Goal: Use online tool/utility: Use online tool/utility

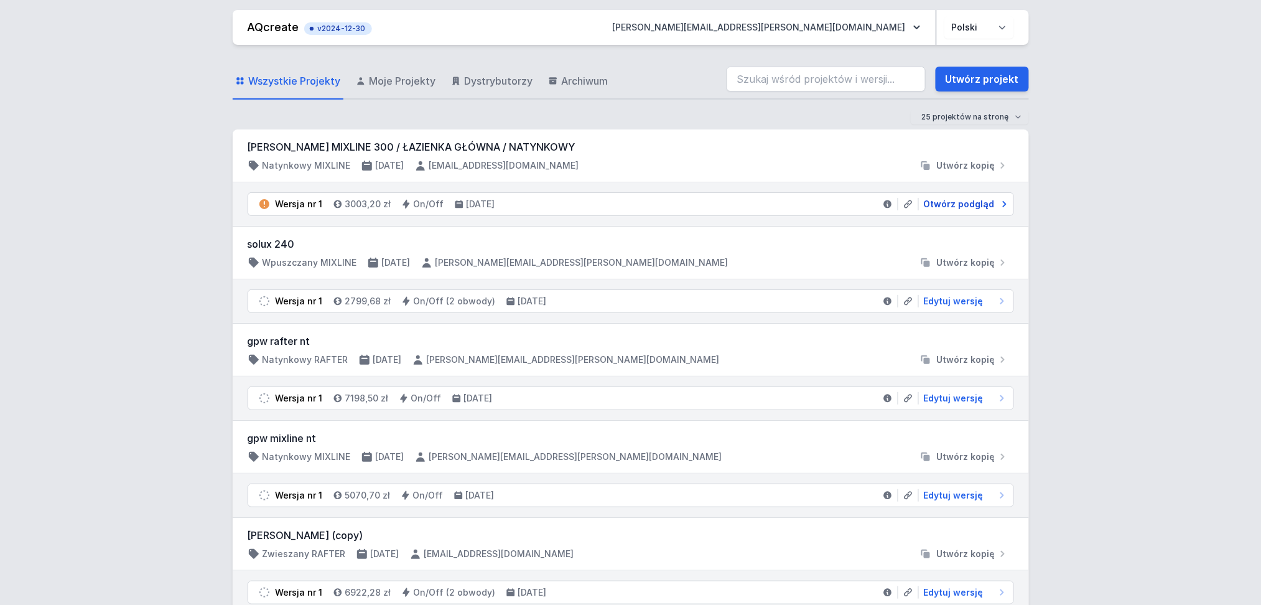
click at [971, 201] on span "Otwórz podgląd" at bounding box center [959, 204] width 71 height 12
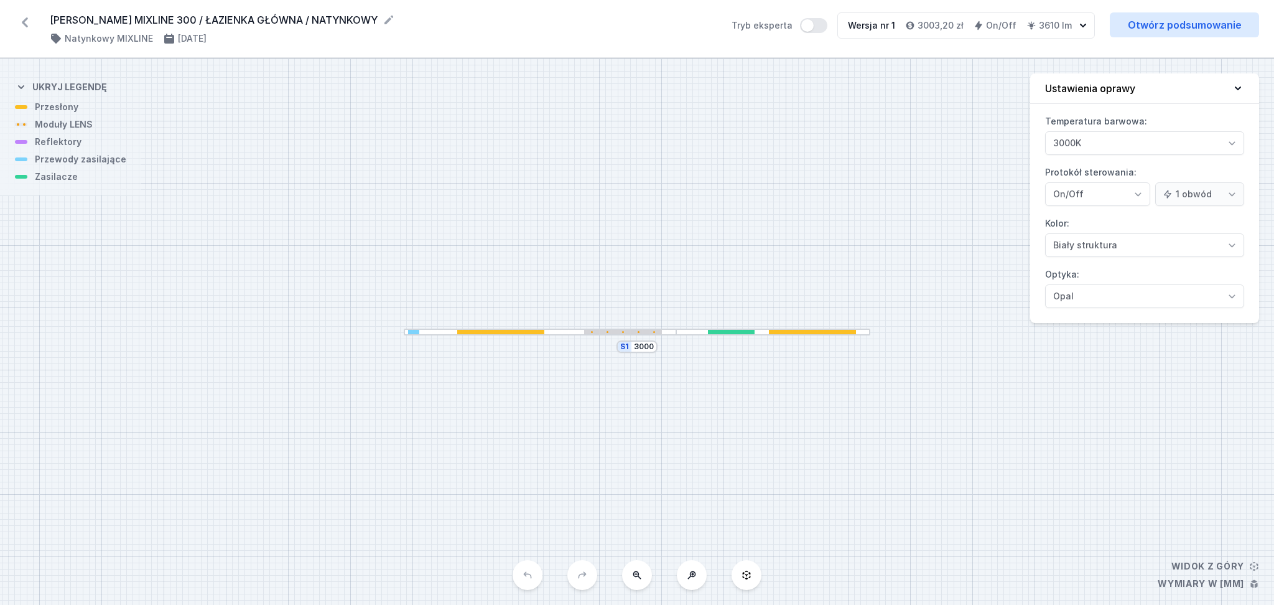
click at [26, 19] on icon at bounding box center [25, 22] width 6 height 10
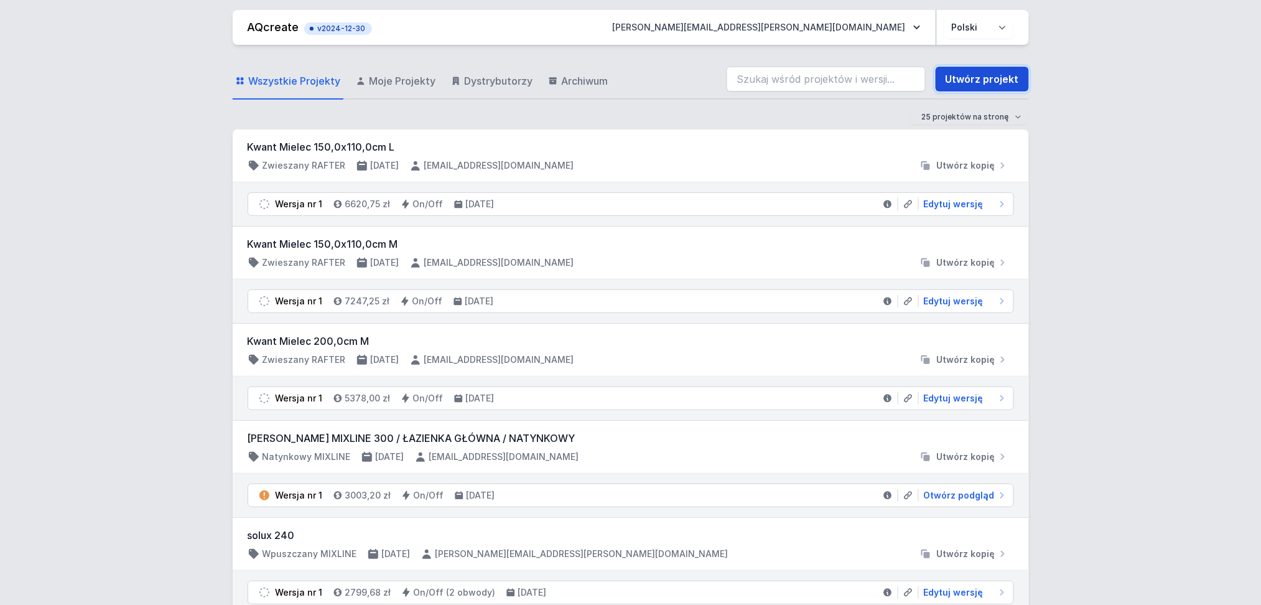
click at [1008, 78] on link "Utwórz projekt" at bounding box center [982, 79] width 93 height 25
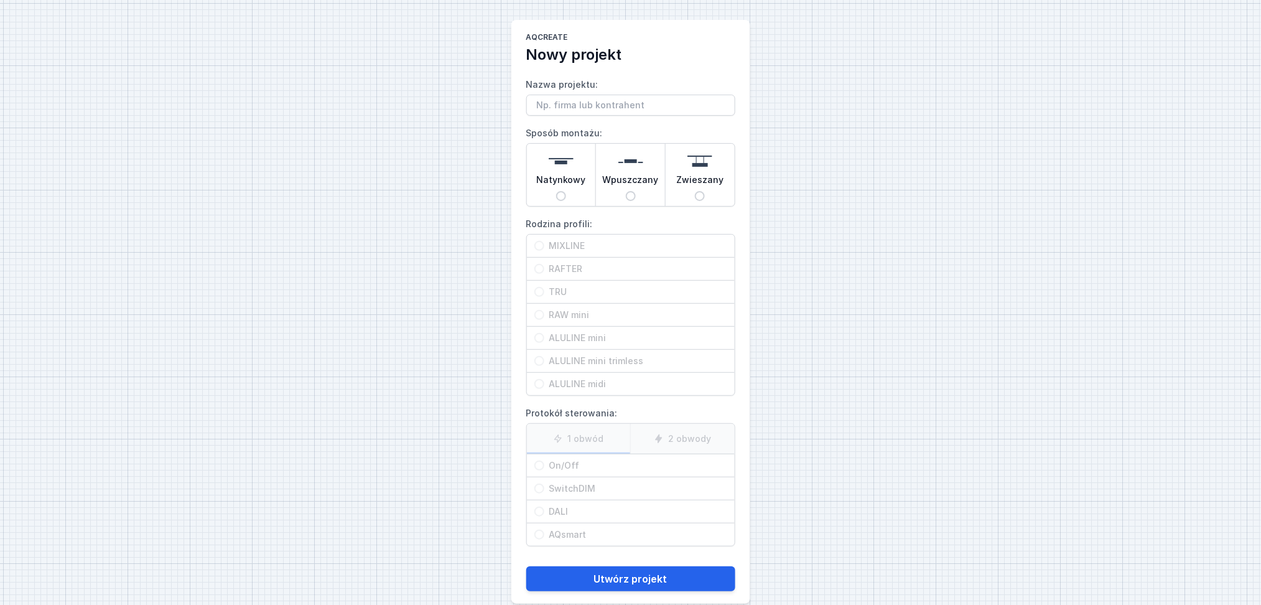
click at [539, 101] on input "Nazwa projektu:" at bounding box center [630, 105] width 209 height 21
type input "MIXLINE 2900mm"
click at [562, 174] on span "Natynkowy" at bounding box center [561, 182] width 50 height 17
click at [562, 191] on input "Natynkowy" at bounding box center [561, 196] width 10 height 10
radio input "true"
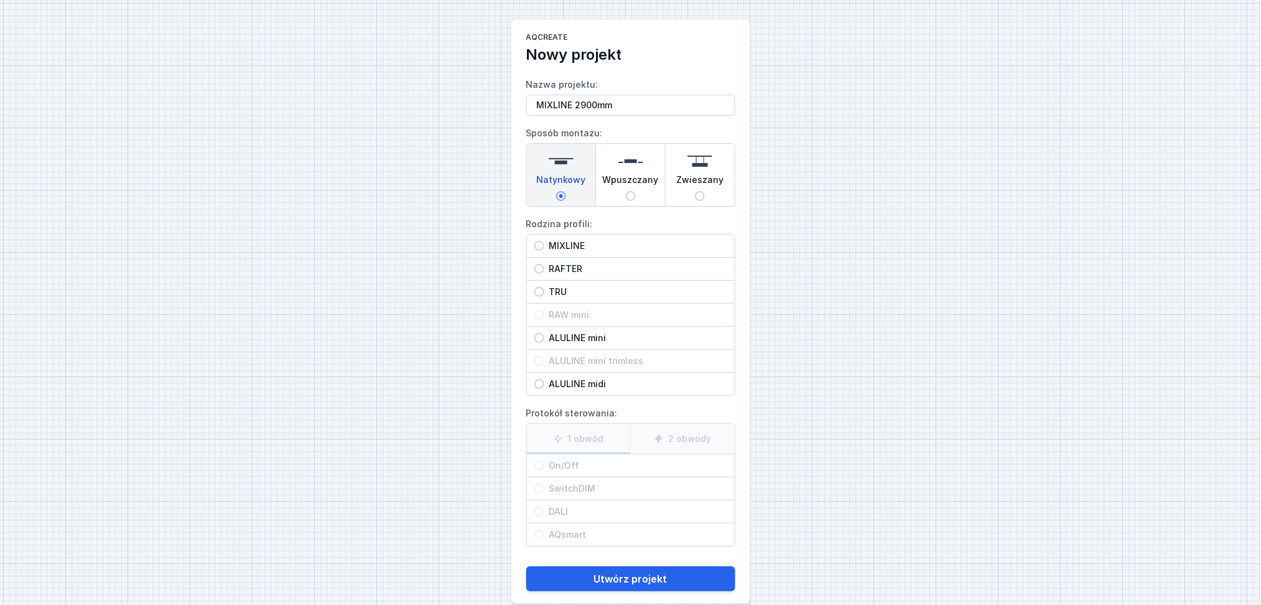
click at [563, 237] on div "MIXLINE" at bounding box center [631, 246] width 208 height 22
click at [544, 241] on input "MIXLINE" at bounding box center [539, 246] width 10 height 10
radio input "true"
click at [541, 467] on input "On/Off" at bounding box center [539, 465] width 10 height 10
radio input "true"
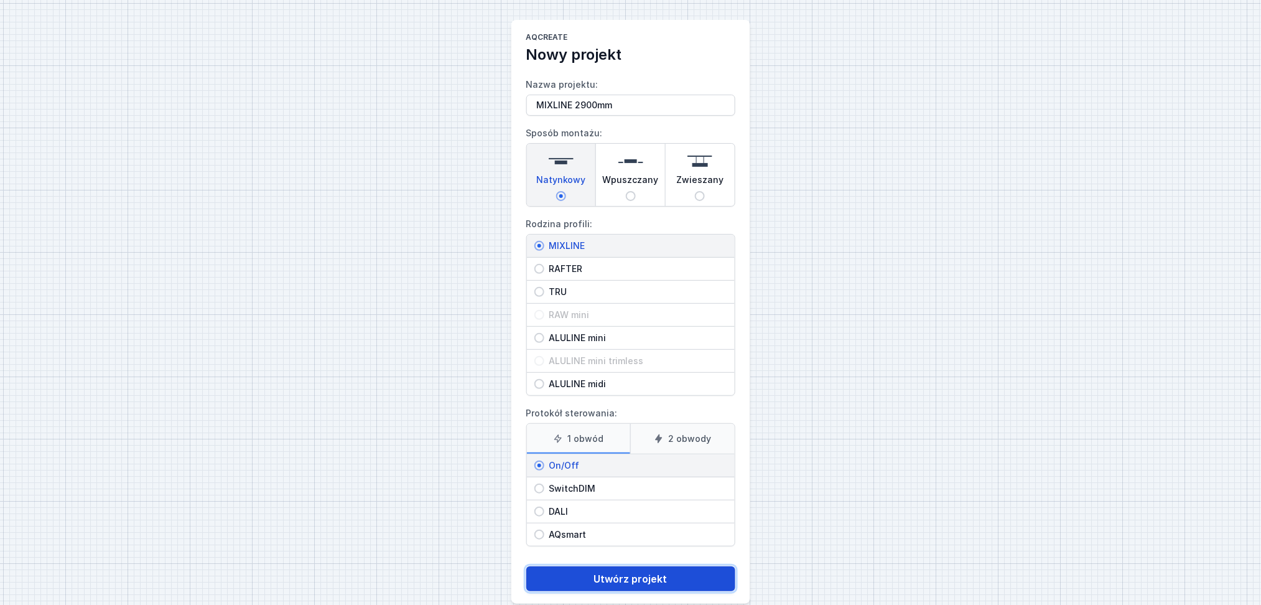
click at [590, 577] on button "Utwórz projekt" at bounding box center [630, 578] width 209 height 25
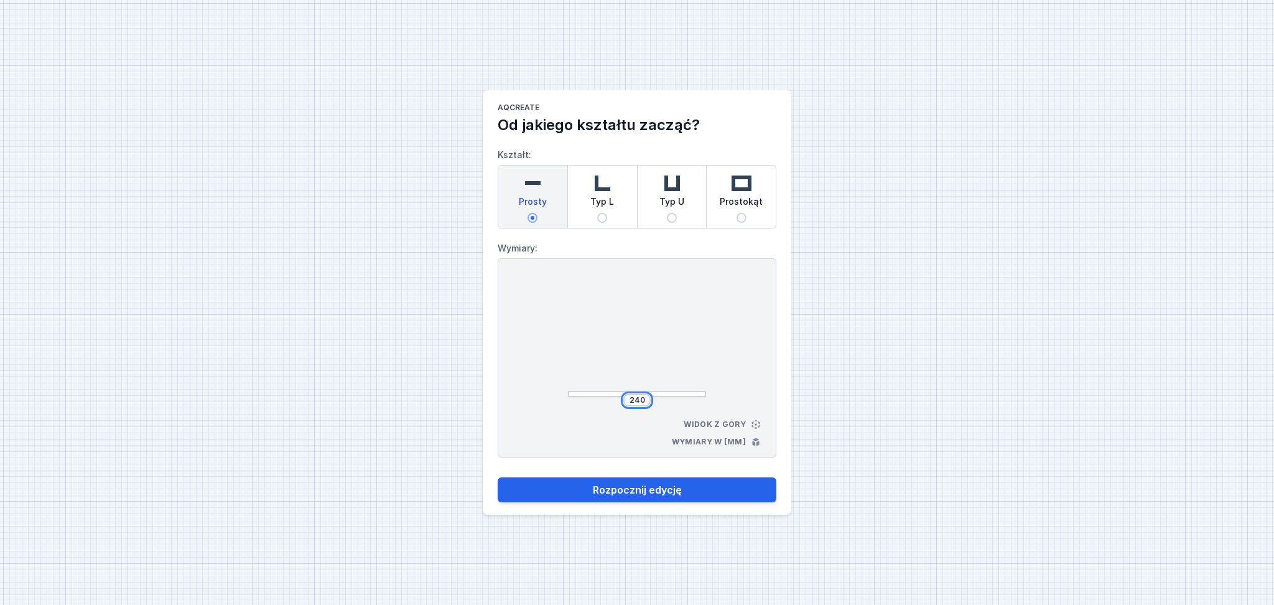
click at [645, 399] on input "240" at bounding box center [637, 400] width 20 height 10
type input "2900"
click at [740, 366] on div "2900 Widok z góry Wymiary w [mm]" at bounding box center [637, 357] width 279 height 199
click at [643, 487] on button "Rozpocznij edycję" at bounding box center [637, 489] width 279 height 25
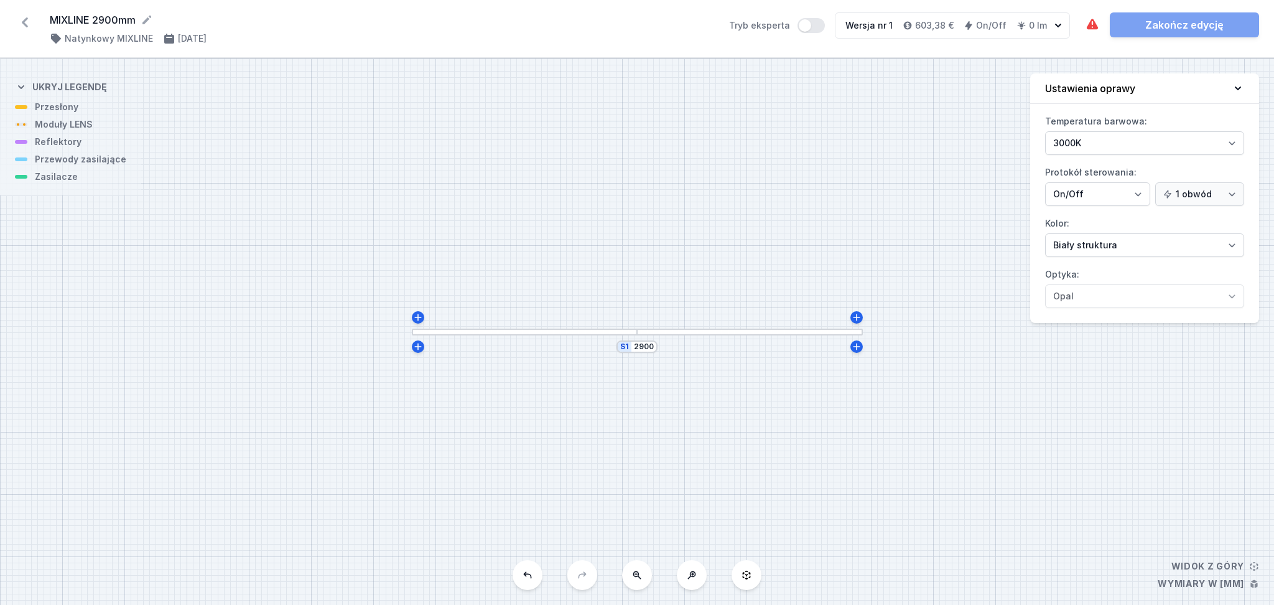
click at [439, 337] on div "S1 2900" at bounding box center [637, 331] width 1274 height 546
click at [440, 332] on div at bounding box center [525, 332] width 226 height 7
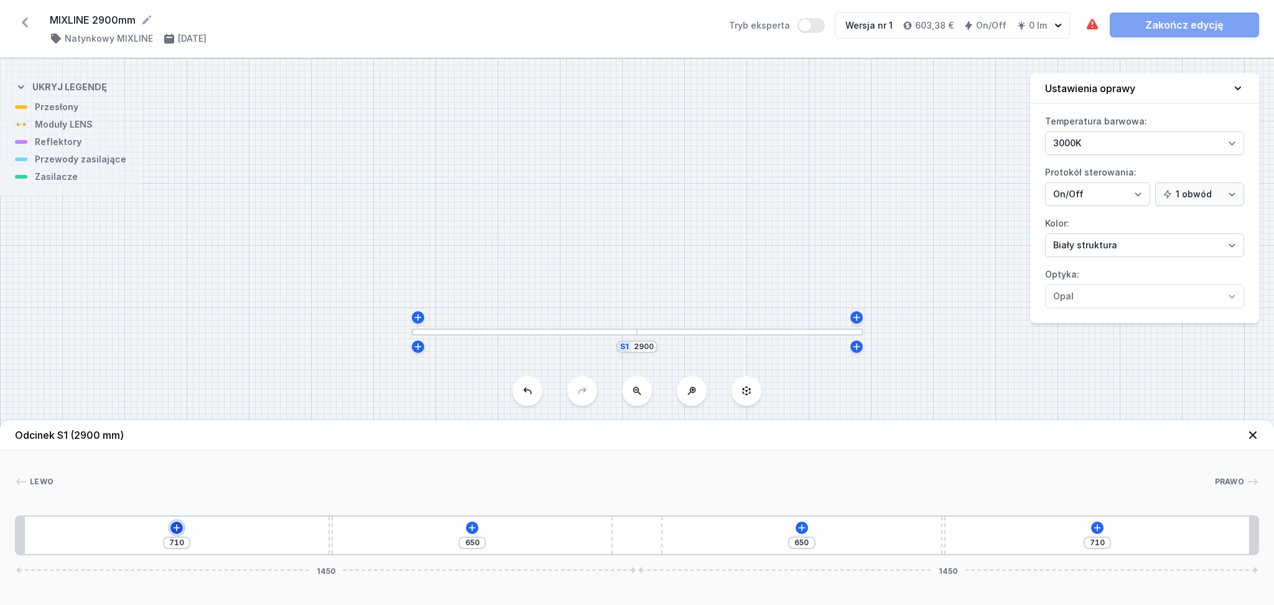
click at [175, 528] on icon at bounding box center [176, 527] width 7 height 7
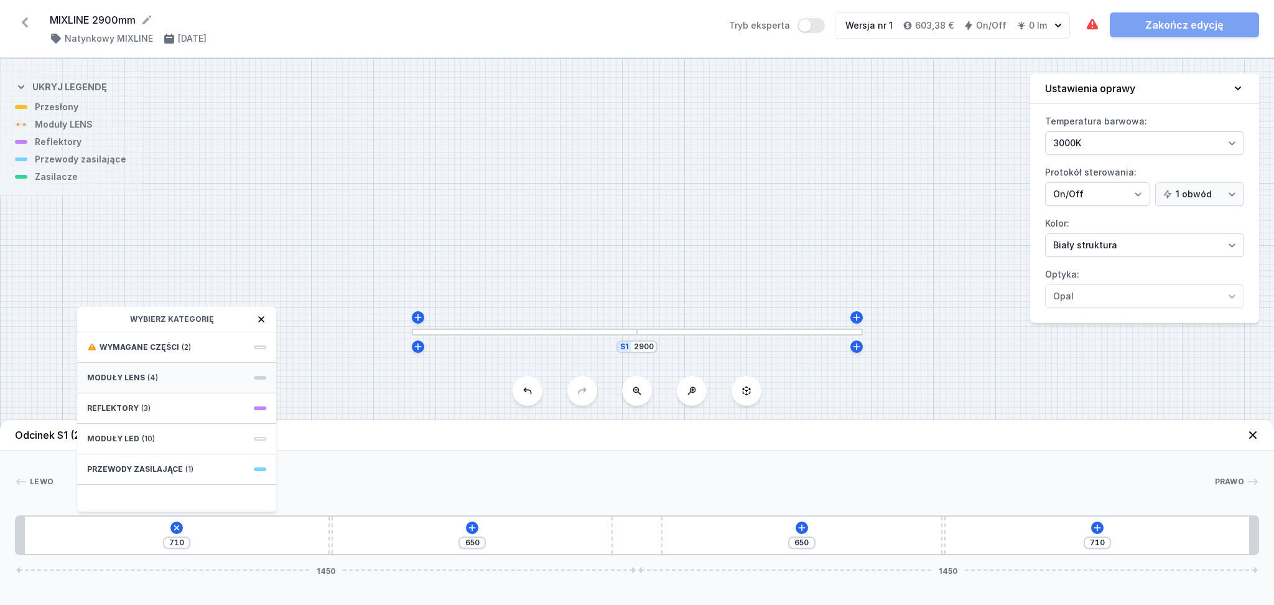
click at [180, 378] on div "Moduły LENS (4)" at bounding box center [176, 378] width 199 height 30
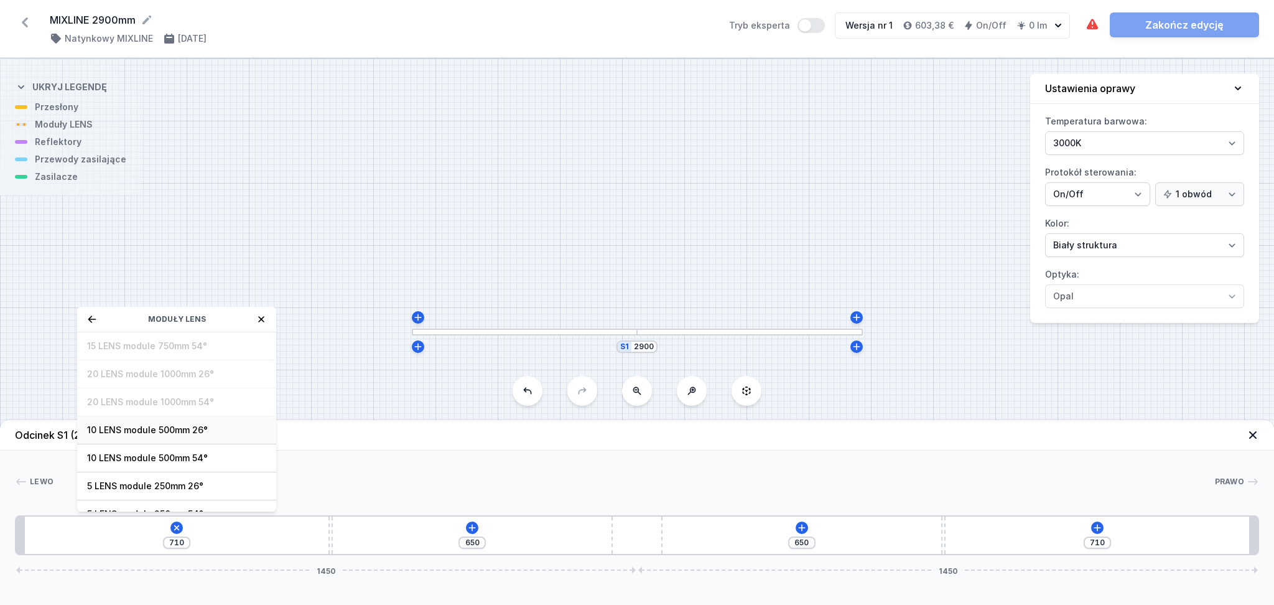
scroll to position [45, 0]
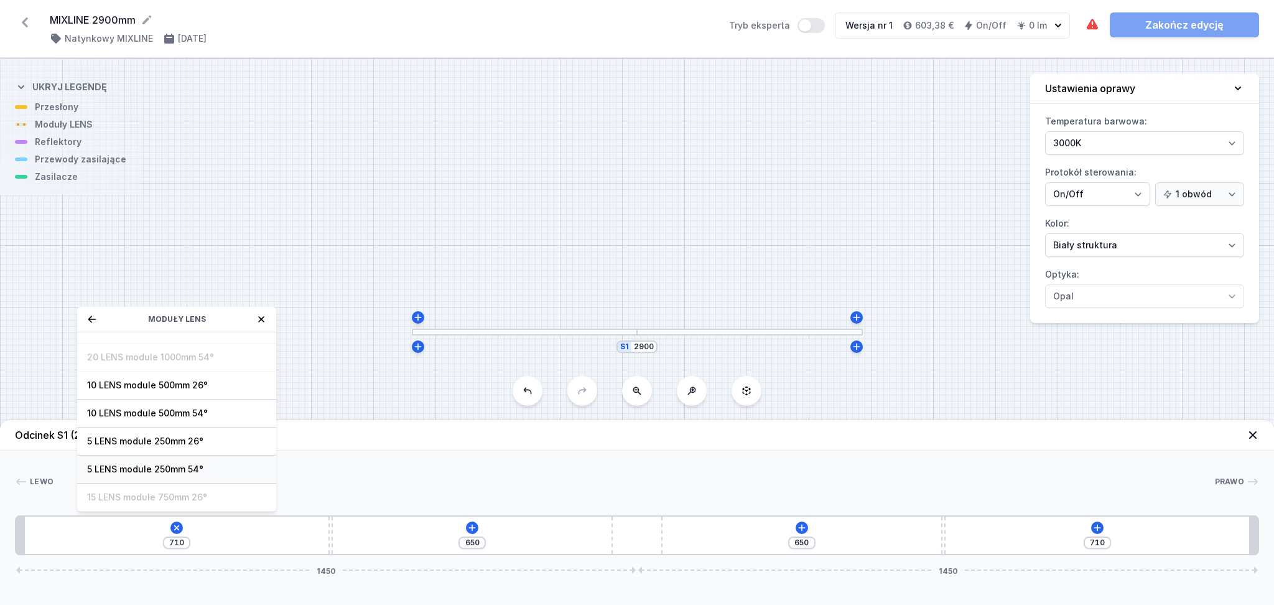
click at [128, 466] on span "5 LENS module 250mm 54°" at bounding box center [176, 469] width 179 height 12
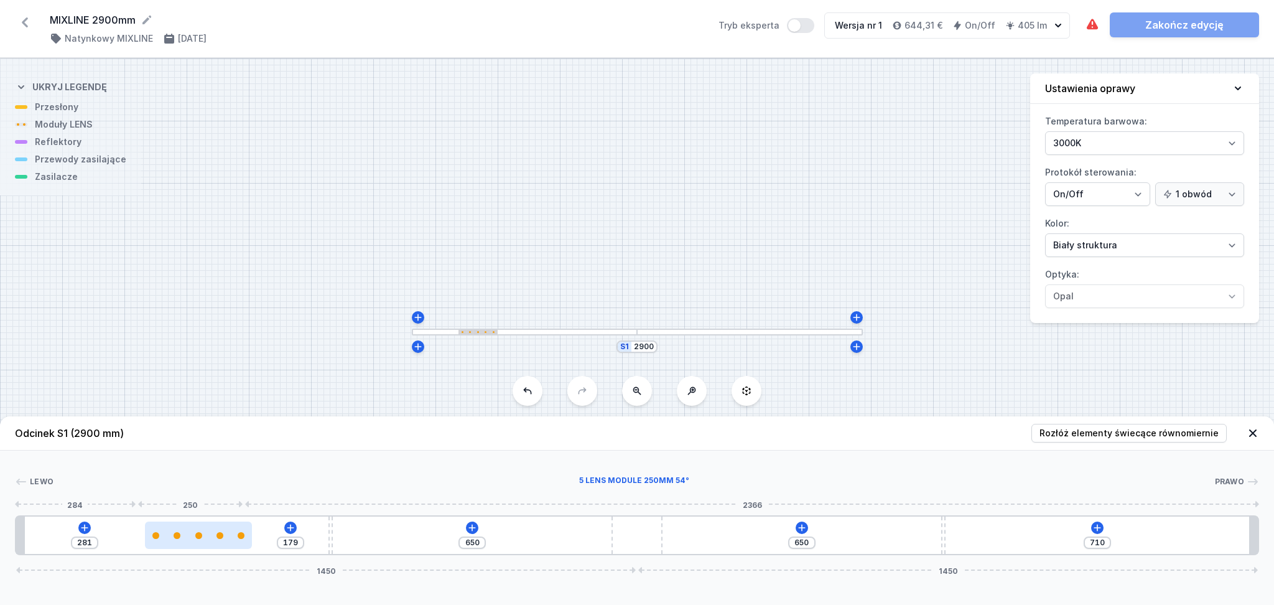
type input "176"
type input "284"
drag, startPoint x: 81, startPoint y: 542, endPoint x: 196, endPoint y: 544, distance: 115.1
click at [196, 544] on div at bounding box center [199, 534] width 107 height 27
type input "163"
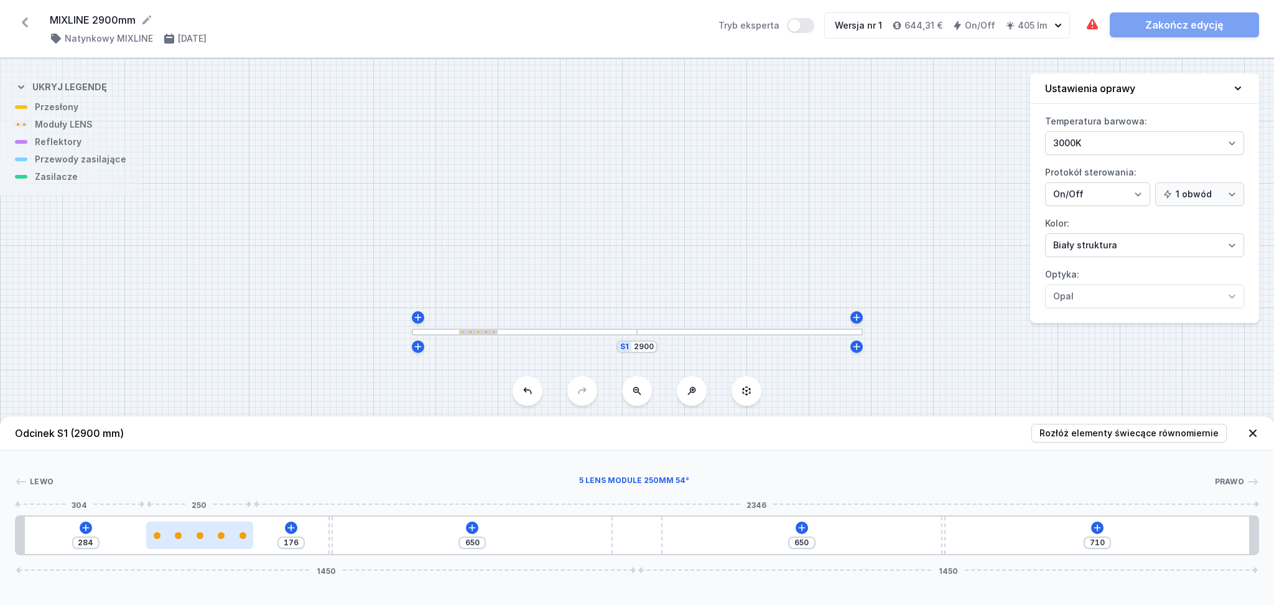
type input "297"
type input "169"
type input "291"
type input "172"
type input "288"
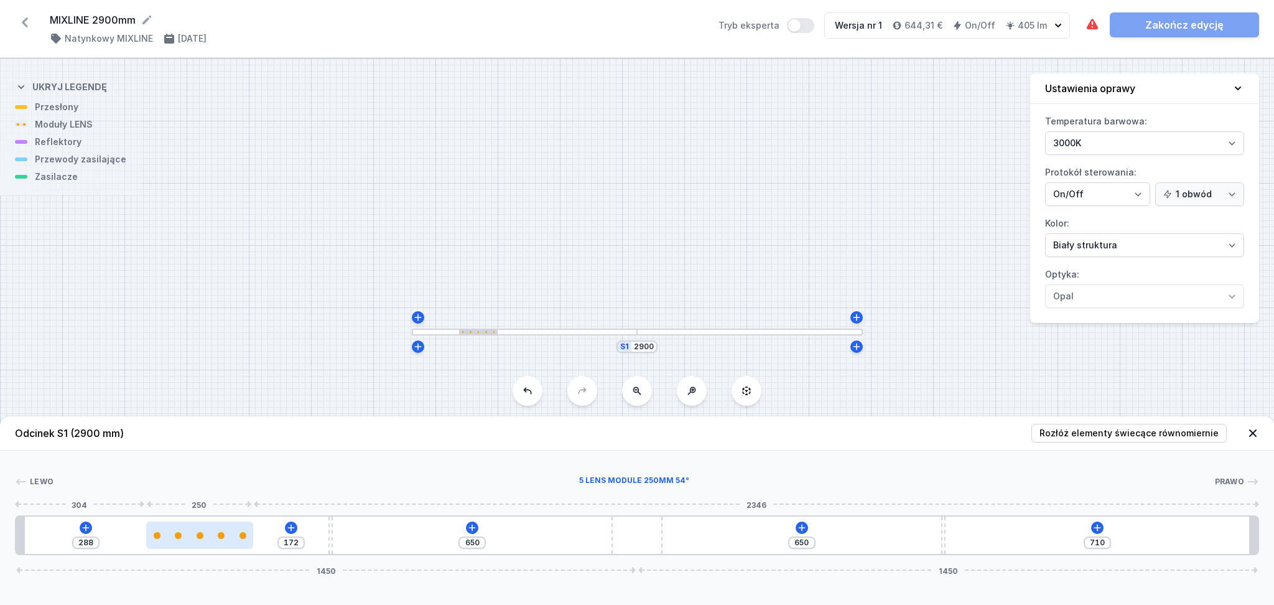
type input "173"
type input "287"
type input "175"
type input "285"
drag, startPoint x: 179, startPoint y: 539, endPoint x: 154, endPoint y: 538, distance: 25.5
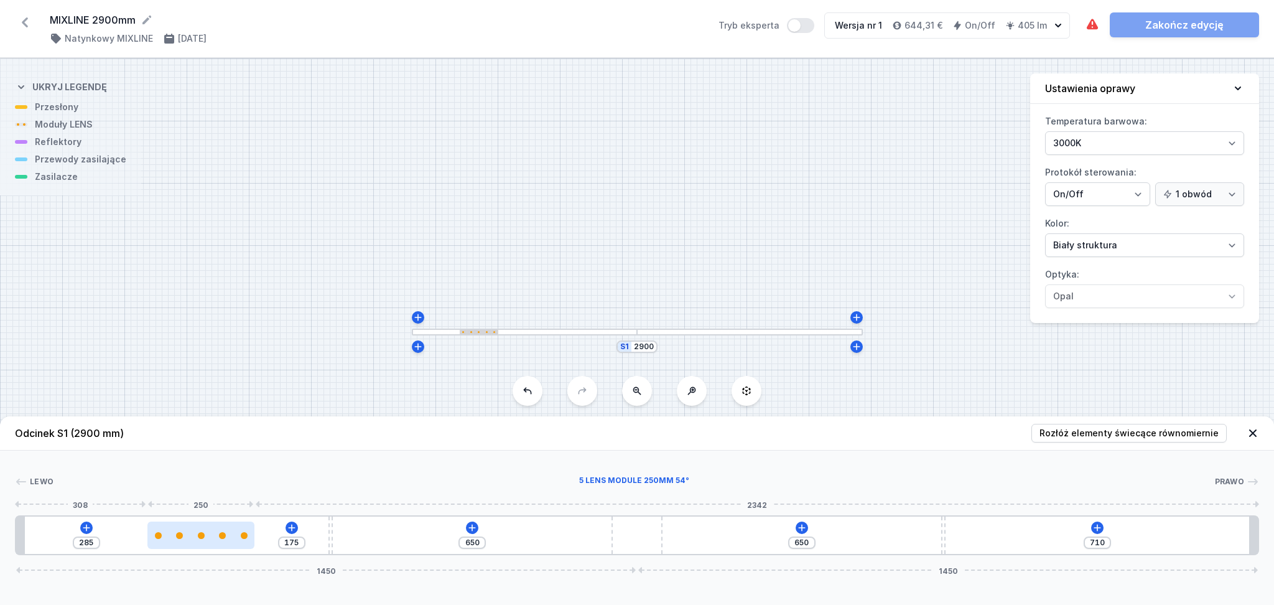
click at [172, 539] on div at bounding box center [200, 534] width 107 height 27
type input "178"
type input "282"
click at [81, 528] on icon at bounding box center [85, 528] width 10 height 10
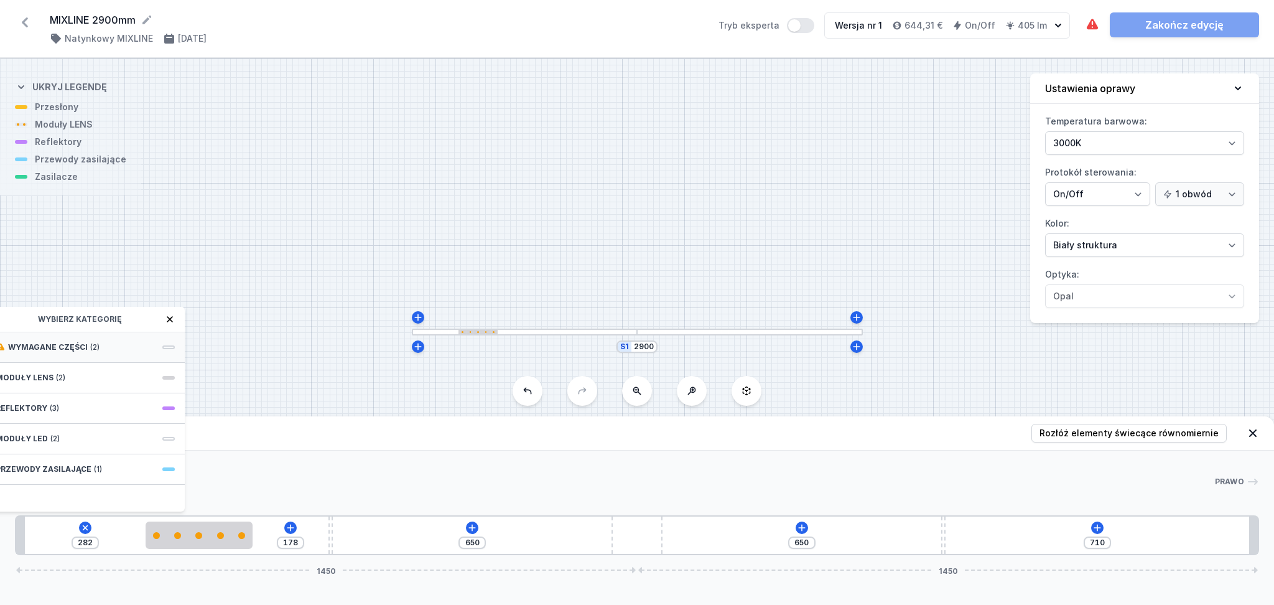
click at [82, 347] on span "Wymagane części" at bounding box center [48, 347] width 80 height 10
click at [169, 319] on icon at bounding box center [170, 319] width 6 height 6
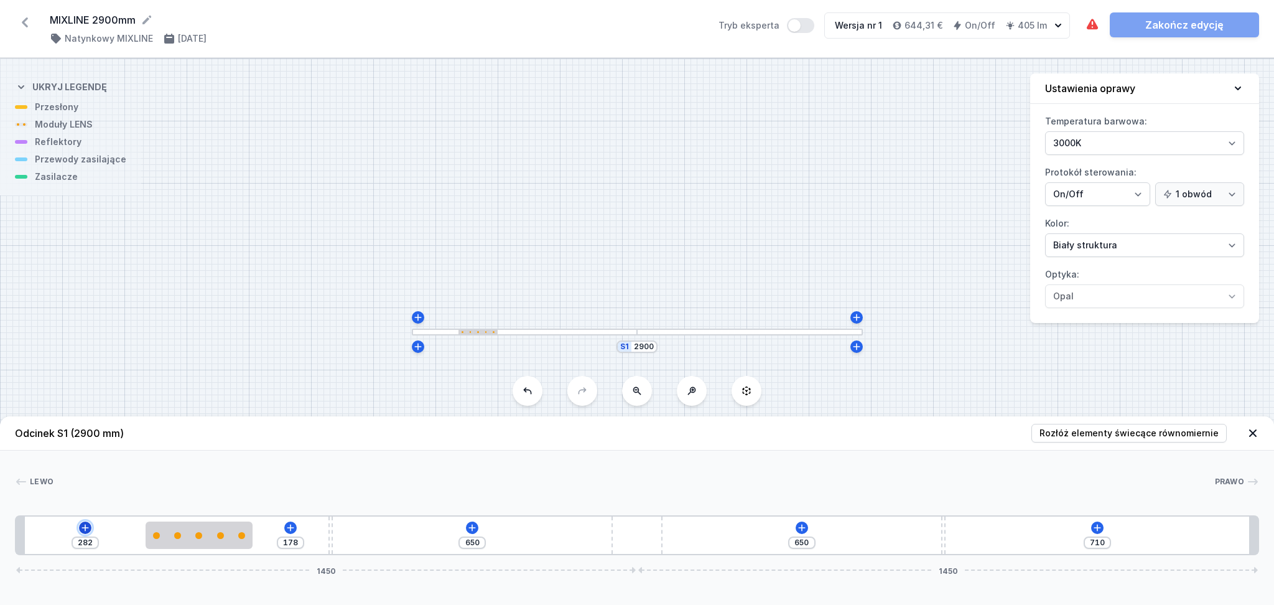
click at [84, 526] on icon at bounding box center [85, 527] width 7 height 7
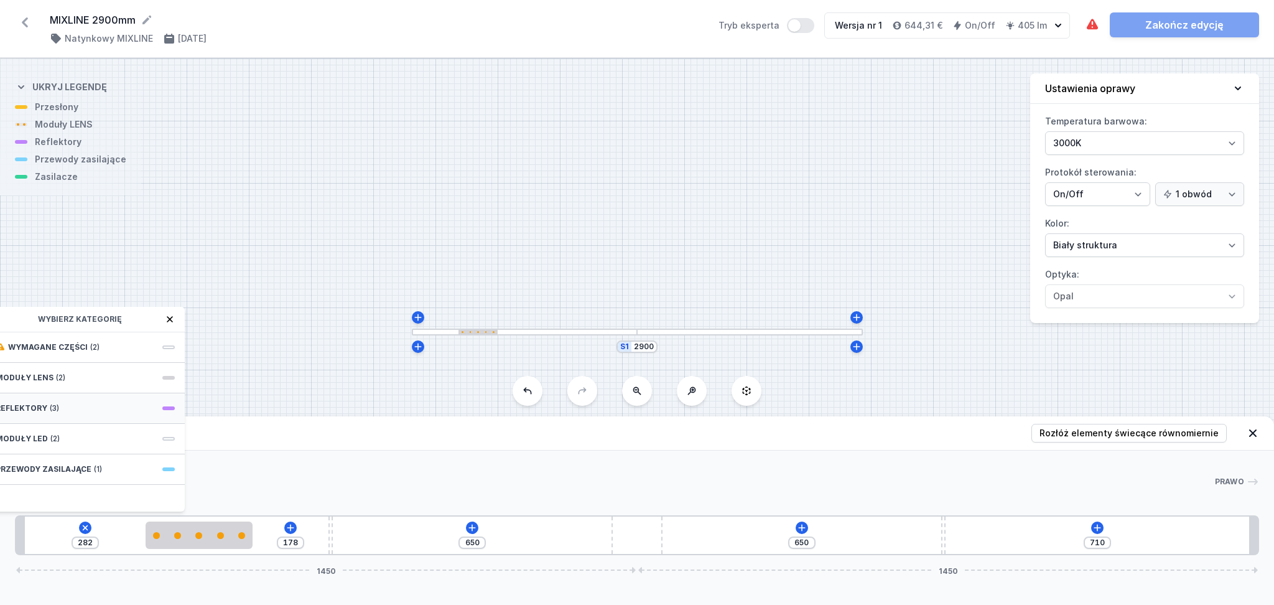
click at [53, 403] on span "(3)" at bounding box center [54, 408] width 9 height 10
click at [165, 318] on icon at bounding box center [170, 319] width 10 height 10
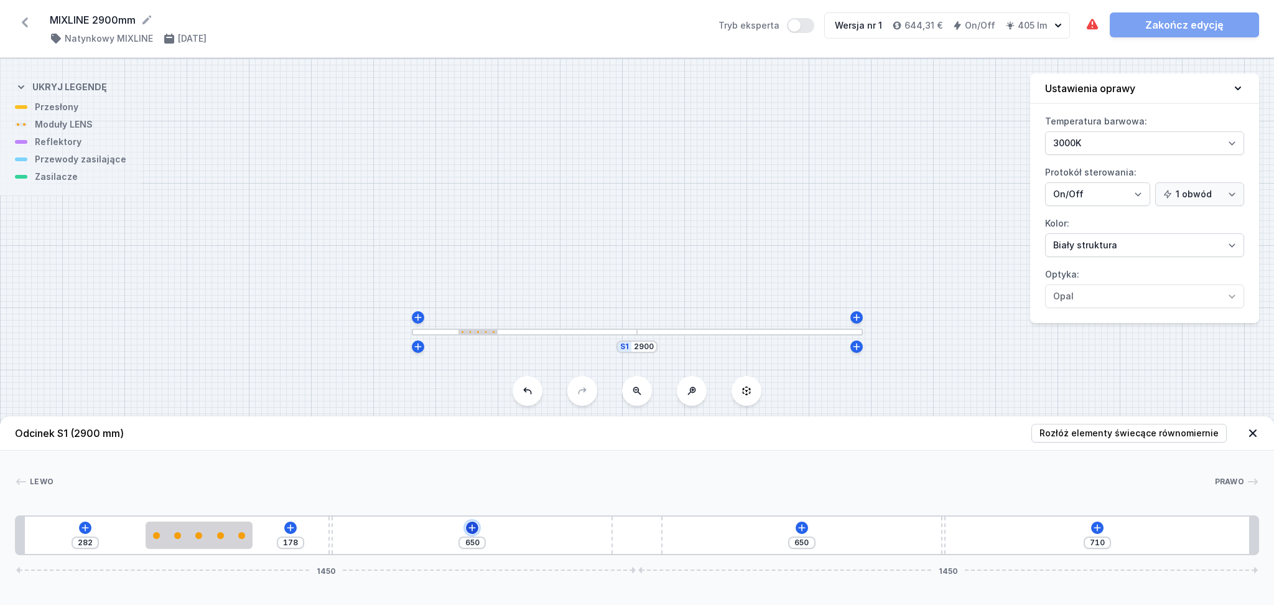
click at [474, 528] on icon at bounding box center [472, 527] width 7 height 7
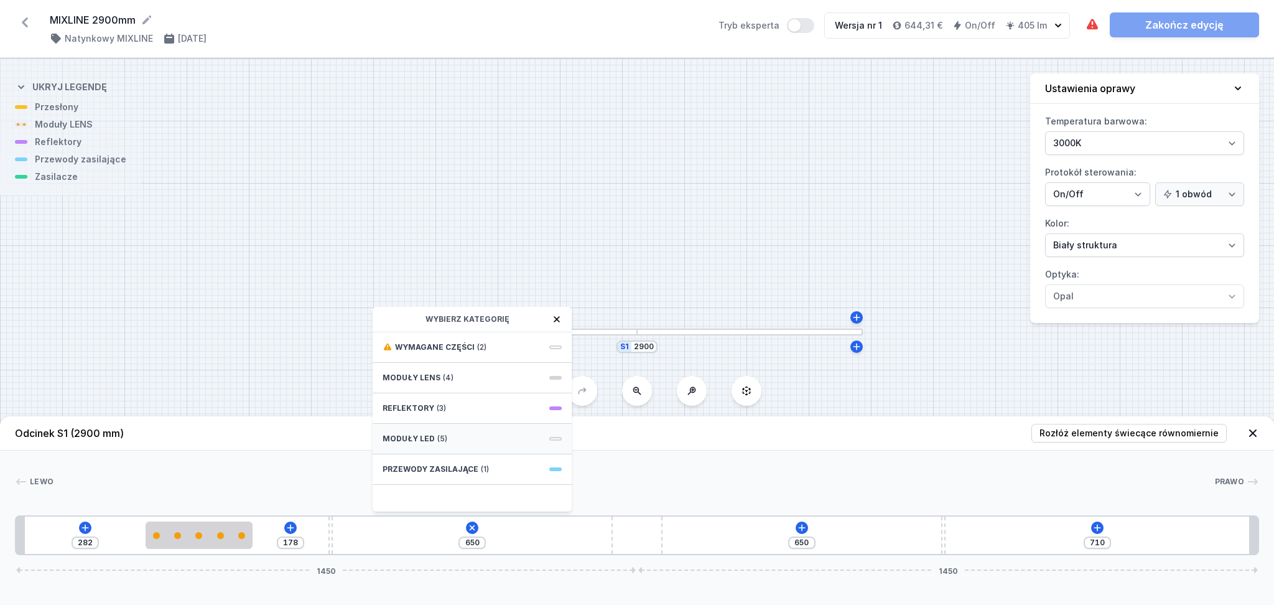
click at [493, 434] on div "Moduły LED (5)" at bounding box center [472, 439] width 199 height 30
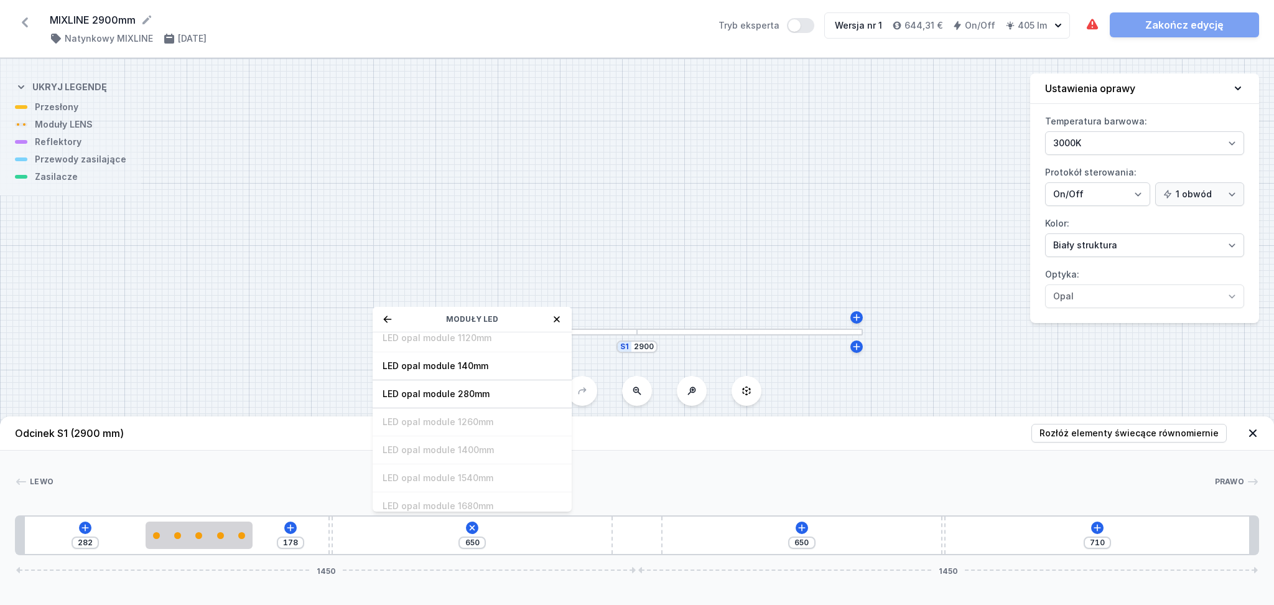
scroll to position [157, 0]
click at [558, 315] on icon at bounding box center [557, 319] width 10 height 10
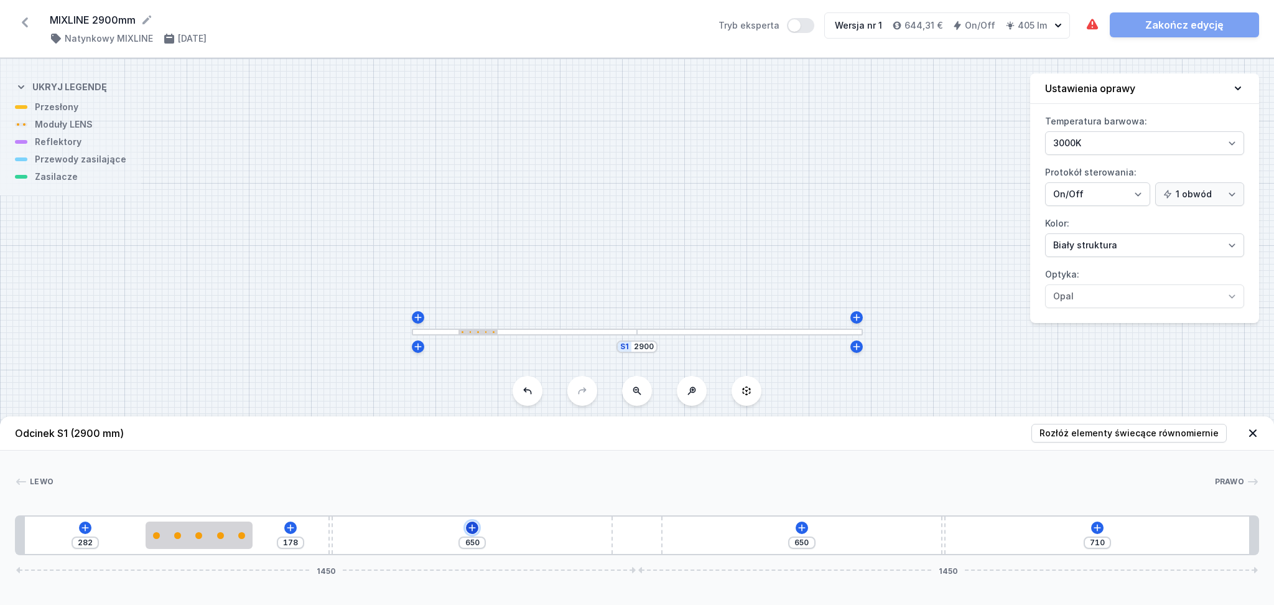
click at [474, 528] on icon at bounding box center [472, 527] width 7 height 7
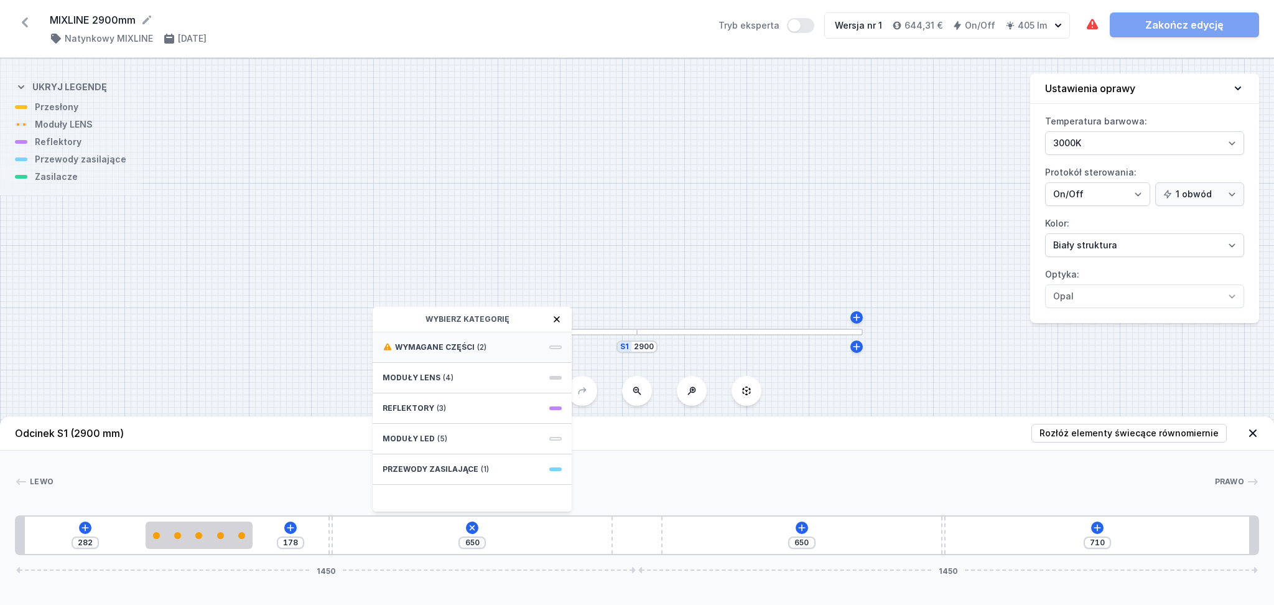
click at [442, 348] on span "Wymagane części" at bounding box center [435, 347] width 80 height 10
click at [457, 343] on span "Hole for power supply cable" at bounding box center [472, 346] width 179 height 12
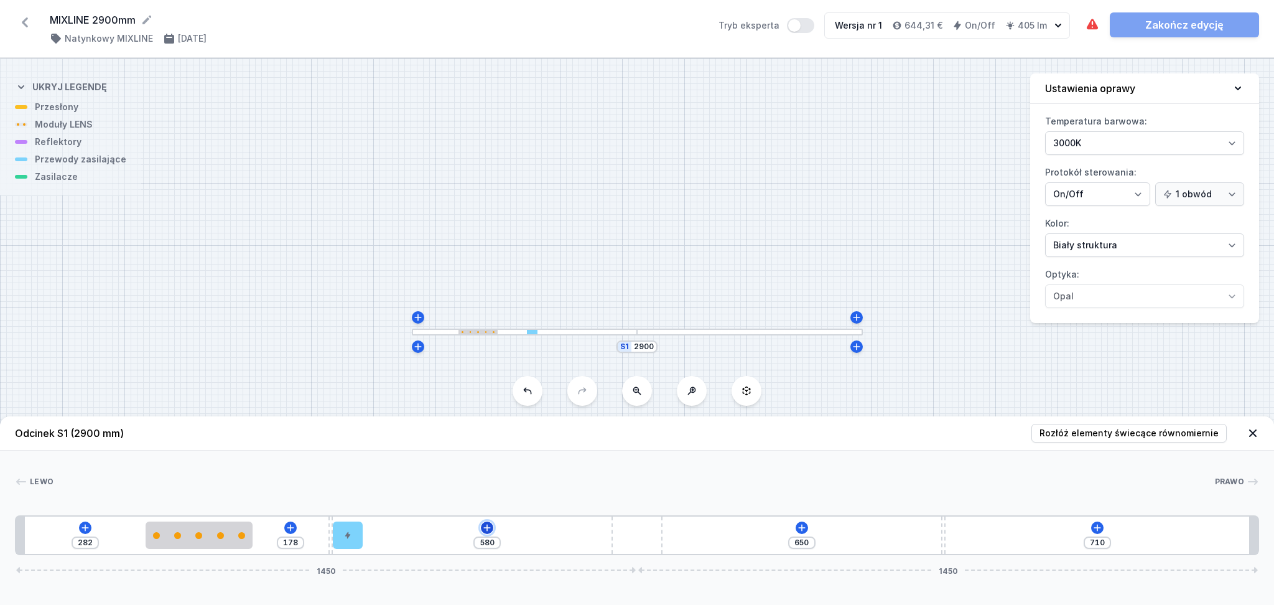
click at [488, 529] on icon at bounding box center [486, 527] width 7 height 7
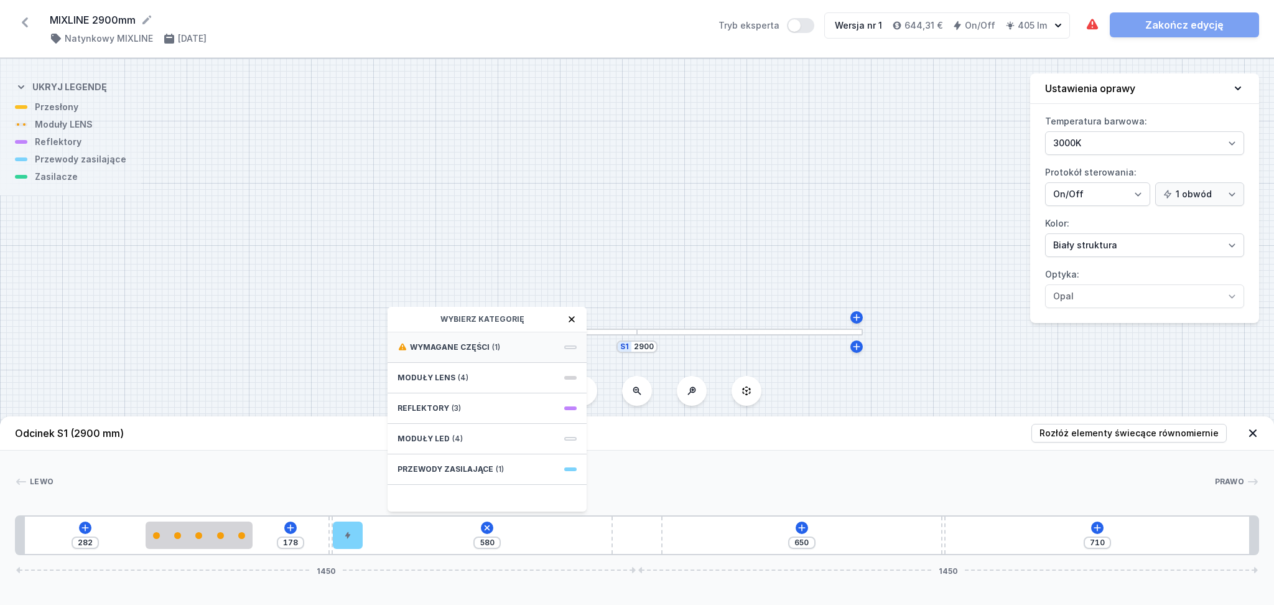
click at [454, 345] on span "Wymagane części" at bounding box center [450, 347] width 80 height 10
click at [454, 347] on span "ON/OFF Driver - up to 3,5W" at bounding box center [487, 346] width 179 height 12
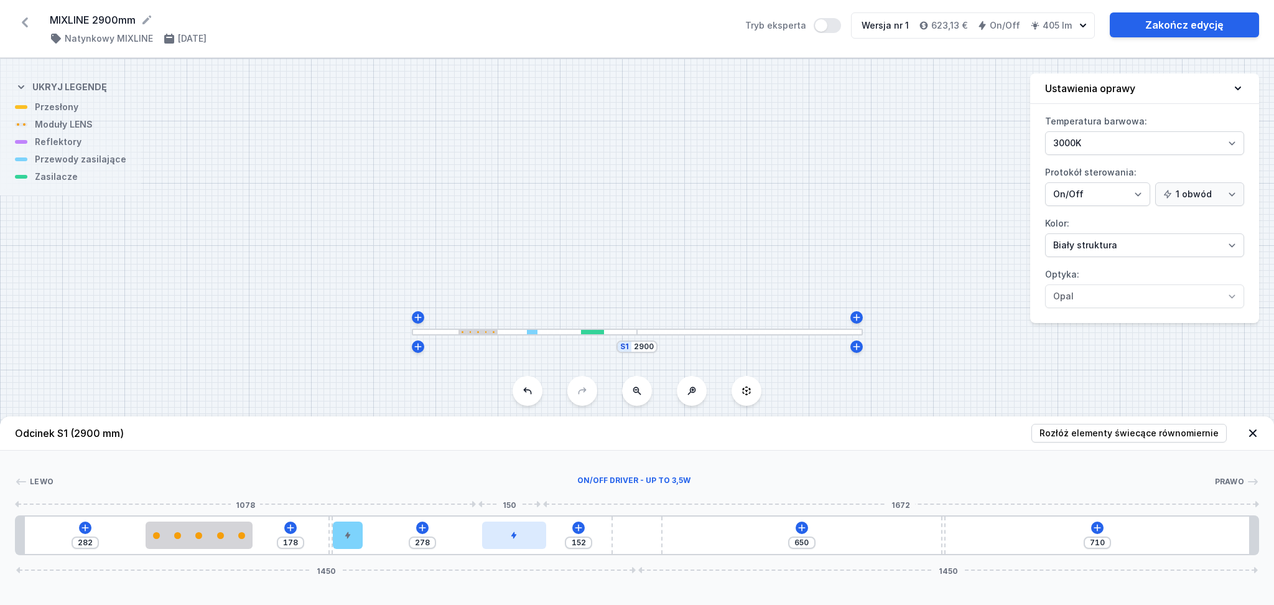
type input "139"
type input "291"
type input "135"
type input "295"
type input "132"
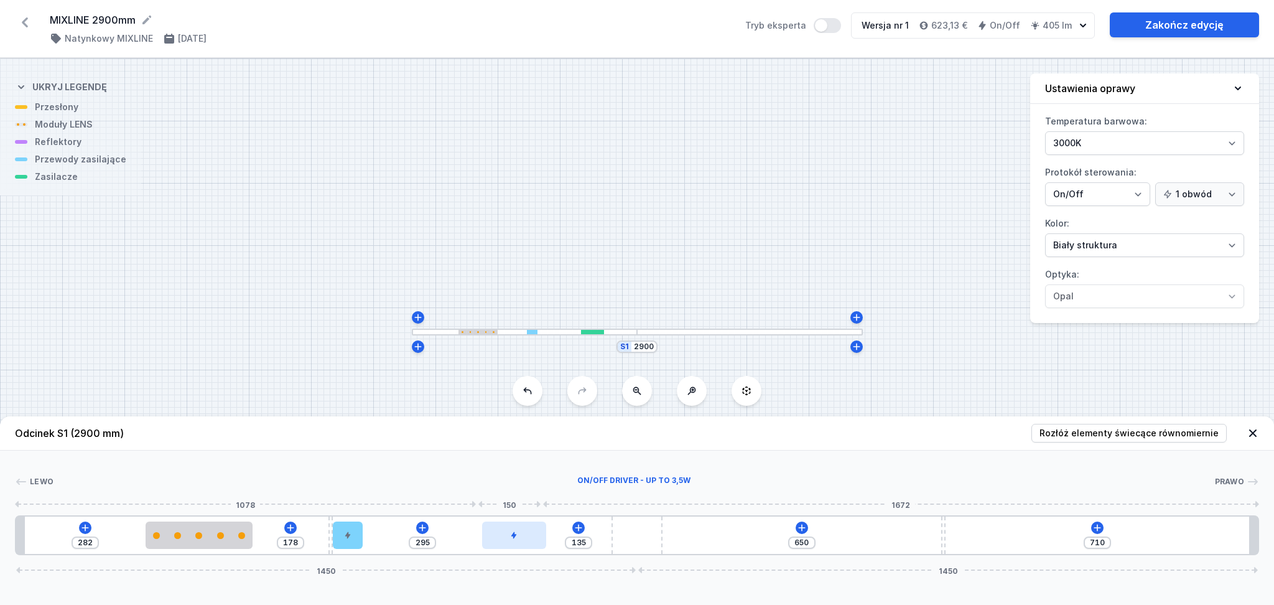
type input "298"
type input "130"
type input "300"
type input "129"
type input "301"
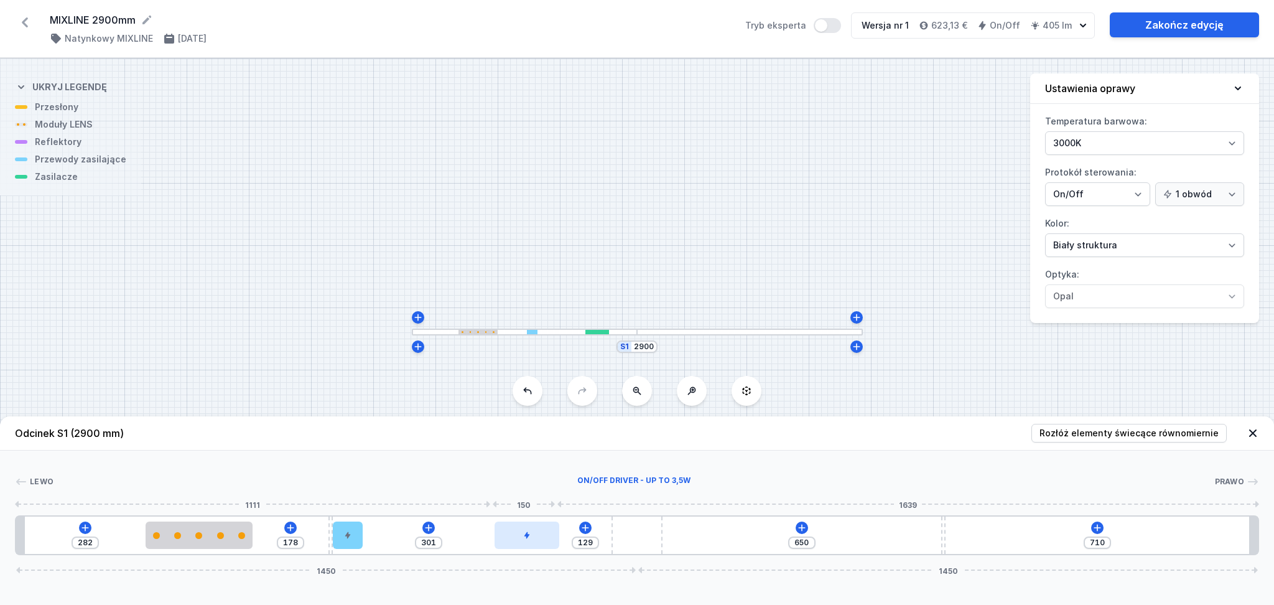
type input "122"
type input "308"
type input "99"
type input "331"
type input "82"
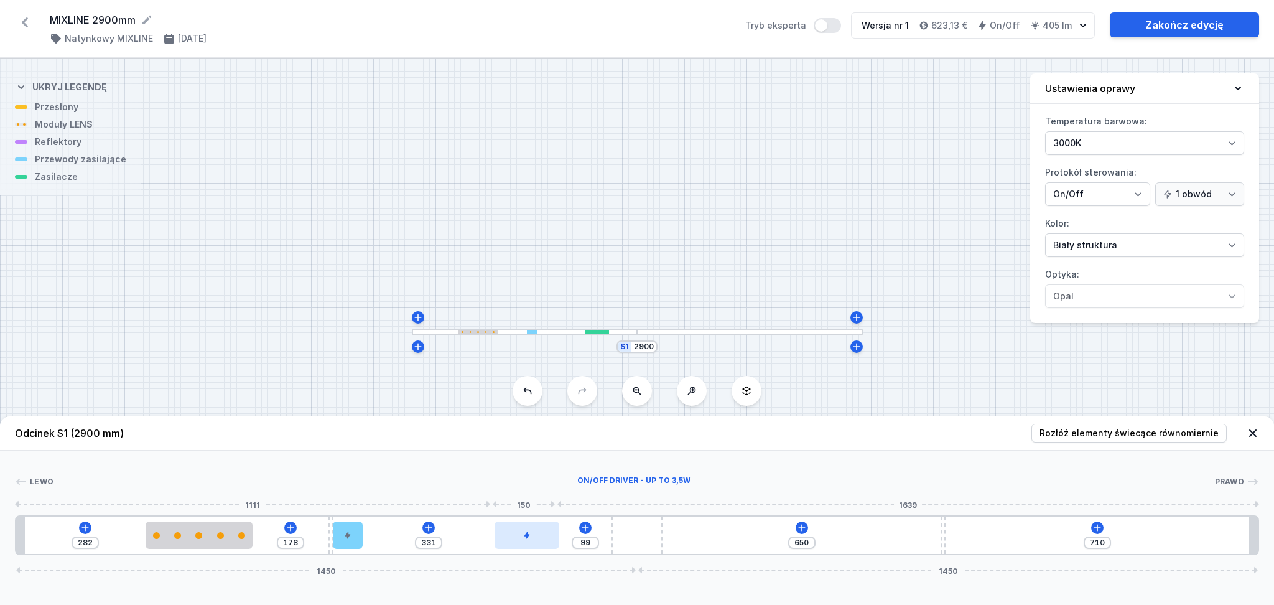
type input "348"
type input "65"
type input "365"
type input "56"
type input "374"
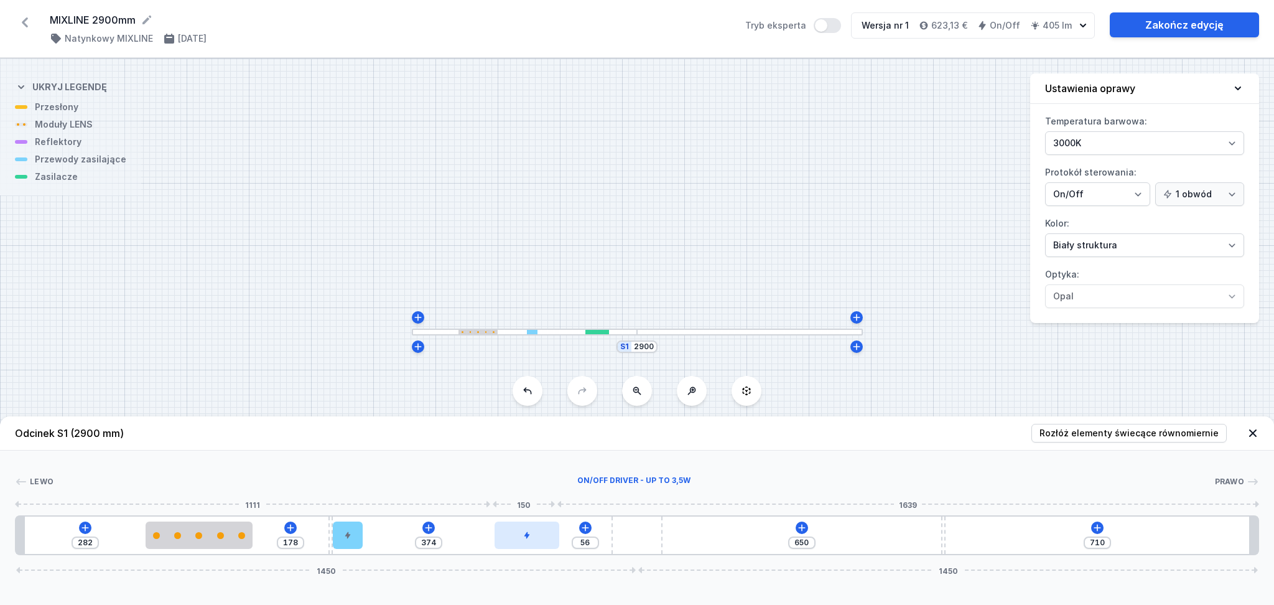
type input "55"
type input "375"
type input "53"
type input "377"
type input "47"
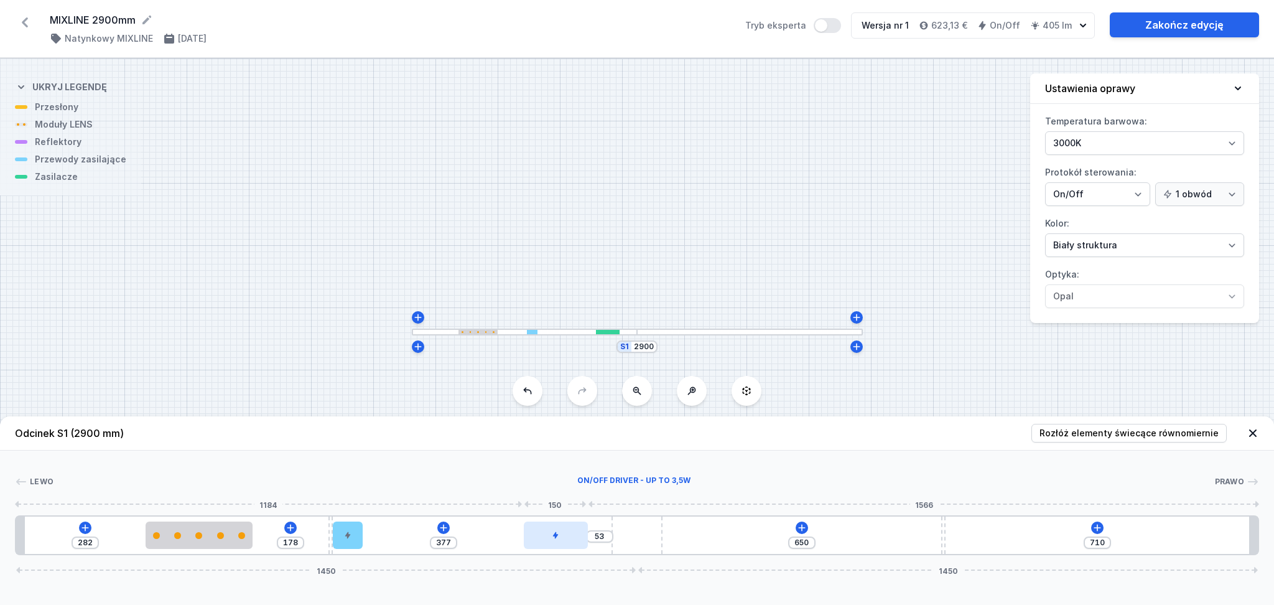
type input "383"
type input "46"
type input "384"
type input "45"
type input "430"
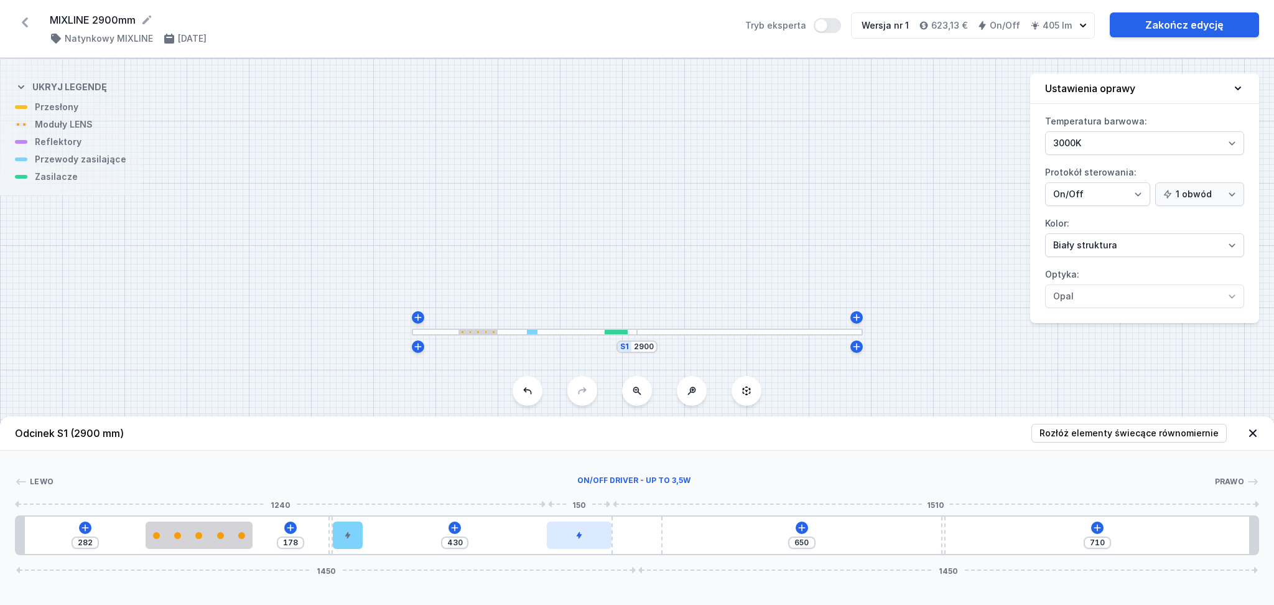
drag, startPoint x: 396, startPoint y: 541, endPoint x: 572, endPoint y: 545, distance: 176.8
click at [572, 545] on div at bounding box center [579, 534] width 64 height 27
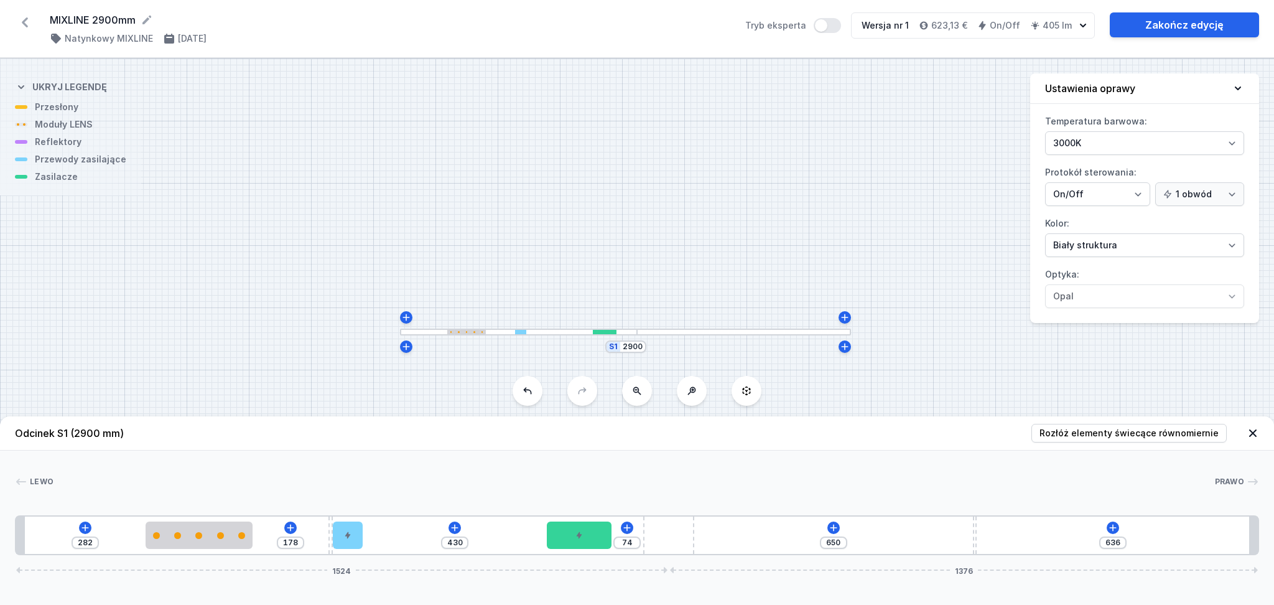
type input "635"
type input "75"
type input "632"
type input "78"
type input "622"
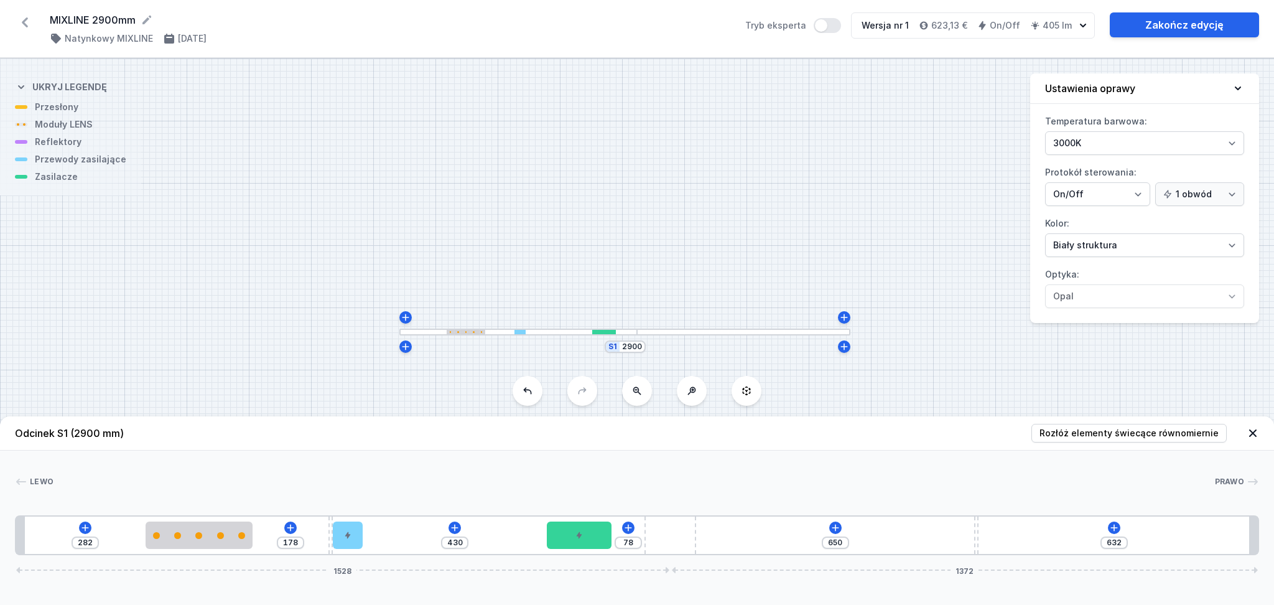
type input "88"
type input "613"
type input "97"
type input "609"
type input "101"
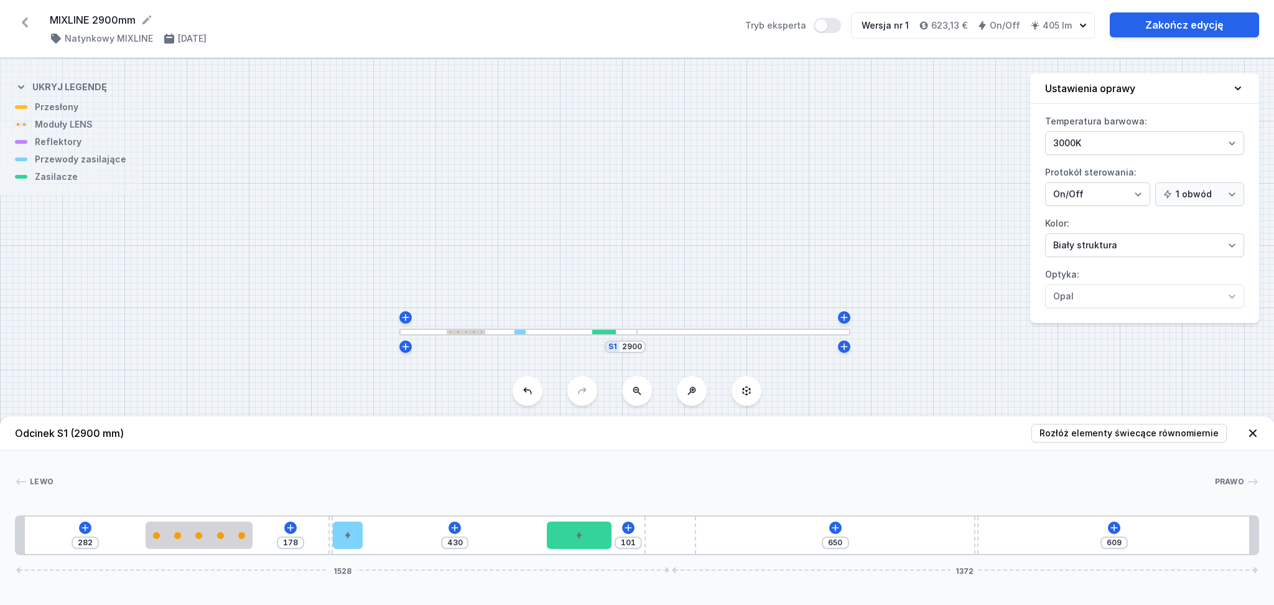
type input "608"
type input "102"
type input "605"
type input "105"
type input "602"
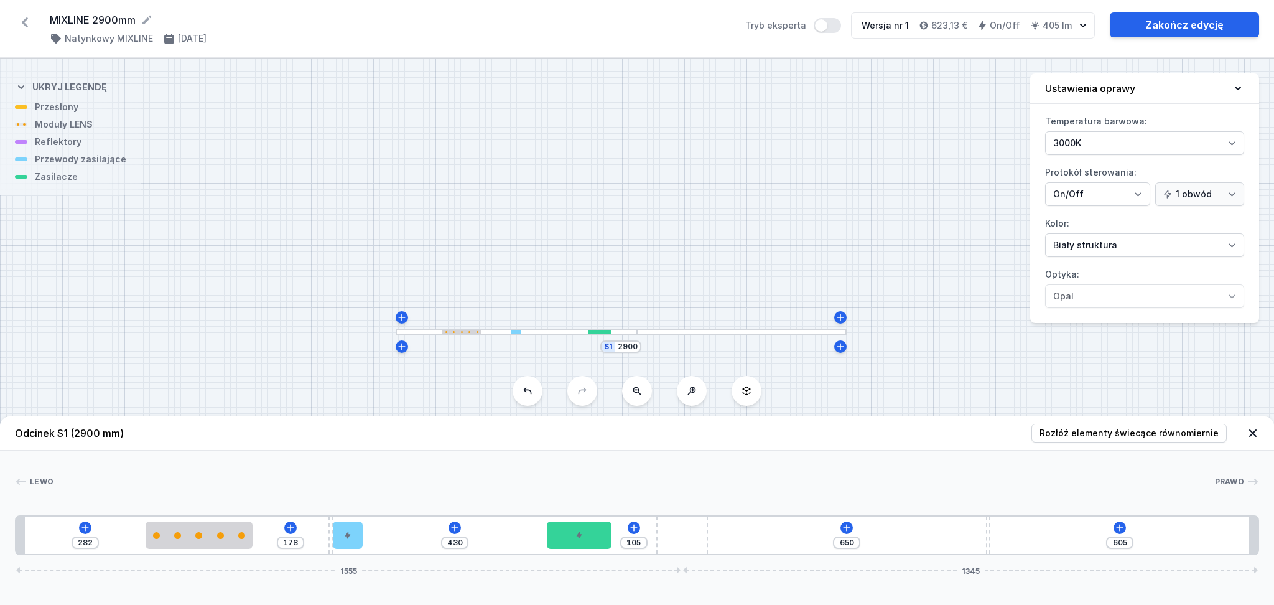
type input "108"
type input "600"
type input "110"
type input "593"
type input "117"
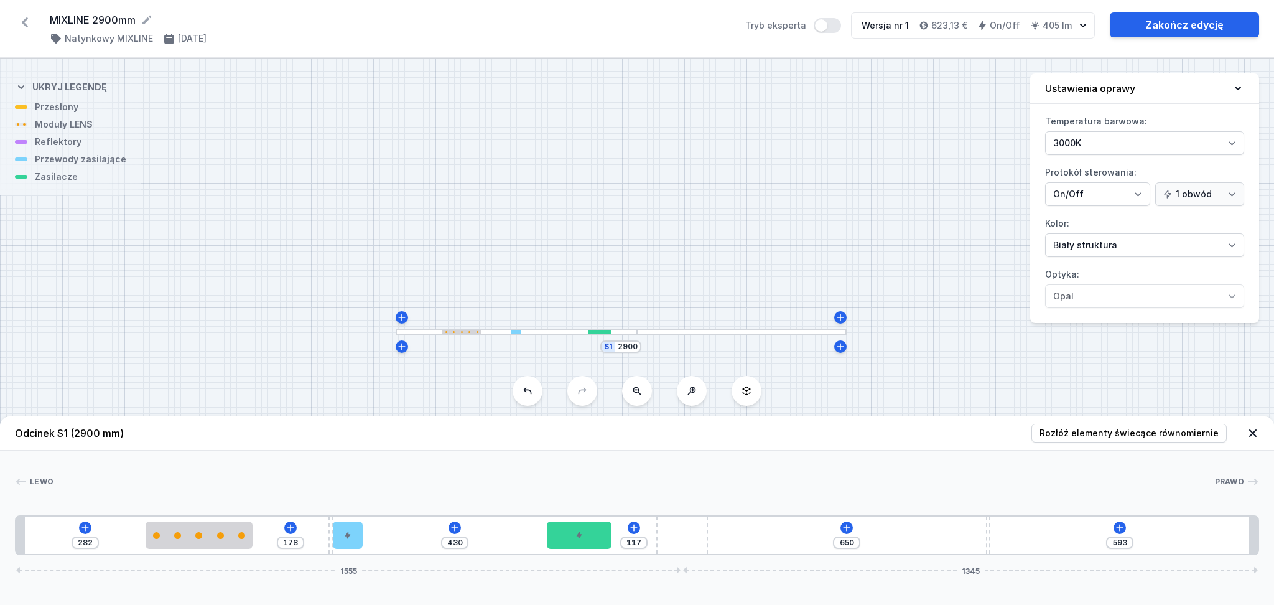
type input "582"
type input "128"
type input "572"
type input "138"
type input "568"
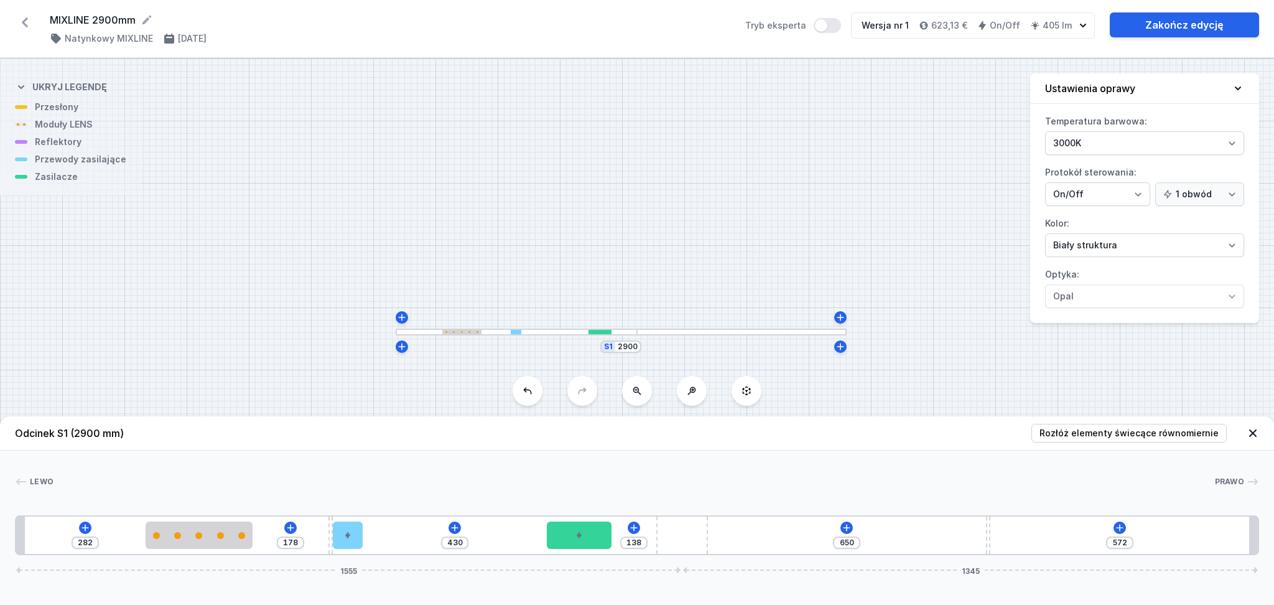
type input "142"
type input "565"
type input "145"
type input "562"
type input "148"
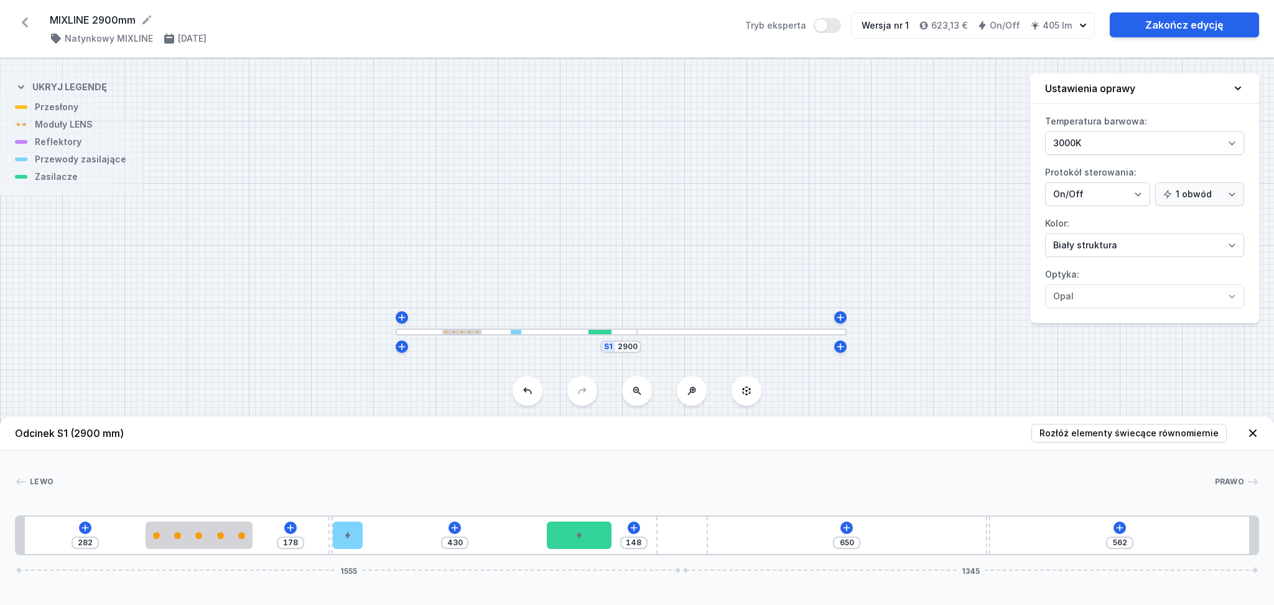
type input "1216"
type input "154"
type input "1208"
type input "162"
type input "1200"
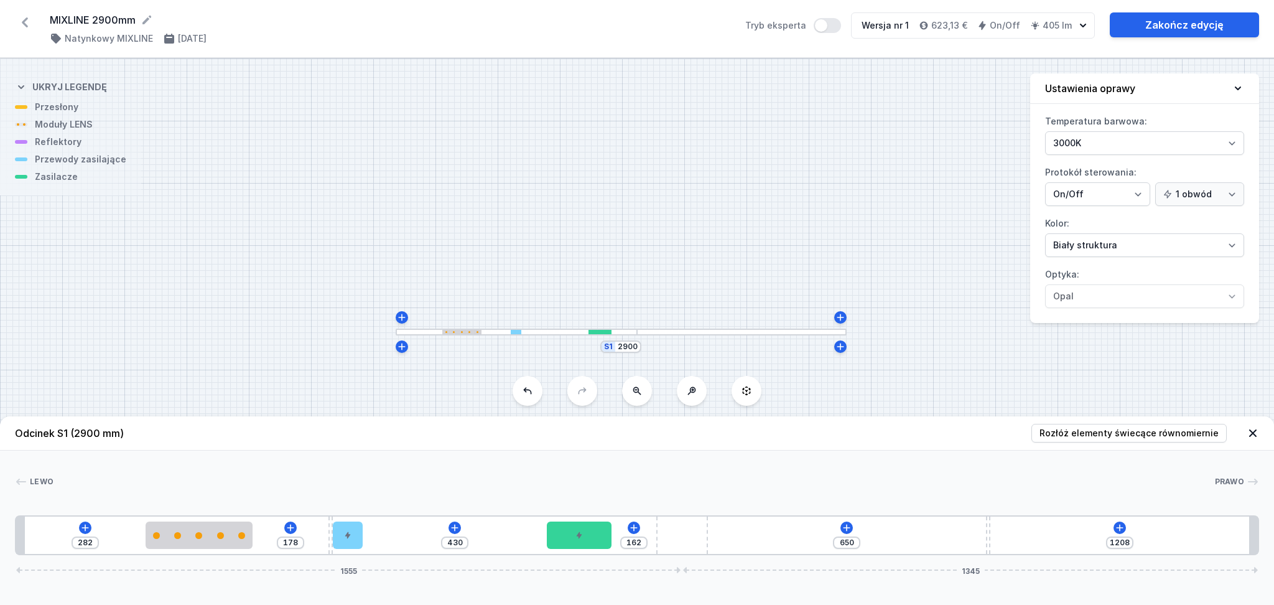
type input "170"
type input "1192"
type input "178"
type input "1188"
type input "182"
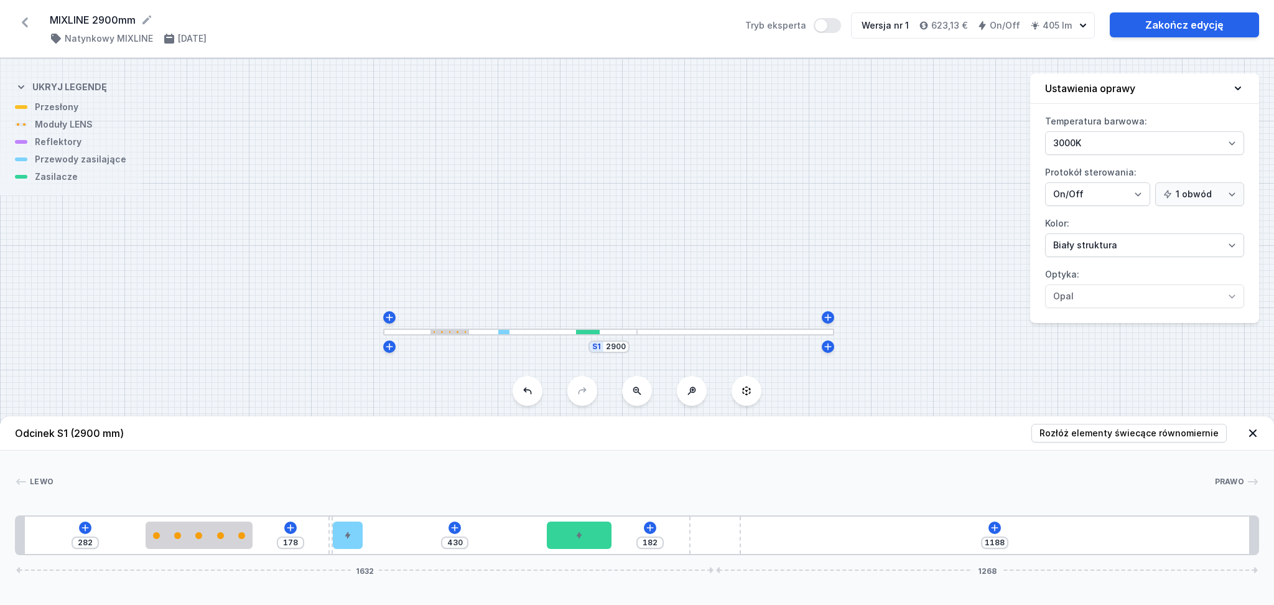
type input "1185"
type input "185"
type input "1183"
type input "187"
type input "1180"
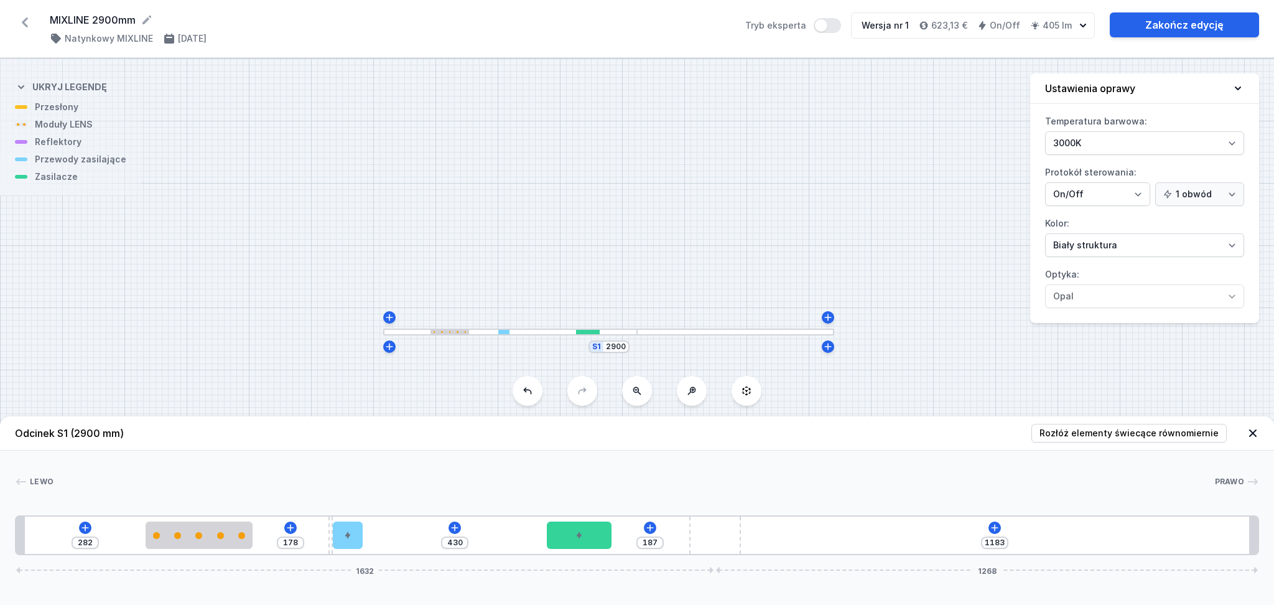
type input "190"
type input "1178"
type input "192"
type input "1176"
type input "194"
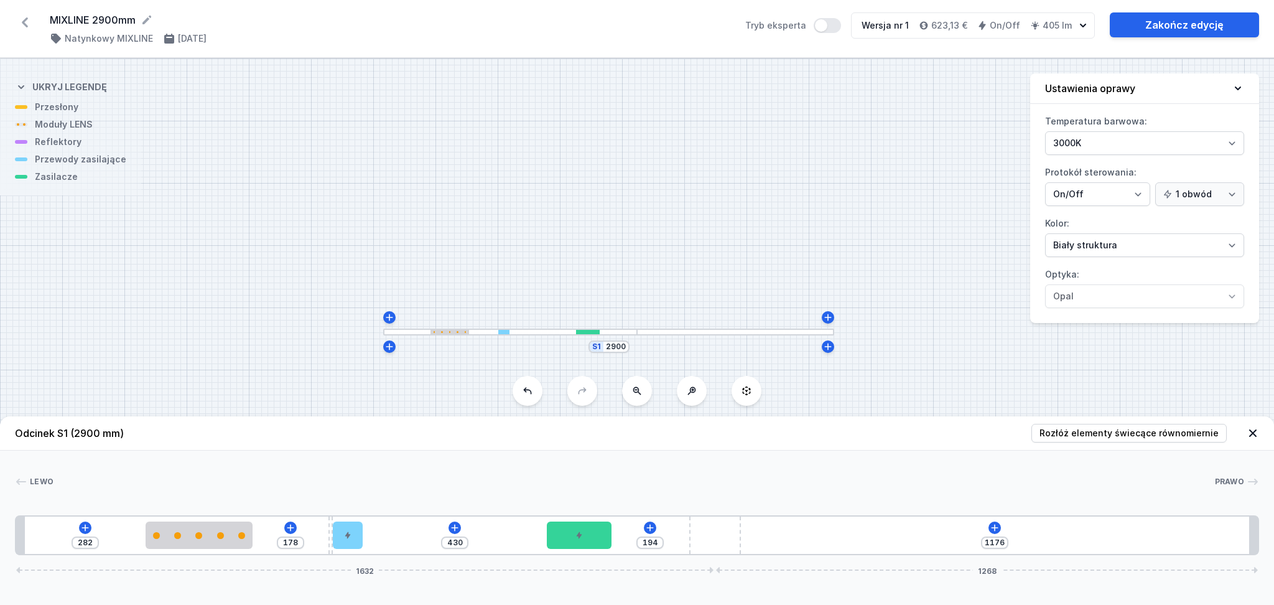
type input "1175"
type input "195"
type input "1170"
type input "200"
type input "1169"
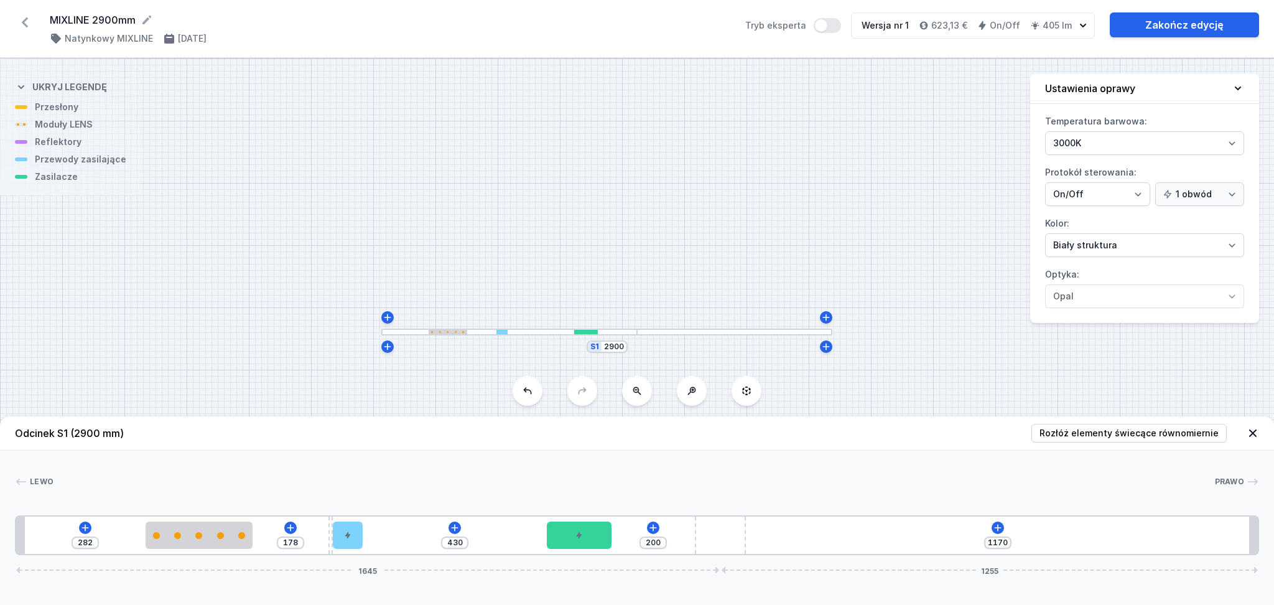
type input "201"
type input "1166"
type input "204"
type input "1162"
type input "208"
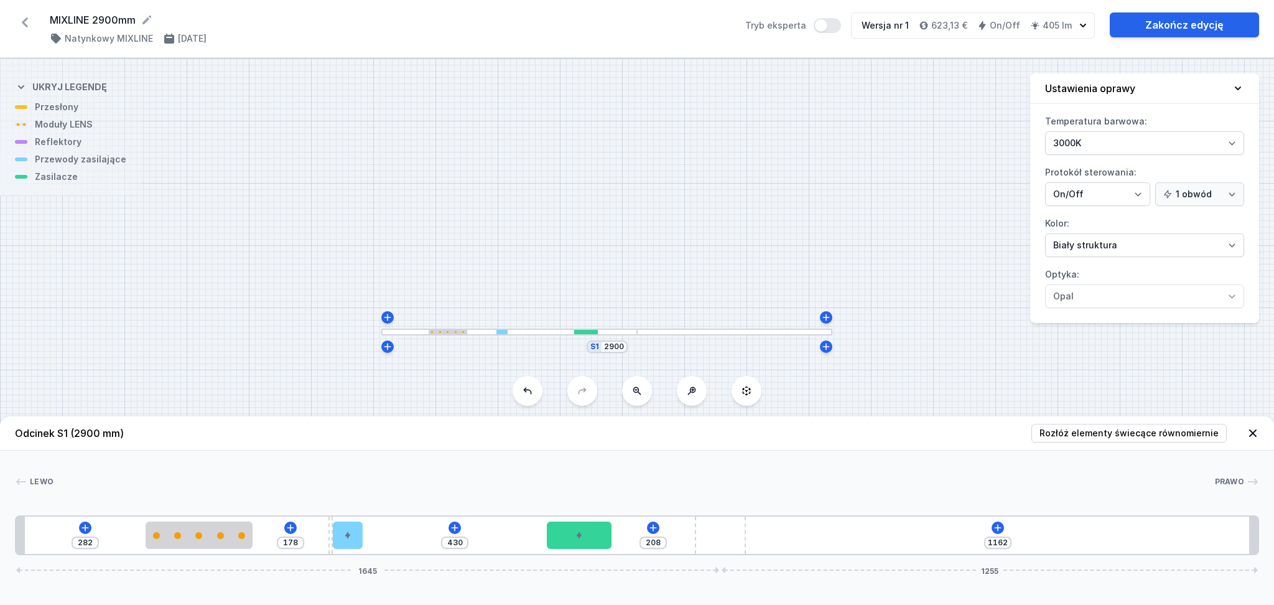
type input "1159"
type input "211"
type input "1155"
type input "215"
type input "1152"
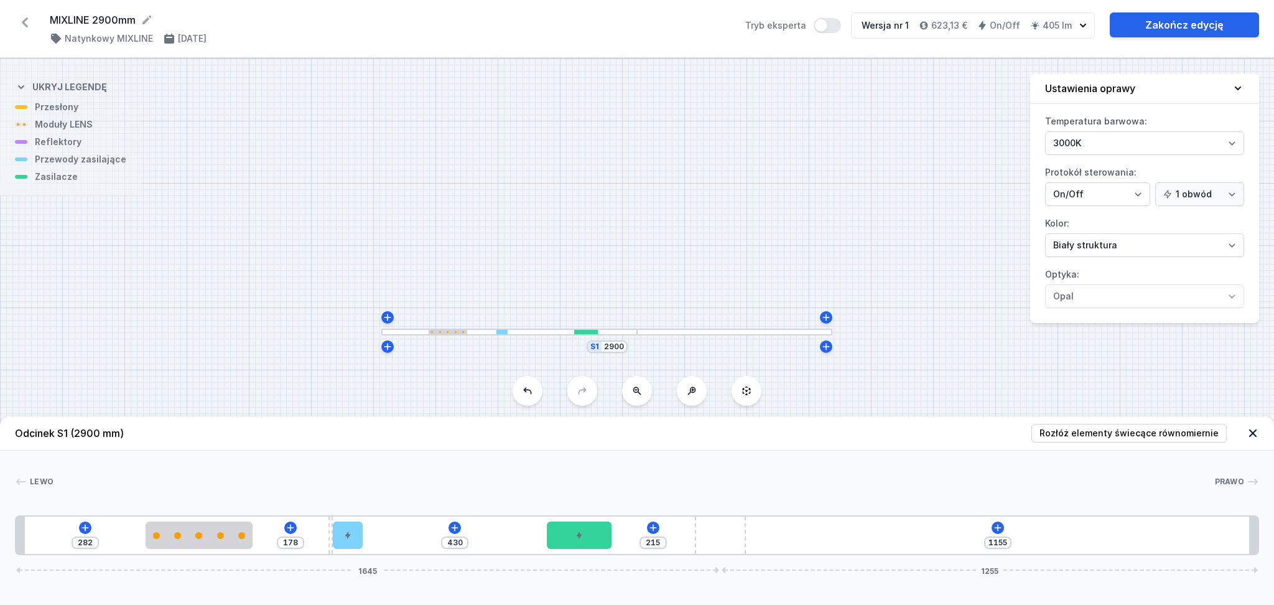
type input "218"
drag, startPoint x: 655, startPoint y: 541, endPoint x: 785, endPoint y: 533, distance: 130.3
click at [785, 533] on div "282 178 430 218 1152 1668 1232" at bounding box center [637, 535] width 1244 height 40
type input "433"
type input "215"
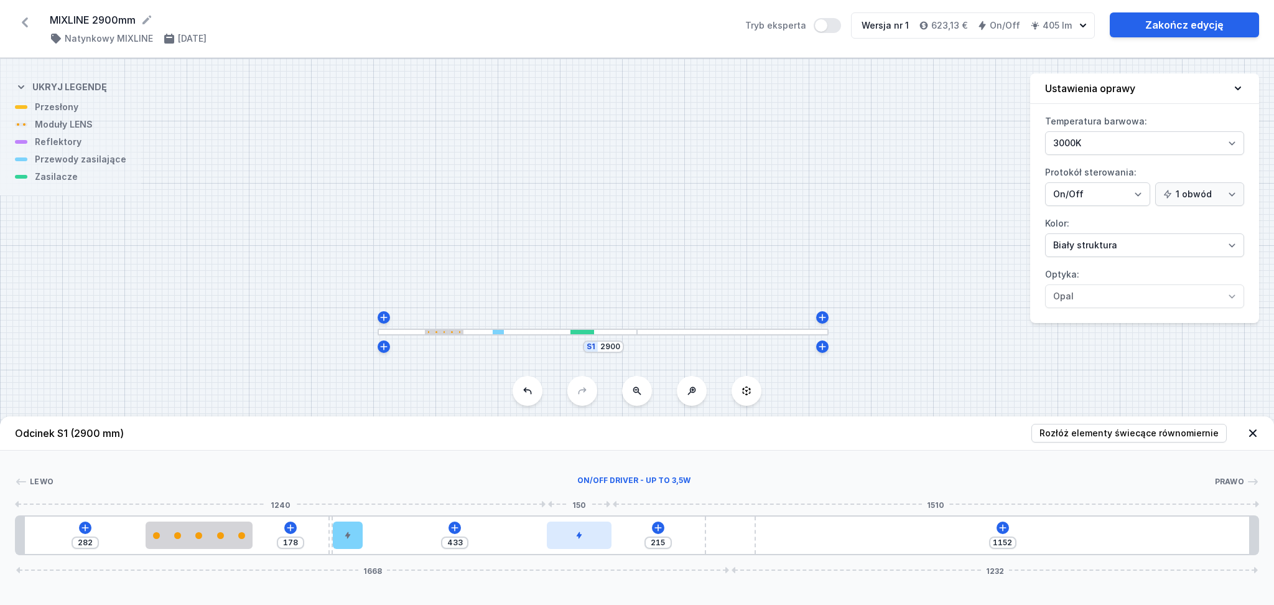
type input "453"
type input "195"
type input "459"
type input "189"
type input "470"
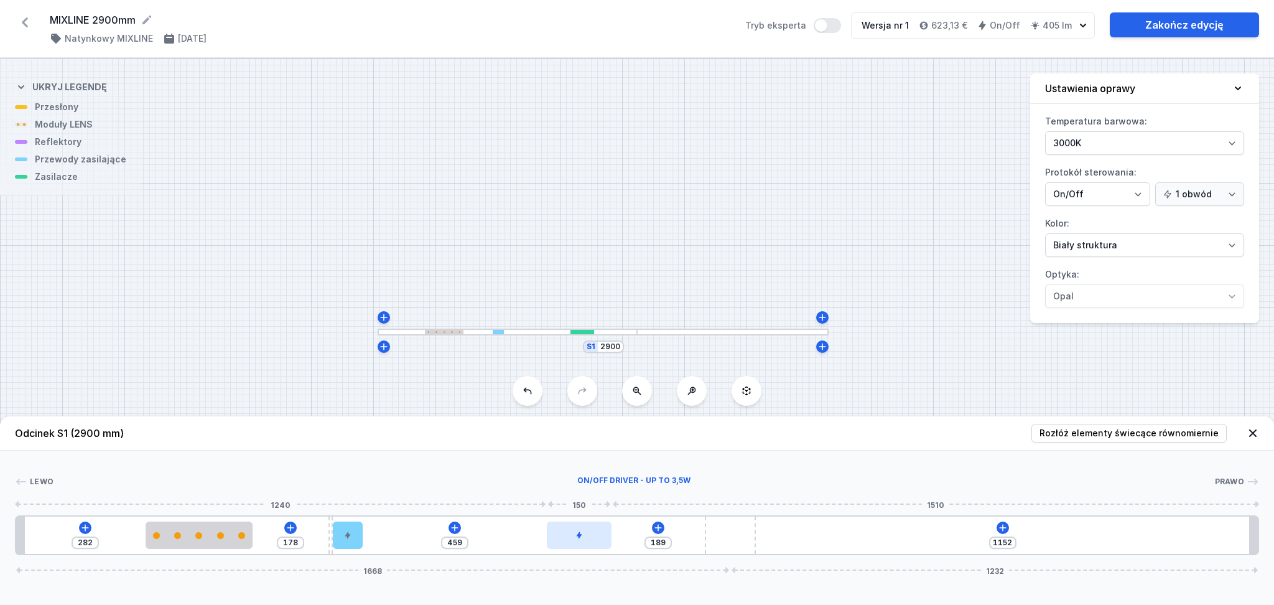
type input "178"
type input "479"
type input "169"
type input "494"
type input "154"
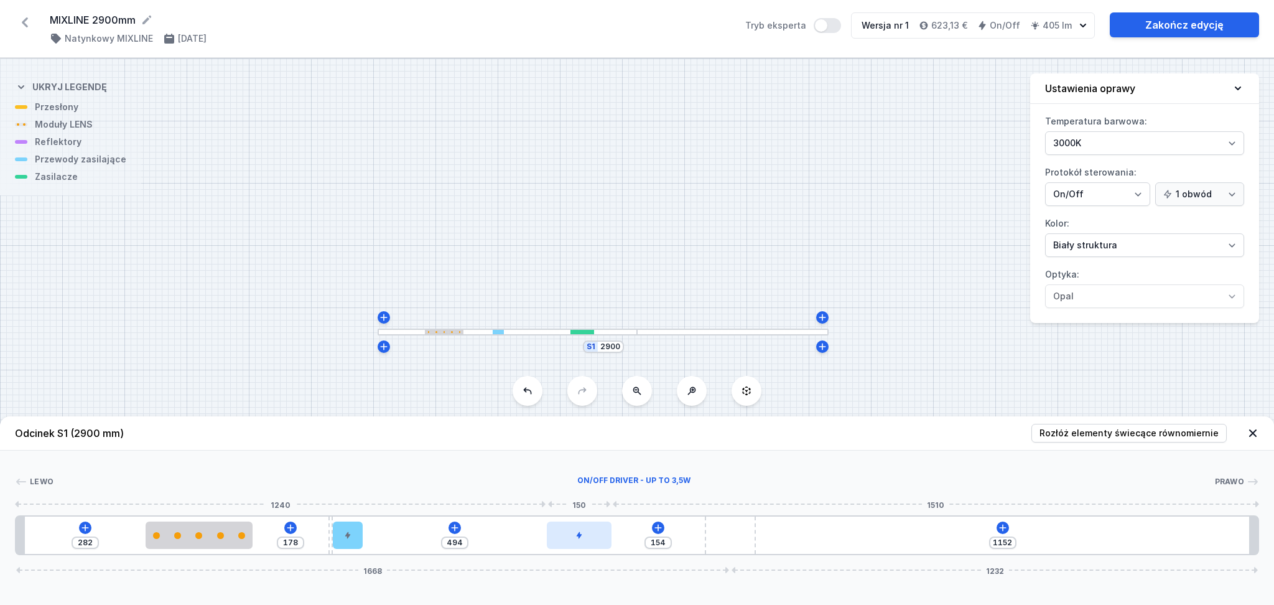
type input "503"
type input "145"
type input "505"
type input "143"
type input "507"
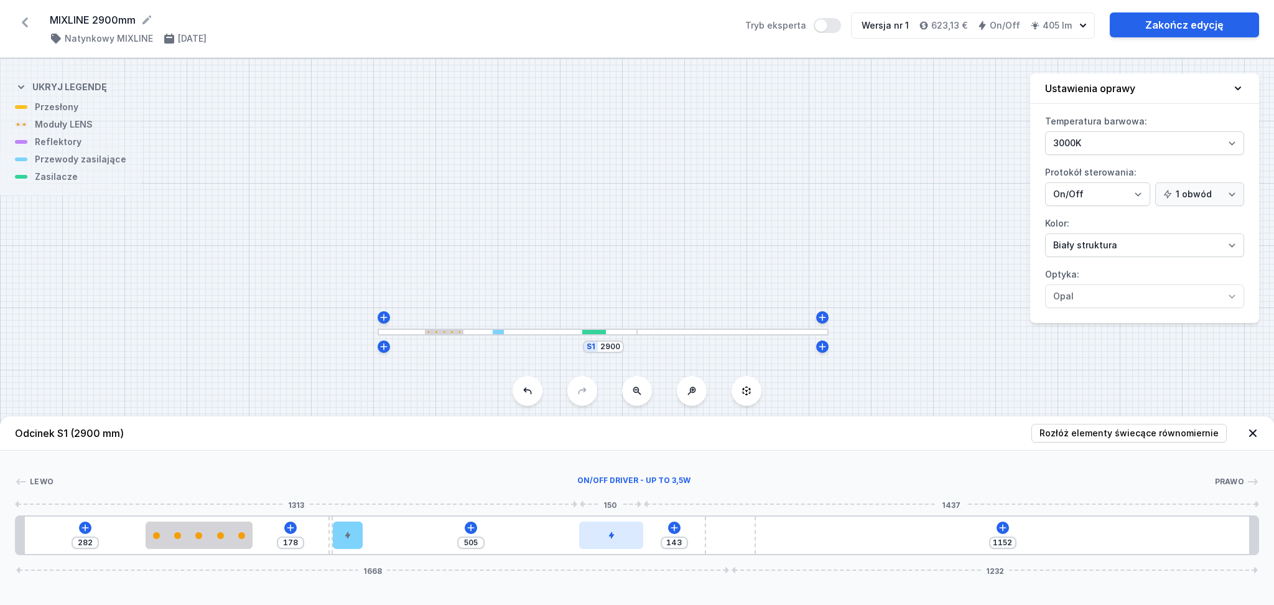
type input "141"
type input "510"
type input "138"
type input "517"
type input "131"
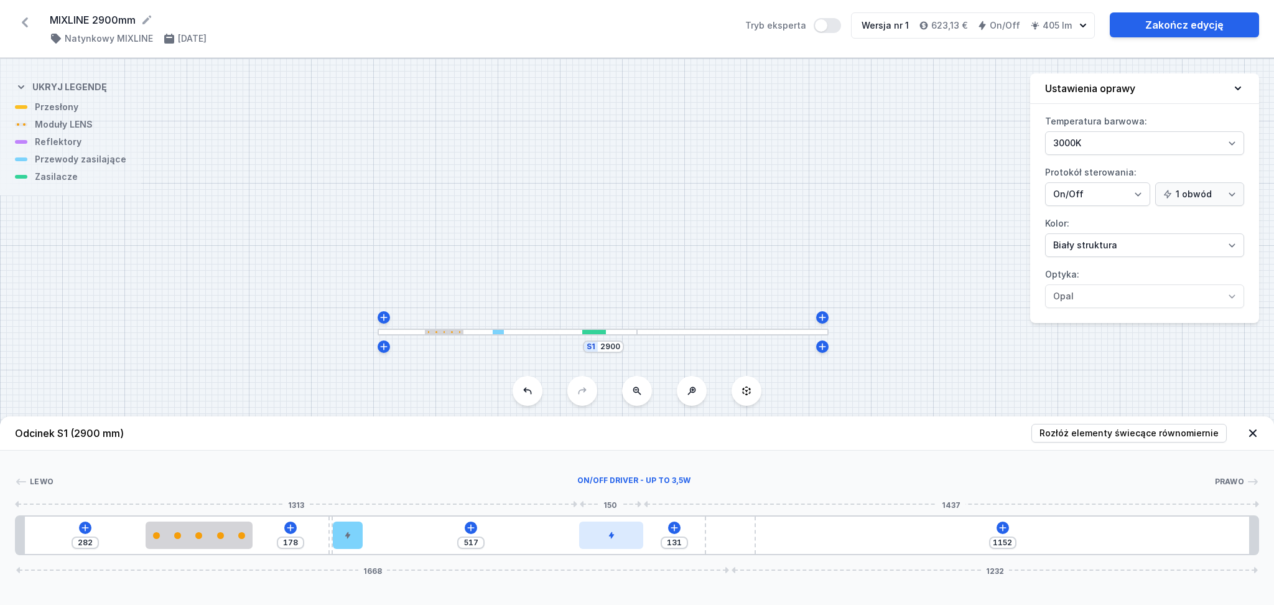
type input "522"
type input "126"
type input "526"
type input "122"
type input "539"
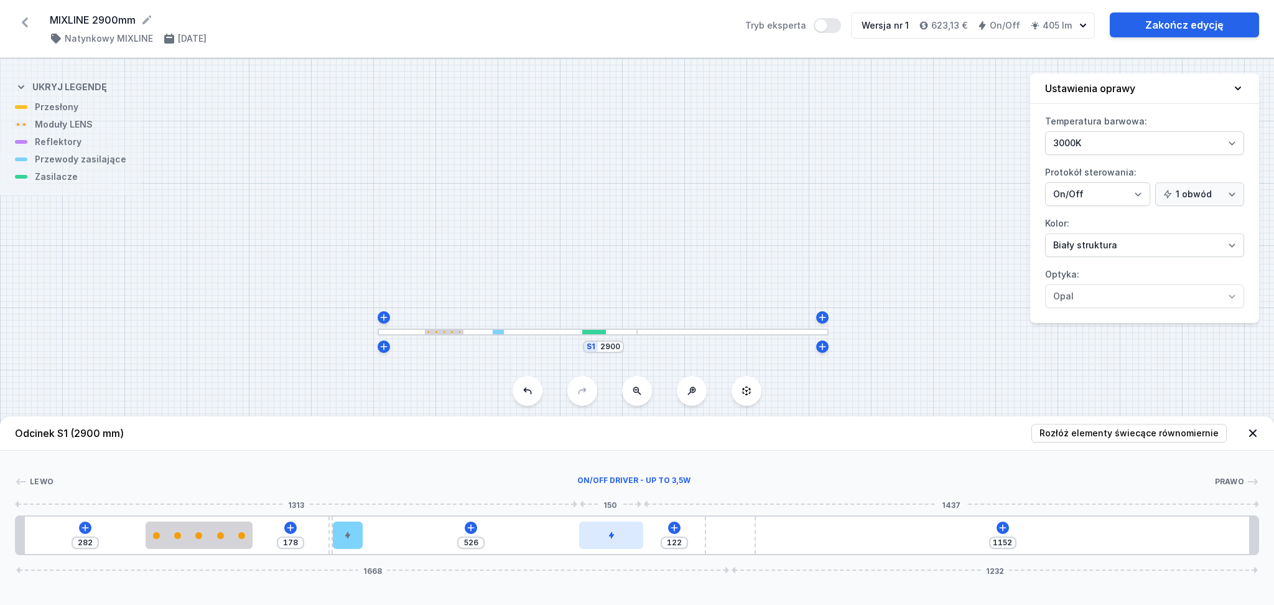
type input "109"
type input "546"
type input "102"
type input "547"
type input "101"
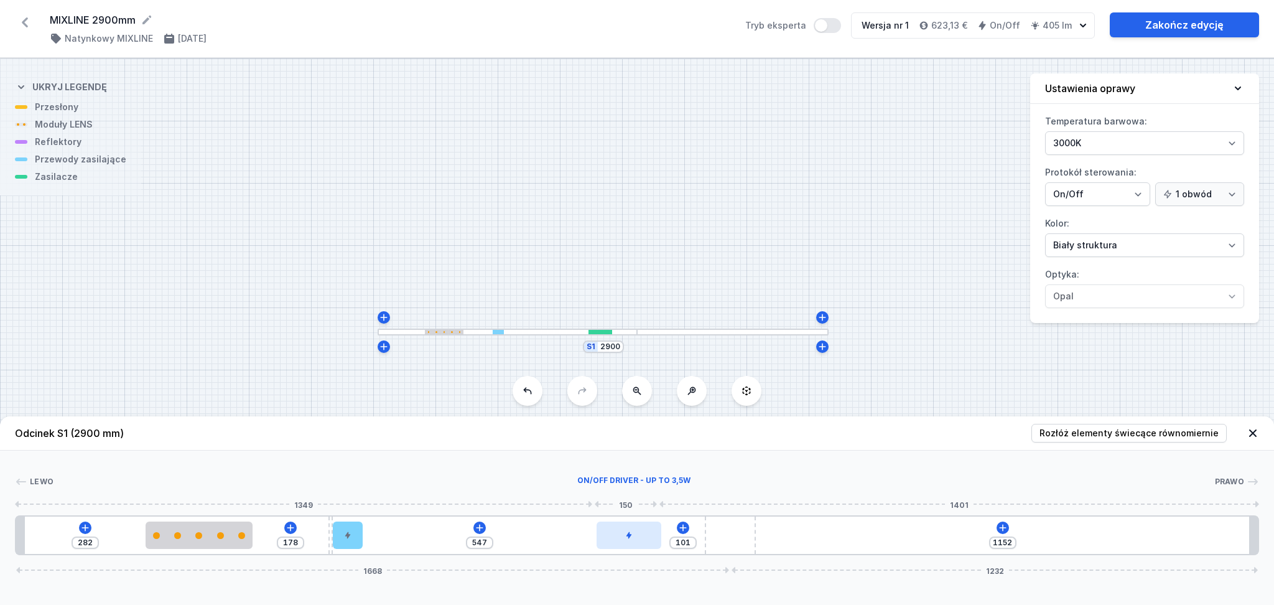
type input "549"
type input "99"
type input "550"
type input "98"
type input "556"
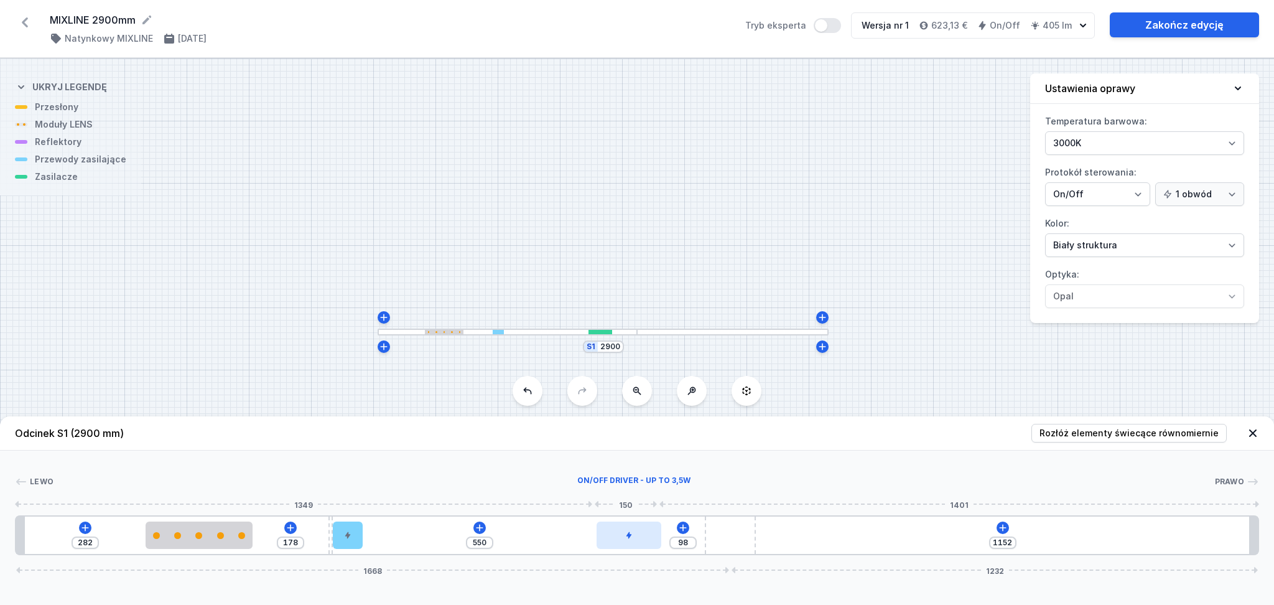
type input "92"
type input "559"
type input "89"
type input "563"
type input "85"
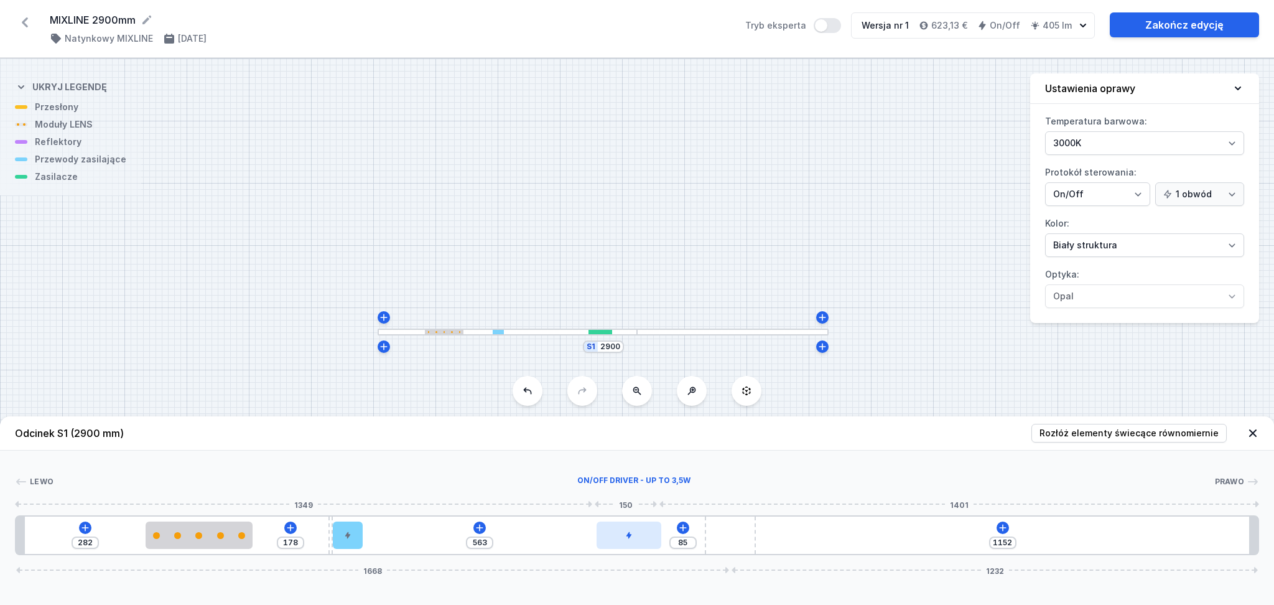
type input "566"
type input "82"
type input "567"
type input "81"
type input "569"
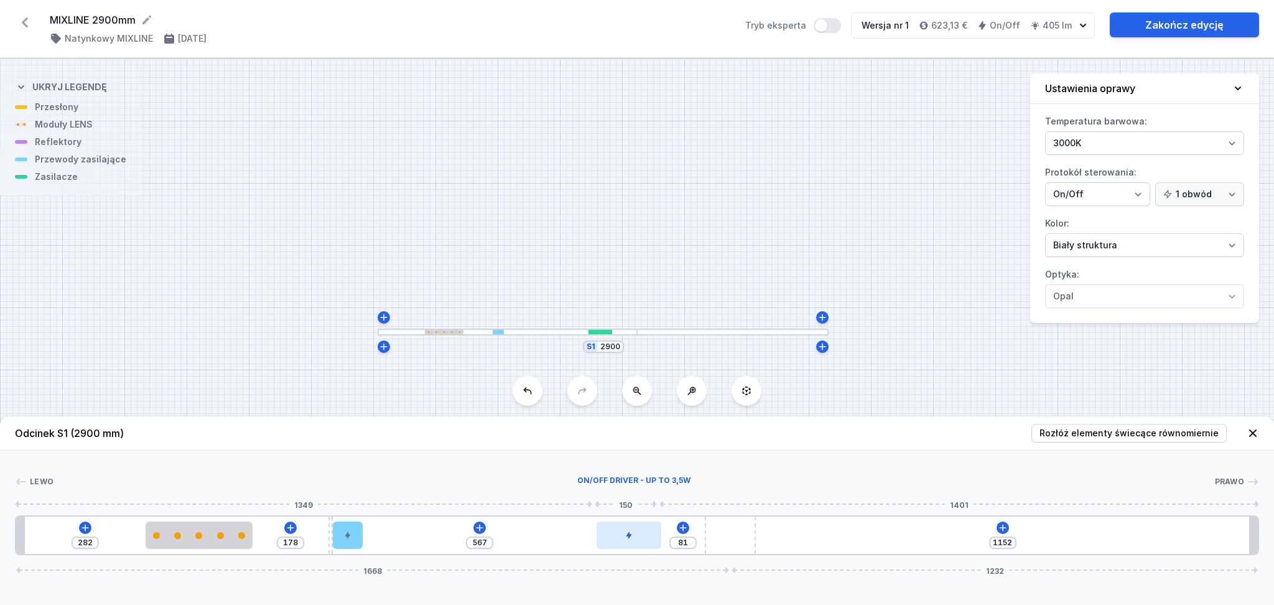
type input "79"
type input "572"
type input "76"
type input "580"
type input "68"
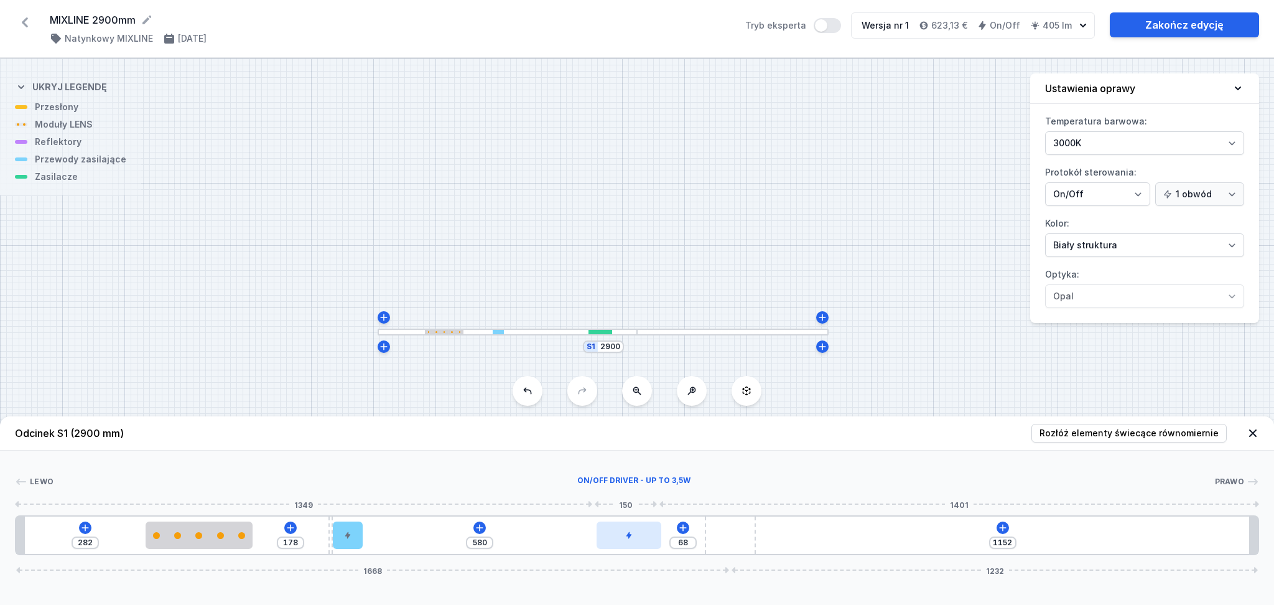
type input "585"
type input "63"
type input "593"
type input "55"
type input "596"
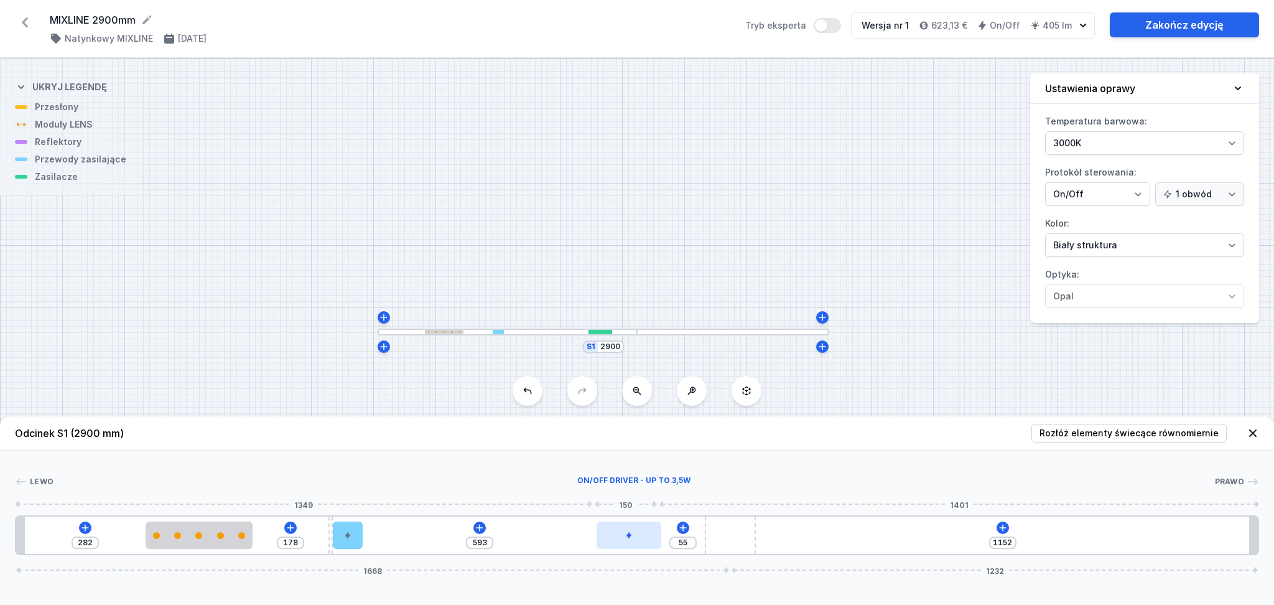
type input "52"
type input "599"
type input "49"
type input "600"
type input "48"
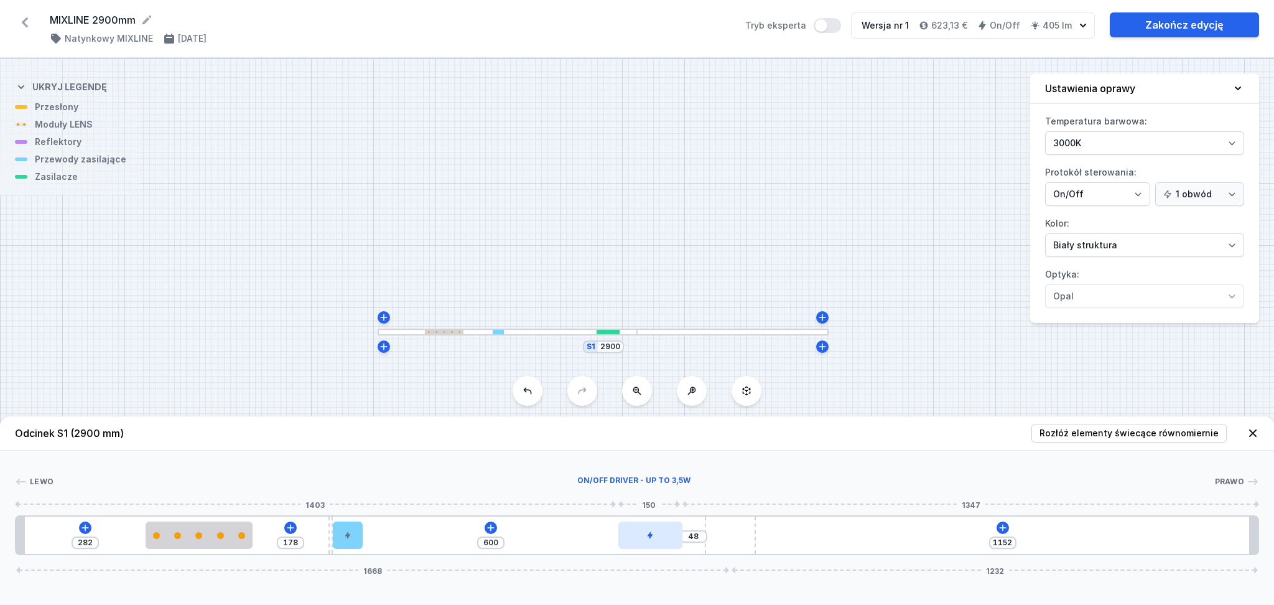
type input "602"
type input "46"
type input "605"
type input "43"
drag, startPoint x: 584, startPoint y: 539, endPoint x: 671, endPoint y: 526, distance: 88.1
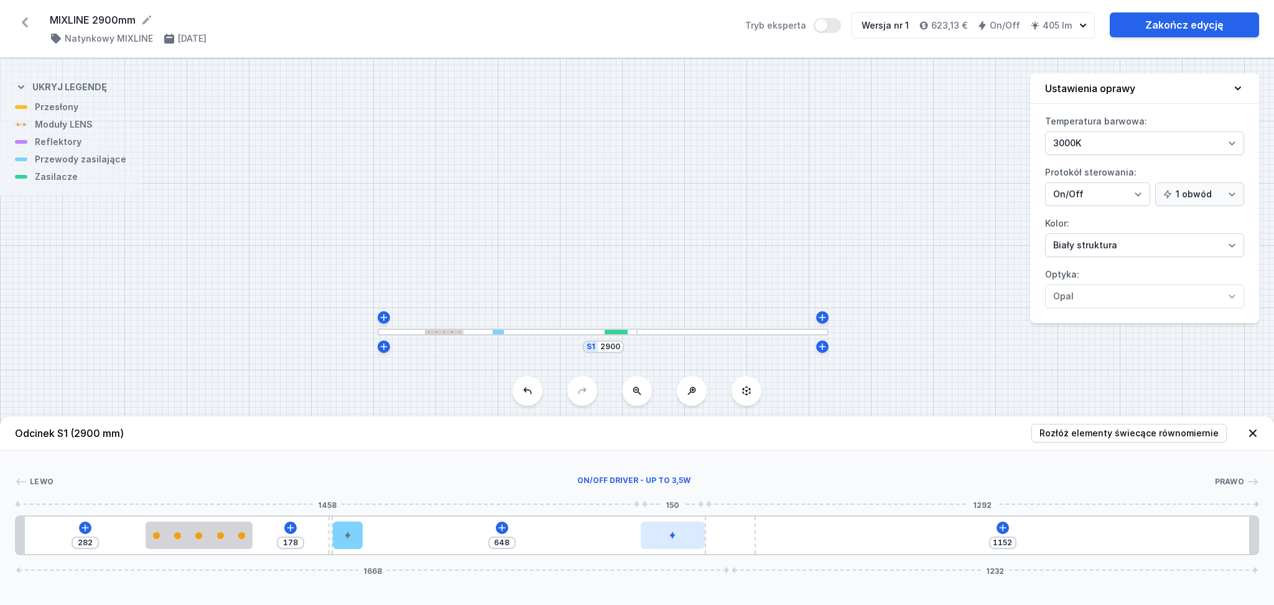
click at [671, 526] on div at bounding box center [673, 534] width 64 height 27
type input "209"
type input "439"
type input "174"
type input "474"
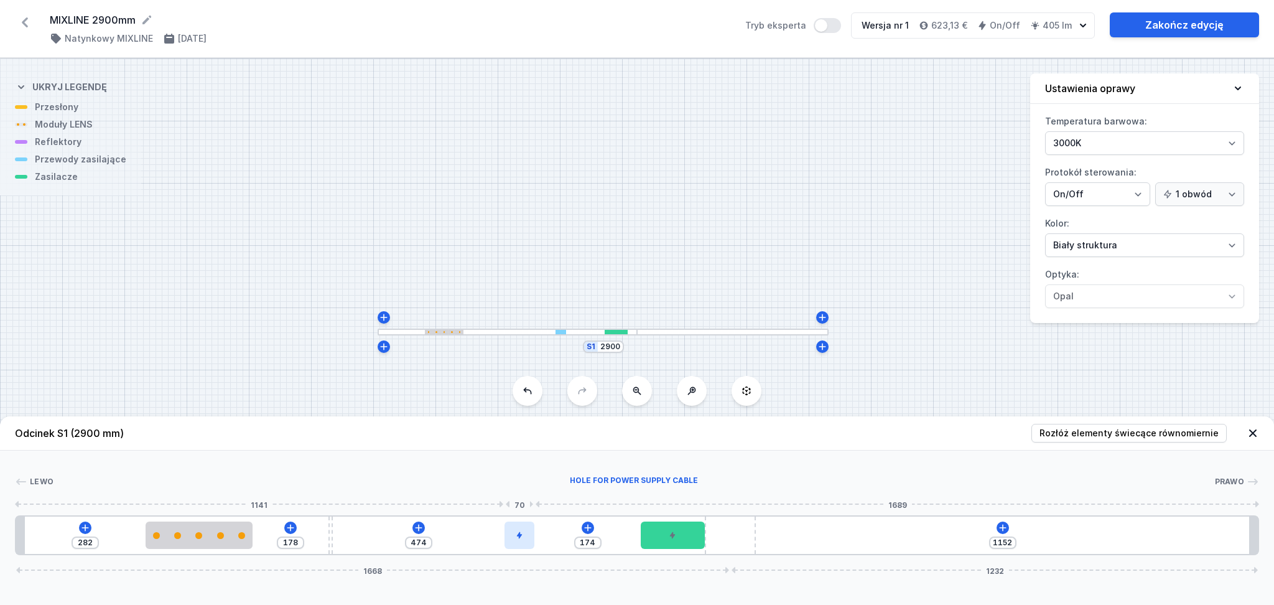
type input "150"
type input "498"
type input "134"
type input "514"
type input "131"
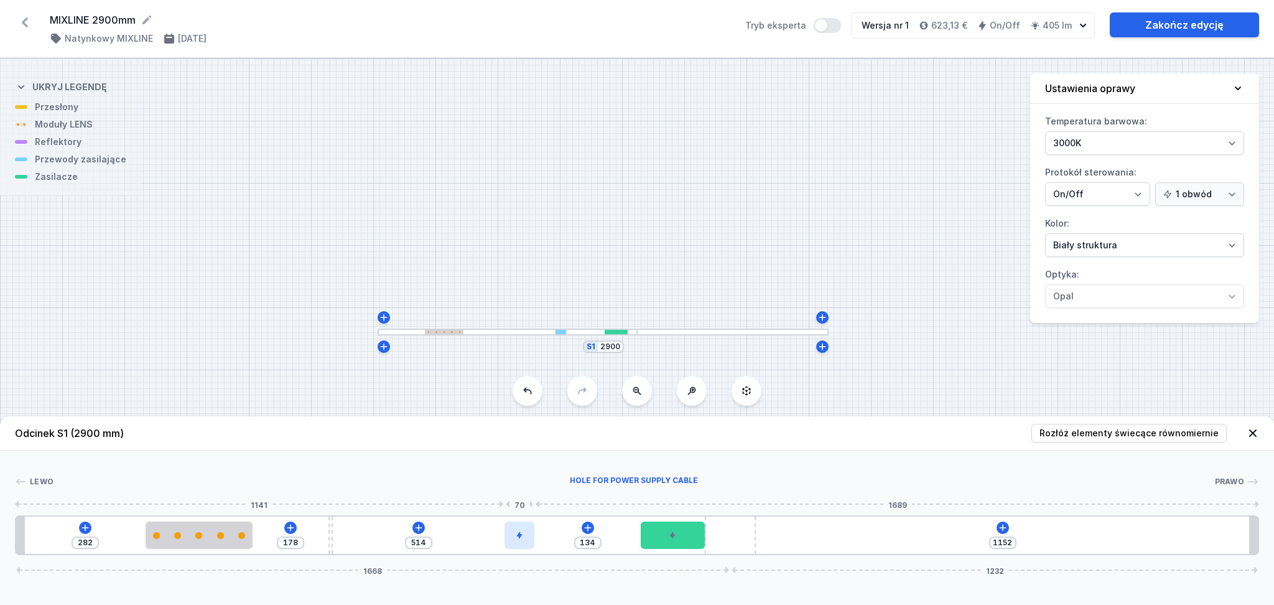
type input "517"
type input "127"
type input "521"
type input "126"
type input "522"
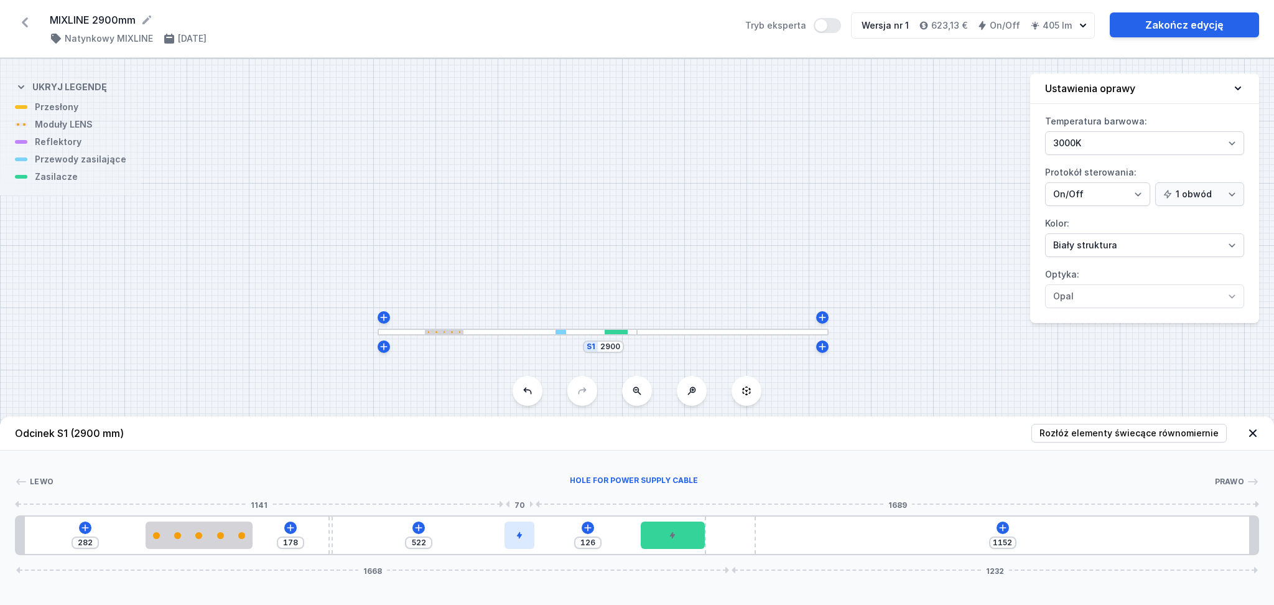
type input "123"
type input "525"
type input "118"
type input "530"
type input "108"
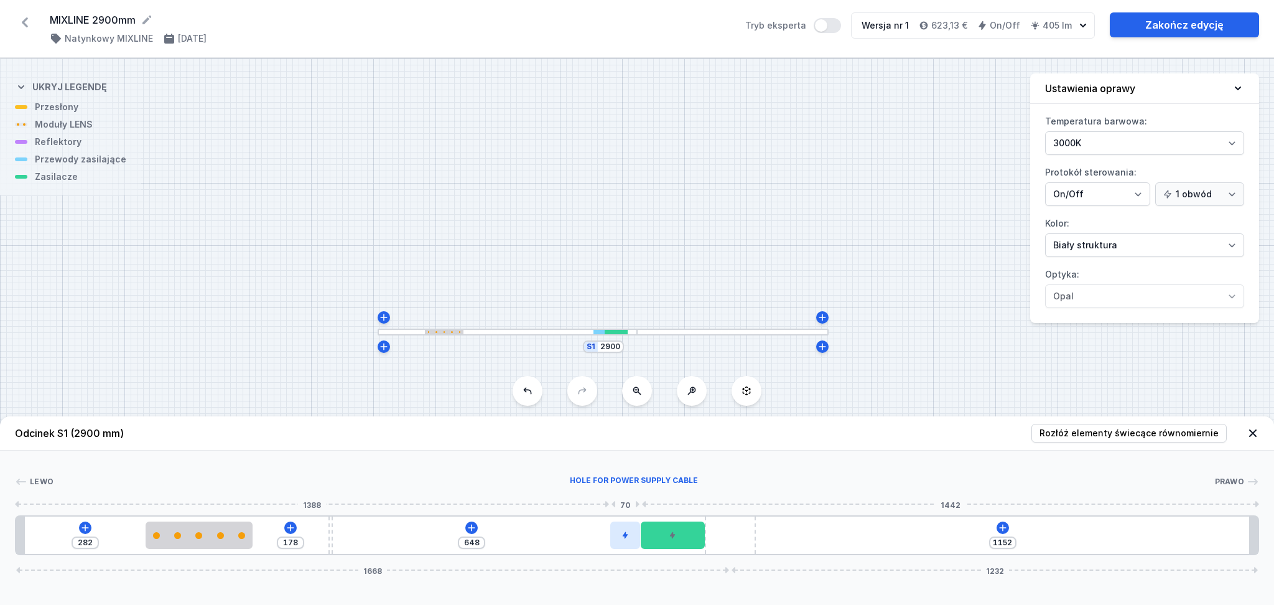
drag, startPoint x: 353, startPoint y: 540, endPoint x: 622, endPoint y: 543, distance: 268.8
click at [622, 543] on div at bounding box center [625, 534] width 30 height 27
click at [82, 524] on icon at bounding box center [85, 528] width 10 height 10
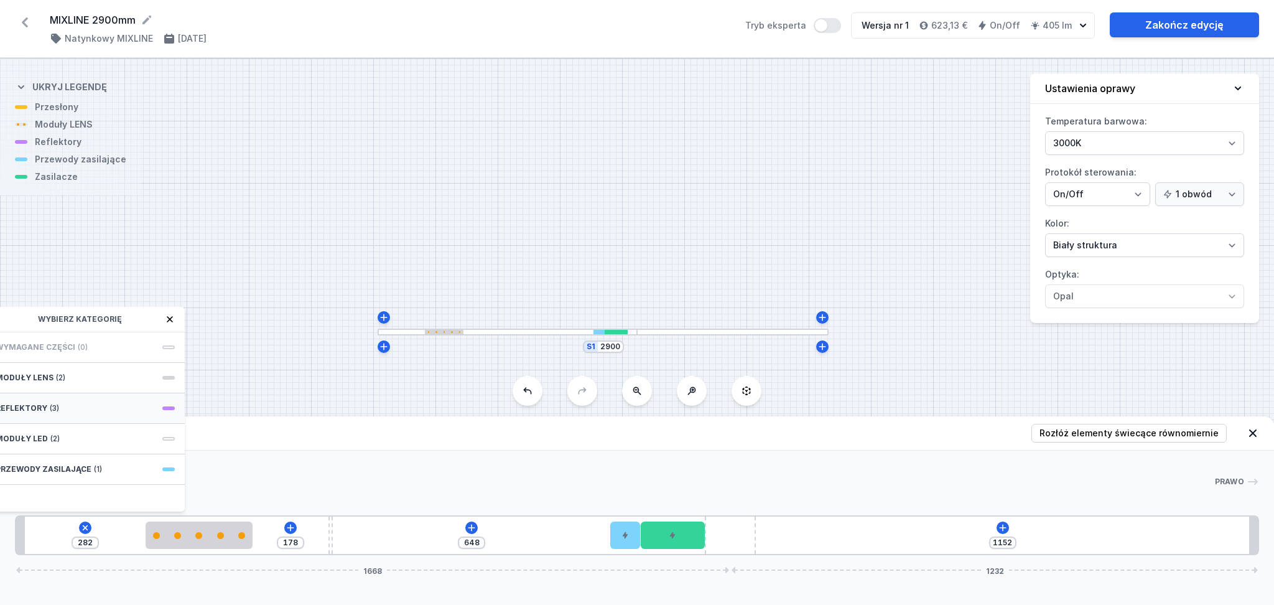
click at [71, 403] on div "Reflektory (3)" at bounding box center [85, 408] width 199 height 30
click at [334, 439] on header "Odcinek S1 (2900 mm) Rozłóż elementy świecące równomiernie" at bounding box center [637, 433] width 1274 height 34
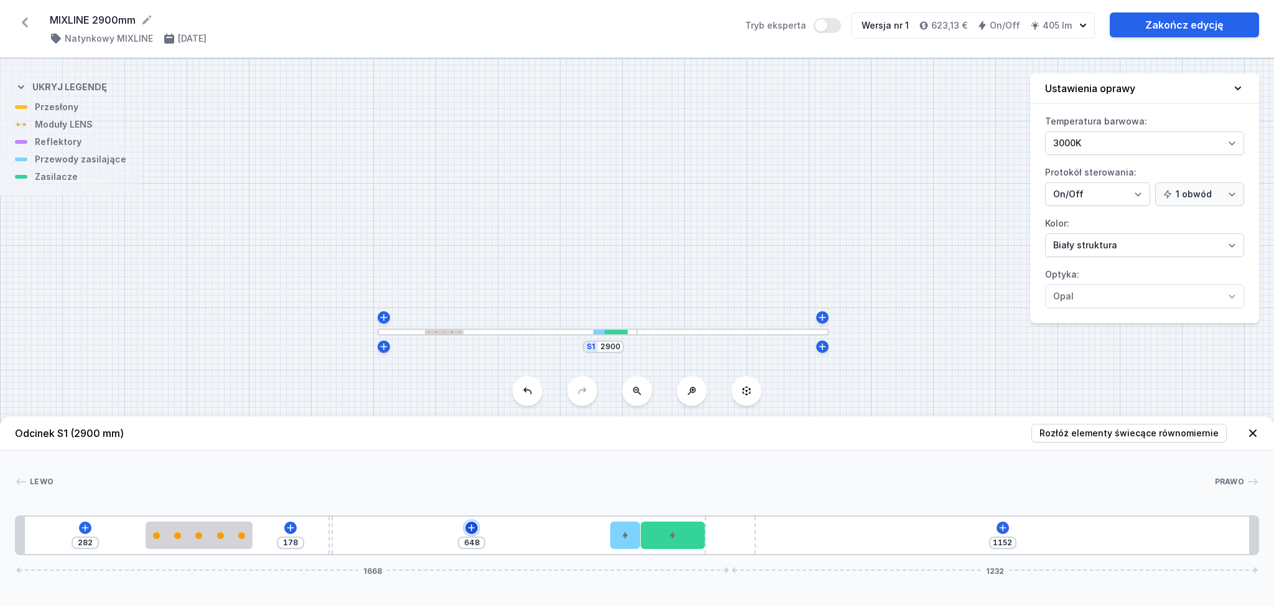
click at [477, 528] on button at bounding box center [471, 527] width 12 height 12
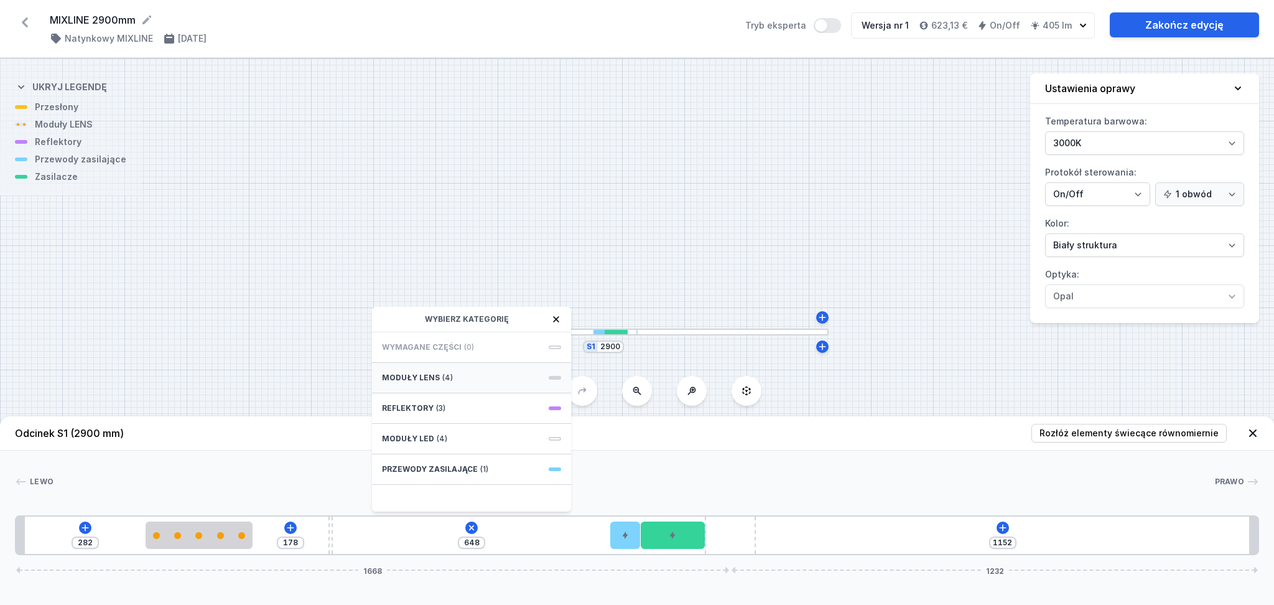
click at [437, 372] on div "Moduły LENS (4)" at bounding box center [471, 378] width 199 height 30
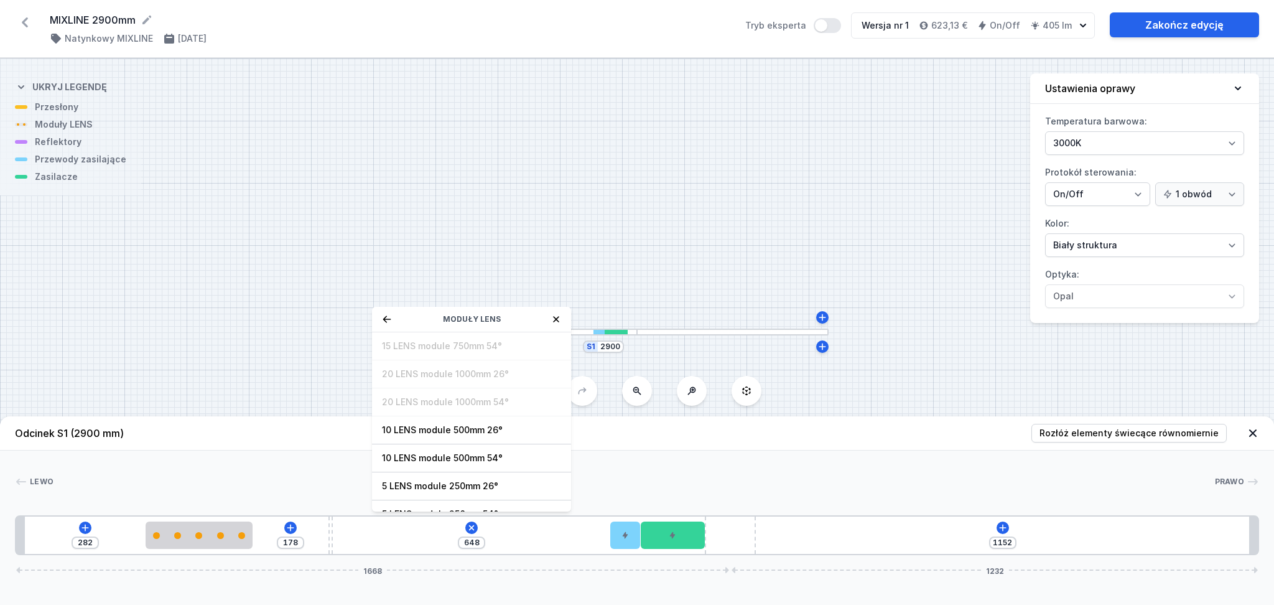
scroll to position [45, 0]
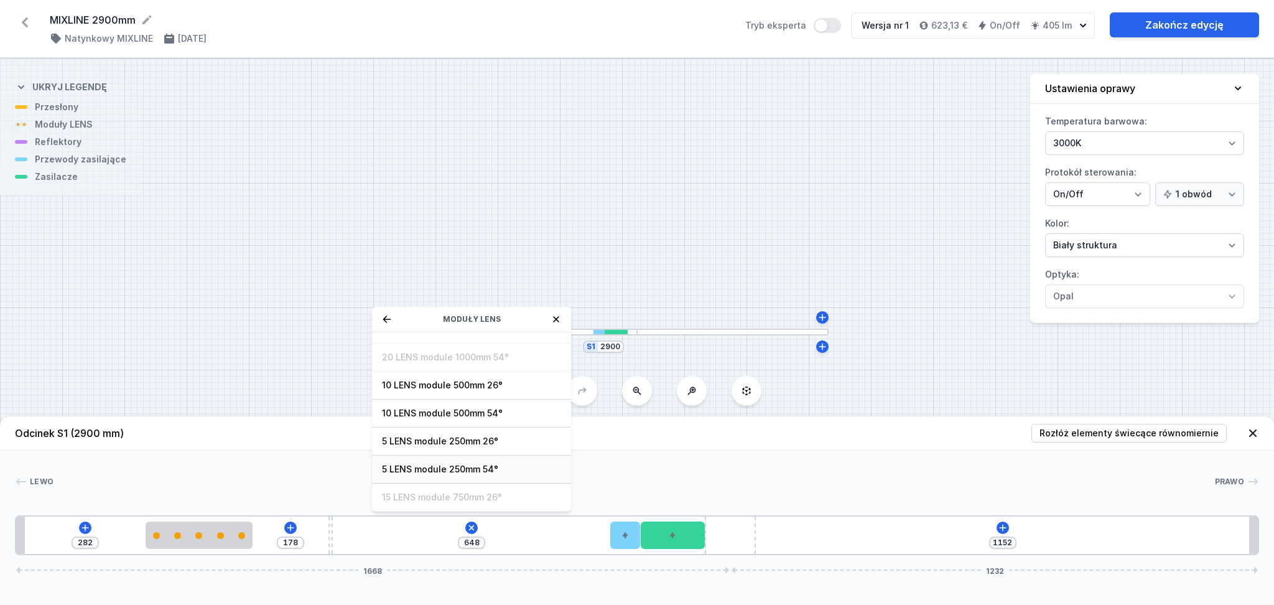
click at [441, 465] on span "5 LENS module 250mm 54°" at bounding box center [471, 469] width 179 height 12
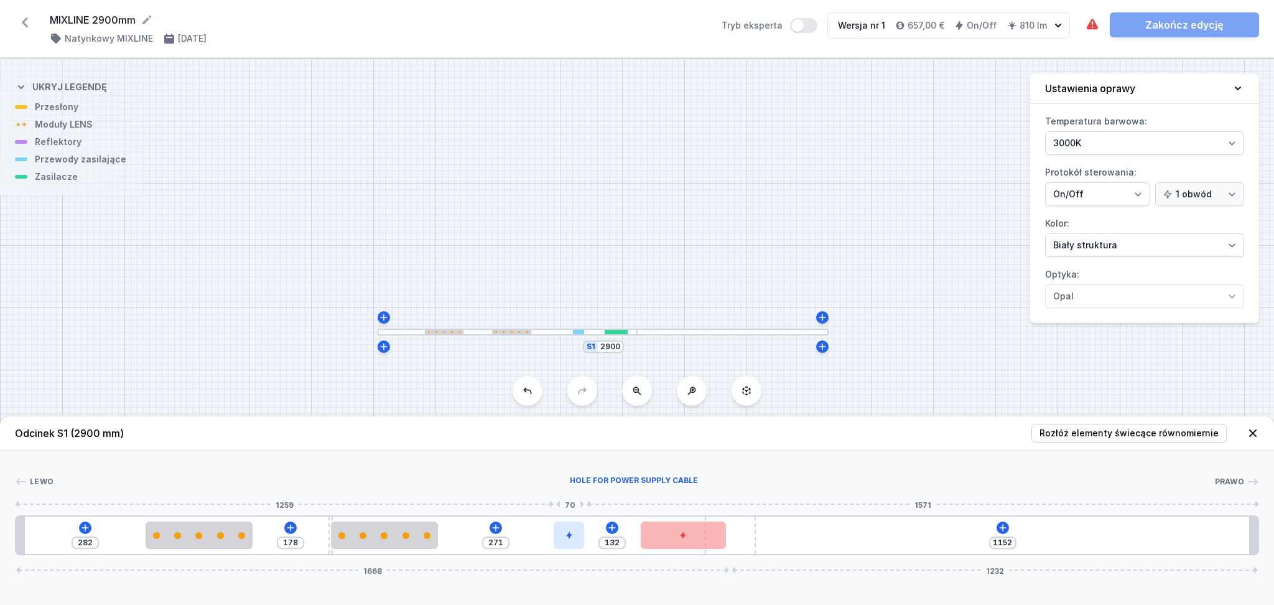
drag, startPoint x: 620, startPoint y: 540, endPoint x: 563, endPoint y: 537, distance: 57.3
click at [563, 537] on div at bounding box center [569, 534] width 30 height 27
drag, startPoint x: 663, startPoint y: 538, endPoint x: 620, endPoint y: 538, distance: 42.9
click at [620, 538] on div at bounding box center [627, 534] width 86 height 27
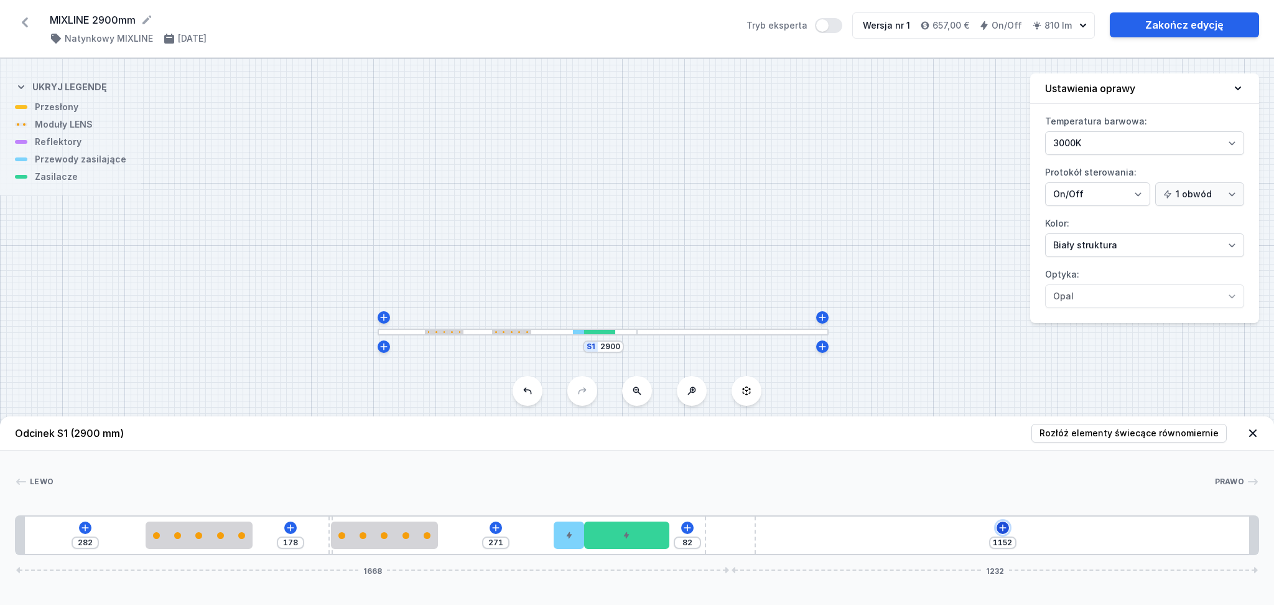
click at [1006, 530] on icon at bounding box center [1003, 528] width 10 height 10
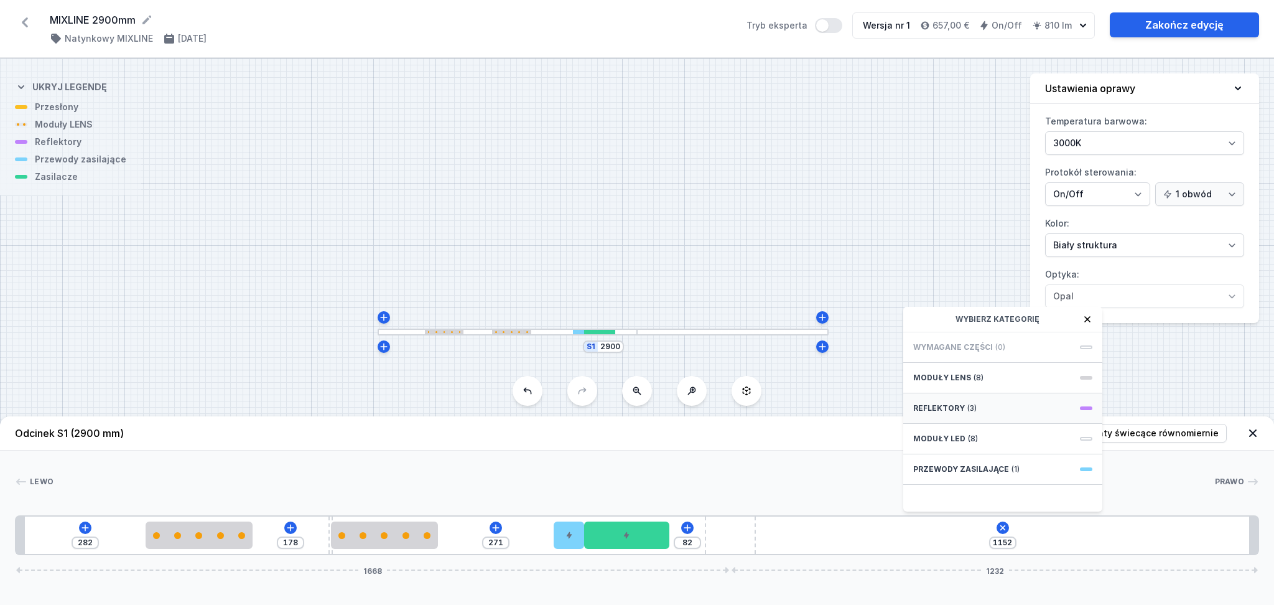
click at [974, 412] on div "Reflektory (3)" at bounding box center [1002, 408] width 199 height 30
click at [1003, 528] on icon at bounding box center [1003, 528] width 10 height 10
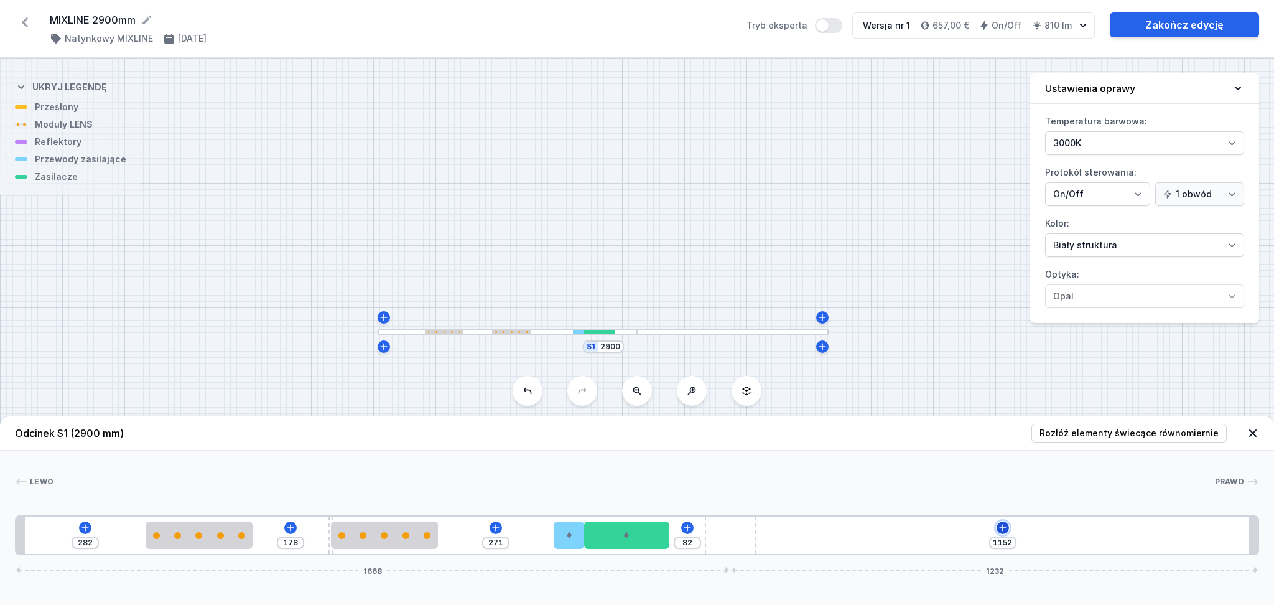
click at [1001, 528] on icon at bounding box center [1002, 527] width 7 height 7
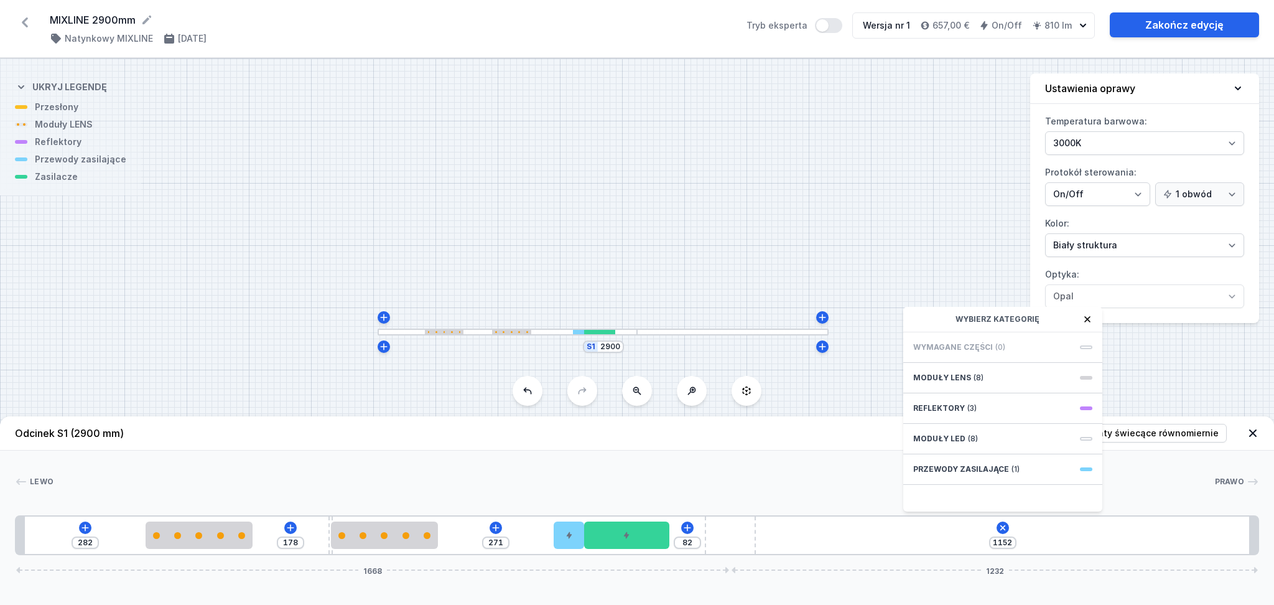
click at [661, 330] on div at bounding box center [733, 332] width 192 height 7
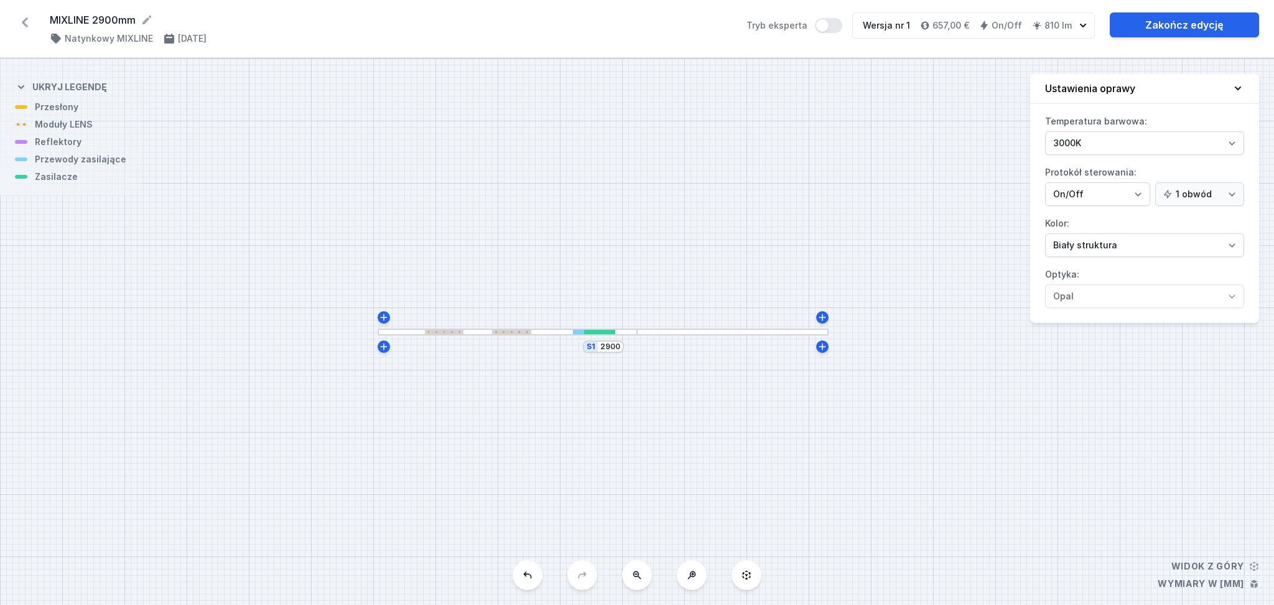
click at [661, 330] on div at bounding box center [733, 332] width 192 height 7
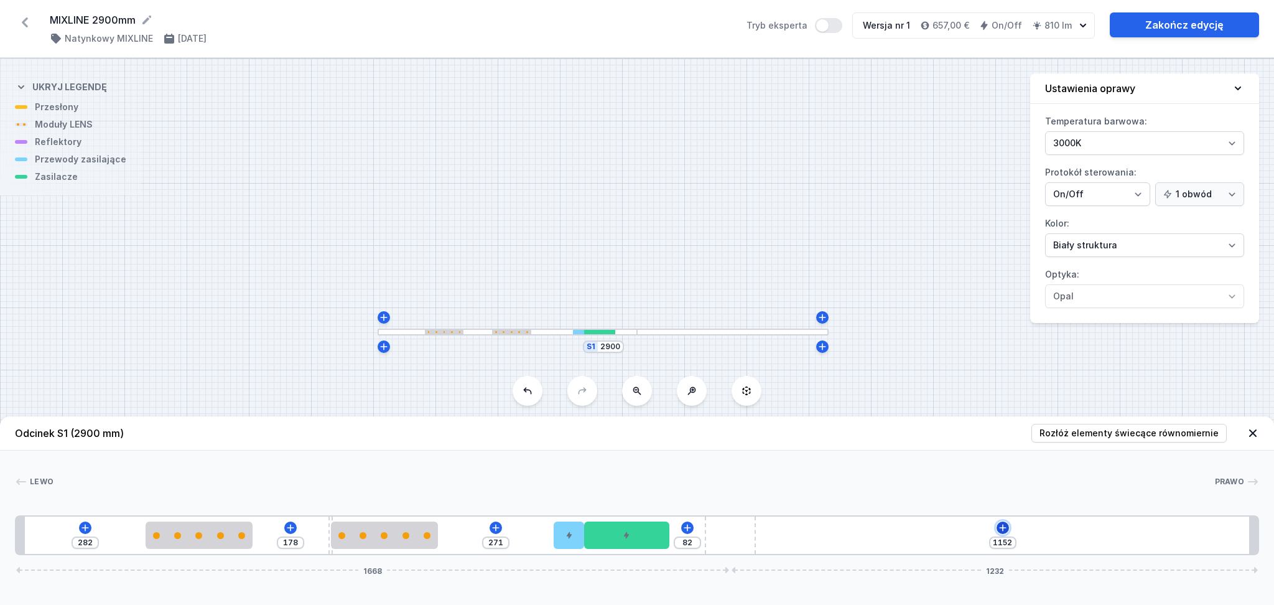
click at [1002, 528] on icon at bounding box center [1002, 527] width 7 height 7
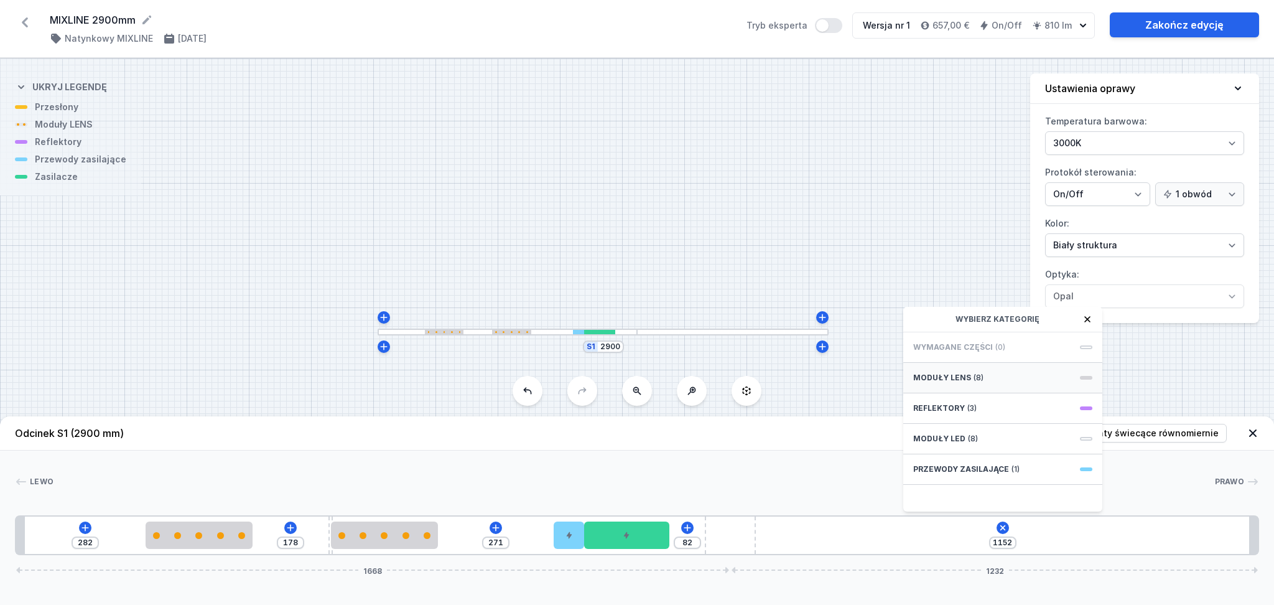
click at [963, 381] on span "Moduły LENS" at bounding box center [942, 378] width 58 height 10
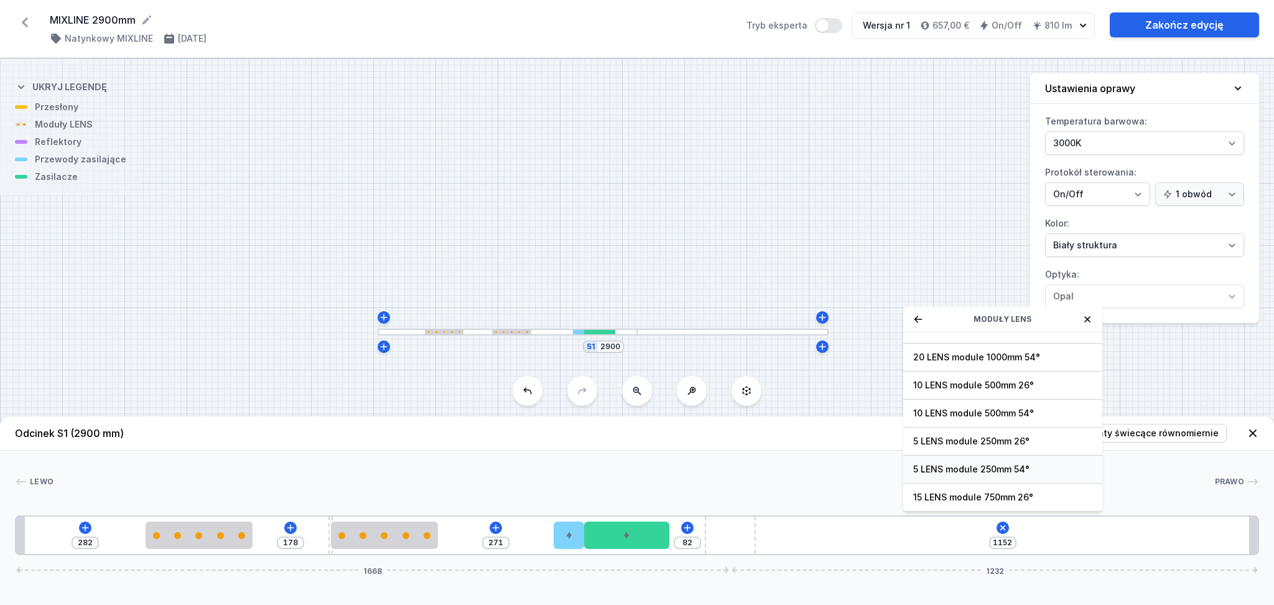
click at [967, 467] on span "5 LENS module 250mm 54°" at bounding box center [1002, 469] width 179 height 12
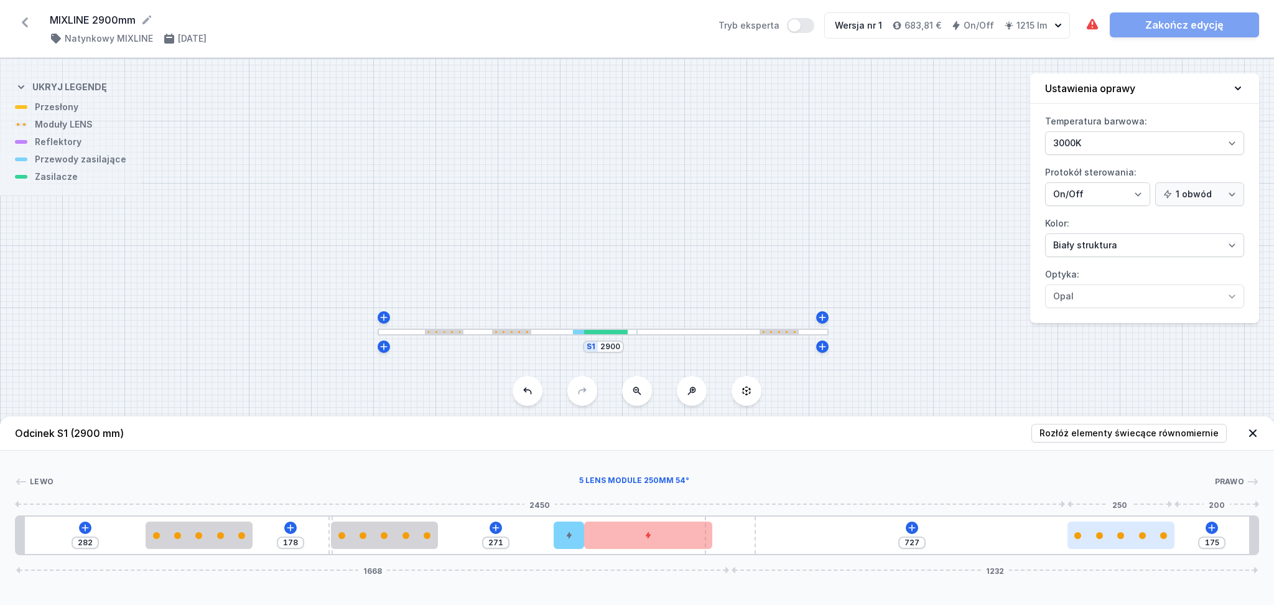
drag, startPoint x: 818, startPoint y: 542, endPoint x: 1146, endPoint y: 545, distance: 327.3
click at [1146, 545] on div at bounding box center [1121, 534] width 107 height 27
drag, startPoint x: 569, startPoint y: 541, endPoint x: 526, endPoint y: 538, distance: 43.0
click at [526, 538] on div at bounding box center [528, 534] width 30 height 27
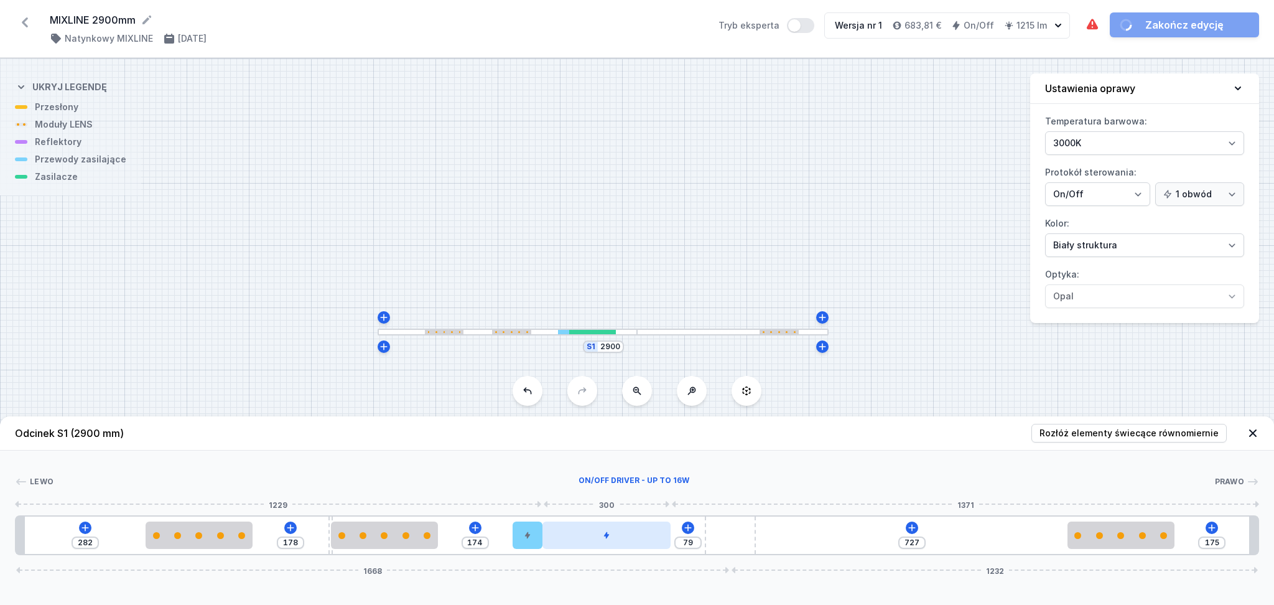
drag, startPoint x: 635, startPoint y: 541, endPoint x: 582, endPoint y: 541, distance: 52.9
click at [582, 541] on div at bounding box center [607, 534] width 128 height 27
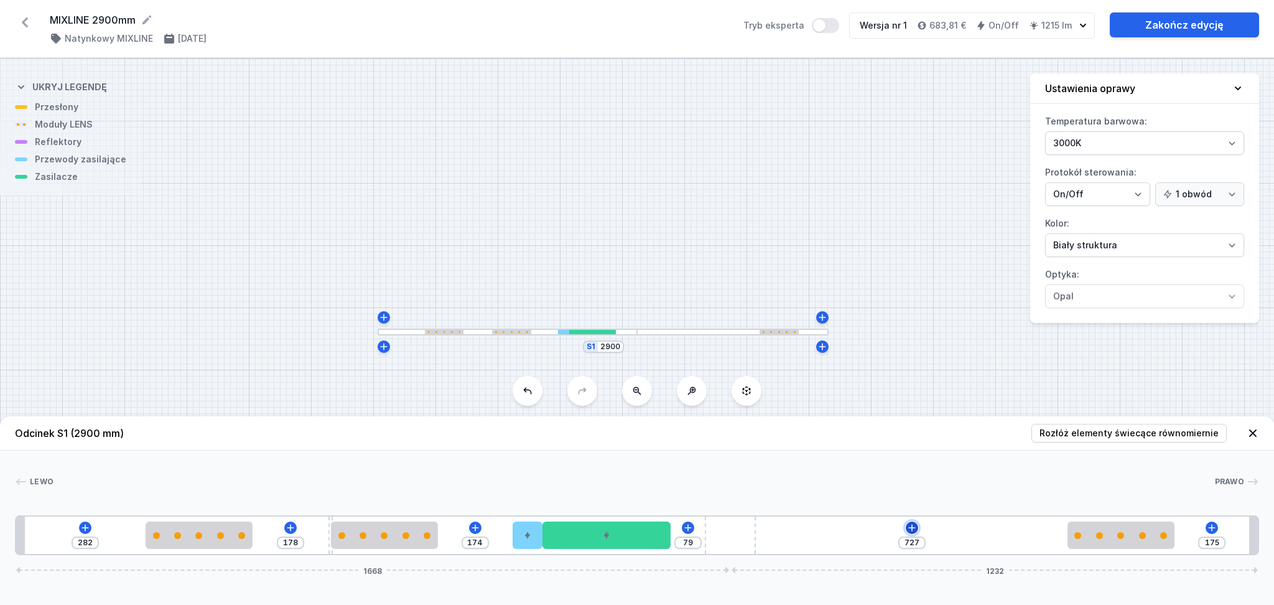
click at [912, 526] on icon at bounding box center [911, 527] width 7 height 7
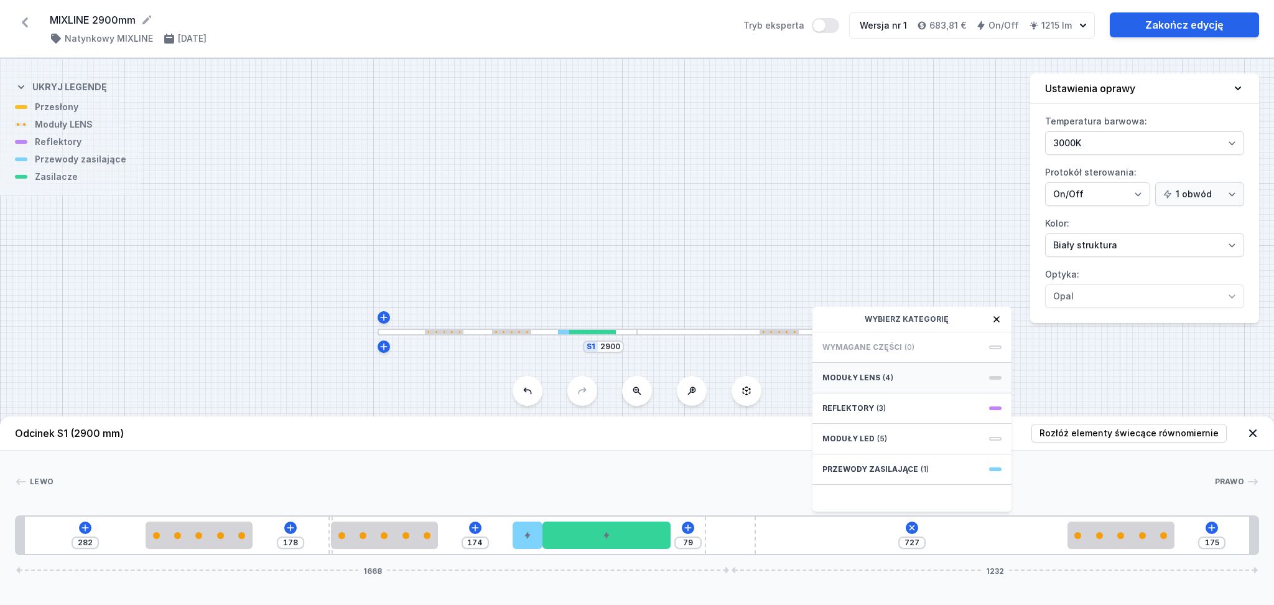
click at [859, 376] on span "Moduły LENS" at bounding box center [852, 378] width 58 height 10
click at [876, 470] on span "5 LENS module 250mm 54°" at bounding box center [912, 469] width 179 height 12
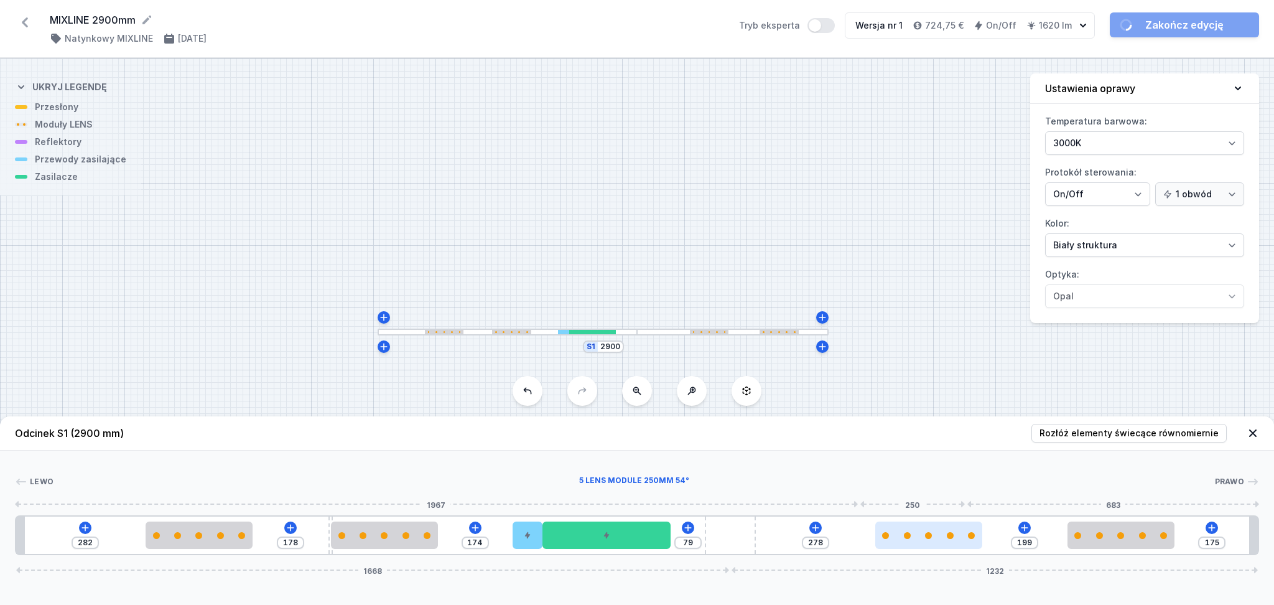
drag, startPoint x: 828, startPoint y: 539, endPoint x: 959, endPoint y: 538, distance: 131.9
click at [959, 538] on div at bounding box center [928, 534] width 107 height 27
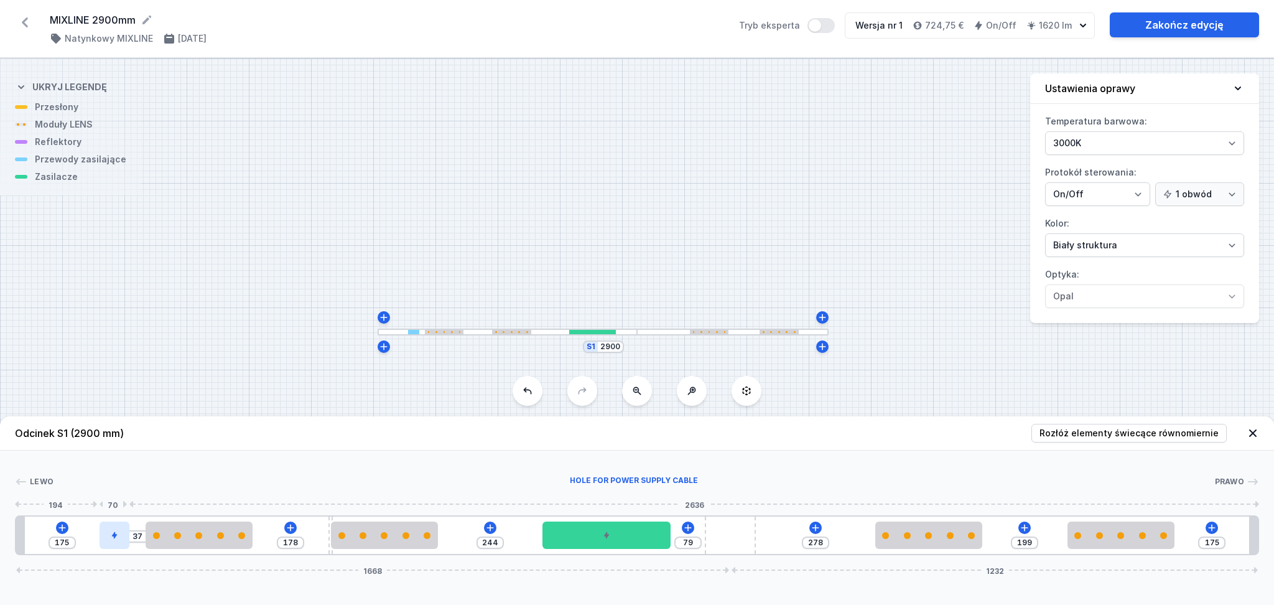
drag, startPoint x: 523, startPoint y: 539, endPoint x: 102, endPoint y: 543, distance: 420.6
click at [102, 543] on div at bounding box center [115, 534] width 30 height 27
click at [60, 530] on icon at bounding box center [62, 528] width 10 height 10
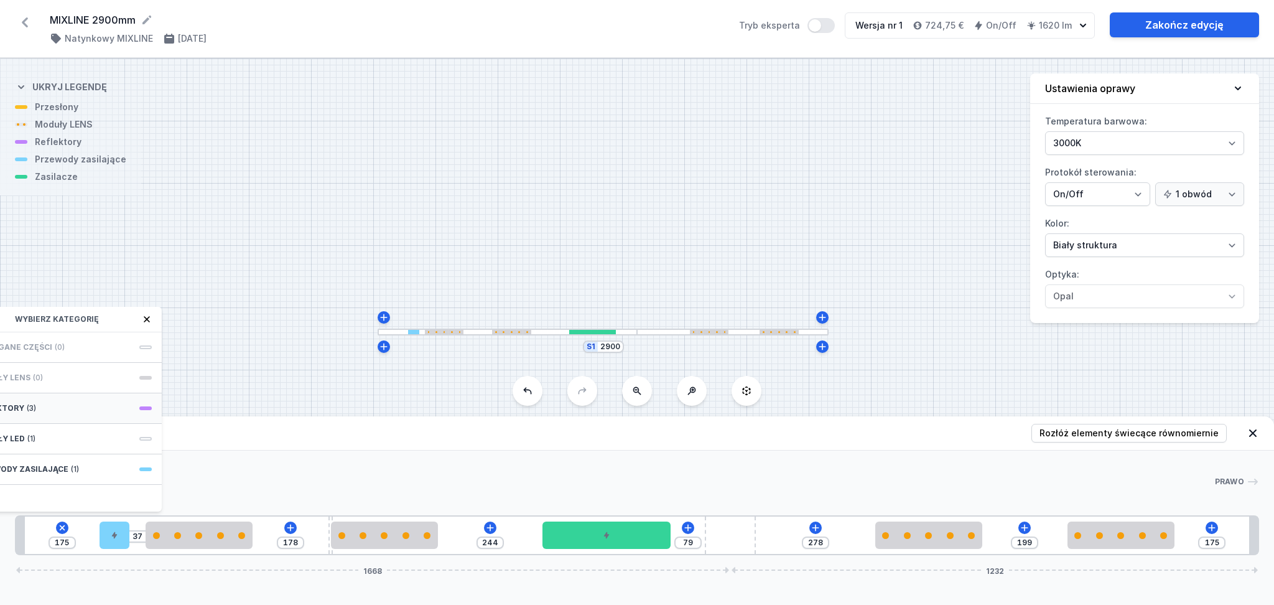
click at [57, 408] on div "Reflektory (3)" at bounding box center [62, 408] width 199 height 30
click at [57, 408] on div "PET next module 50°" at bounding box center [62, 402] width 199 height 28
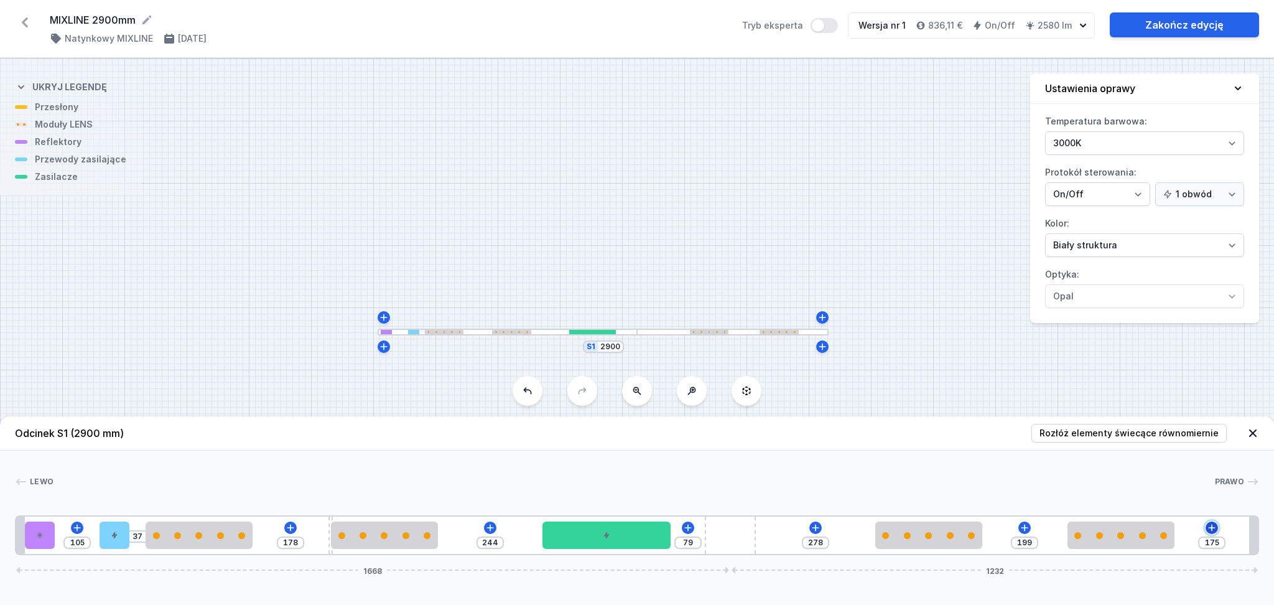
click at [1212, 527] on icon at bounding box center [1211, 527] width 7 height 7
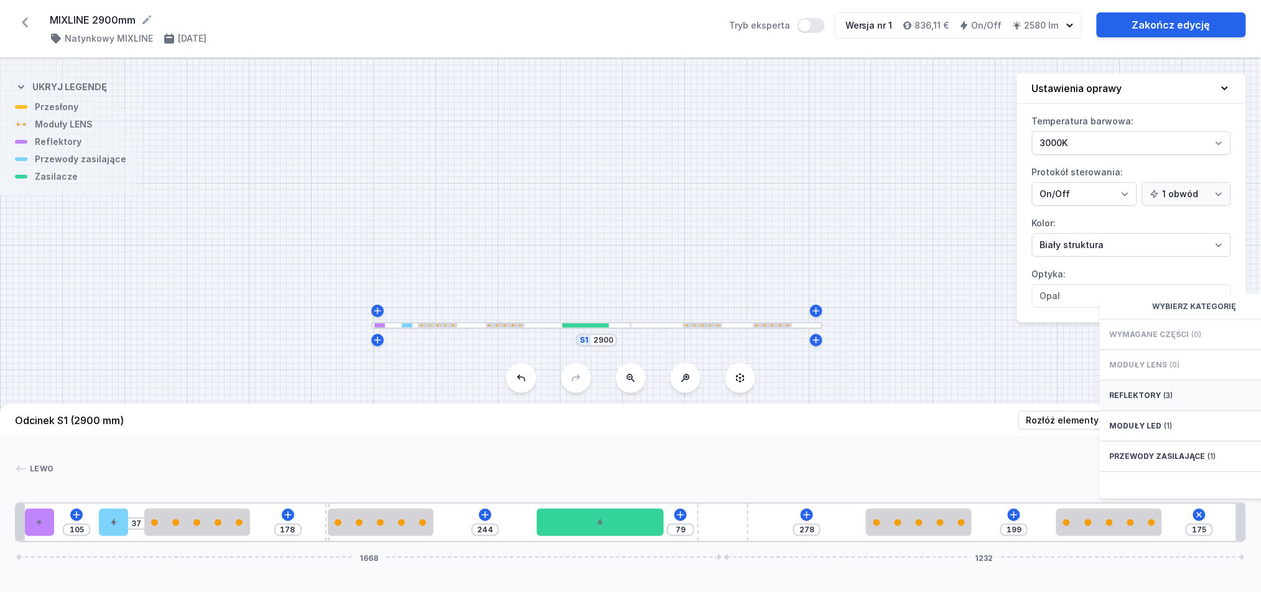
click at [1147, 401] on span "Reflektory" at bounding box center [1136, 396] width 52 height 10
click at [1152, 396] on span "PET next module 50°" at bounding box center [1199, 389] width 179 height 12
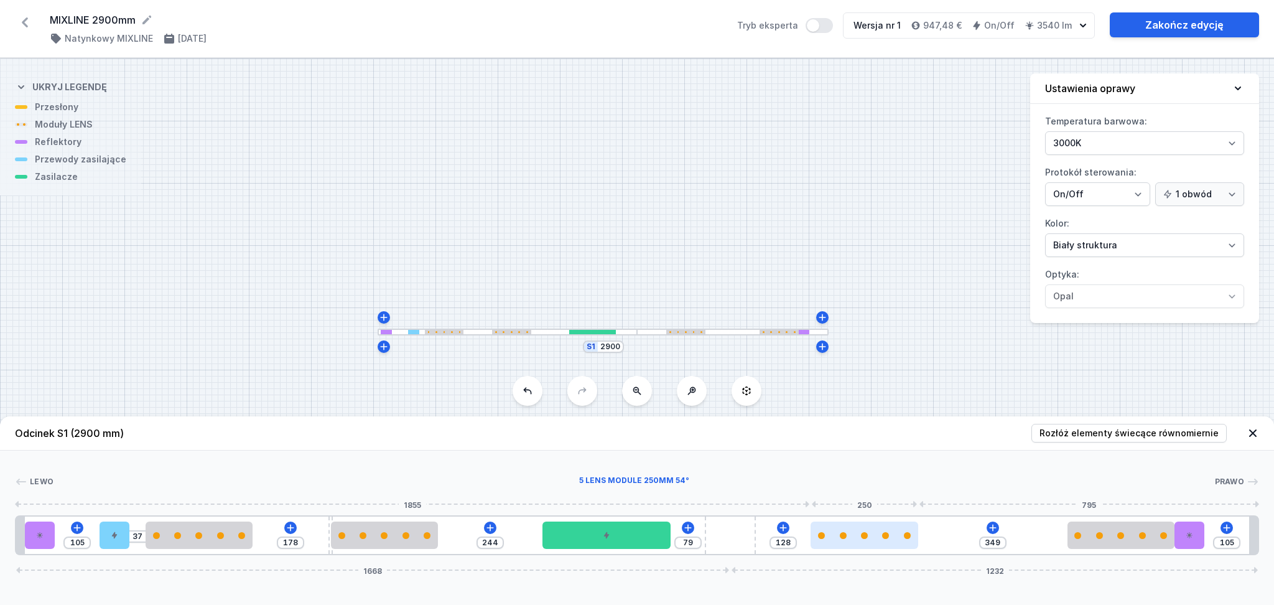
drag, startPoint x: 894, startPoint y: 543, endPoint x: 841, endPoint y: 537, distance: 52.6
click at [841, 537] on div at bounding box center [864, 534] width 107 height 27
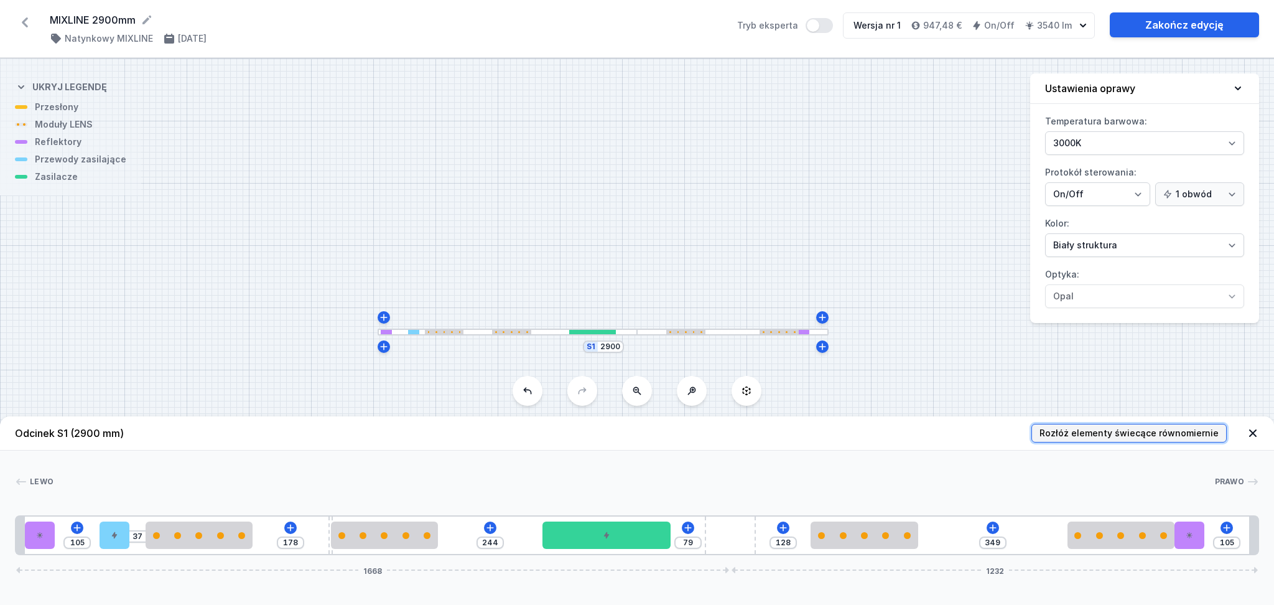
click at [1109, 428] on span "Rozłóż elementy świecące równomiernie" at bounding box center [1129, 433] width 179 height 12
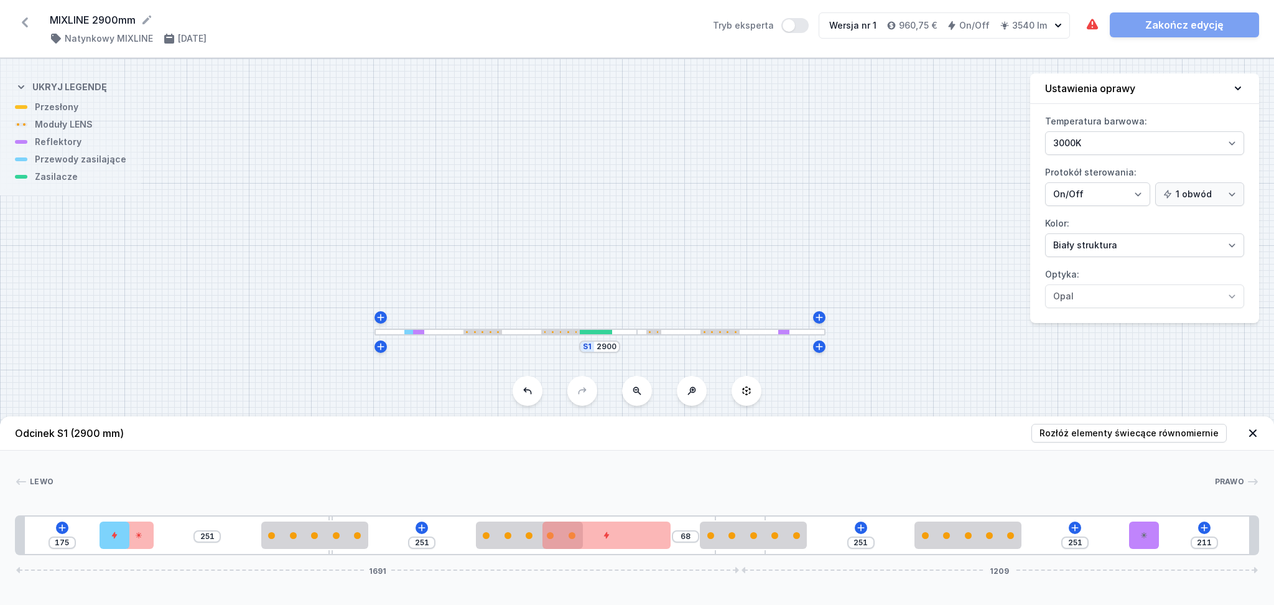
drag, startPoint x: 735, startPoint y: 520, endPoint x: 782, endPoint y: 510, distance: 47.7
click at [782, 510] on div "Lewo Prawo 1 2 3 4 5 5 6 7 5 5 3 1 175 251 251 68 251 251 211 1691 1209 195 70 …" at bounding box center [637, 502] width 1274 height 105
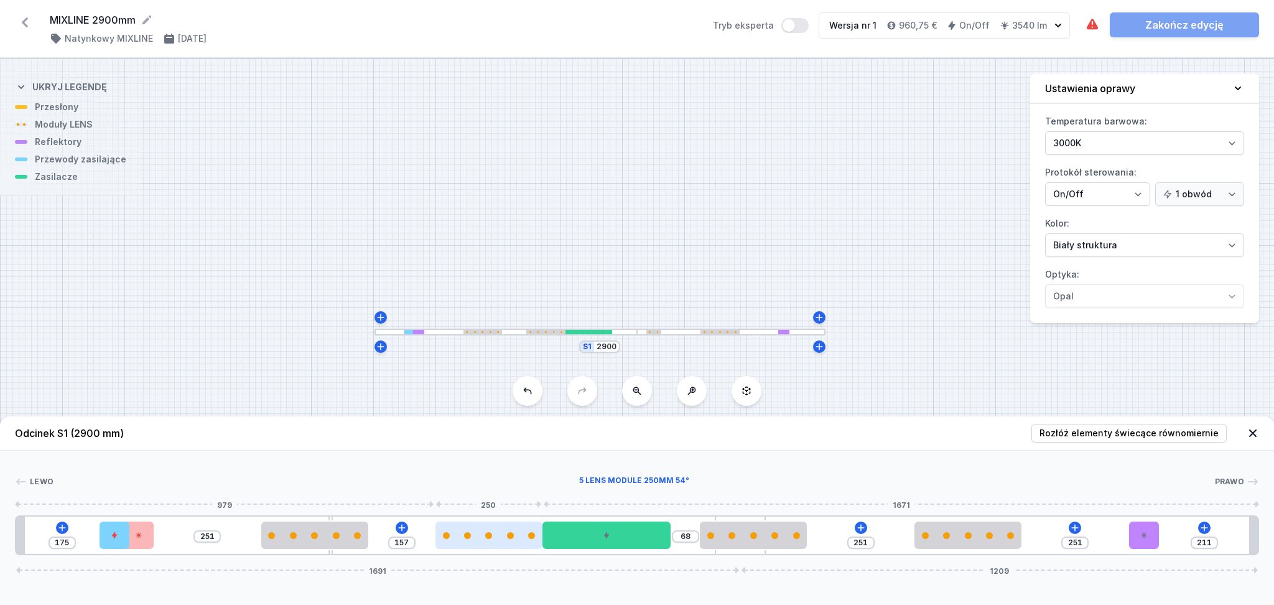
drag, startPoint x: 503, startPoint y: 543, endPoint x: 460, endPoint y: 539, distance: 43.7
click at [460, 539] on div at bounding box center [489, 534] width 107 height 27
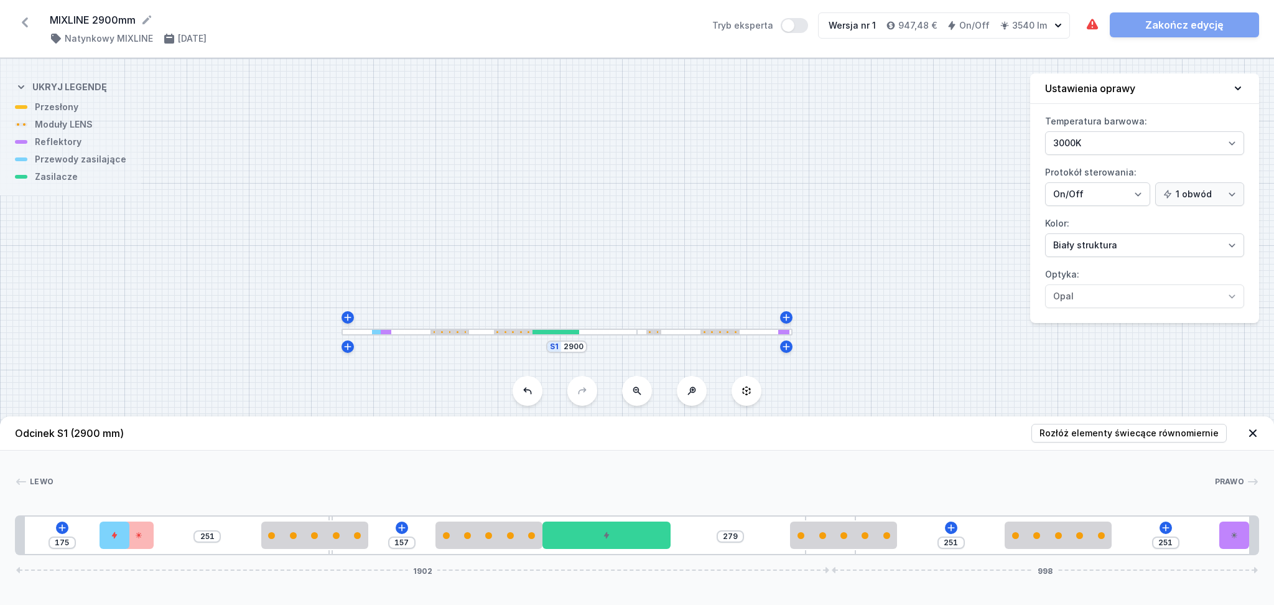
drag, startPoint x: 742, startPoint y: 518, endPoint x: 904, endPoint y: 510, distance: 162.0
click at [904, 510] on div "Lewo Prawo 1 2 3 4 5 5 6 7 5 5 3 1 175 251 157 279 251 251 1902 998 195 70 70 4…" at bounding box center [637, 502] width 1274 height 105
click at [838, 537] on div at bounding box center [843, 535] width 107 height 7
click at [879, 502] on icon at bounding box center [876, 500] width 10 height 10
drag, startPoint x: 831, startPoint y: 538, endPoint x: 911, endPoint y: 537, distance: 79.7
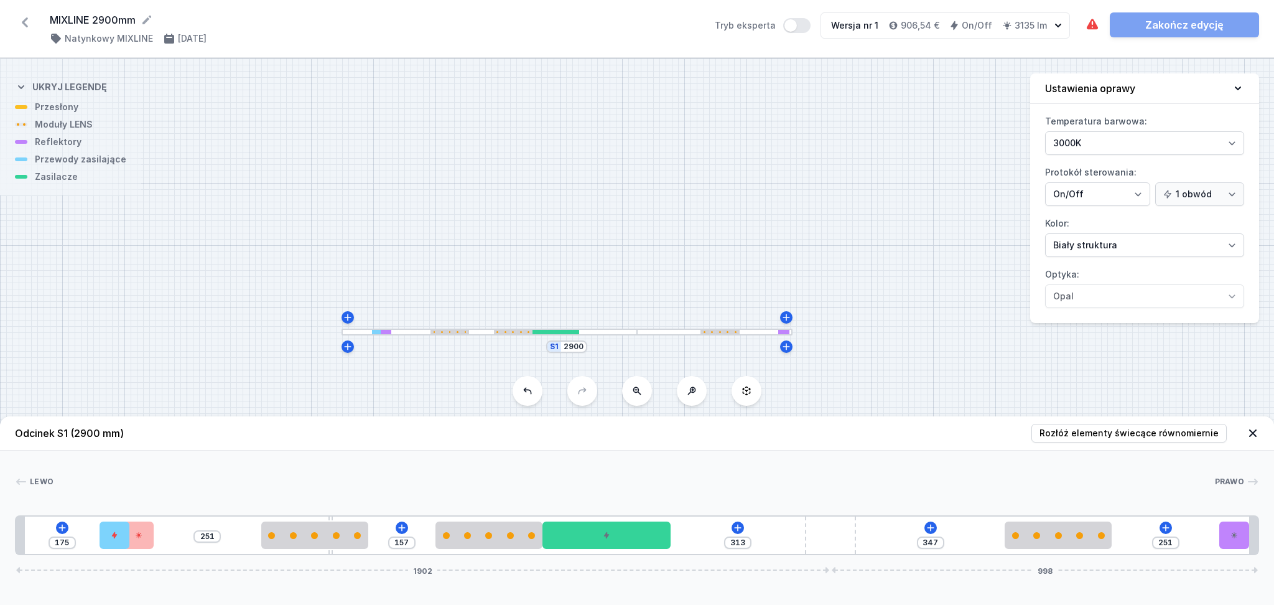
click at [913, 537] on div "175 251 157 313 347 251 1902 998" at bounding box center [637, 535] width 1244 height 40
drag, startPoint x: 831, startPoint y: 536, endPoint x: 954, endPoint y: 536, distance: 123.2
click at [954, 536] on div "175 251 157 313 347 251 1902 998" at bounding box center [637, 535] width 1244 height 40
drag, startPoint x: 813, startPoint y: 538, endPoint x: 890, endPoint y: 530, distance: 78.1
click at [890, 530] on div "175 251 157 313 347 251 1902 998" at bounding box center [637, 535] width 1244 height 40
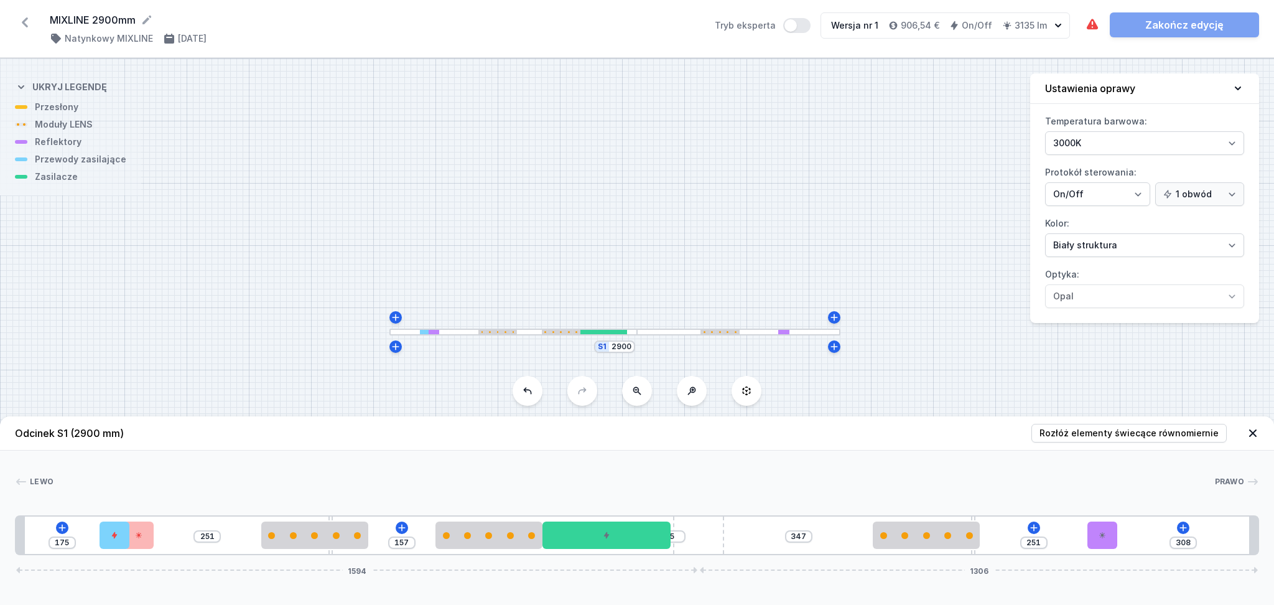
drag, startPoint x: 827, startPoint y: 536, endPoint x: 731, endPoint y: 530, distance: 96.0
click at [731, 530] on div "175 251 157 5 347 251 308 1594 1306" at bounding box center [637, 535] width 1244 height 40
click at [767, 535] on div "175 251 157 5 347 251 308 1594 1306" at bounding box center [637, 535] width 1244 height 40
drag, startPoint x: 314, startPoint y: 544, endPoint x: 278, endPoint y: 541, distance: 36.2
click at [278, 541] on div at bounding box center [277, 534] width 107 height 27
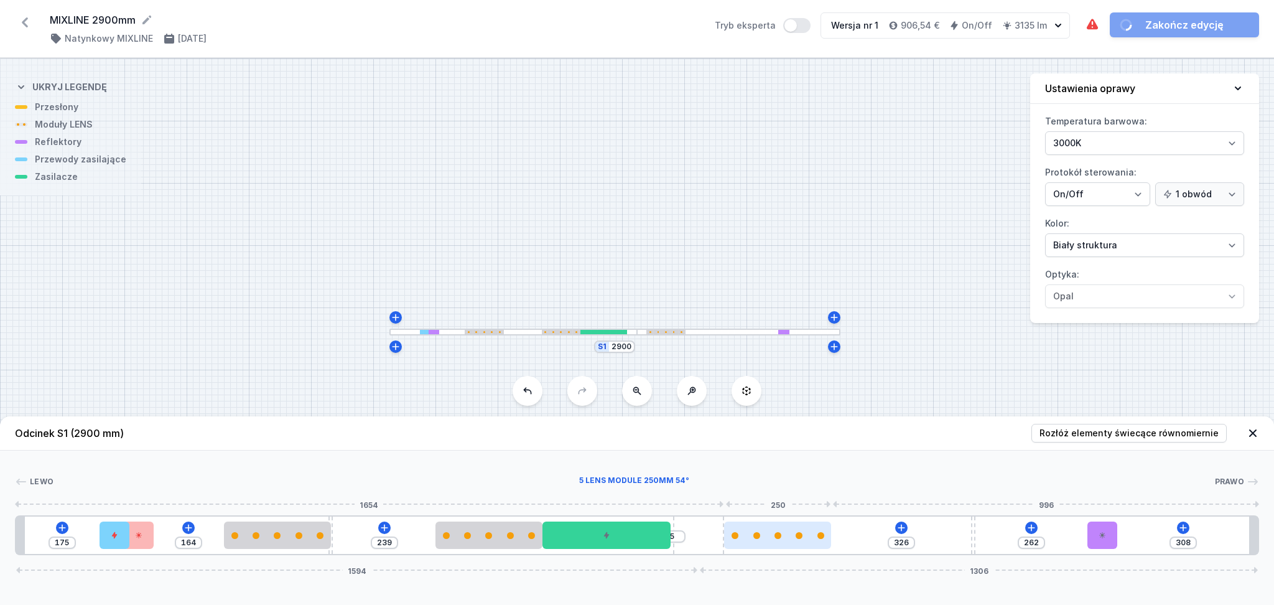
drag, startPoint x: 929, startPoint y: 537, endPoint x: 788, endPoint y: 531, distance: 141.4
click at [788, 532] on div at bounding box center [777, 535] width 107 height 7
drag, startPoint x: 972, startPoint y: 539, endPoint x: 1069, endPoint y: 539, distance: 97.1
click at [1069, 539] on div "175 164 239 5 516 72 308 1594 1306" at bounding box center [637, 535] width 1244 height 40
click at [944, 526] on icon at bounding box center [942, 528] width 10 height 10
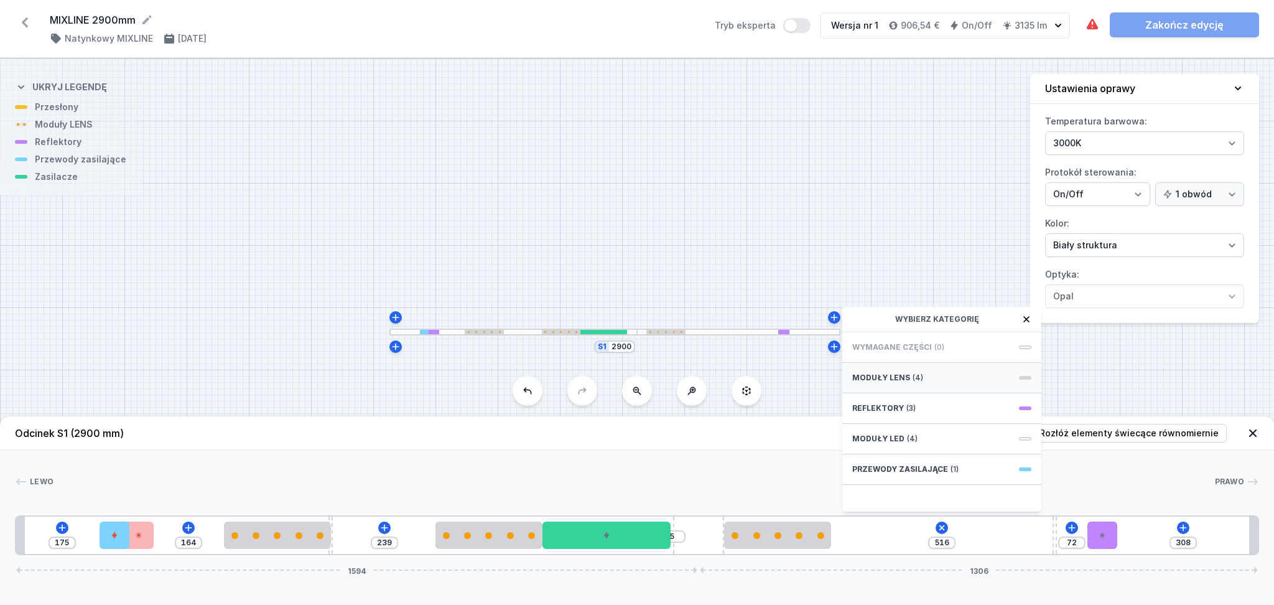
click at [927, 372] on div "Moduły LENS (4)" at bounding box center [942, 378] width 199 height 30
click at [918, 472] on span "5 LENS module 250mm 54°" at bounding box center [941, 469] width 179 height 12
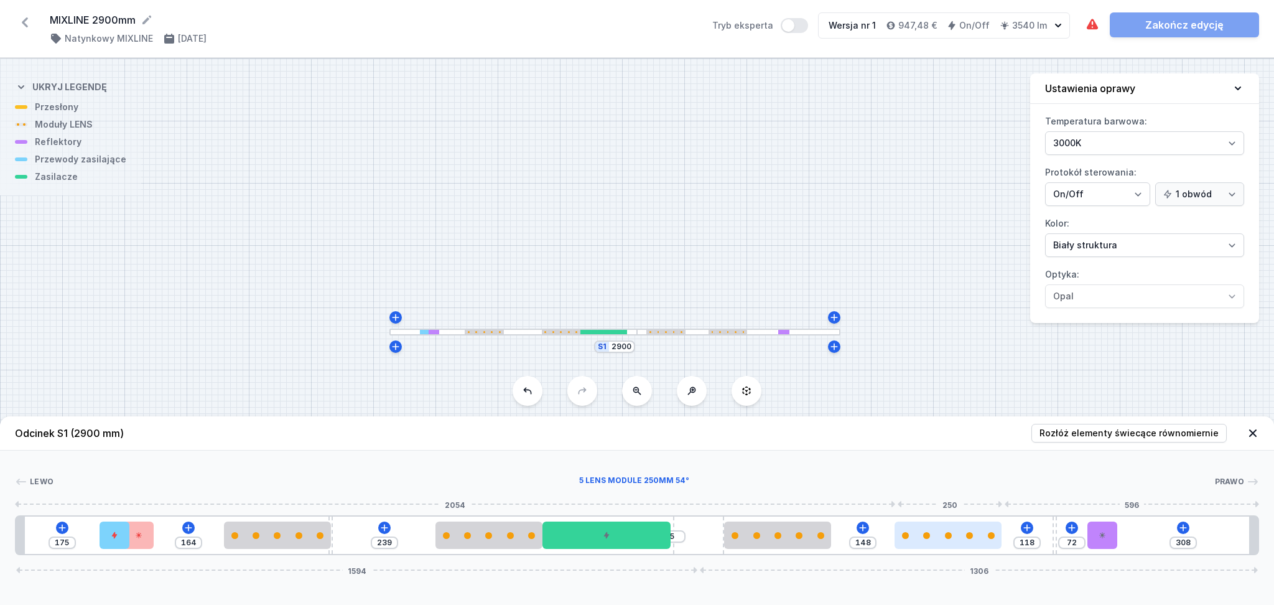
drag, startPoint x: 891, startPoint y: 545, endPoint x: 968, endPoint y: 539, distance: 76.7
click at [968, 539] on div at bounding box center [948, 534] width 107 height 27
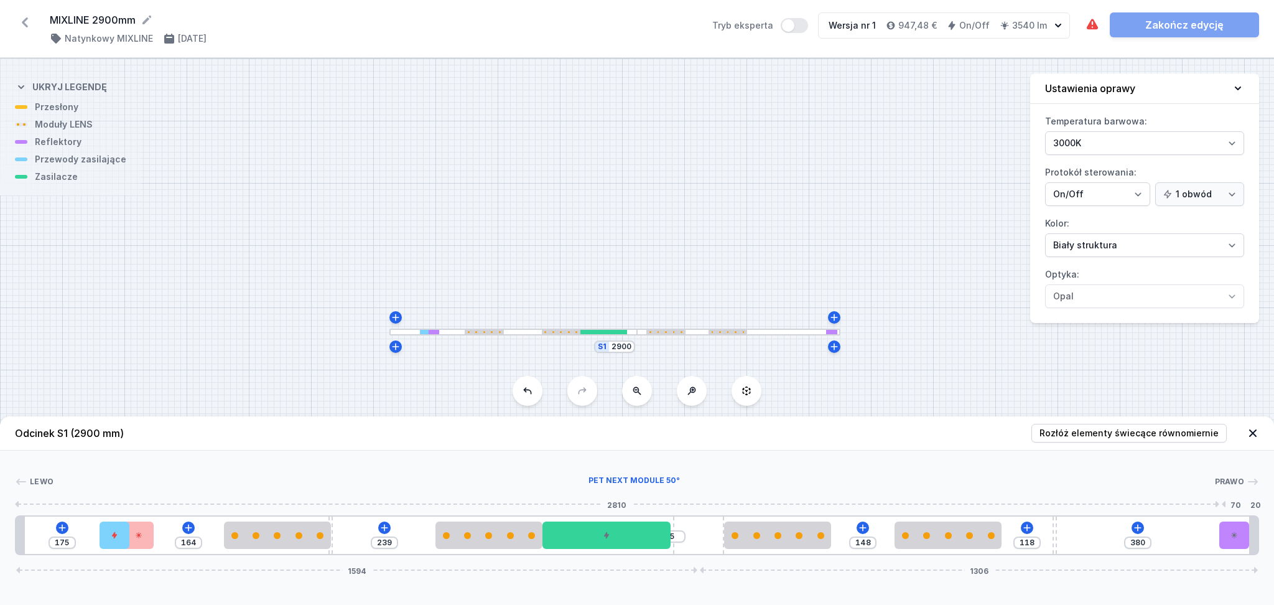
drag, startPoint x: 1105, startPoint y: 536, endPoint x: 1235, endPoint y: 530, distance: 129.6
click at [1235, 530] on div at bounding box center [1235, 534] width 30 height 27
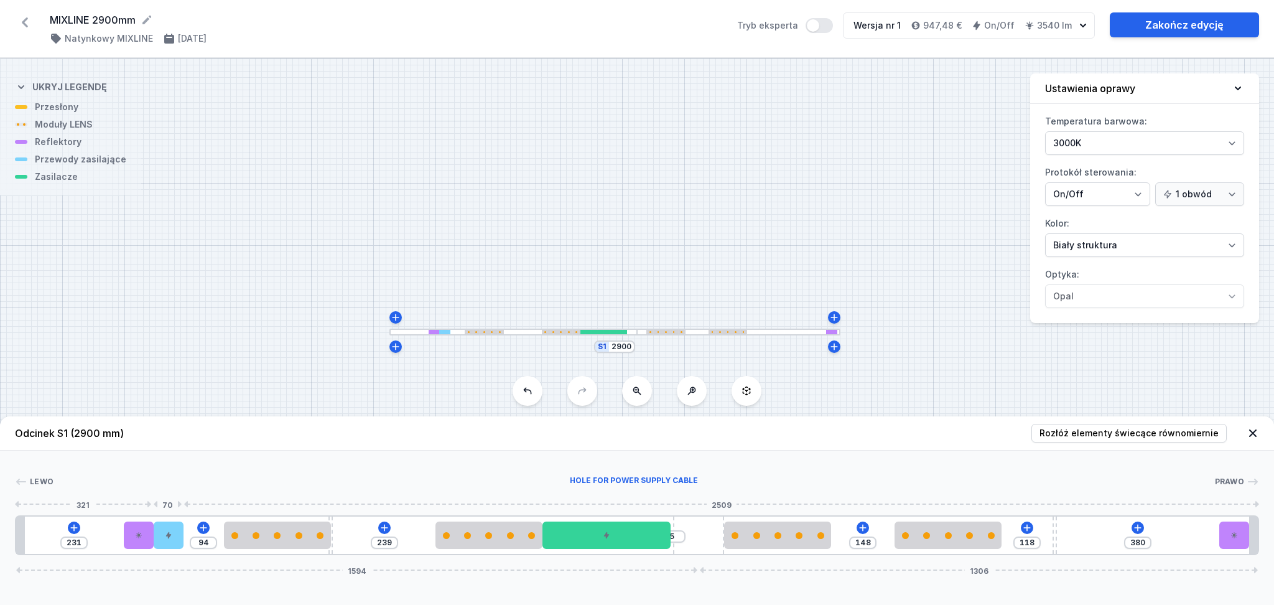
drag, startPoint x: 111, startPoint y: 540, endPoint x: 183, endPoint y: 533, distance: 71.9
drag, startPoint x: 139, startPoint y: 540, endPoint x: 48, endPoint y: 540, distance: 91.5
click at [48, 540] on div at bounding box center [40, 534] width 30 height 27
drag, startPoint x: 166, startPoint y: 538, endPoint x: 118, endPoint y: 535, distance: 47.4
click at [118, 535] on div at bounding box center [129, 534] width 30 height 27
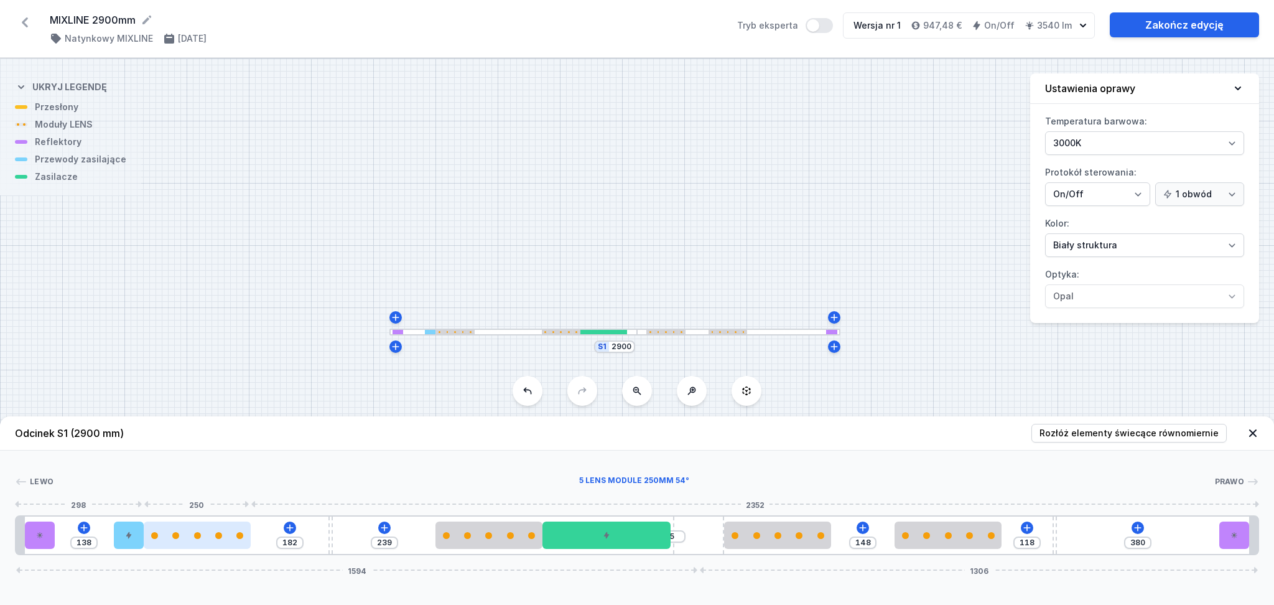
drag, startPoint x: 264, startPoint y: 535, endPoint x: 200, endPoint y: 533, distance: 64.1
click at [200, 533] on div at bounding box center [197, 535] width 107 height 7
drag, startPoint x: 126, startPoint y: 544, endPoint x: 97, endPoint y: 538, distance: 29.8
click at [97, 538] on div at bounding box center [108, 534] width 30 height 27
drag, startPoint x: 208, startPoint y: 546, endPoint x: 235, endPoint y: 545, distance: 26.8
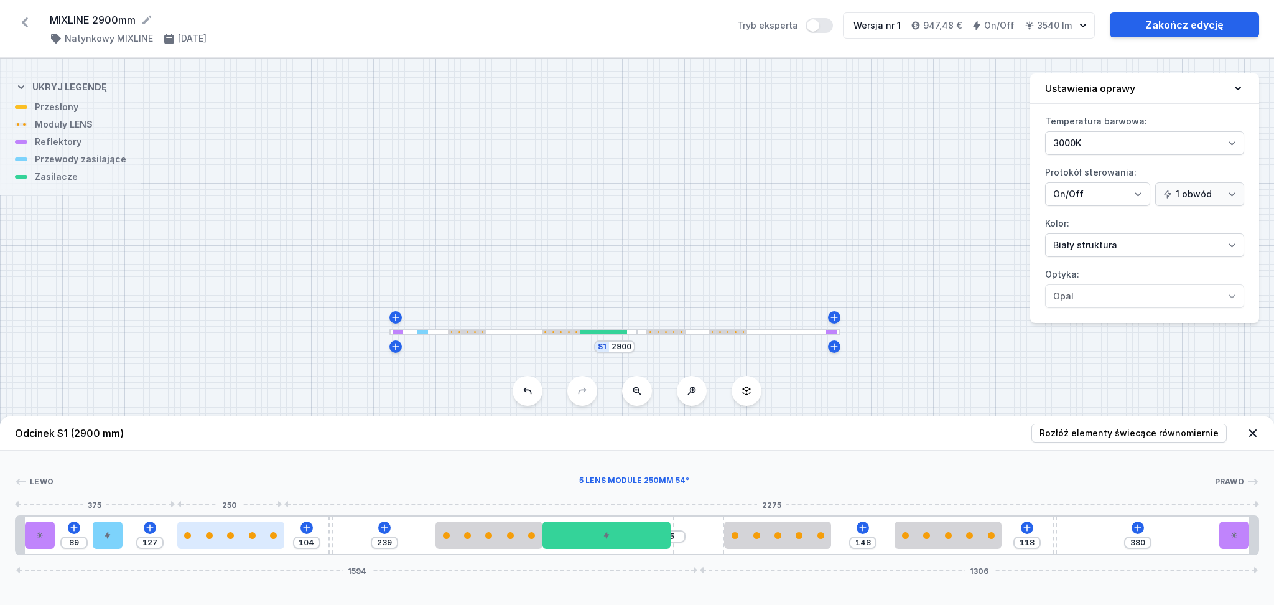
click at [235, 545] on div at bounding box center [230, 534] width 107 height 27
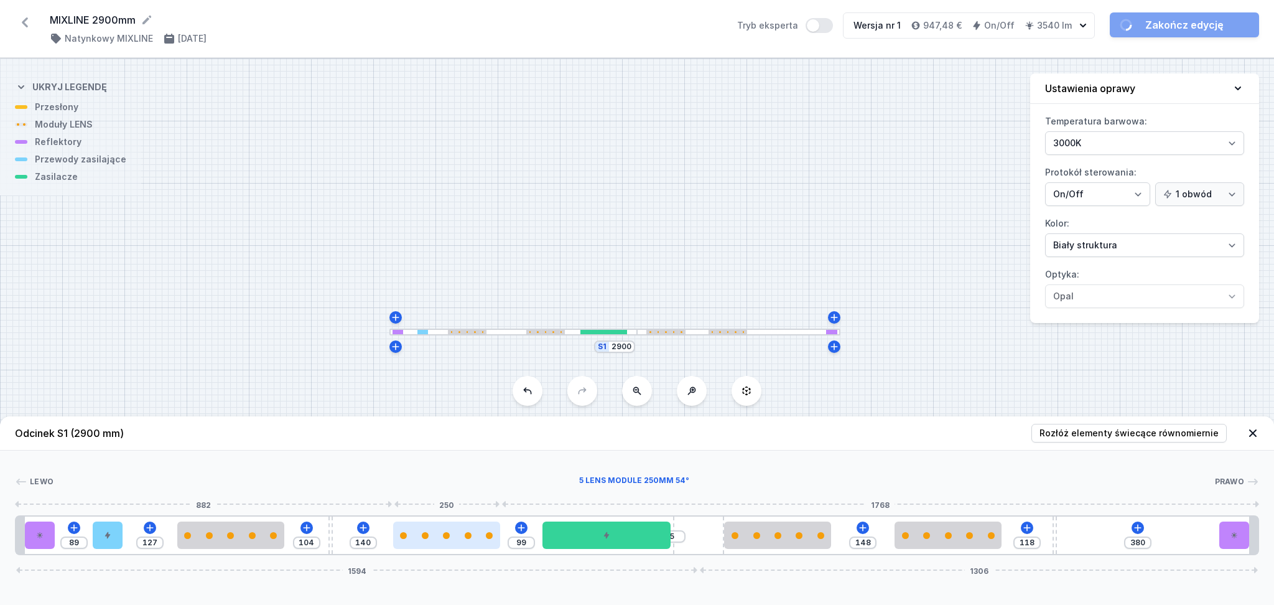
drag, startPoint x: 480, startPoint y: 543, endPoint x: 435, endPoint y: 541, distance: 45.5
click at [435, 541] on div at bounding box center [446, 534] width 107 height 27
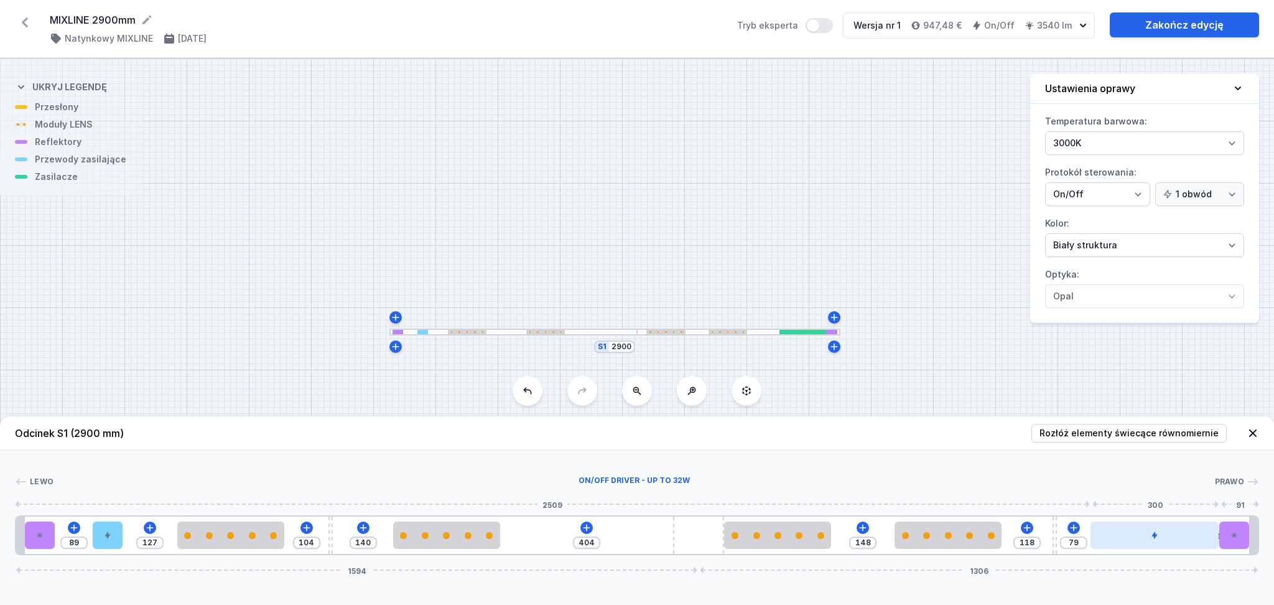
drag, startPoint x: 582, startPoint y: 547, endPoint x: 1146, endPoint y: 546, distance: 563.7
click at [1073, 528] on icon at bounding box center [1073, 527] width 7 height 7
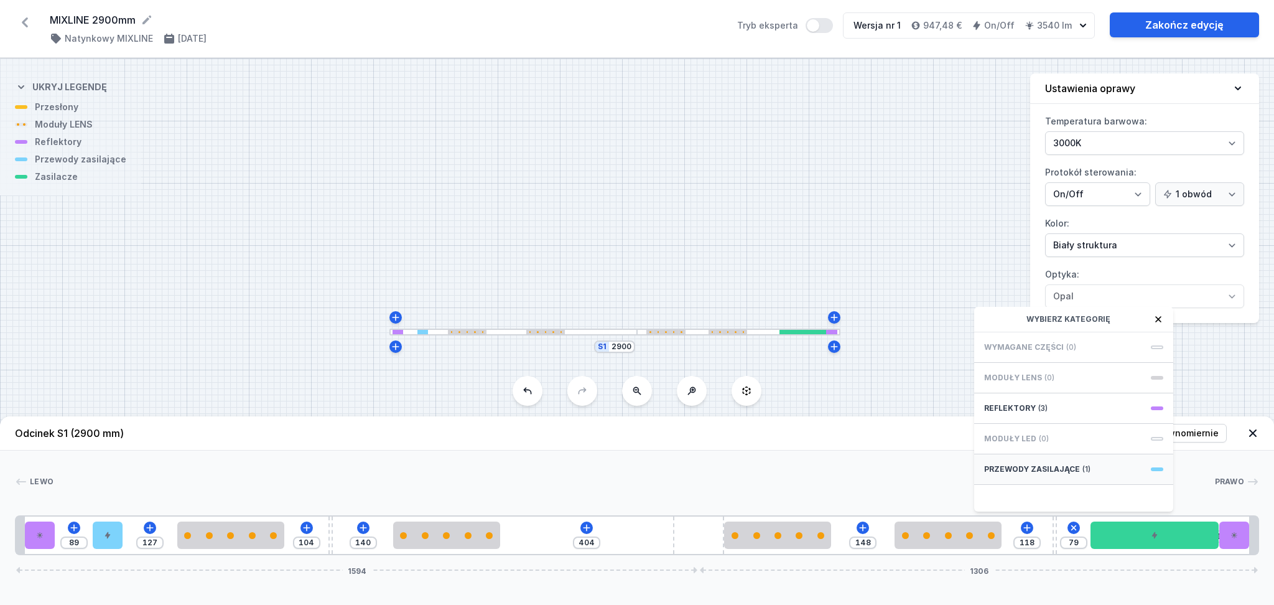
click at [1072, 467] on span "Przewody zasilające" at bounding box center [1032, 469] width 96 height 10
click at [1008, 340] on span "Hole for power supply cable" at bounding box center [1073, 346] width 179 height 12
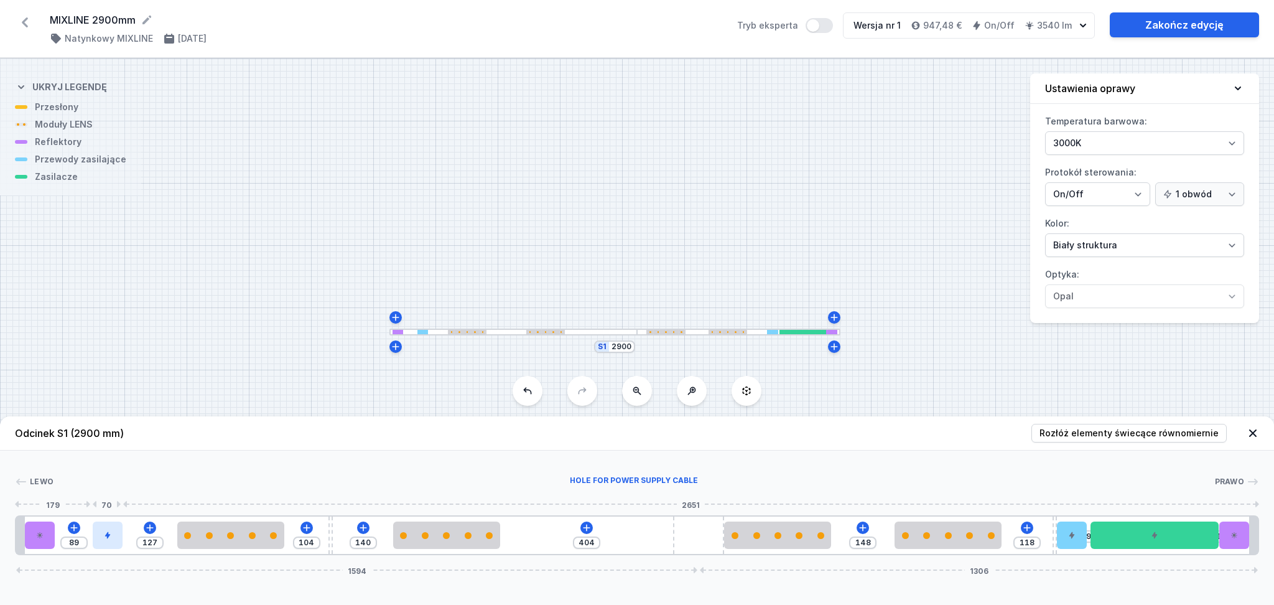
click at [107, 533] on icon at bounding box center [107, 535] width 5 height 7
click at [106, 493] on button at bounding box center [107, 500] width 26 height 16
drag, startPoint x: 212, startPoint y: 546, endPoint x: 175, endPoint y: 541, distance: 37.6
click at [175, 541] on div at bounding box center [199, 534] width 107 height 27
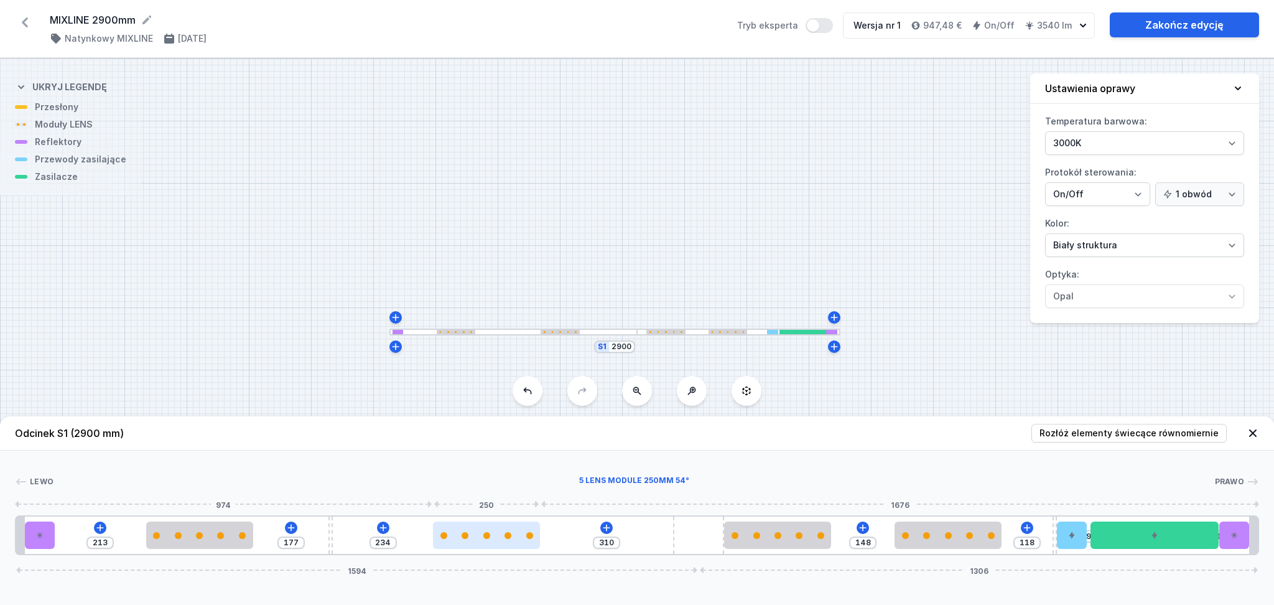
drag, startPoint x: 446, startPoint y: 539, endPoint x: 483, endPoint y: 538, distance: 38.0
click at [483, 538] on div at bounding box center [486, 535] width 107 height 7
drag, startPoint x: 474, startPoint y: 546, endPoint x: 444, endPoint y: 544, distance: 30.5
click at [444, 544] on div at bounding box center [459, 534] width 107 height 27
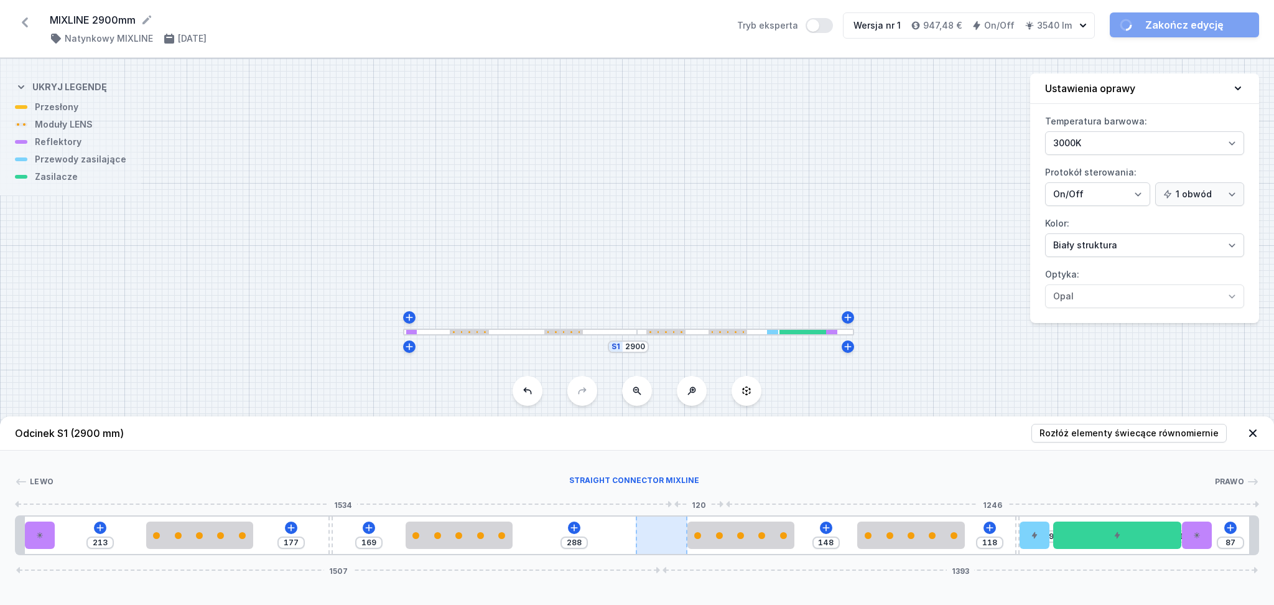
drag, startPoint x: 675, startPoint y: 539, endPoint x: 673, endPoint y: 548, distance: 8.3
click at [673, 548] on div at bounding box center [662, 534] width 52 height 37
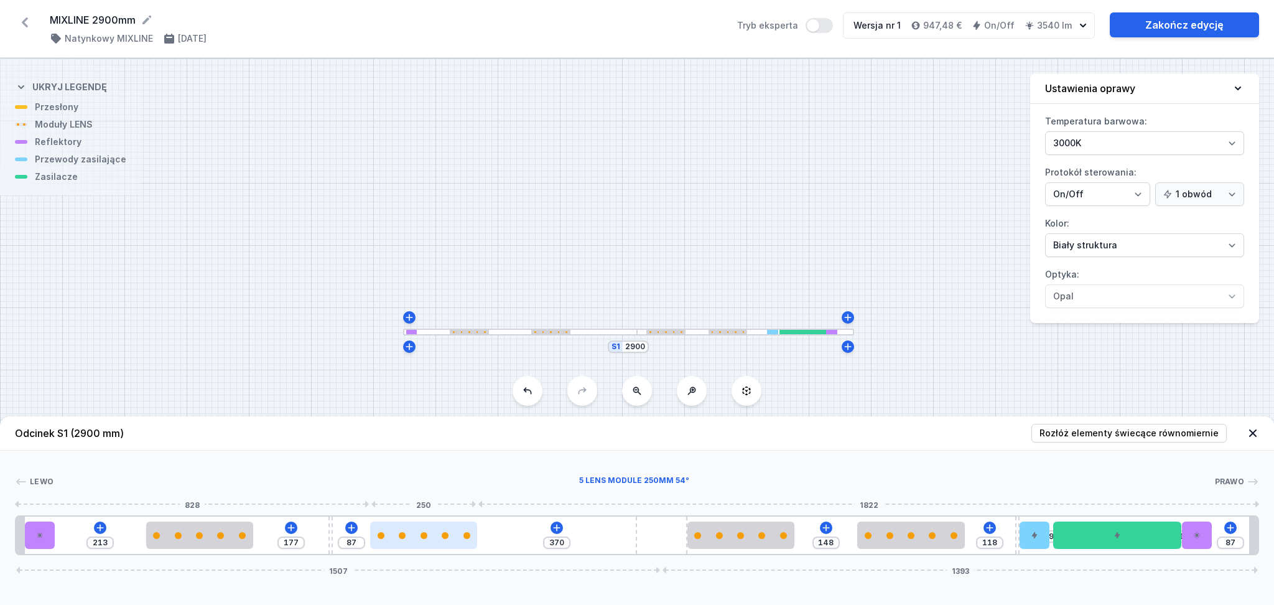
drag, startPoint x: 442, startPoint y: 536, endPoint x: 404, endPoint y: 546, distance: 39.7
click at [404, 546] on div at bounding box center [423, 534] width 107 height 27
click at [559, 526] on icon at bounding box center [557, 528] width 10 height 10
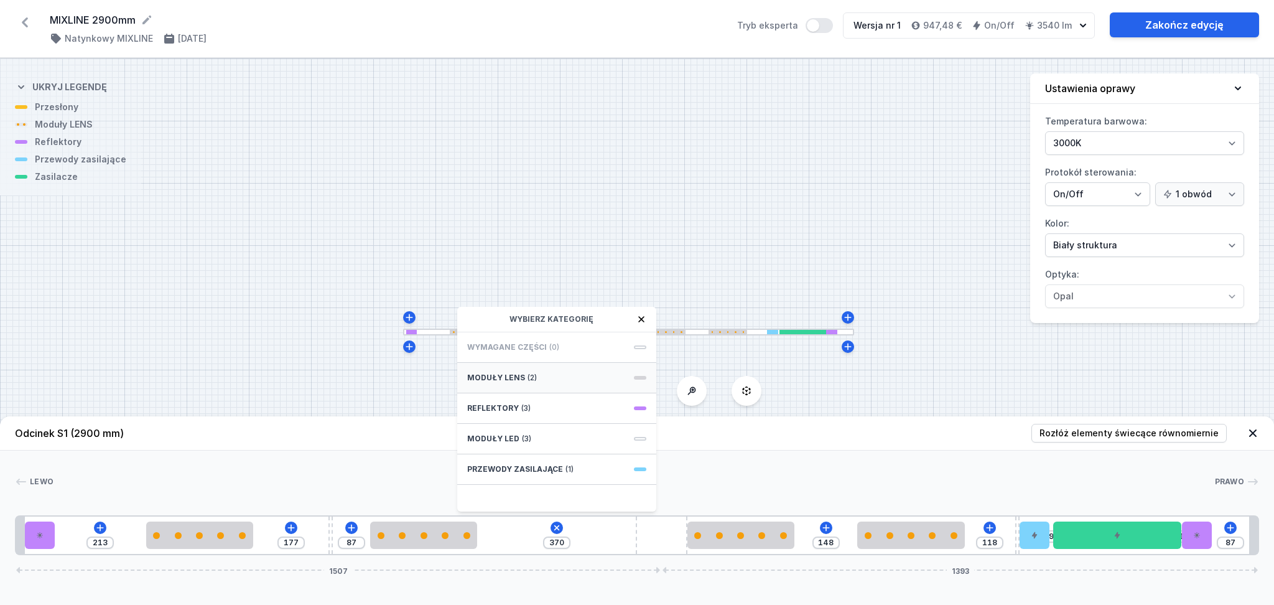
click at [558, 373] on div "Moduły LENS (2)" at bounding box center [556, 378] width 199 height 30
click at [543, 469] on span "5 LENS module 250mm 54°" at bounding box center [556, 469] width 179 height 12
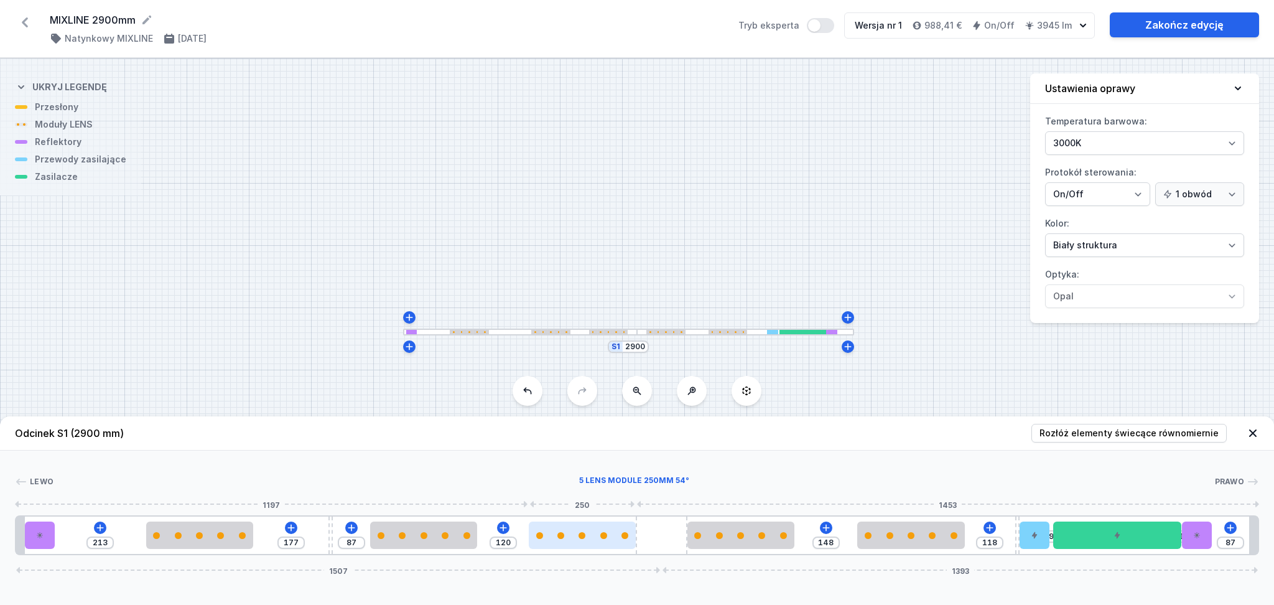
drag, startPoint x: 542, startPoint y: 539, endPoint x: 600, endPoint y: 537, distance: 58.5
click at [600, 537] on div at bounding box center [582, 534] width 107 height 27
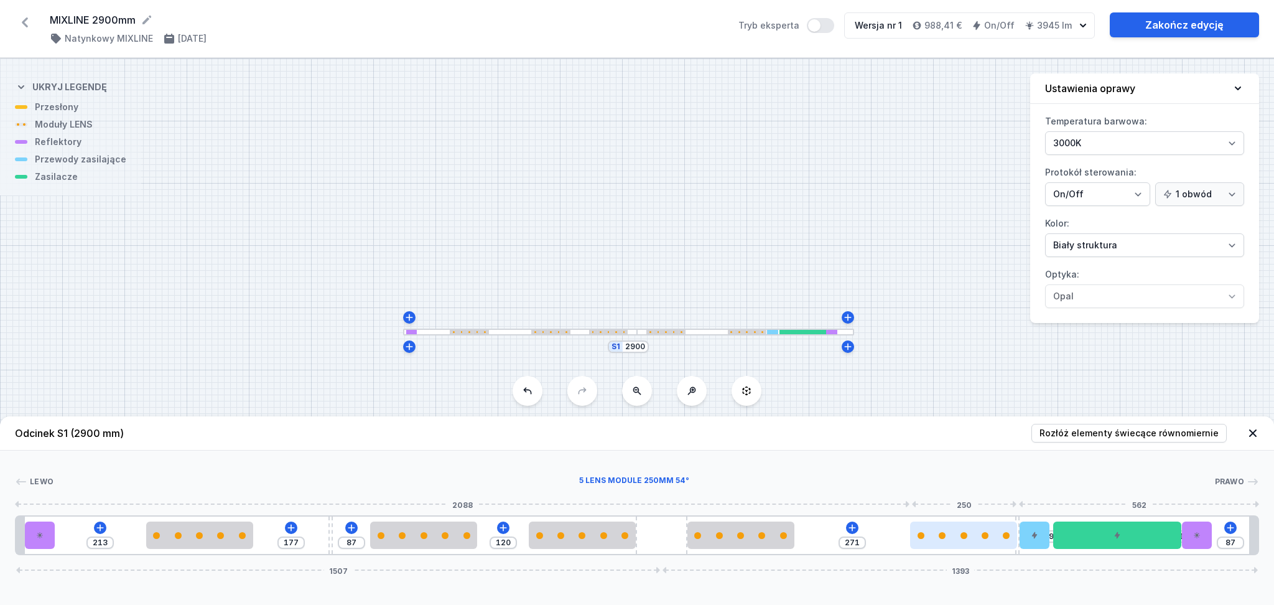
drag, startPoint x: 942, startPoint y: 543, endPoint x: 989, endPoint y: 546, distance: 46.8
click at [989, 546] on div at bounding box center [963, 534] width 107 height 27
drag, startPoint x: 1200, startPoint y: 541, endPoint x: 1248, endPoint y: 538, distance: 48.1
click at [1248, 538] on div at bounding box center [1235, 534] width 30 height 27
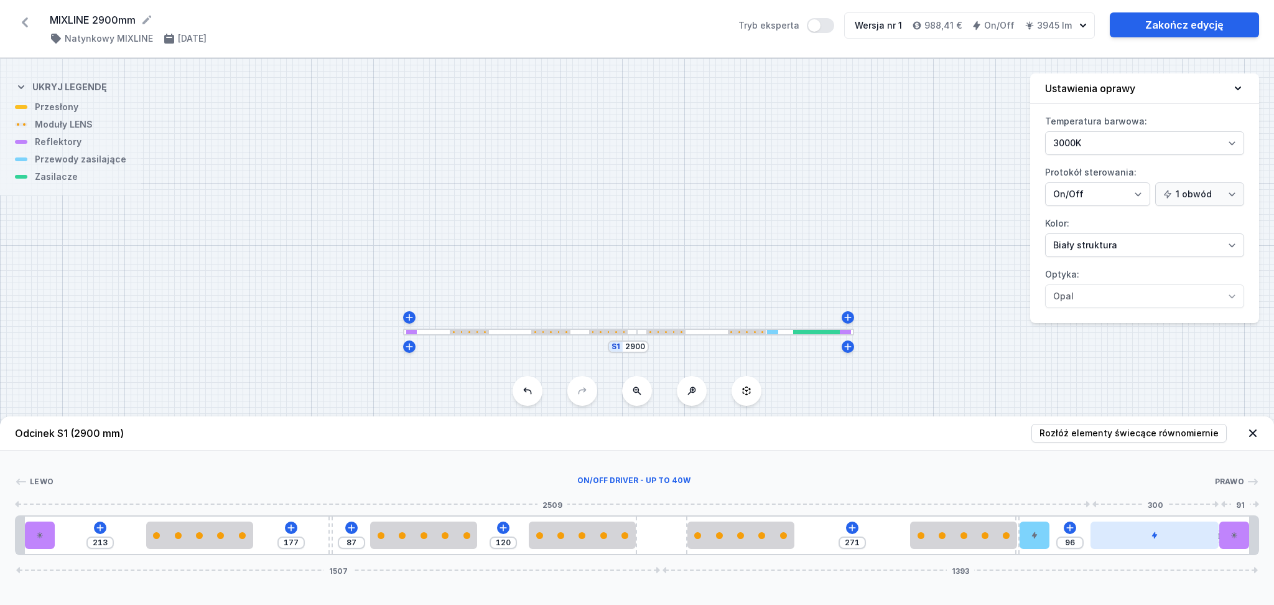
drag, startPoint x: 1125, startPoint y: 546, endPoint x: 1175, endPoint y: 538, distance: 51.0
click at [1175, 538] on div at bounding box center [1155, 534] width 128 height 27
drag, startPoint x: 1036, startPoint y: 538, endPoint x: 1070, endPoint y: 534, distance: 33.9
click at [1070, 534] on div "213 177 87 120 271 96 1 1507 1393" at bounding box center [637, 535] width 1244 height 40
drag, startPoint x: 1033, startPoint y: 539, endPoint x: 1060, endPoint y: 536, distance: 27.6
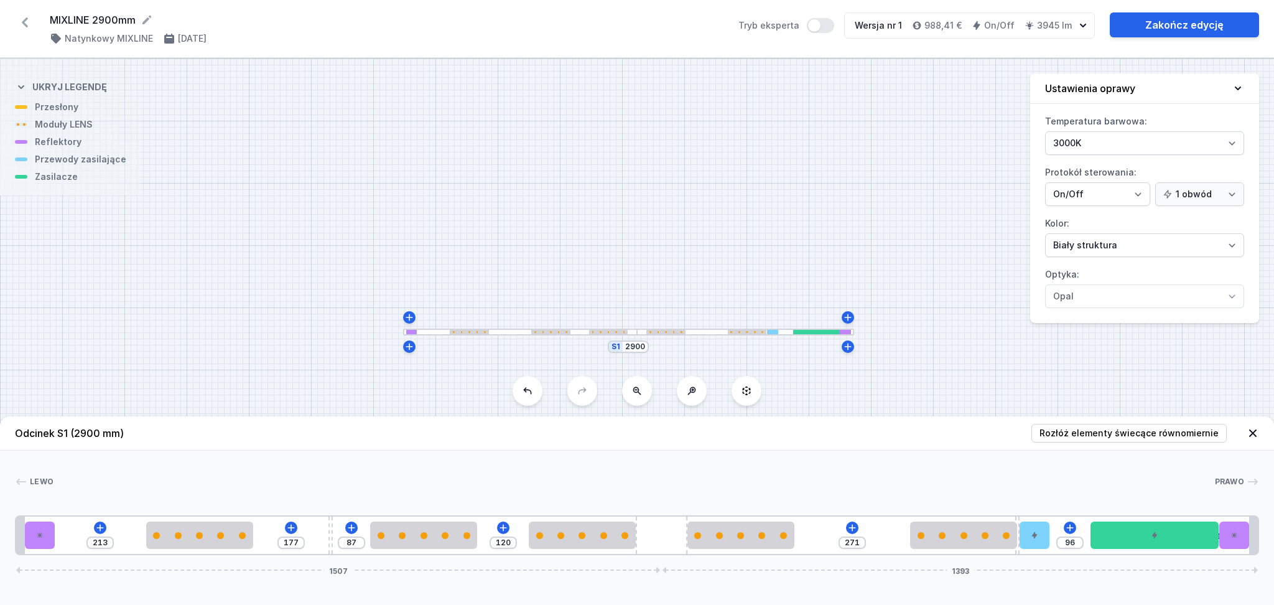
click at [1060, 536] on div "213 177 87 120 271 96 1 1507 1393" at bounding box center [637, 535] width 1244 height 40
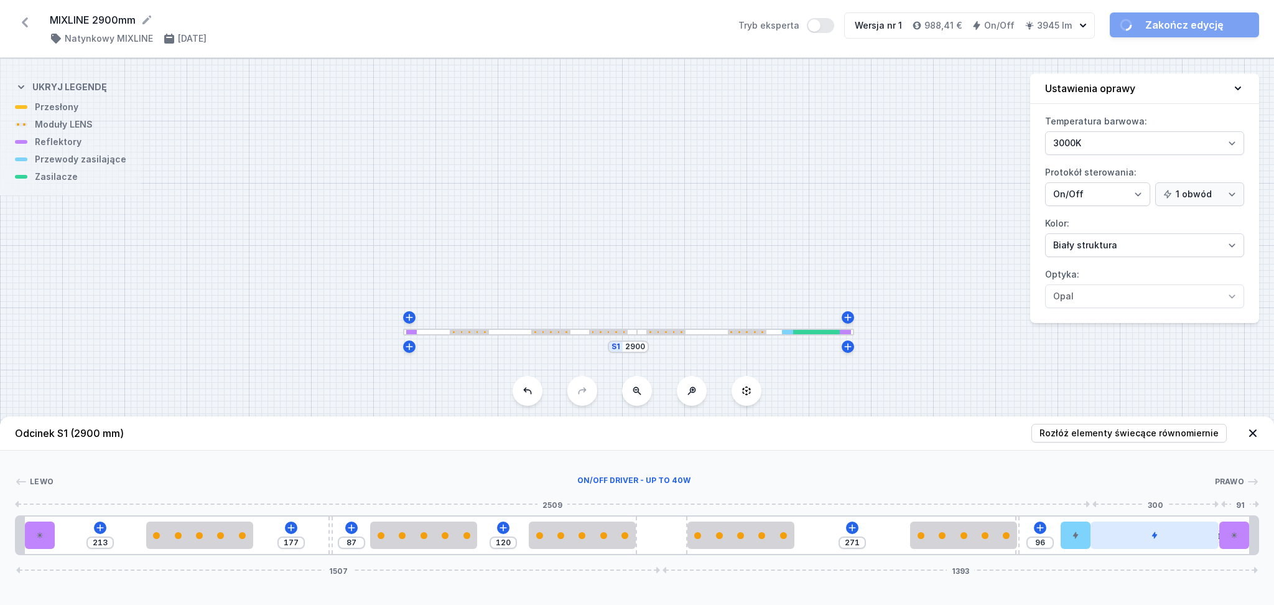
drag, startPoint x: 1037, startPoint y: 539, endPoint x: 1092, endPoint y: 539, distance: 55.4
click at [1092, 539] on div "213 177 87 120 271 96 1 1507 1393" at bounding box center [637, 535] width 1244 height 40
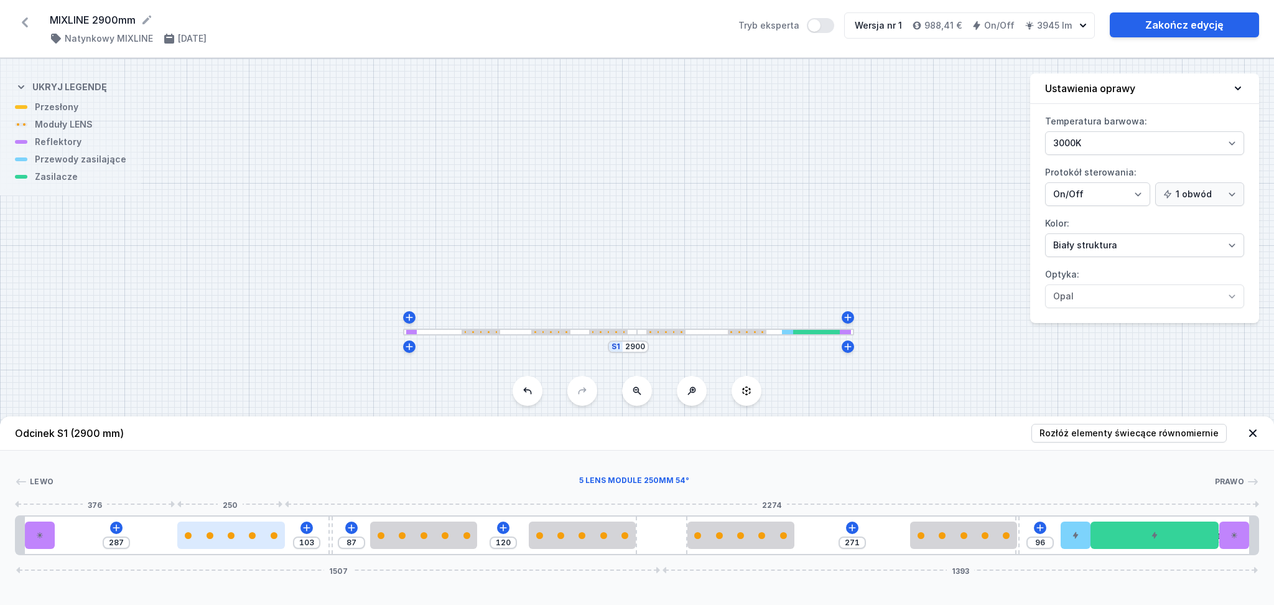
drag, startPoint x: 220, startPoint y: 539, endPoint x: 245, endPoint y: 535, distance: 25.2
click at [245, 535] on div at bounding box center [230, 534] width 107 height 27
drag, startPoint x: 774, startPoint y: 541, endPoint x: 798, endPoint y: 539, distance: 23.7
click at [798, 539] on div "286 104 87 120 271 96 1 1507 1393" at bounding box center [637, 535] width 1244 height 40
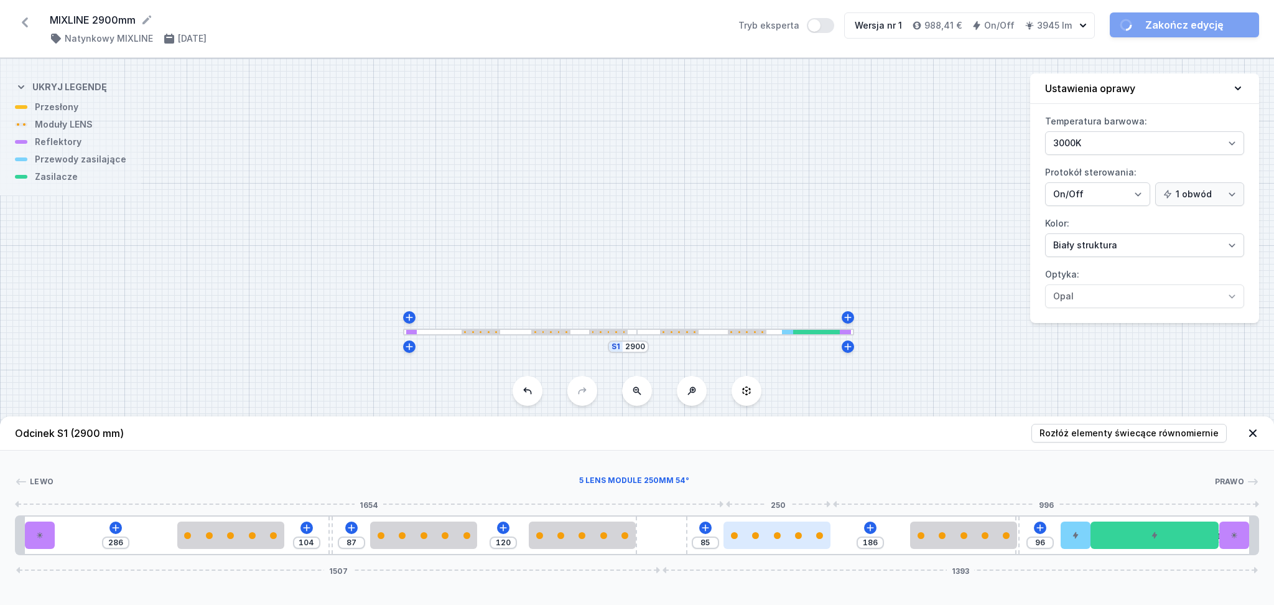
drag, startPoint x: 737, startPoint y: 543, endPoint x: 785, endPoint y: 540, distance: 47.4
click at [785, 540] on div at bounding box center [777, 534] width 107 height 27
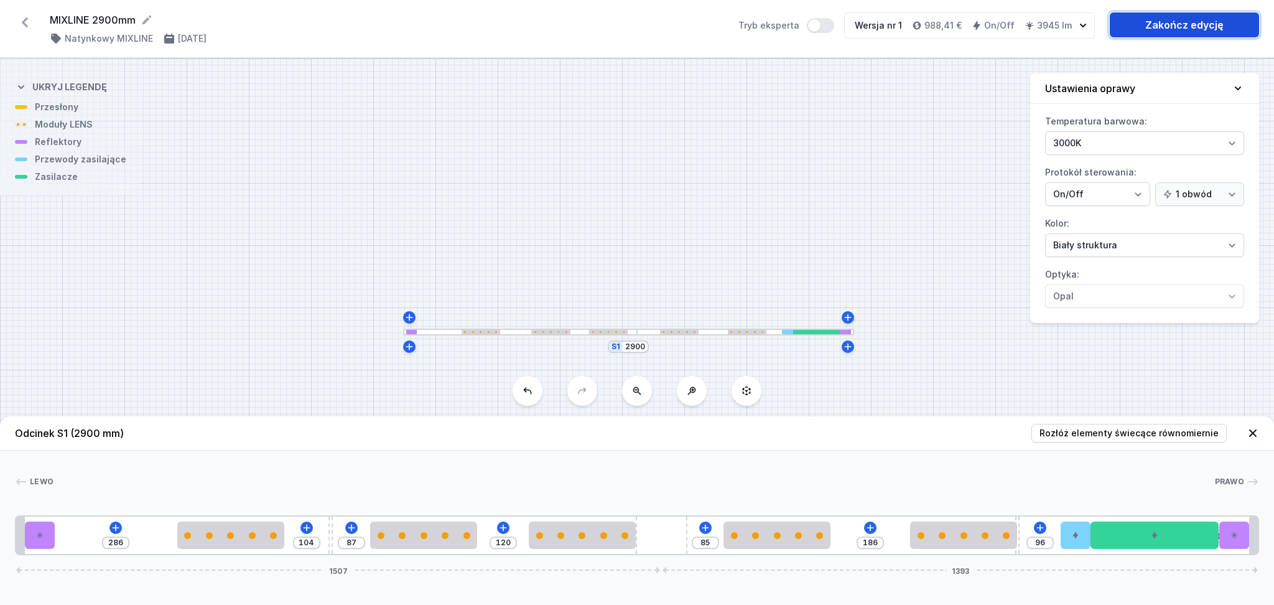
click at [1139, 24] on link "Zakończ edycję" at bounding box center [1184, 24] width 149 height 25
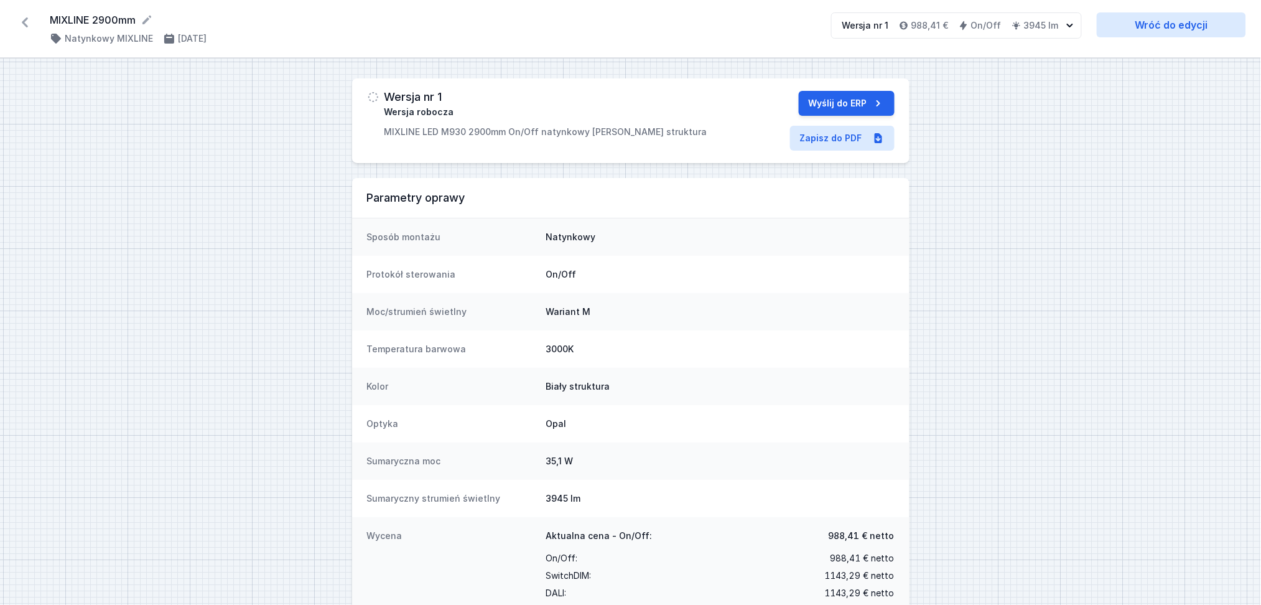
click at [23, 23] on icon at bounding box center [25, 22] width 6 height 10
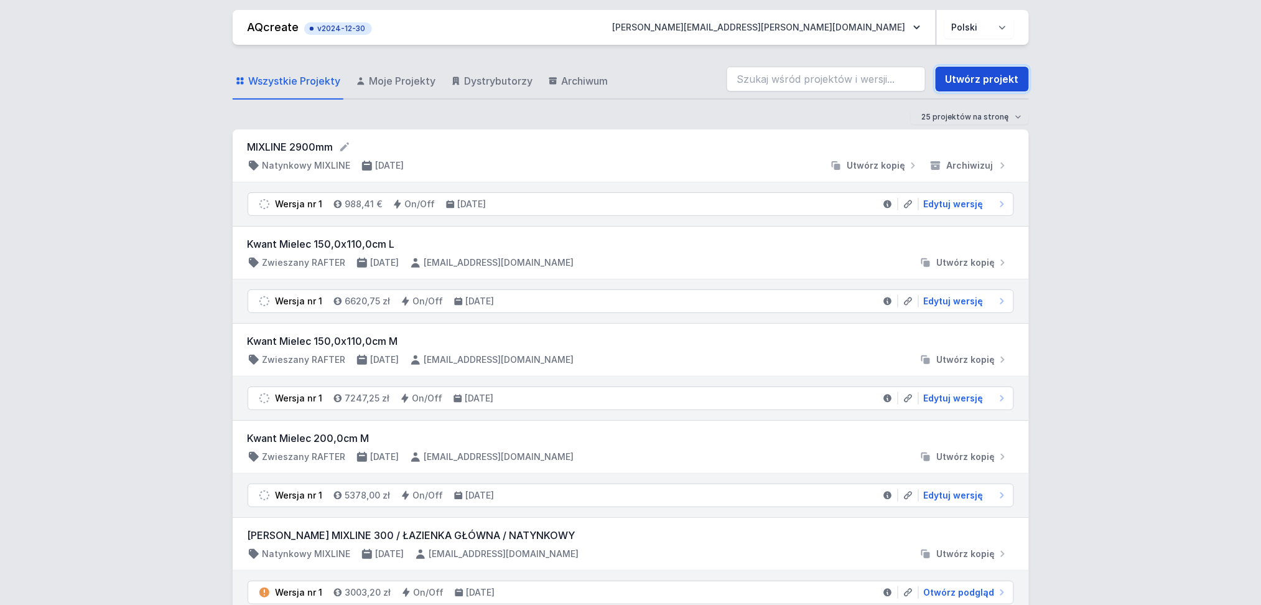
click at [993, 76] on link "Utwórz projekt" at bounding box center [982, 79] width 93 height 25
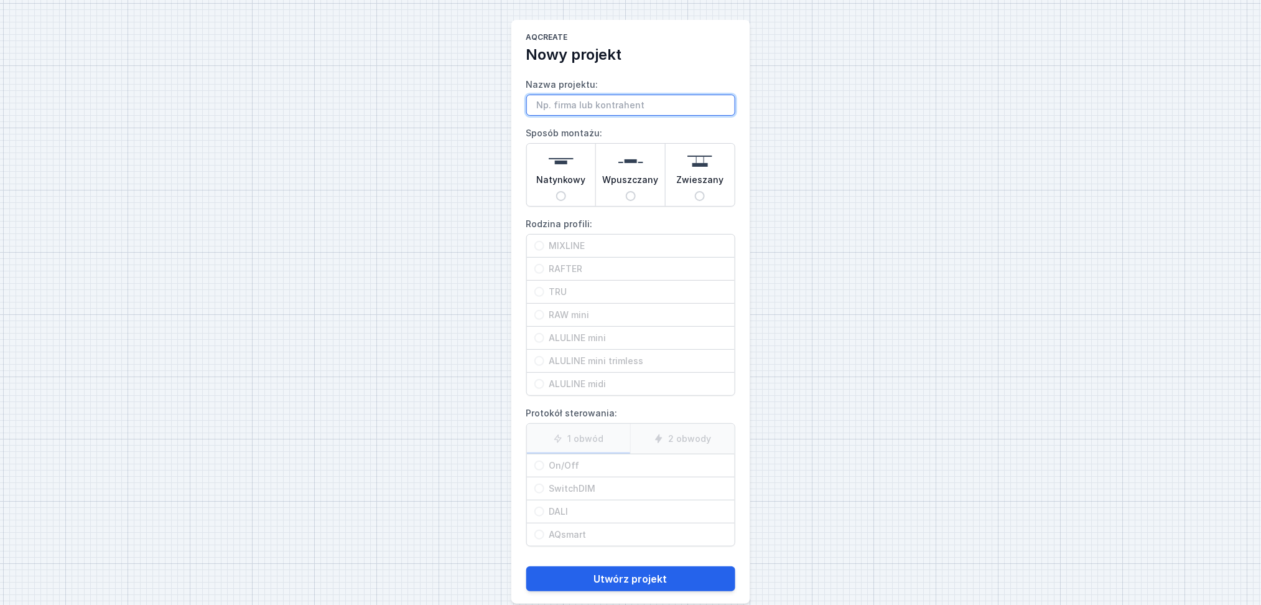
click at [562, 95] on input "Nazwa projektu:" at bounding box center [630, 105] width 209 height 21
click at [555, 188] on span "Natynkowy" at bounding box center [561, 182] width 50 height 17
click at [556, 191] on input "Natynkowy" at bounding box center [561, 196] width 10 height 10
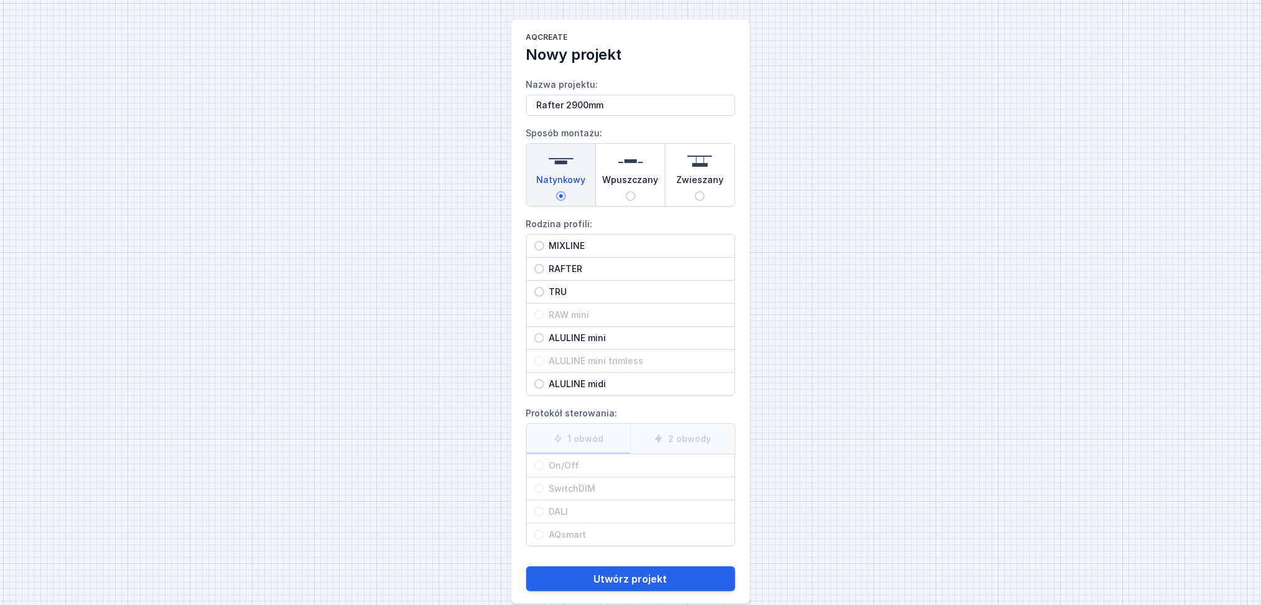
click at [539, 266] on input "RAFTER" at bounding box center [539, 269] width 10 height 10
click at [538, 469] on input "On/Off" at bounding box center [539, 465] width 10 height 10
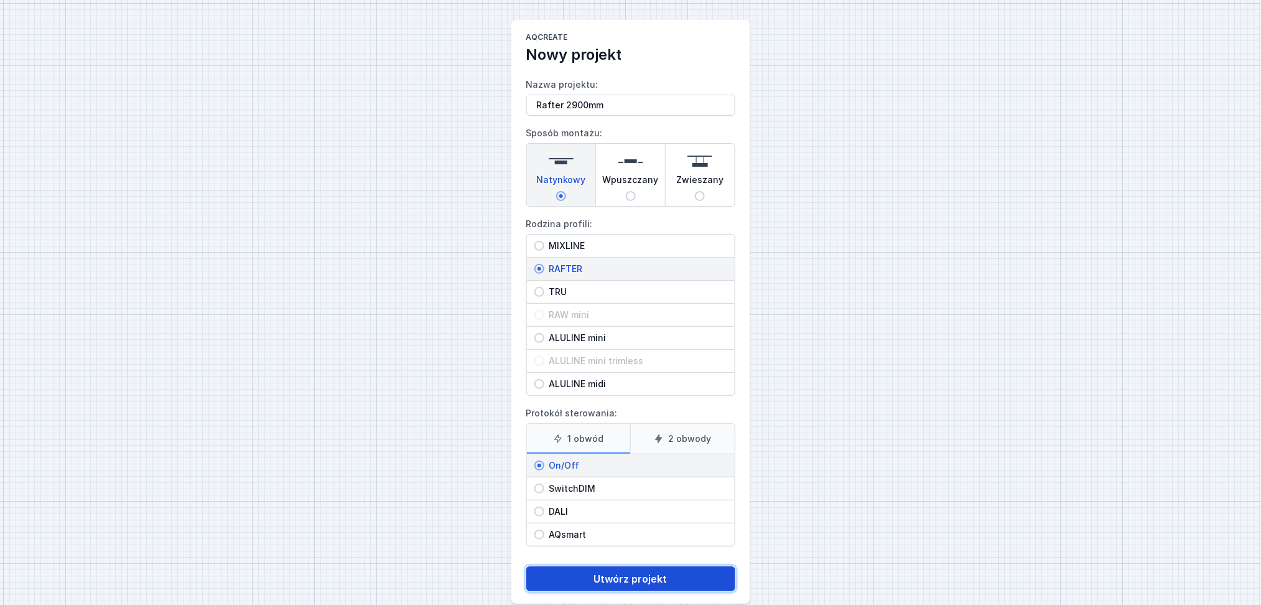
click at [623, 577] on button "Utwórz projekt" at bounding box center [630, 578] width 209 height 25
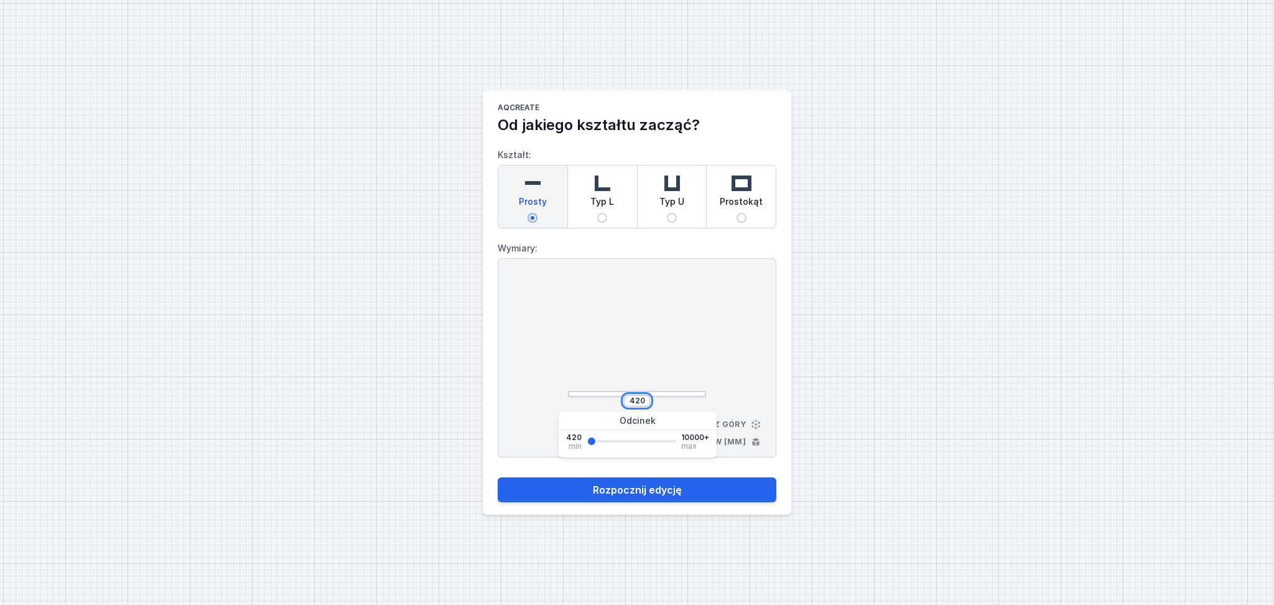
click at [642, 399] on input "420" at bounding box center [637, 401] width 20 height 10
click at [645, 399] on input "420" at bounding box center [637, 401] width 20 height 10
click at [622, 486] on button "Rozpocznij edycję" at bounding box center [637, 489] width 279 height 25
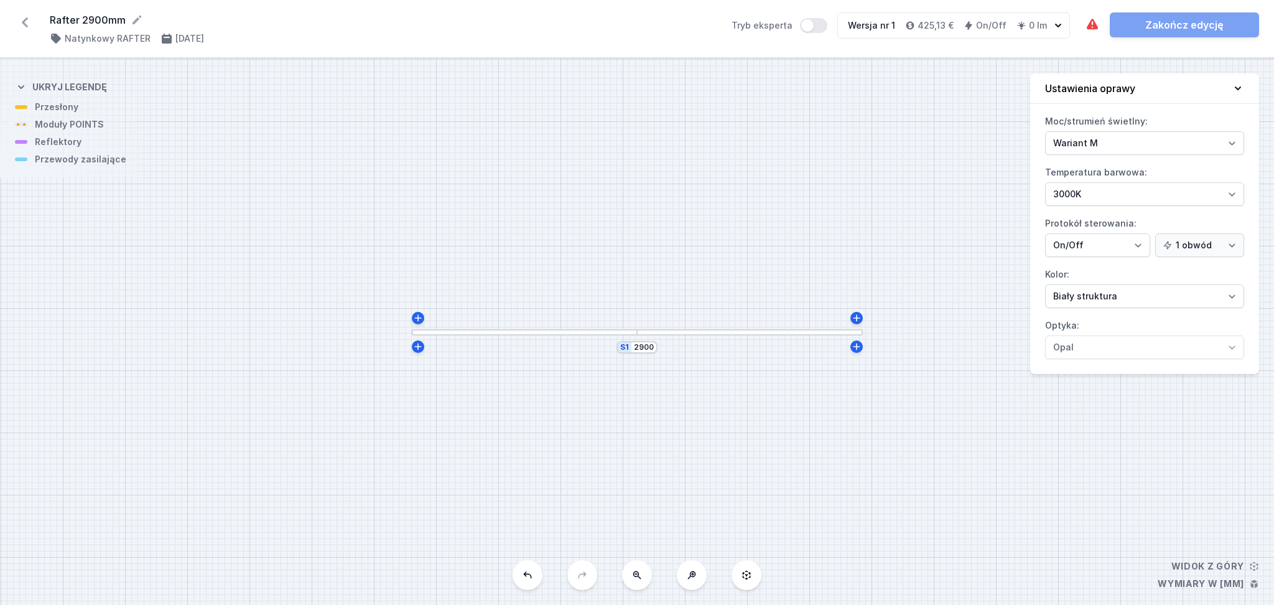
click at [459, 337] on div "S1 2900" at bounding box center [637, 331] width 1274 height 546
click at [459, 332] on div at bounding box center [525, 332] width 226 height 6
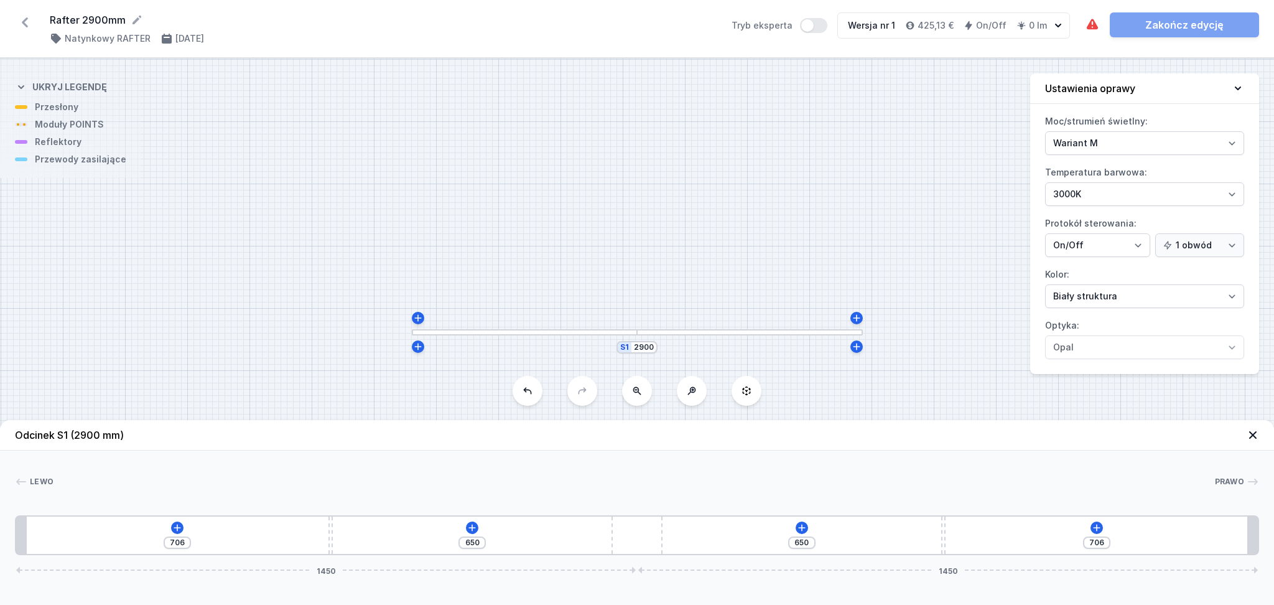
click at [184, 527] on div "706 650 650 706 1450 1450" at bounding box center [637, 535] width 1244 height 40
click at [177, 525] on icon at bounding box center [177, 528] width 10 height 10
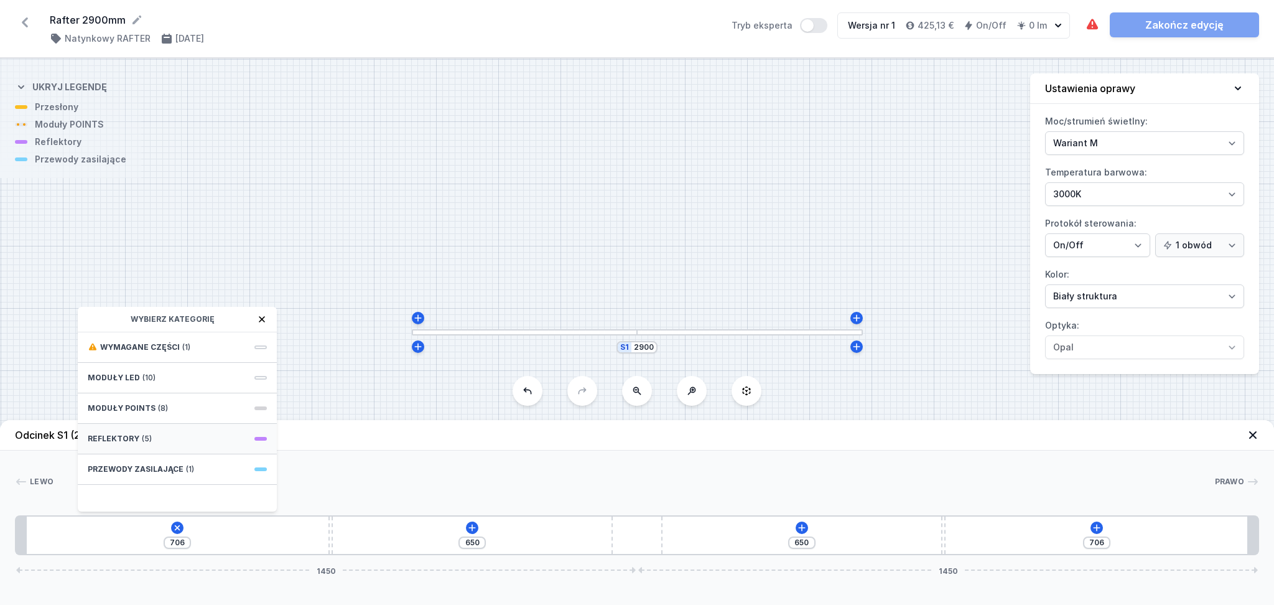
click at [156, 437] on div "Reflektory (5)" at bounding box center [177, 439] width 199 height 30
click at [319, 431] on header "Odcinek S1 (2900 mm)" at bounding box center [637, 435] width 1274 height 30
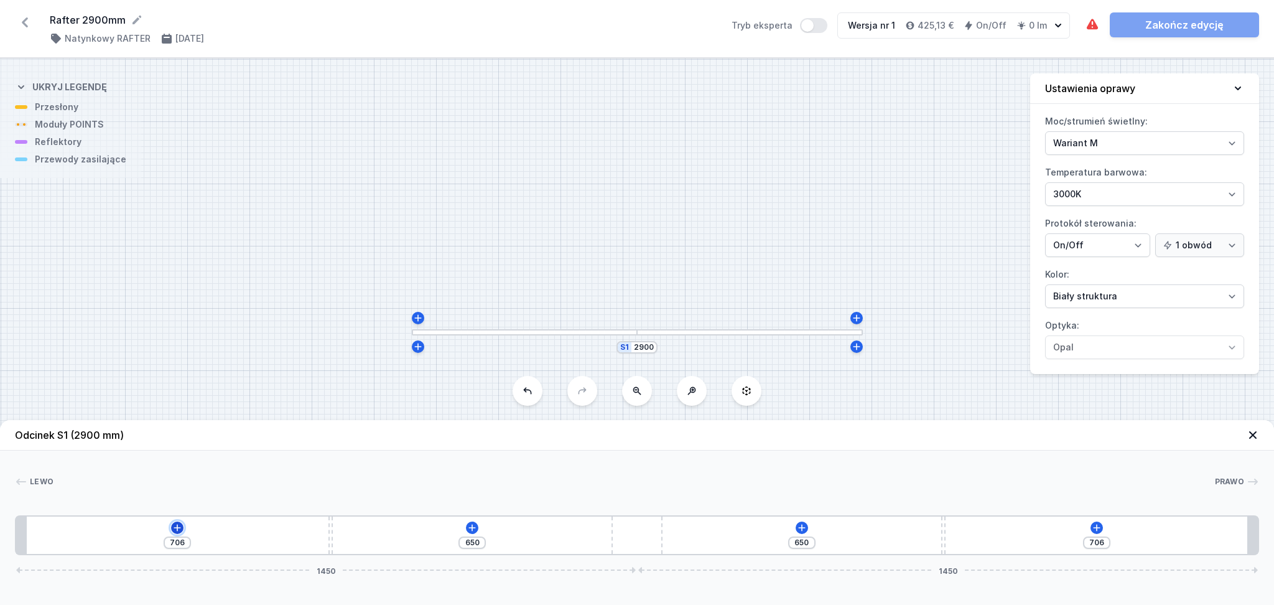
click at [172, 528] on icon at bounding box center [177, 528] width 10 height 10
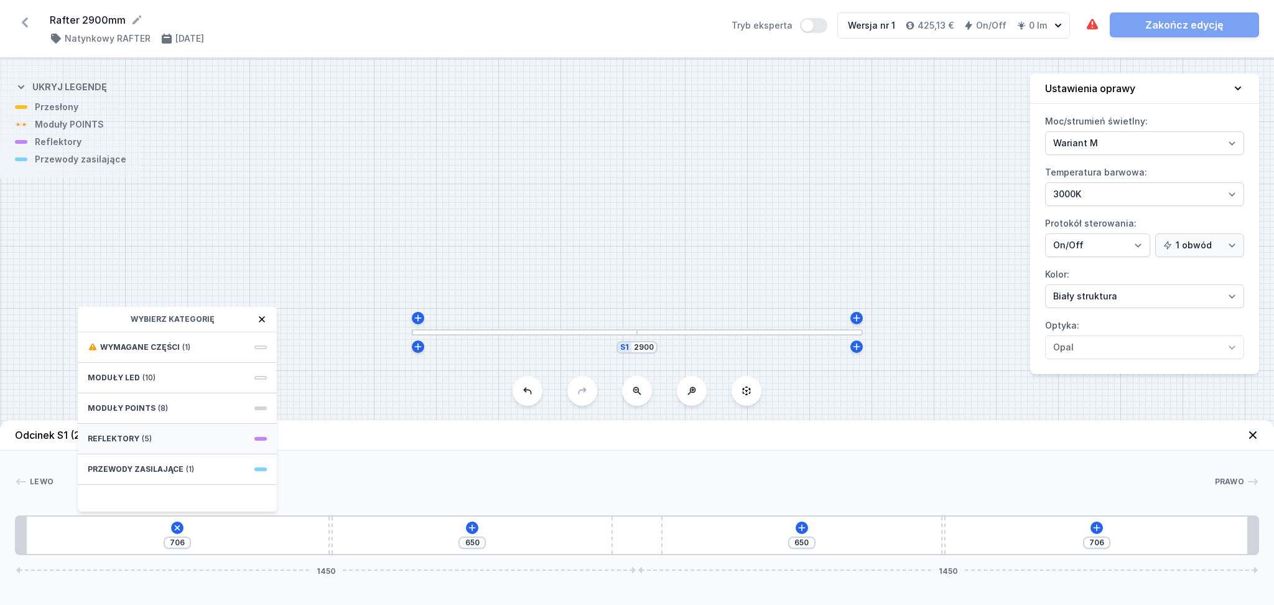
click at [132, 429] on div "Reflektory (5)" at bounding box center [177, 439] width 199 height 30
click at [173, 462] on span "PET mini next module 41°" at bounding box center [177, 458] width 179 height 12
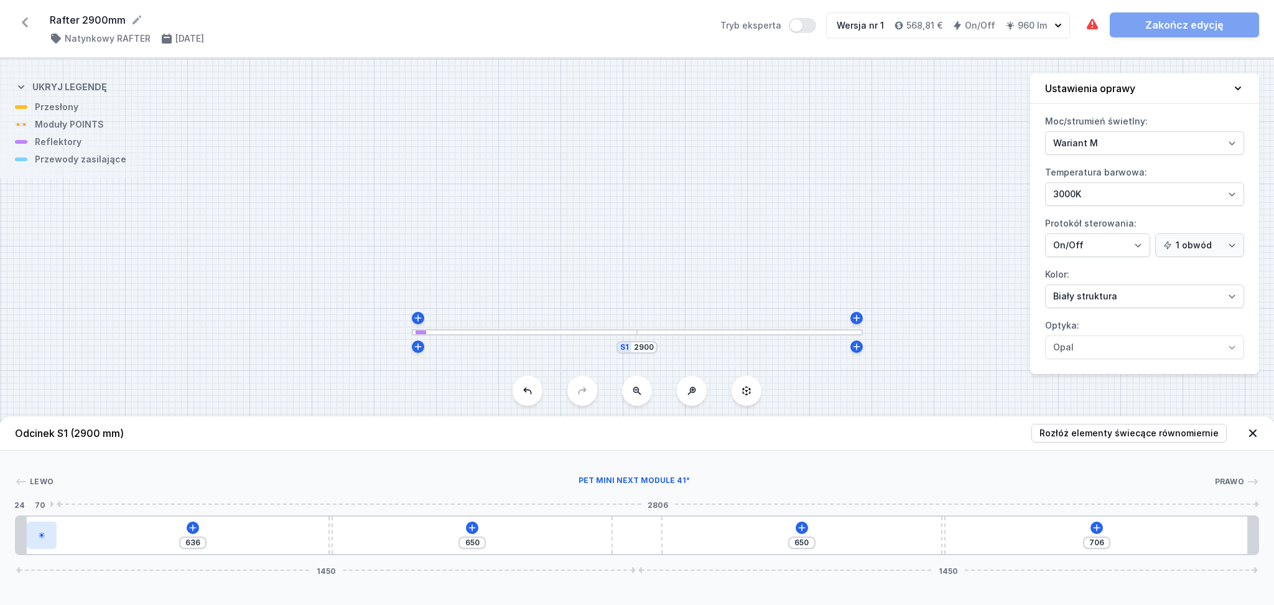
click at [45, 547] on div at bounding box center [42, 534] width 30 height 27
click at [40, 536] on icon at bounding box center [42, 535] width 6 height 6
click at [85, 494] on button at bounding box center [80, 500] width 26 height 16
drag, startPoint x: 77, startPoint y: 536, endPoint x: 1239, endPoint y: 549, distance: 1162.4
click at [190, 528] on icon at bounding box center [192, 527] width 7 height 7
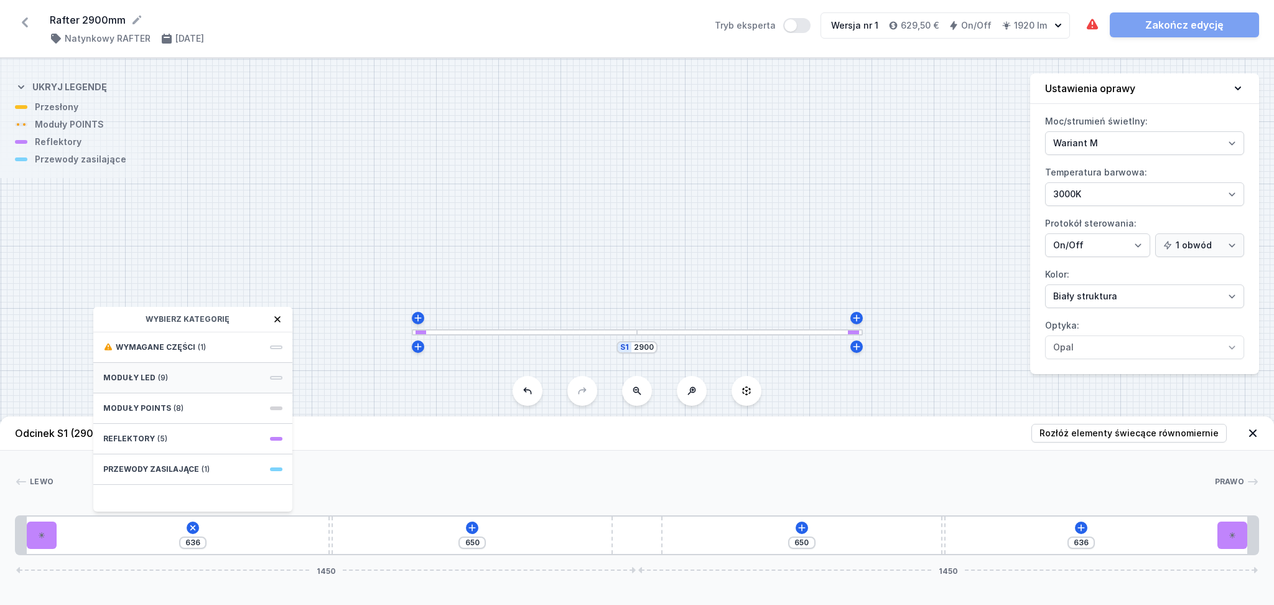
click at [158, 378] on span "(9)" at bounding box center [163, 378] width 10 height 10
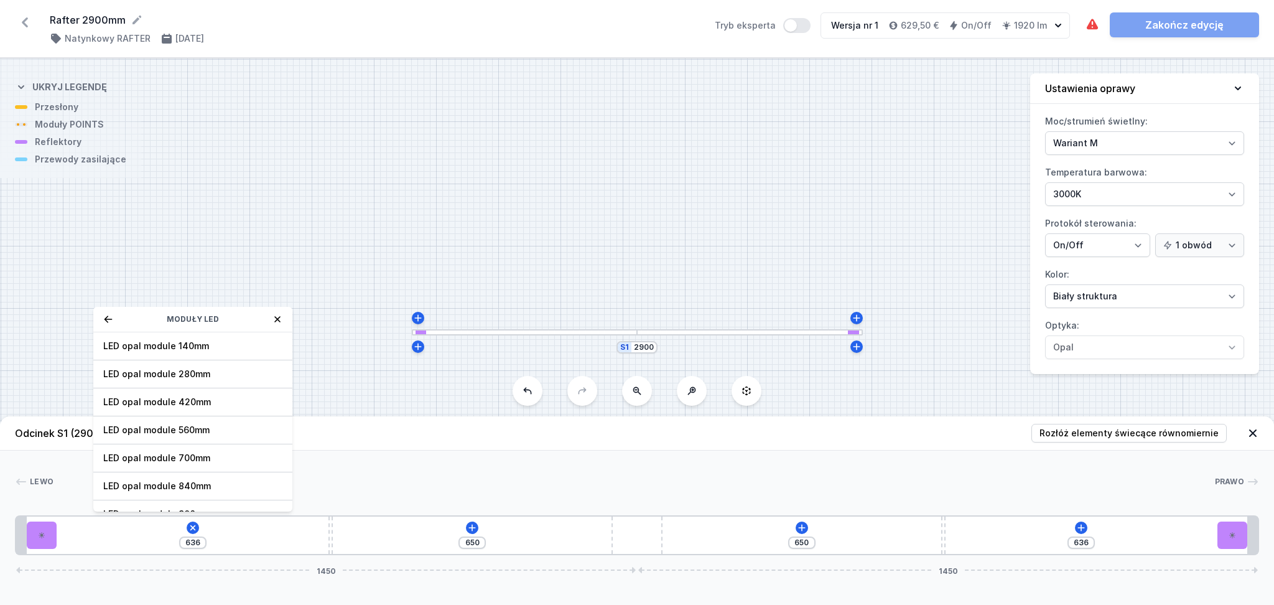
click at [273, 317] on icon at bounding box center [278, 319] width 10 height 10
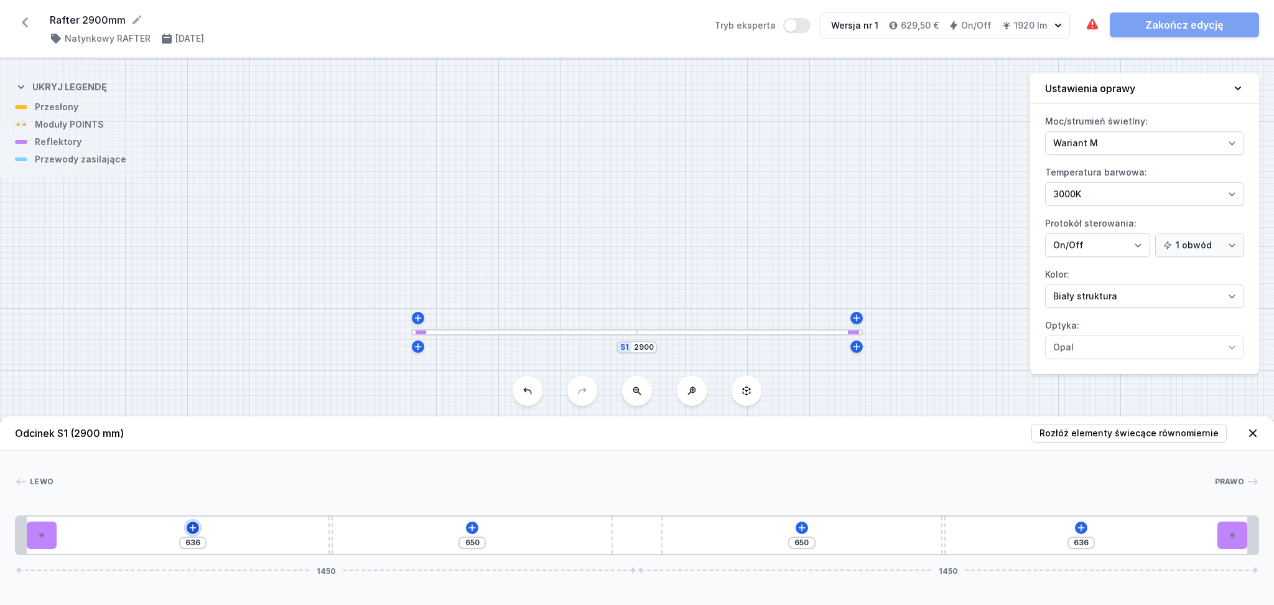
click at [195, 531] on icon at bounding box center [193, 528] width 10 height 10
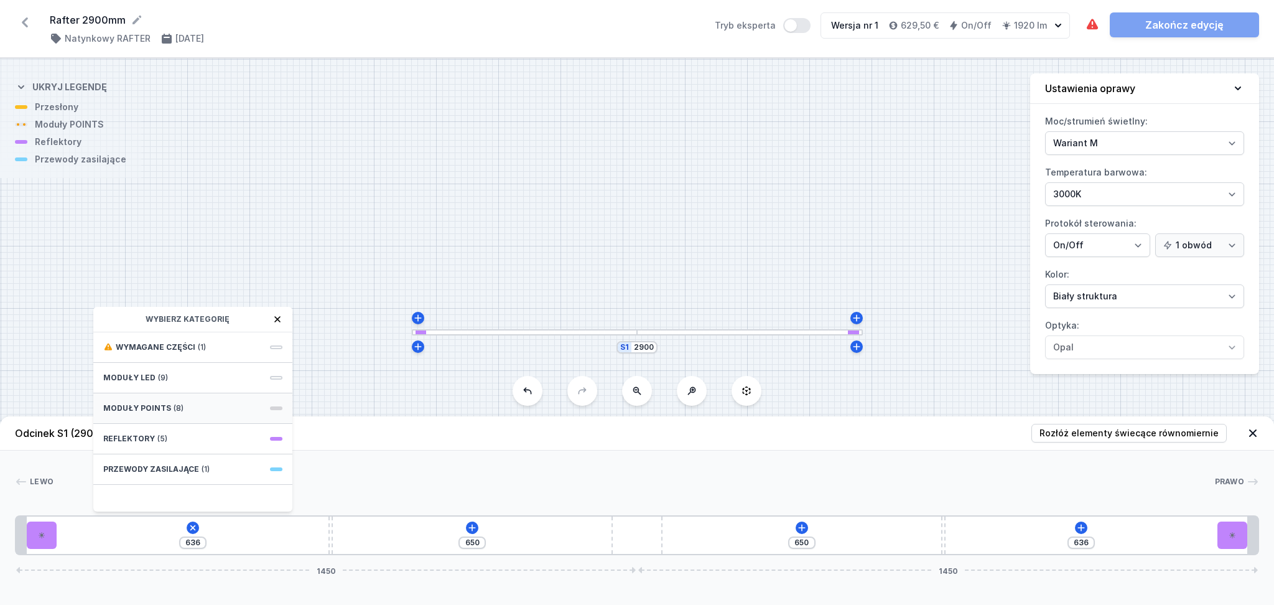
click at [132, 407] on span "Moduły POINTS" at bounding box center [137, 408] width 68 height 10
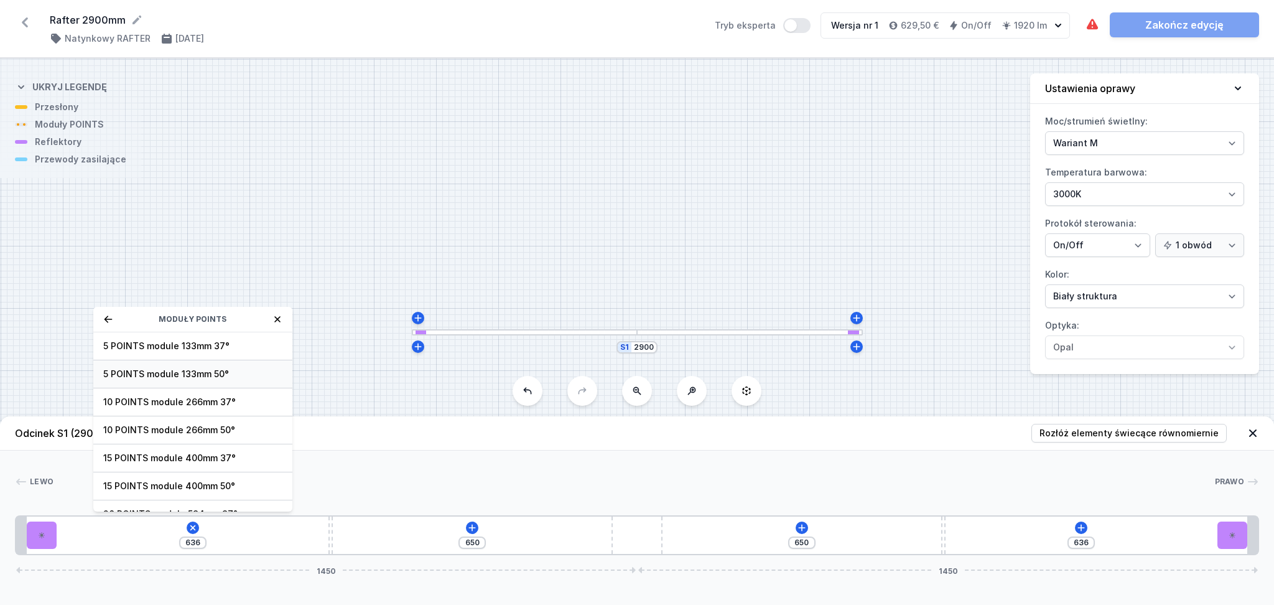
click at [233, 375] on span "5 POINTS module 133mm 50°" at bounding box center [192, 374] width 179 height 12
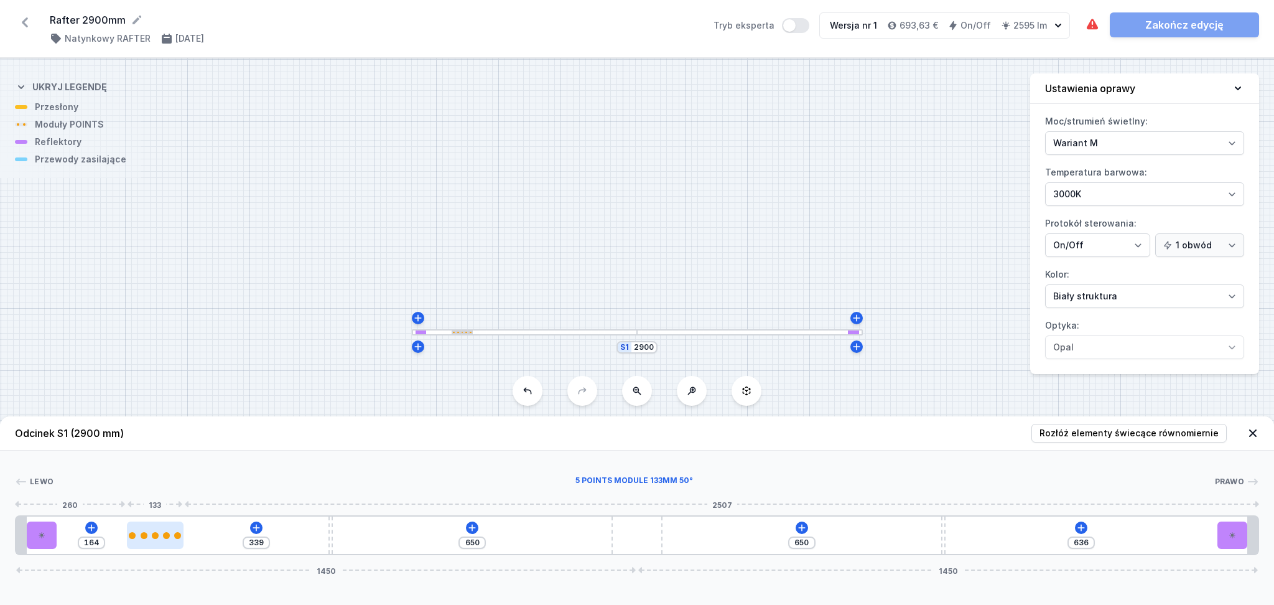
drag, startPoint x: 86, startPoint y: 543, endPoint x: 149, endPoint y: 539, distance: 63.6
click at [149, 539] on div at bounding box center [155, 534] width 57 height 27
click at [259, 527] on icon at bounding box center [256, 528] width 10 height 10
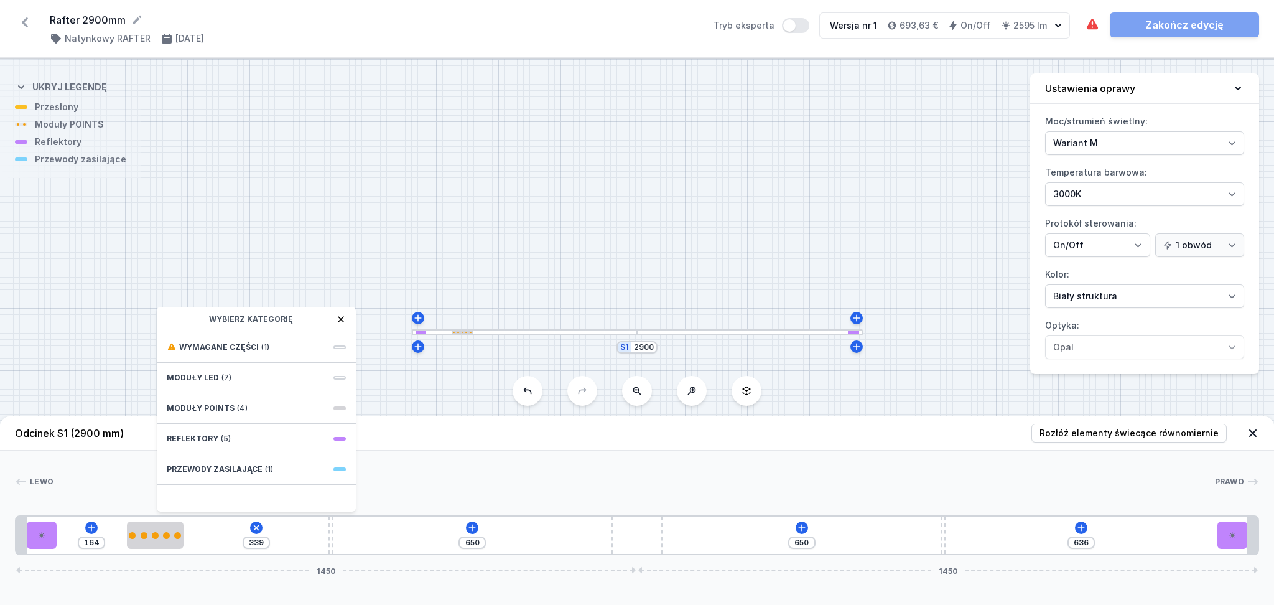
click at [392, 472] on div "Lewo Prawo 1 2 3 4 5 4 2 1 164 339 Wybierz kategorię Wymagane części (1) Moduły…" at bounding box center [637, 502] width 1274 height 105
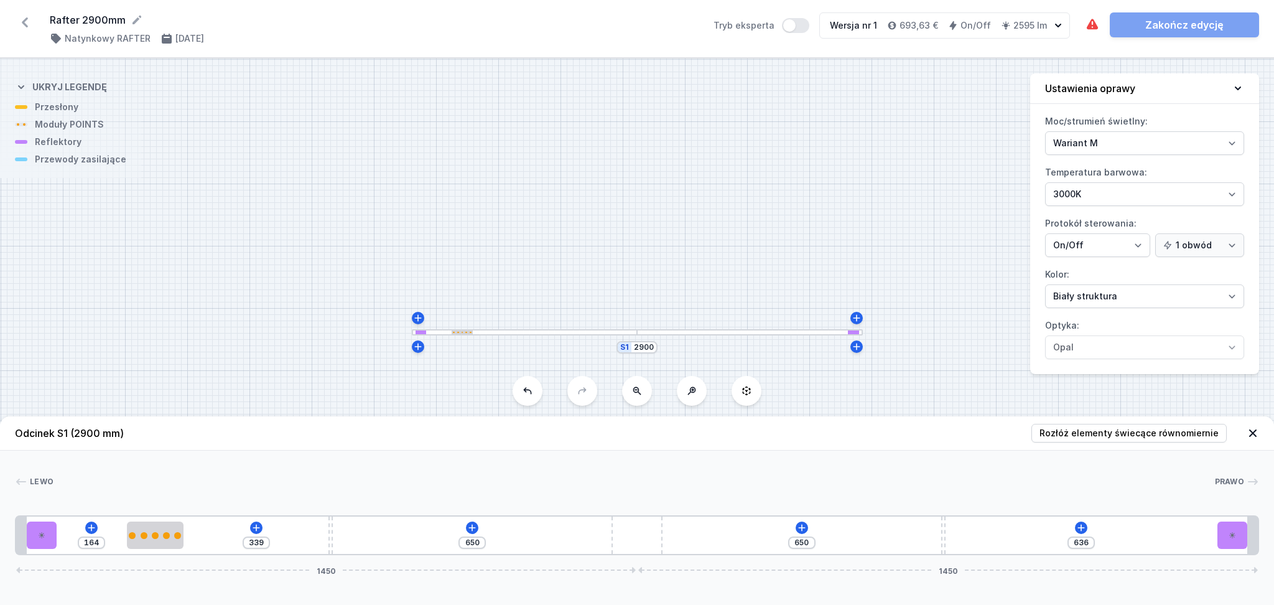
click at [261, 520] on div "164 339 650 650 636 1450 1450" at bounding box center [637, 535] width 1244 height 40
click at [256, 523] on icon at bounding box center [256, 528] width 10 height 10
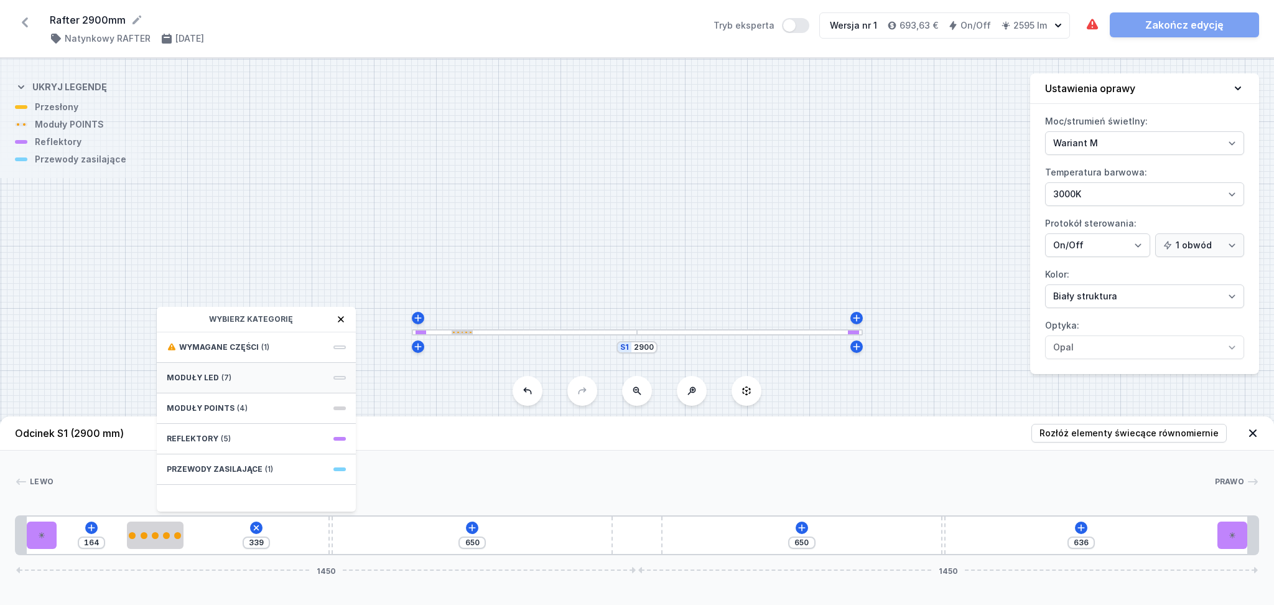
click at [256, 370] on div "Moduły LED (7)" at bounding box center [256, 378] width 199 height 30
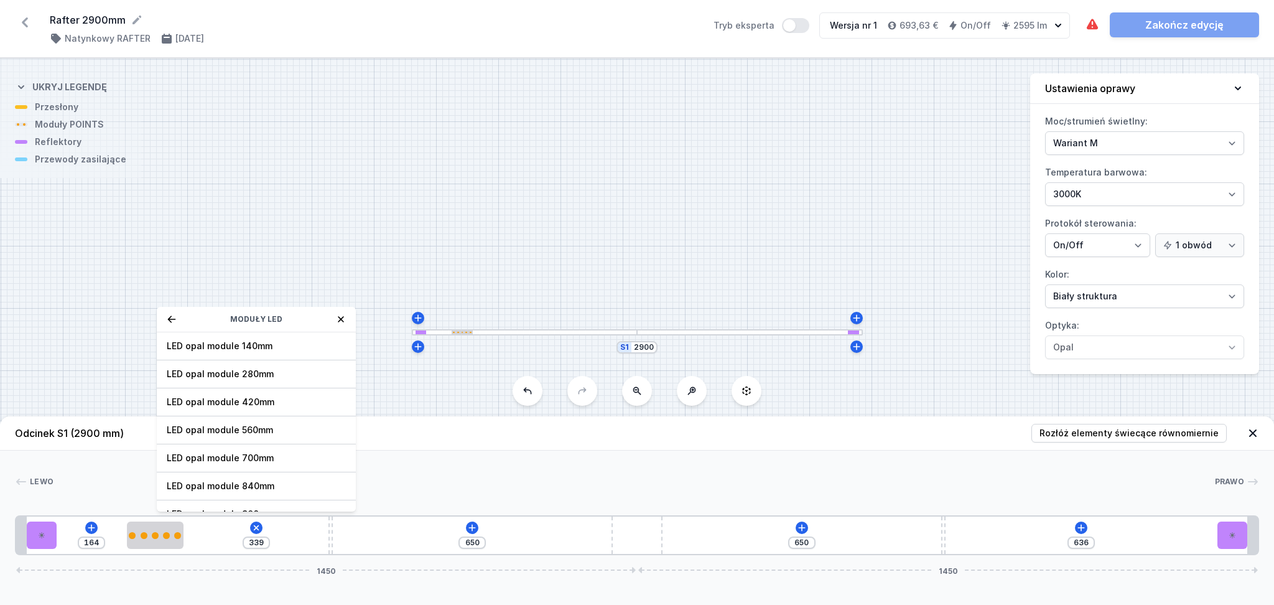
click at [337, 312] on div "Moduły LED" at bounding box center [256, 320] width 199 height 26
click at [342, 318] on icon at bounding box center [341, 319] width 10 height 10
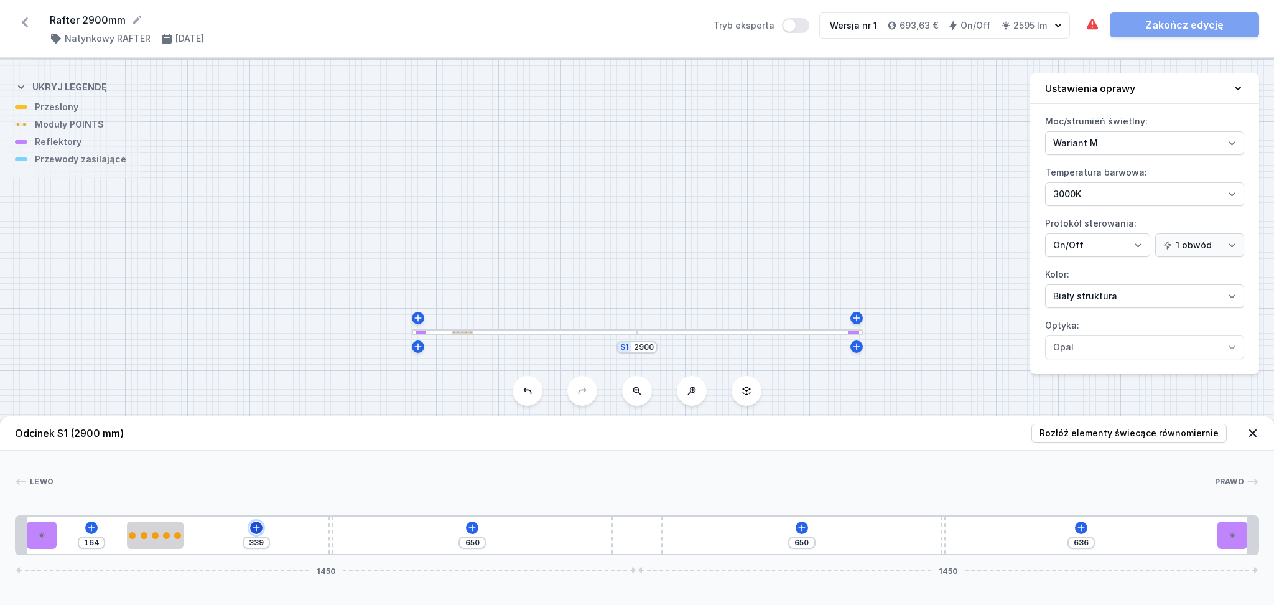
click at [258, 531] on icon at bounding box center [256, 528] width 10 height 10
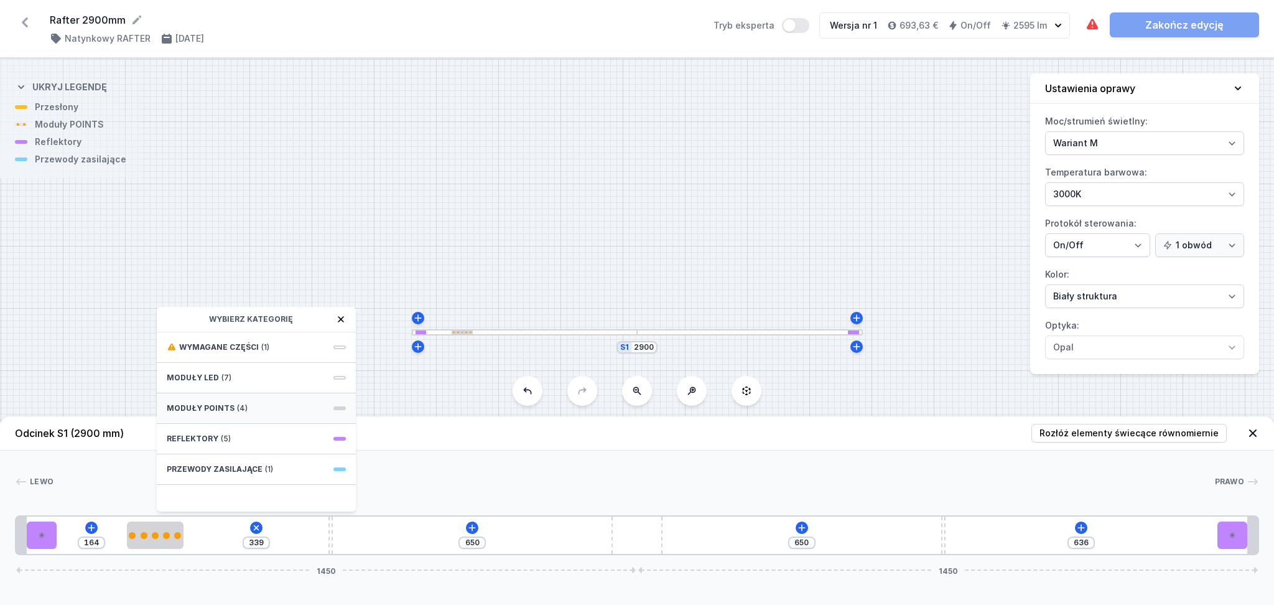
click at [277, 410] on div "Moduły POINTS (4)" at bounding box center [256, 408] width 199 height 30
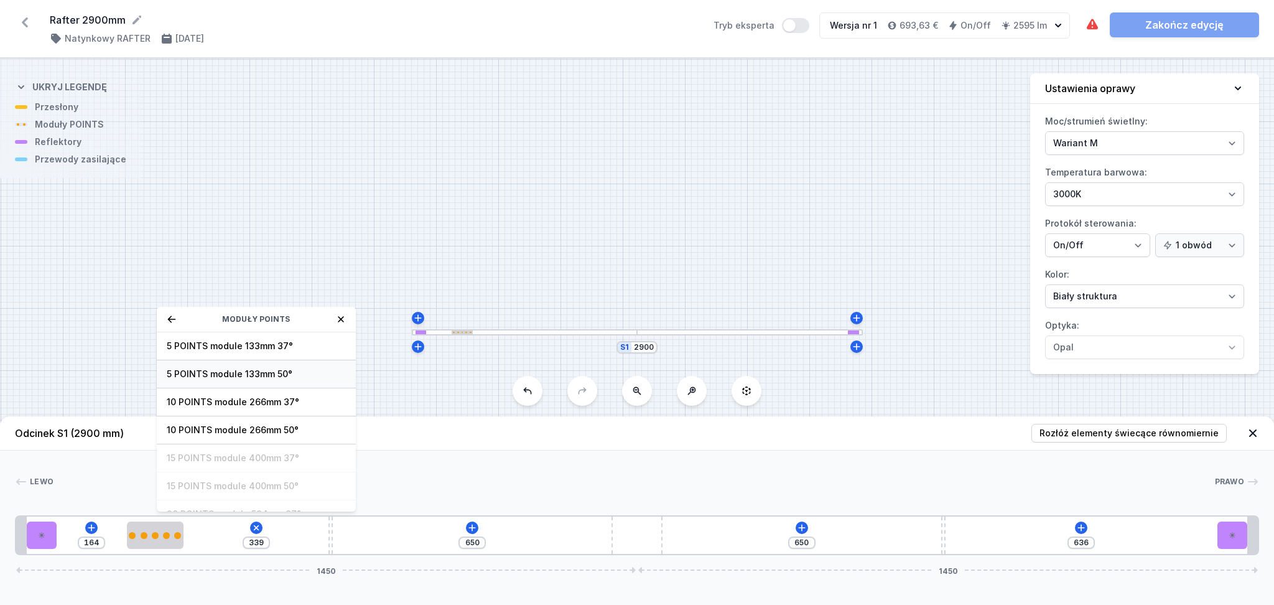
click at [276, 375] on span "5 POINTS module 133mm 50°" at bounding box center [256, 374] width 179 height 12
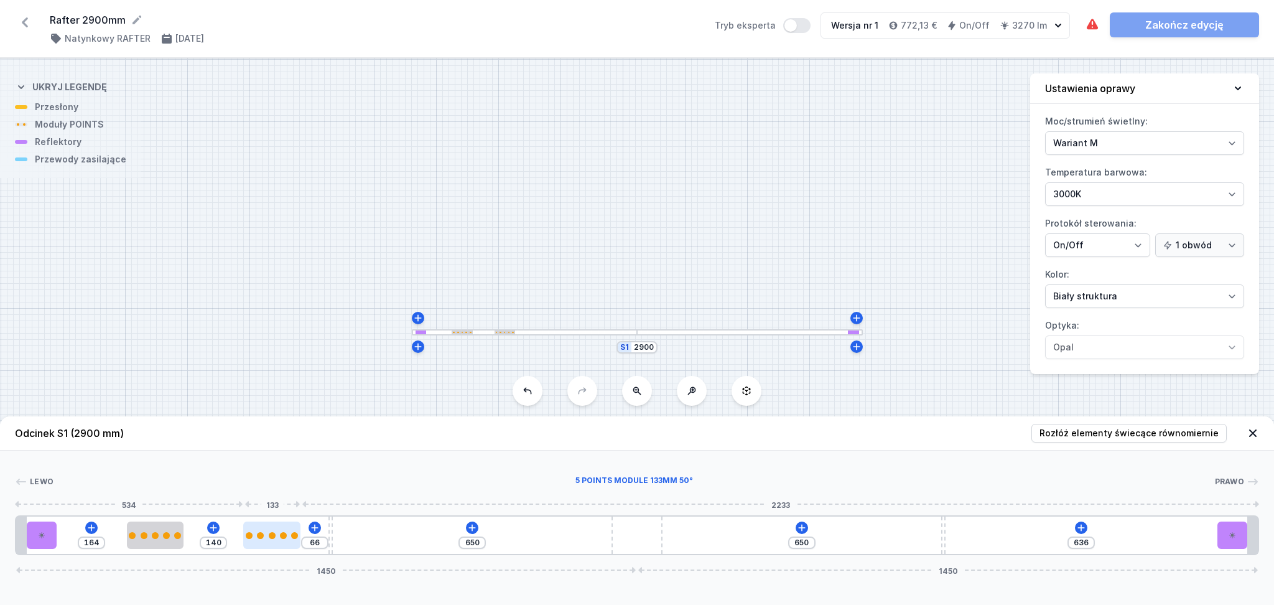
drag, startPoint x: 221, startPoint y: 539, endPoint x: 276, endPoint y: 543, distance: 54.8
click at [276, 543] on div at bounding box center [271, 534] width 57 height 27
click at [474, 527] on icon at bounding box center [472, 528] width 10 height 10
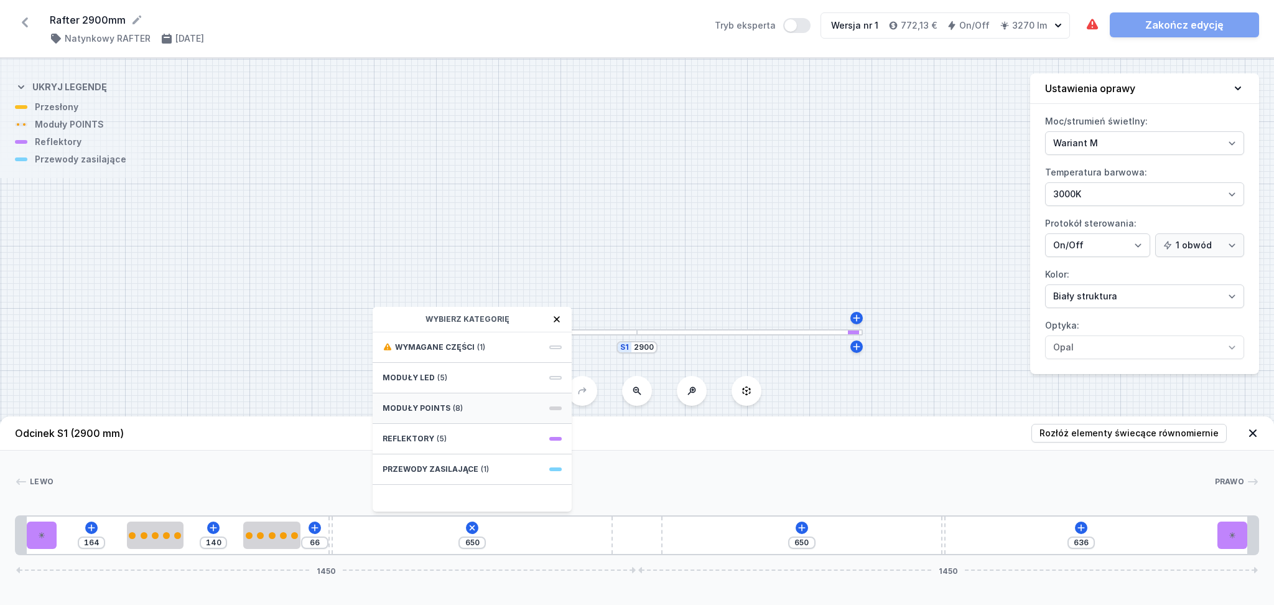
click at [464, 408] on div "Moduły POINTS (8)" at bounding box center [472, 408] width 199 height 30
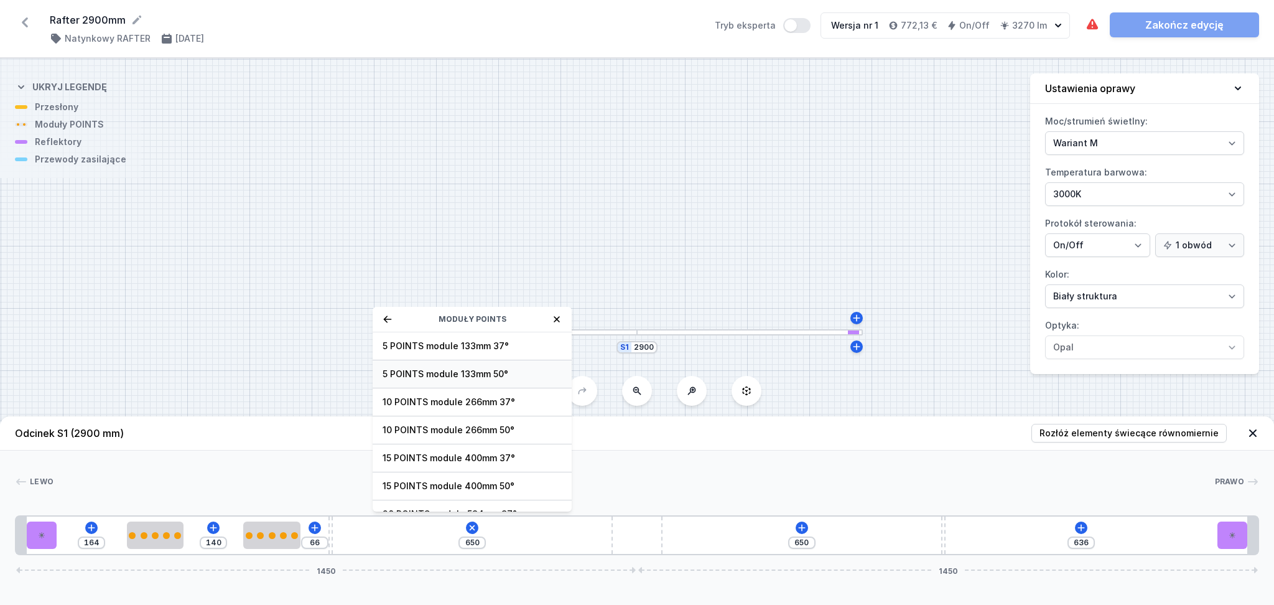
click at [461, 379] on span "5 POINTS module 133mm 50°" at bounding box center [472, 374] width 179 height 12
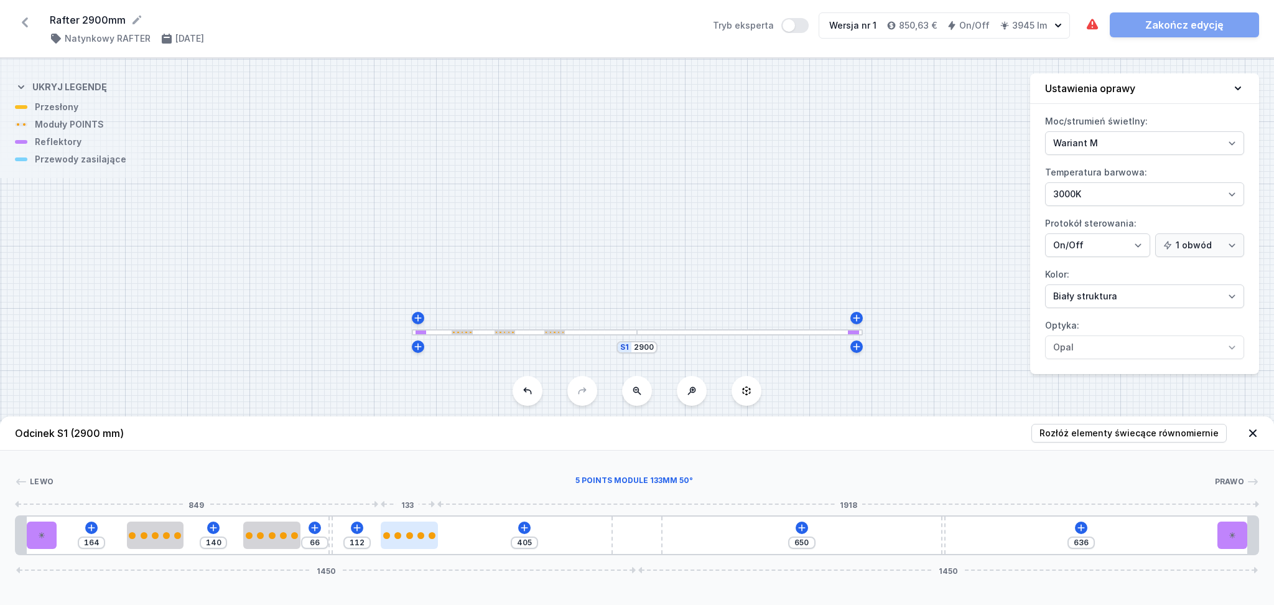
drag, startPoint x: 380, startPoint y: 534, endPoint x: 425, endPoint y: 539, distance: 45.1
click at [425, 539] on div at bounding box center [409, 534] width 57 height 27
click at [523, 526] on icon at bounding box center [525, 528] width 10 height 10
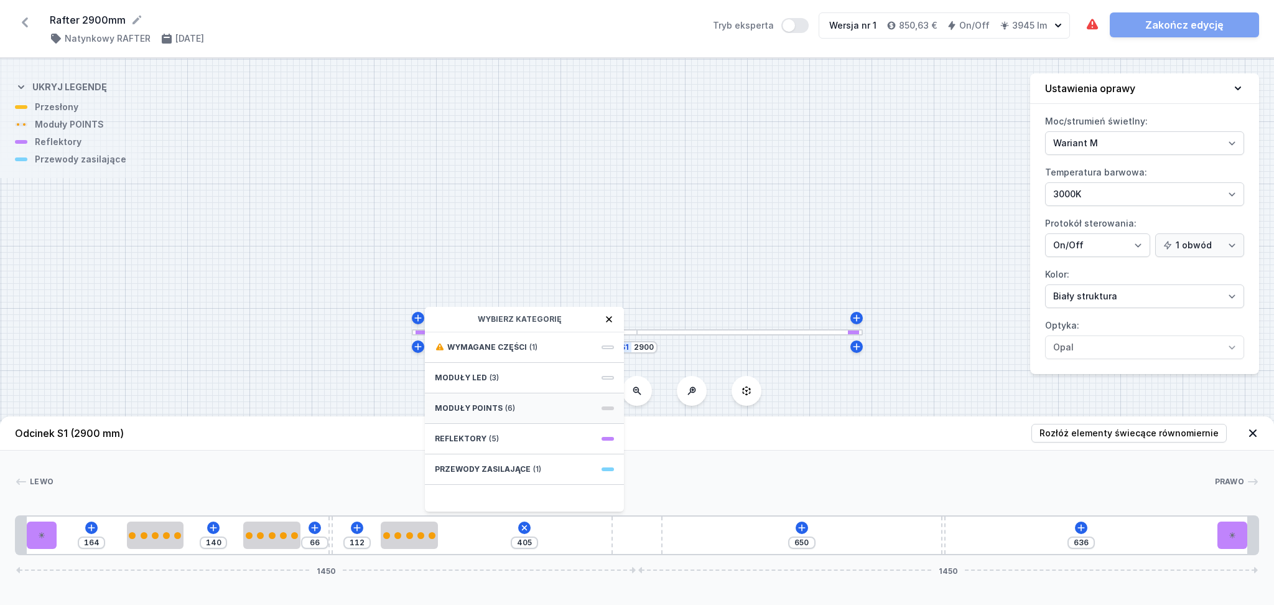
click at [516, 412] on div "Moduły POINTS (6)" at bounding box center [524, 408] width 199 height 30
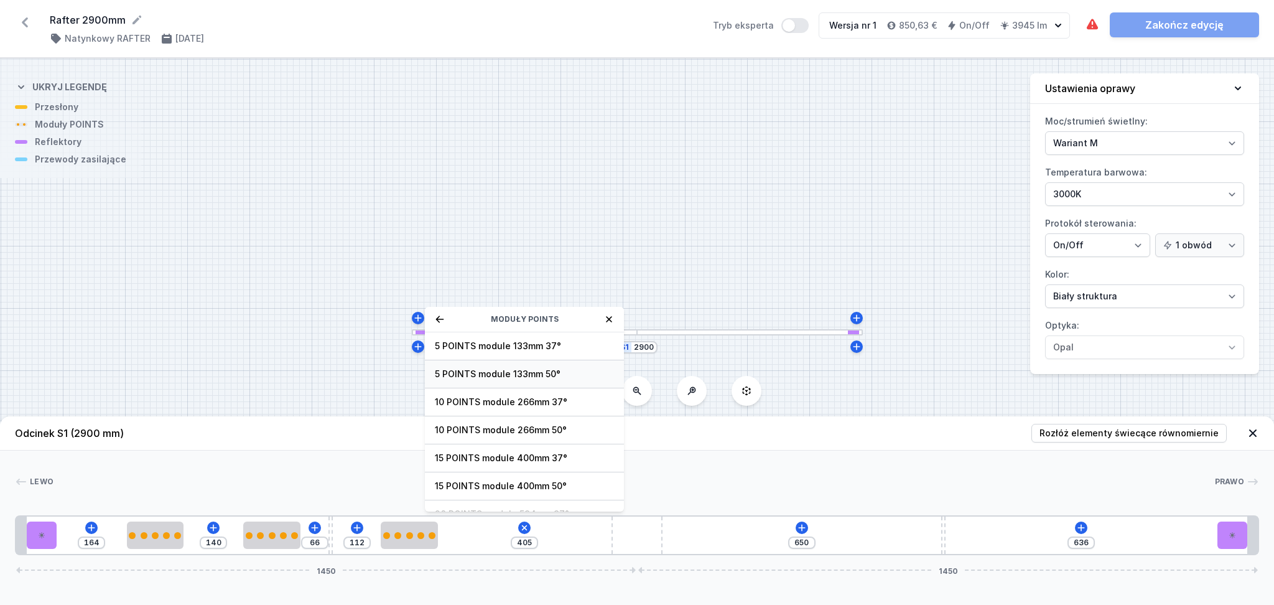
click at [492, 371] on span "5 POINTS module 133mm 50°" at bounding box center [524, 374] width 179 height 12
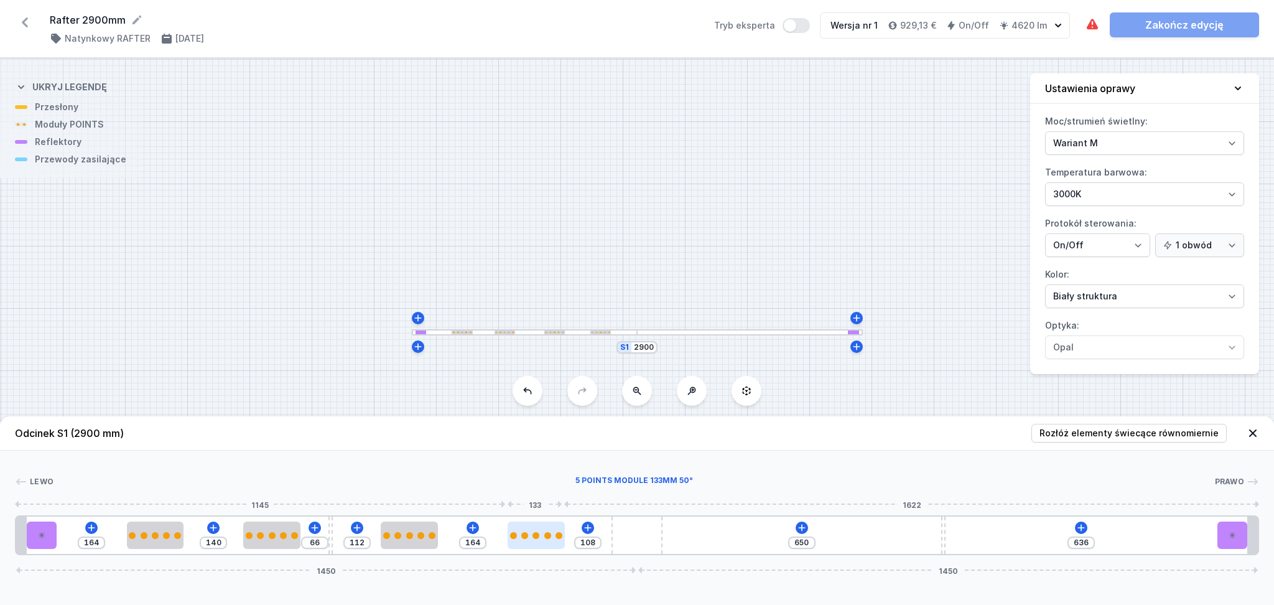
drag, startPoint x: 486, startPoint y: 540, endPoint x: 555, endPoint y: 547, distance: 69.4
click at [555, 547] on div at bounding box center [536, 534] width 57 height 27
click at [804, 528] on icon at bounding box center [802, 528] width 10 height 10
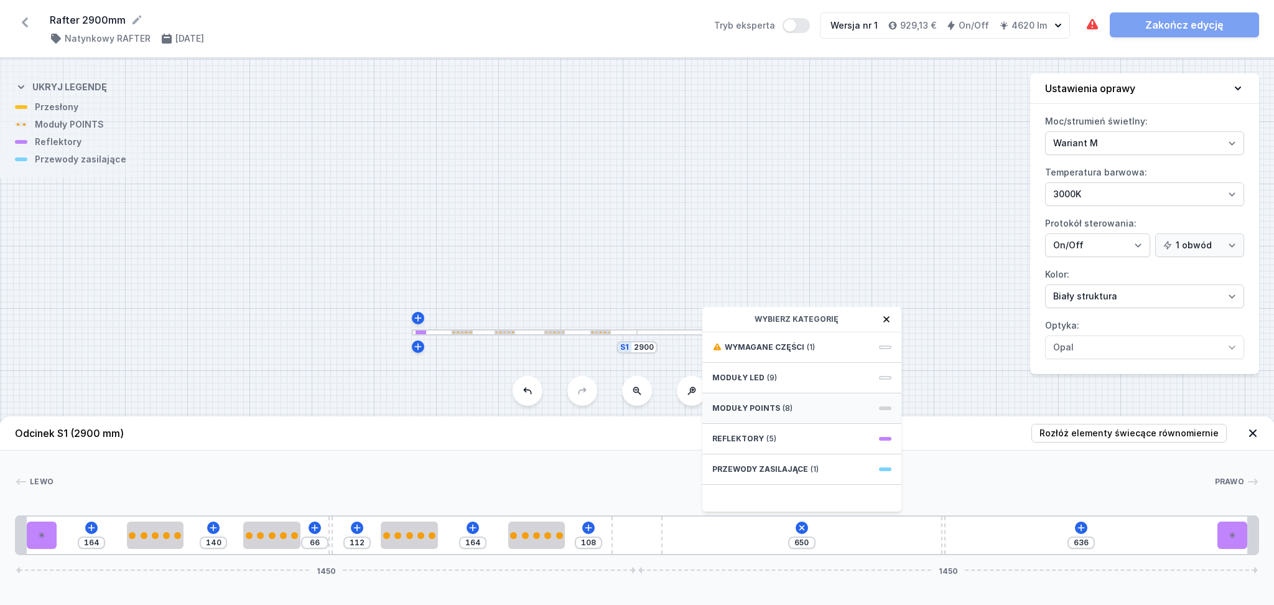
click at [752, 416] on div "Moduły POINTS (8)" at bounding box center [802, 408] width 199 height 30
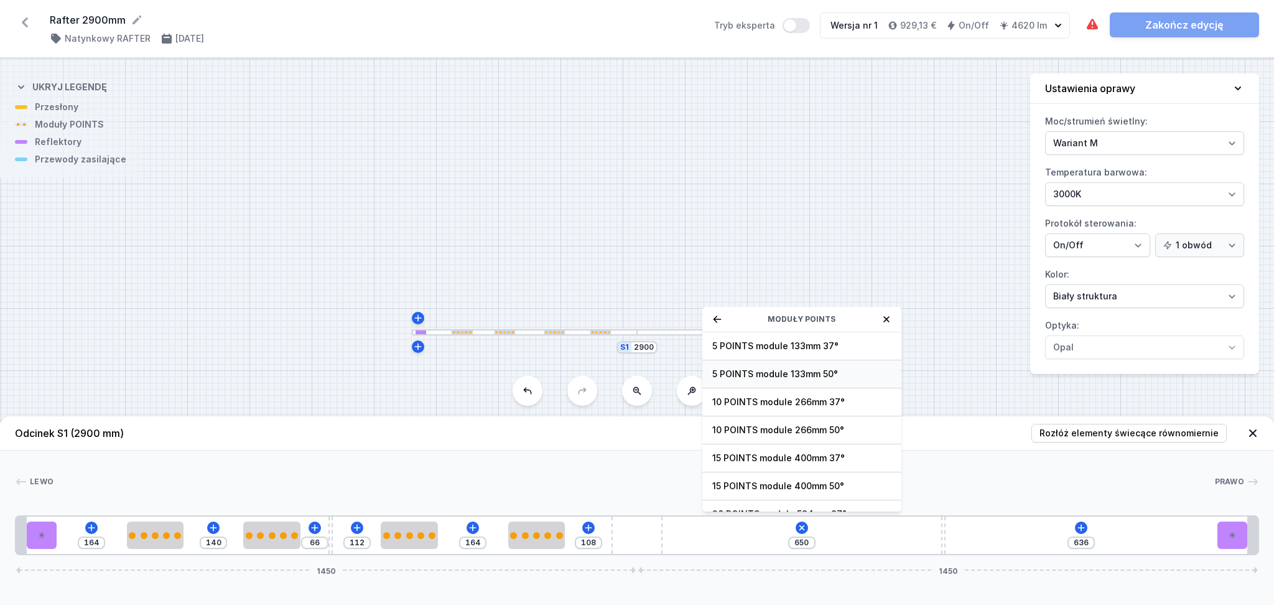
click at [775, 371] on span "5 POINTS module 133mm 50°" at bounding box center [801, 374] width 179 height 12
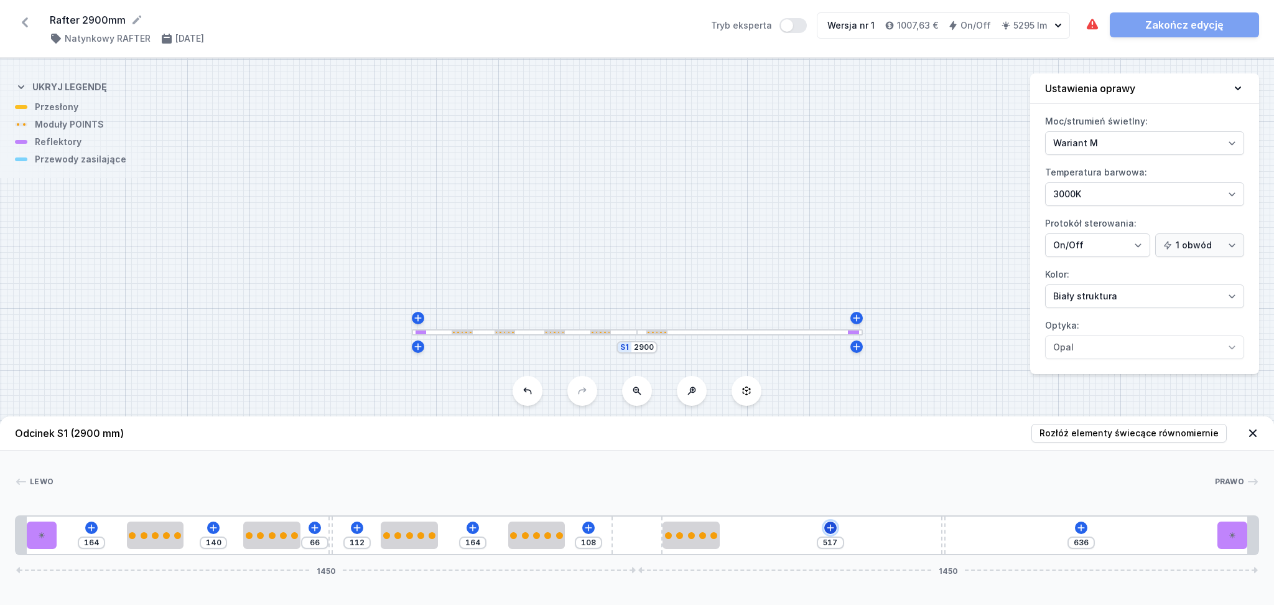
click at [834, 525] on icon at bounding box center [831, 528] width 10 height 10
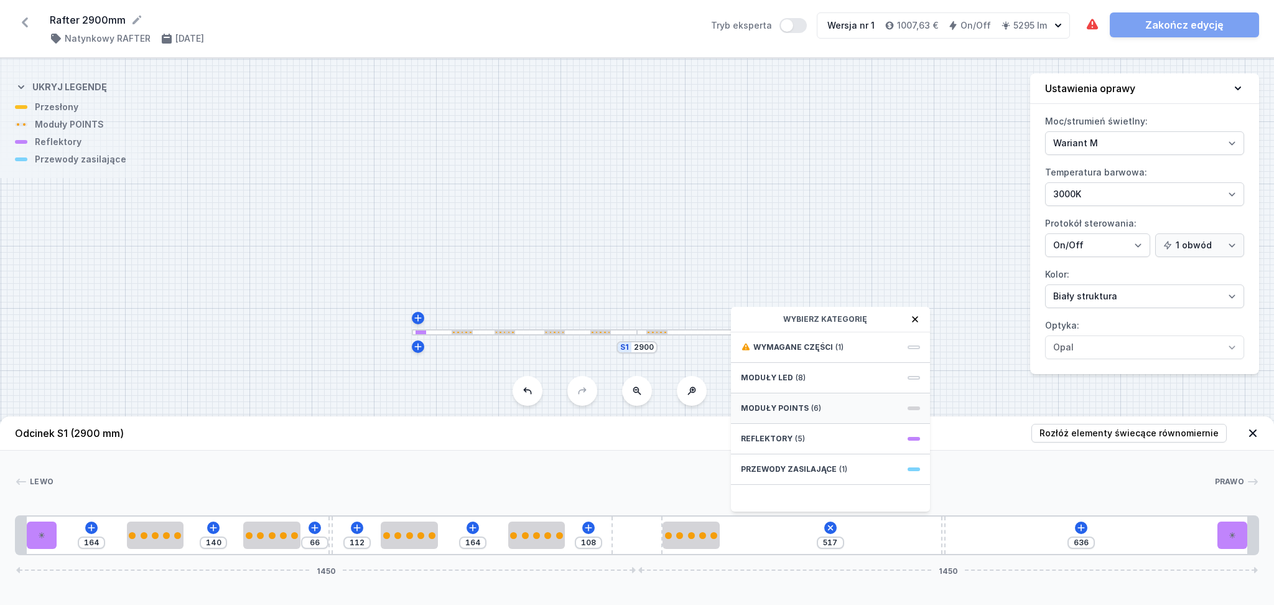
click at [824, 411] on div "Moduły POINTS (6)" at bounding box center [830, 408] width 199 height 30
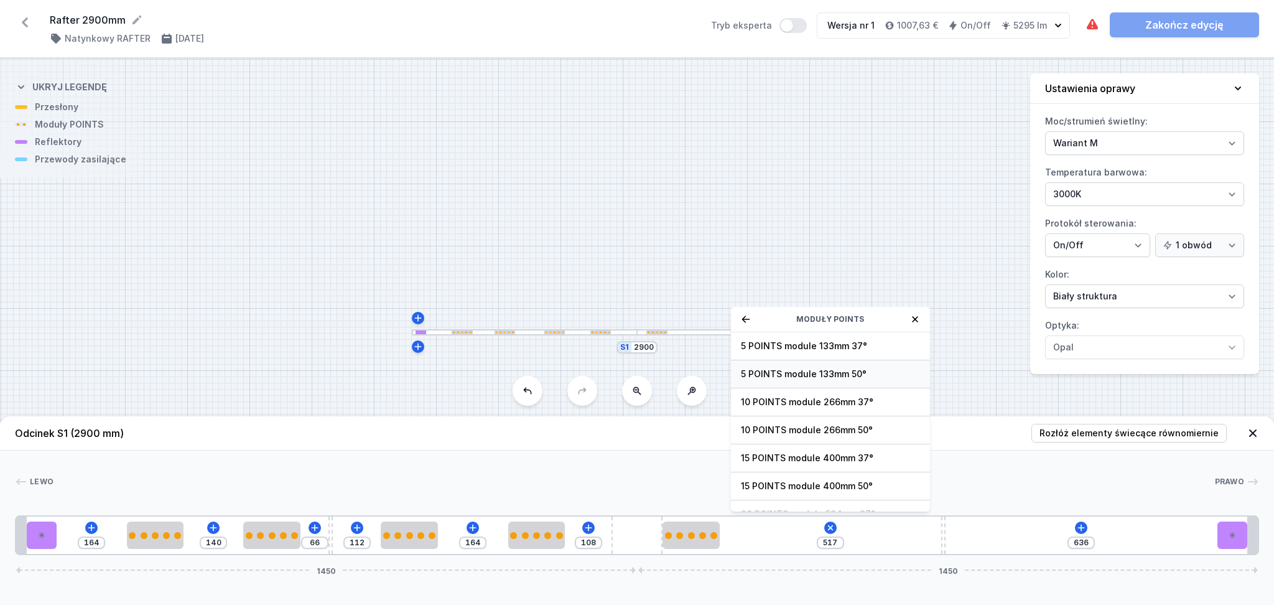
click at [803, 373] on span "5 POINTS module 133mm 50°" at bounding box center [830, 374] width 179 height 12
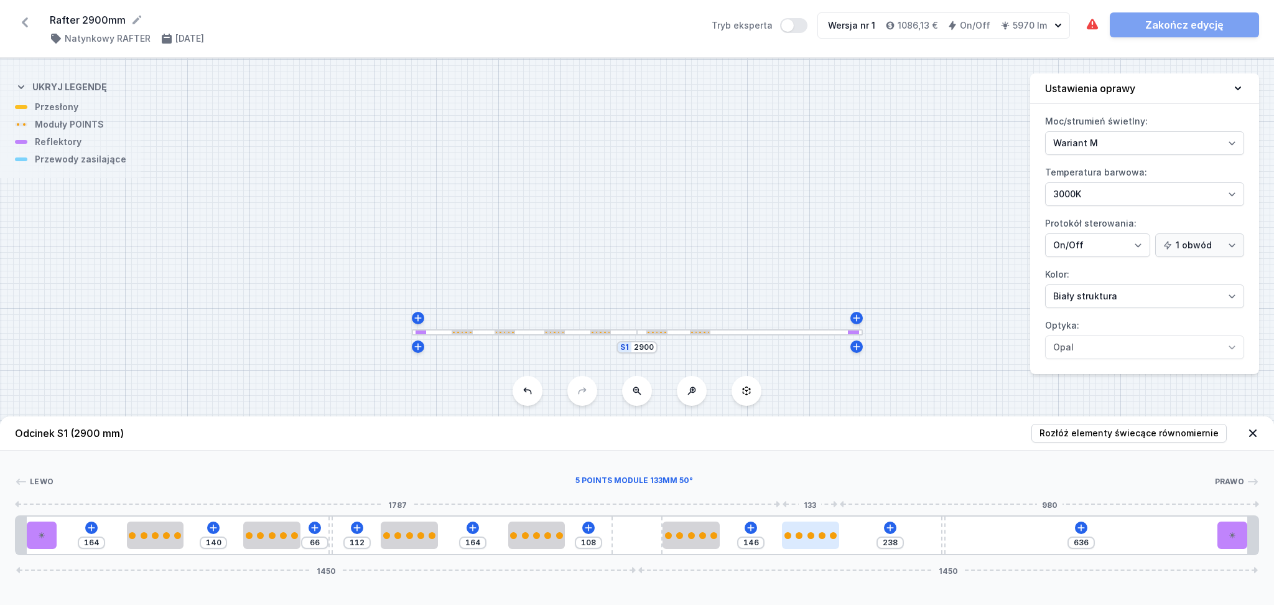
drag, startPoint x: 747, startPoint y: 538, endPoint x: 821, endPoint y: 536, distance: 74.1
click at [821, 536] on div at bounding box center [810, 534] width 57 height 27
click at [1081, 529] on icon at bounding box center [1081, 527] width 7 height 7
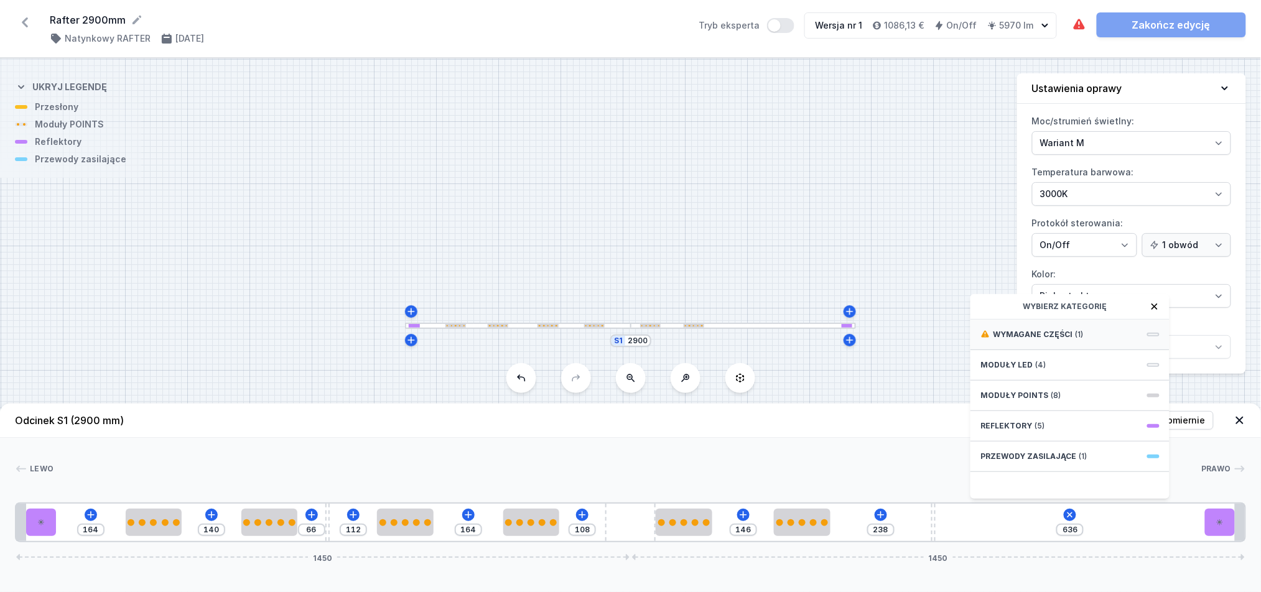
click at [1034, 340] on span "Wymagane części" at bounding box center [1033, 335] width 80 height 10
click at [1032, 340] on span "Hole for power supply cable" at bounding box center [1070, 333] width 179 height 12
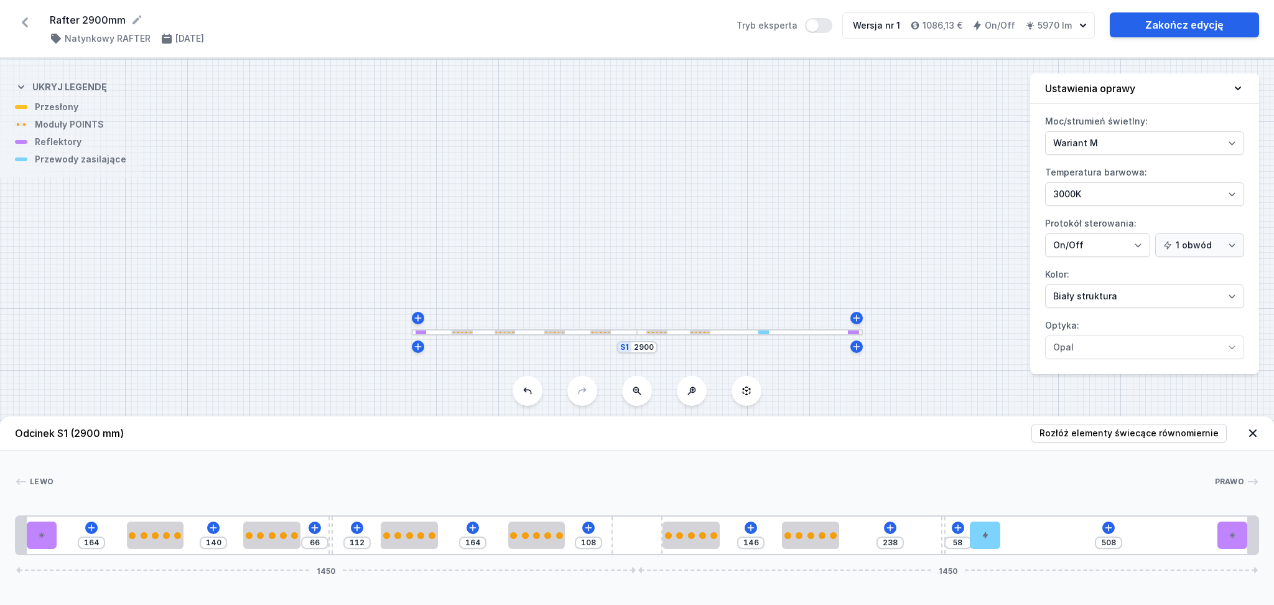
drag, startPoint x: 968, startPoint y: 538, endPoint x: 1007, endPoint y: 538, distance: 39.2
click at [1007, 538] on div "164 140 66 112 164 108 146 238 58 508 1450 1450" at bounding box center [637, 535] width 1244 height 40
click at [1113, 528] on icon at bounding box center [1109, 528] width 10 height 10
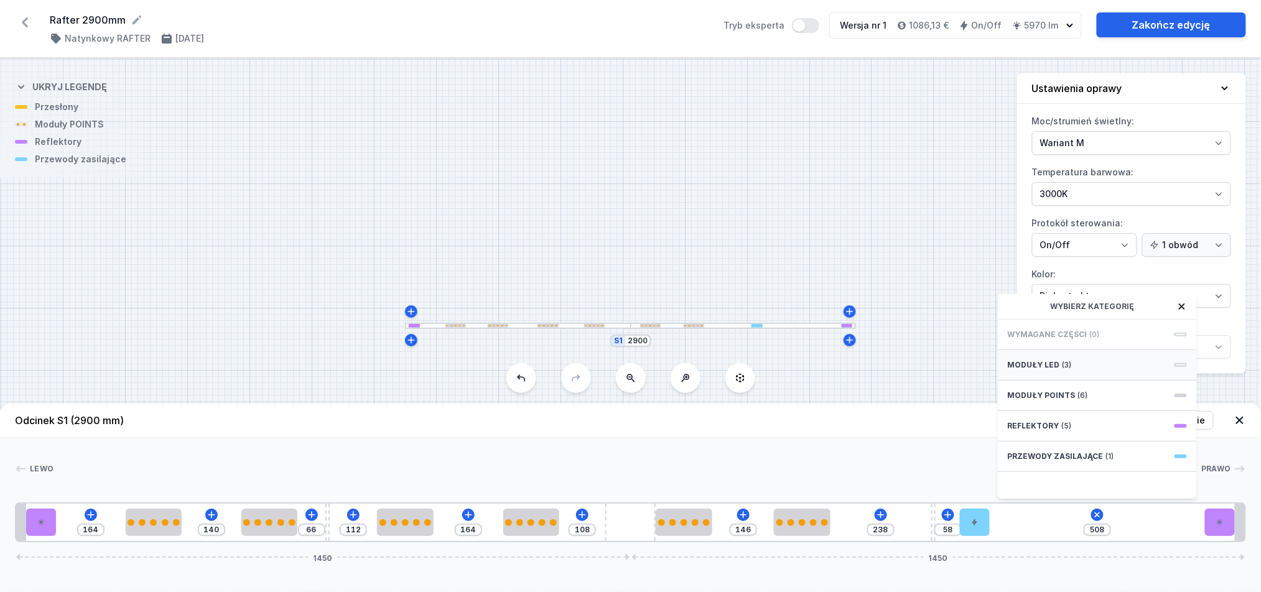
click at [1070, 370] on span "(3)" at bounding box center [1067, 365] width 9 height 10
click at [1182, 310] on icon at bounding box center [1182, 307] width 6 height 6
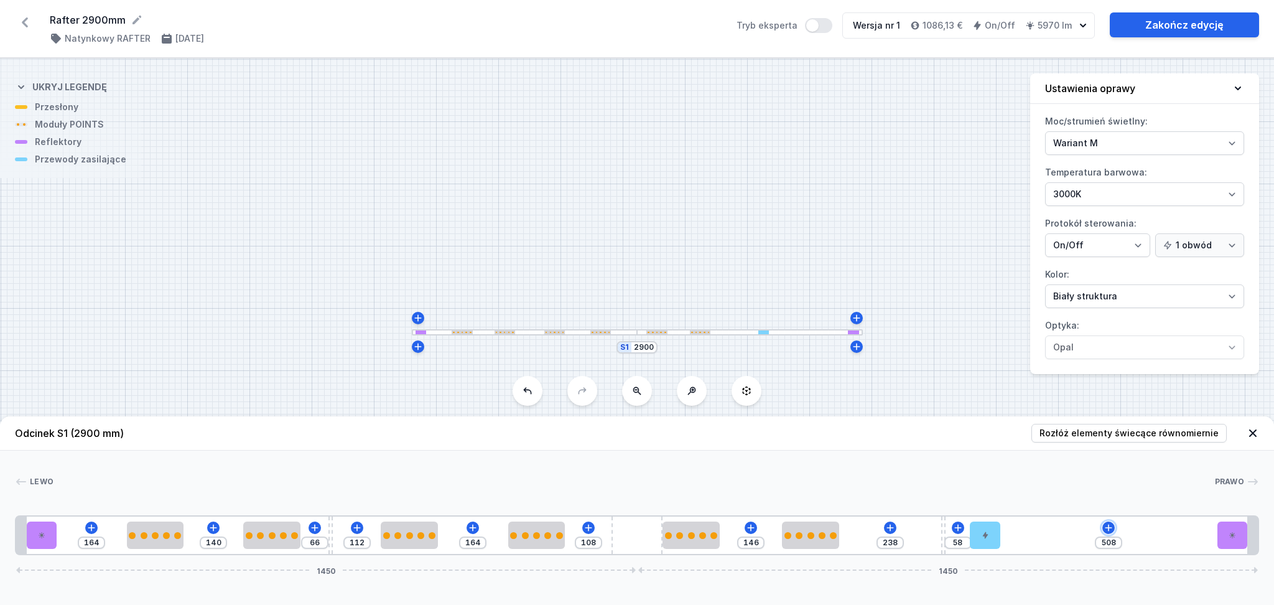
click at [1113, 526] on icon at bounding box center [1109, 528] width 10 height 10
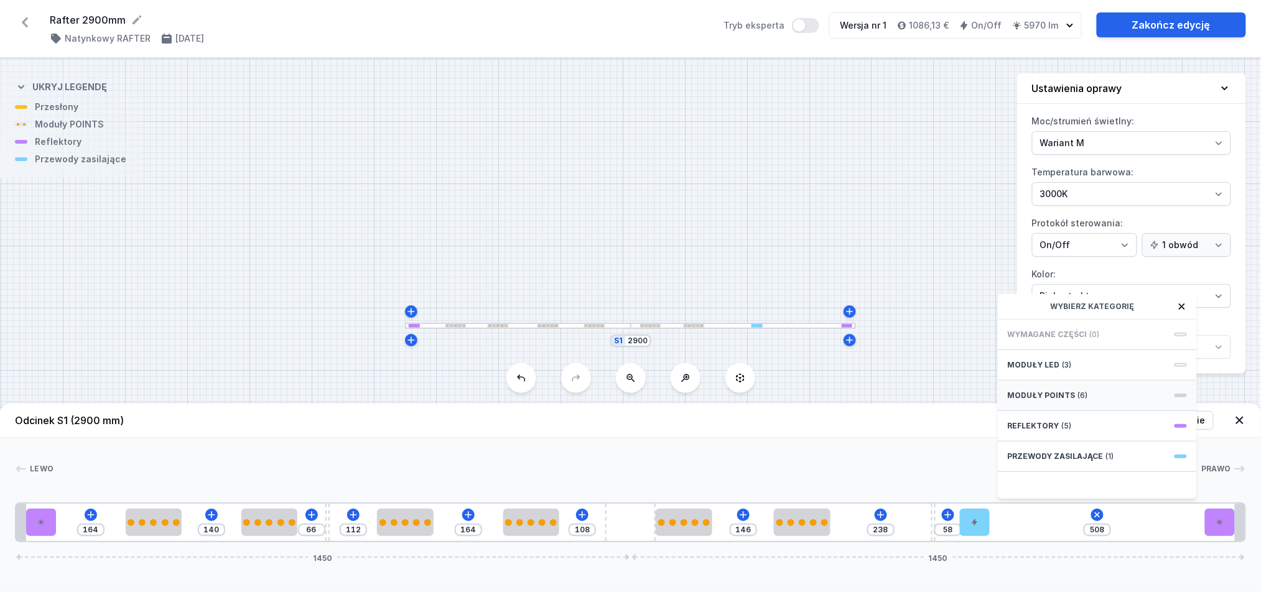
click at [1091, 406] on div "Moduły POINTS (6)" at bounding box center [1097, 396] width 199 height 30
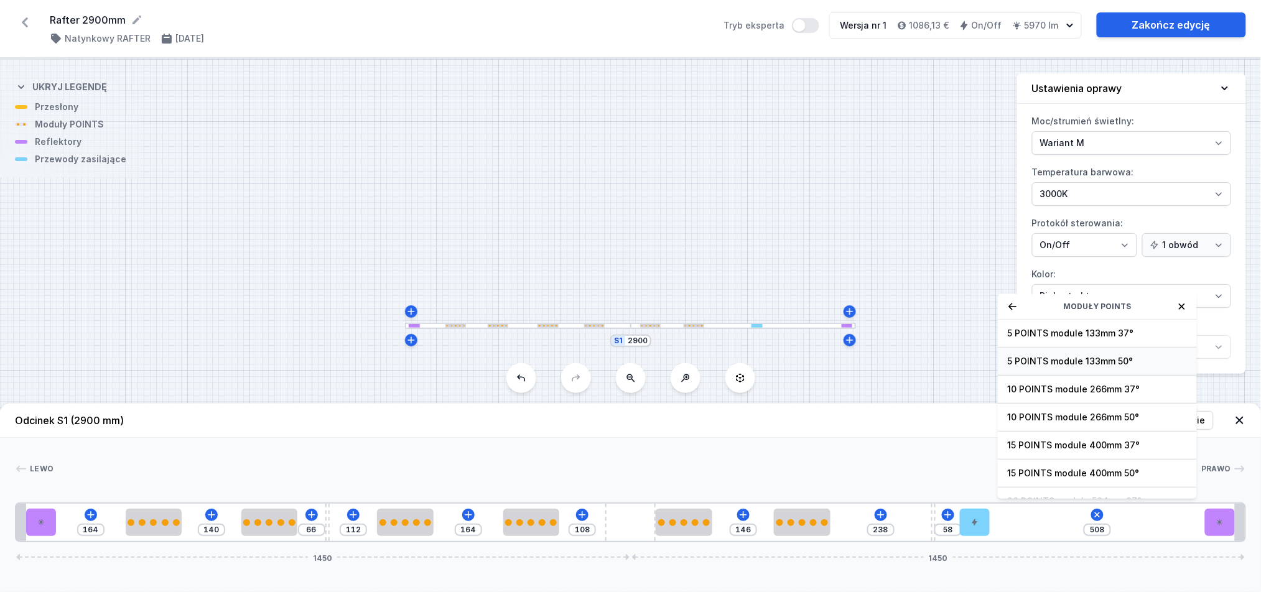
click at [1090, 368] on span "5 POINTS module 133mm 50°" at bounding box center [1097, 361] width 179 height 12
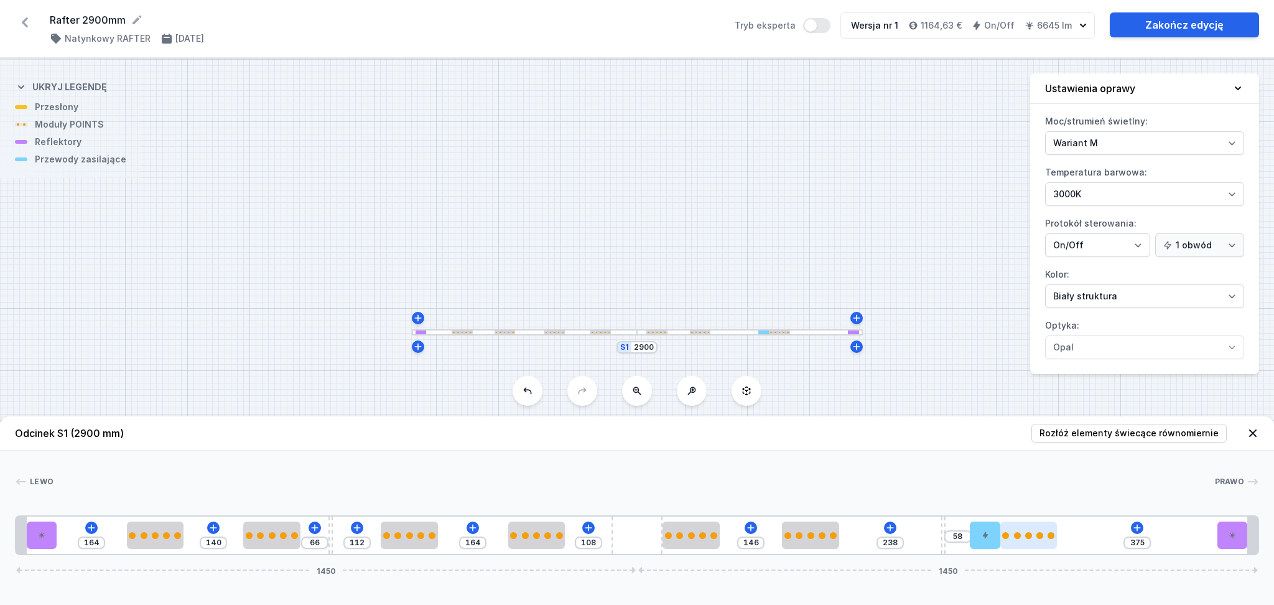
drag, startPoint x: 1042, startPoint y: 535, endPoint x: 1030, endPoint y: 546, distance: 15.9
click at [1070, 535] on div "164 140 66 112 164 108 146 238 58 375 1450 1450" at bounding box center [637, 535] width 1244 height 40
drag, startPoint x: 1030, startPoint y: 542, endPoint x: 1066, endPoint y: 538, distance: 35.7
click at [1066, 538] on div "164 140 66 112 164 108 146 238 58 375 1450 1450" at bounding box center [637, 535] width 1244 height 40
drag, startPoint x: 1040, startPoint y: 536, endPoint x: 1078, endPoint y: 536, distance: 38.6
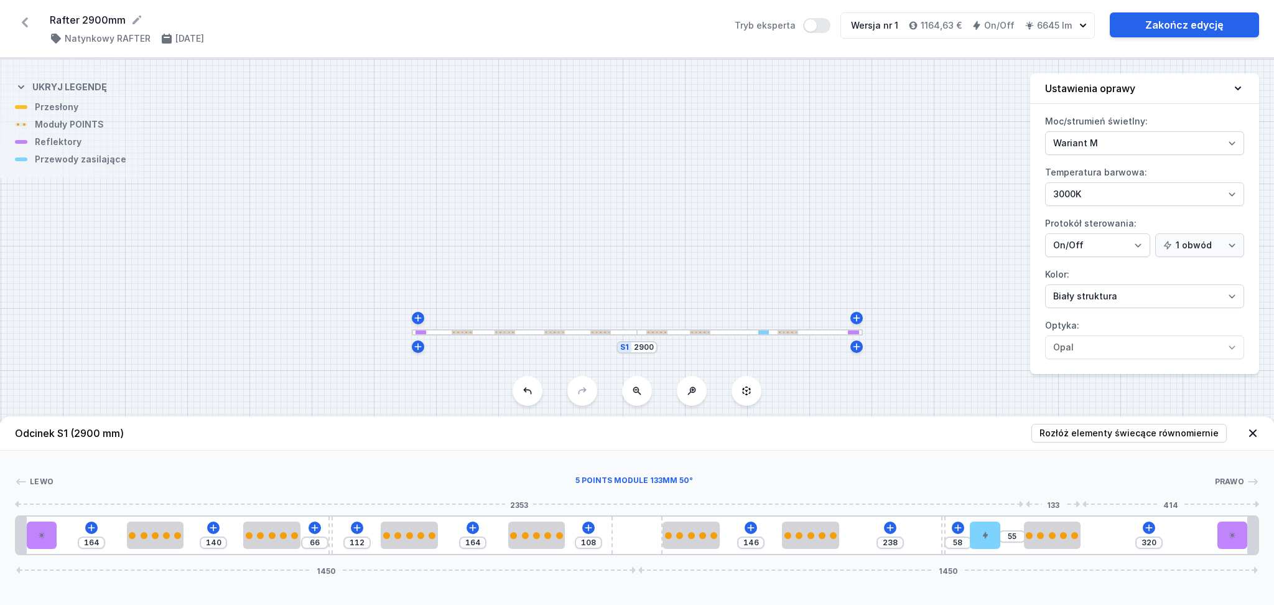
click at [1078, 536] on div at bounding box center [1052, 535] width 57 height 7
click at [1149, 528] on icon at bounding box center [1149, 527] width 7 height 7
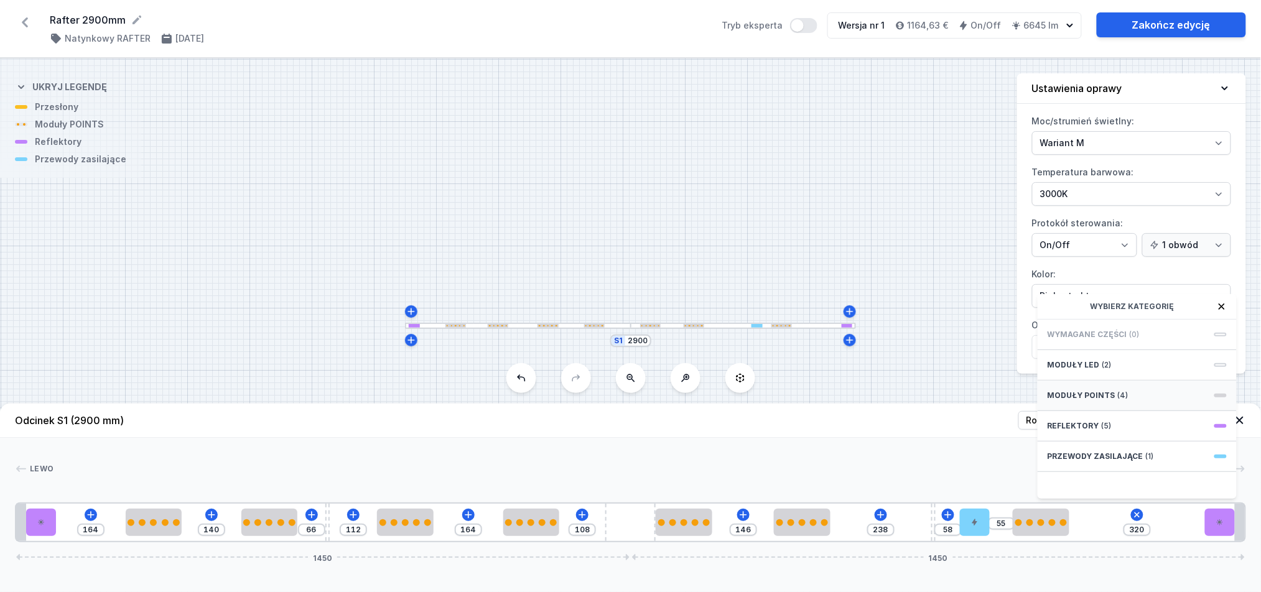
click at [1123, 411] on div "Moduły POINTS (4)" at bounding box center [1137, 396] width 199 height 30
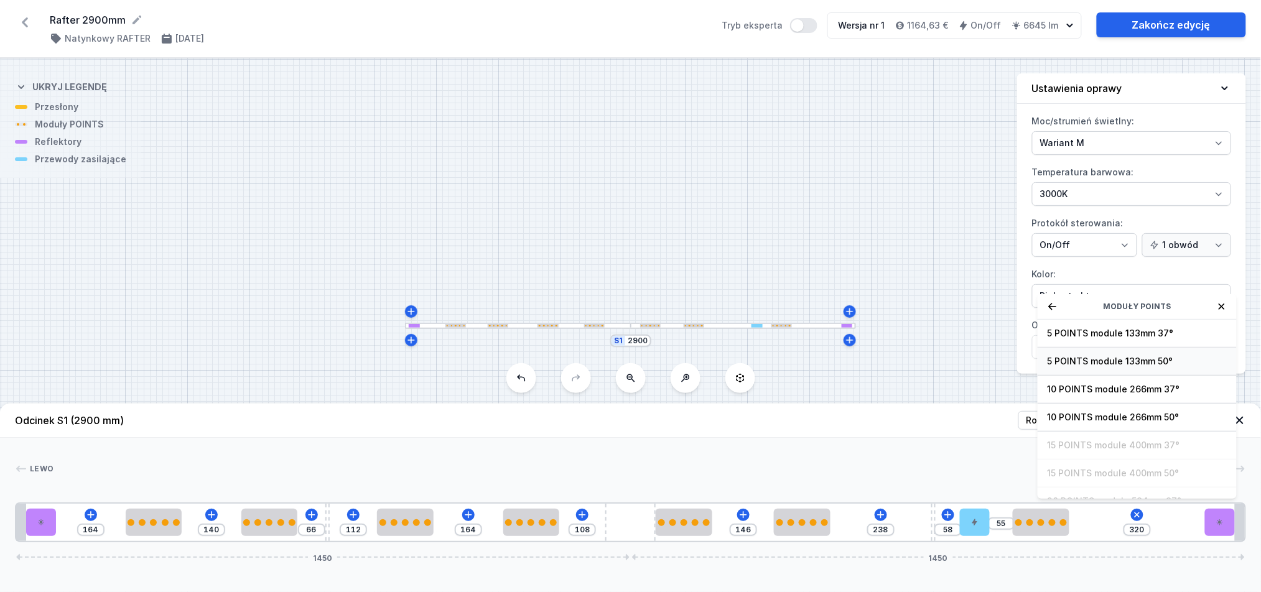
click at [1102, 368] on span "5 POINTS module 133mm 50°" at bounding box center [1137, 361] width 179 height 12
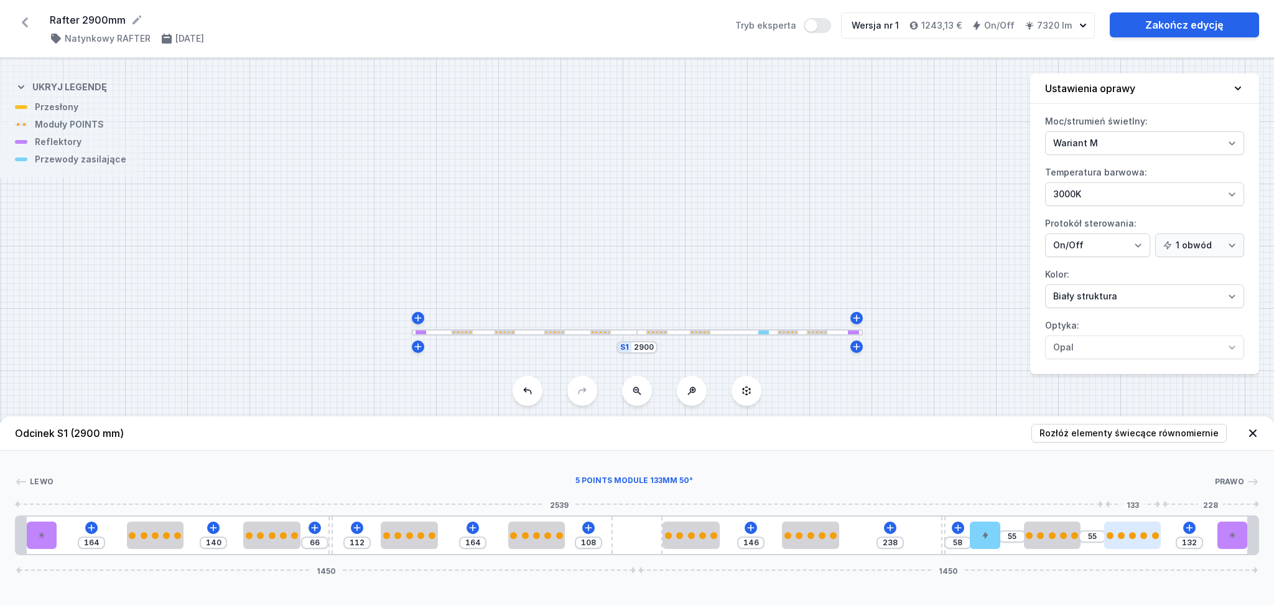
drag, startPoint x: 1119, startPoint y: 538, endPoint x: 1157, endPoint y: 538, distance: 38.0
click at [1158, 538] on div at bounding box center [1132, 535] width 57 height 7
click at [1190, 525] on icon at bounding box center [1189, 528] width 10 height 10
click at [918, 464] on div "Lewo Prawo 1 2 3 3 4 3 3 5 3 3 4 6 3 3 2 1 164 140 66 112 164 108 146 238 58 55…" at bounding box center [637, 502] width 1274 height 105
click at [803, 540] on div at bounding box center [810, 534] width 57 height 27
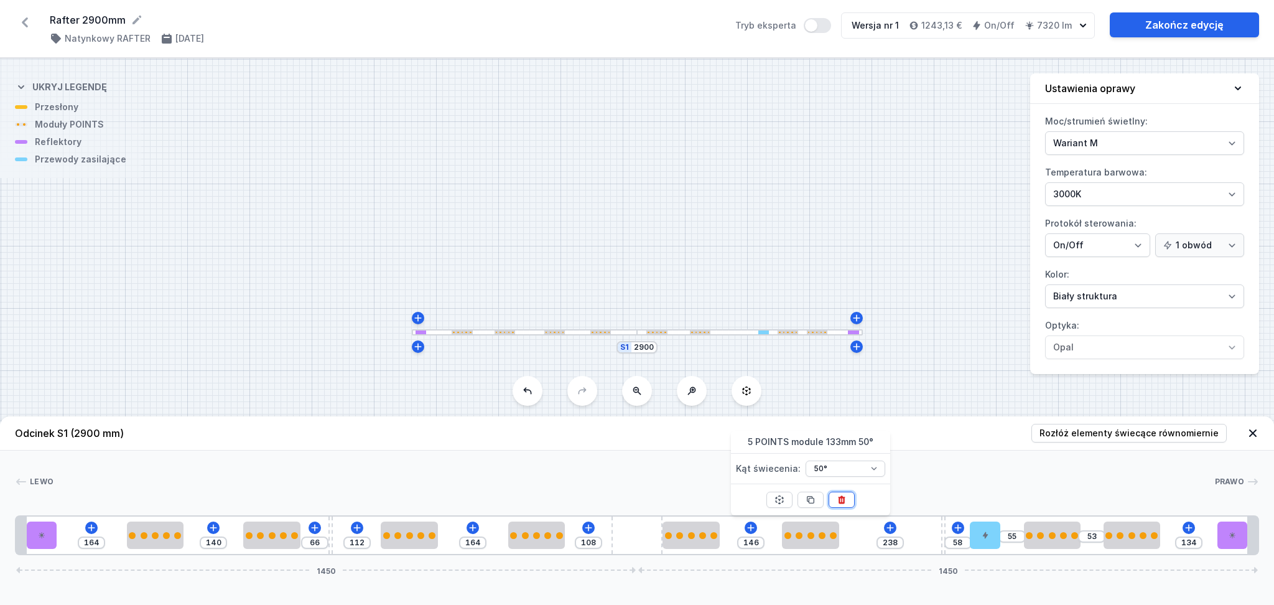
click at [846, 495] on icon at bounding box center [842, 500] width 10 height 10
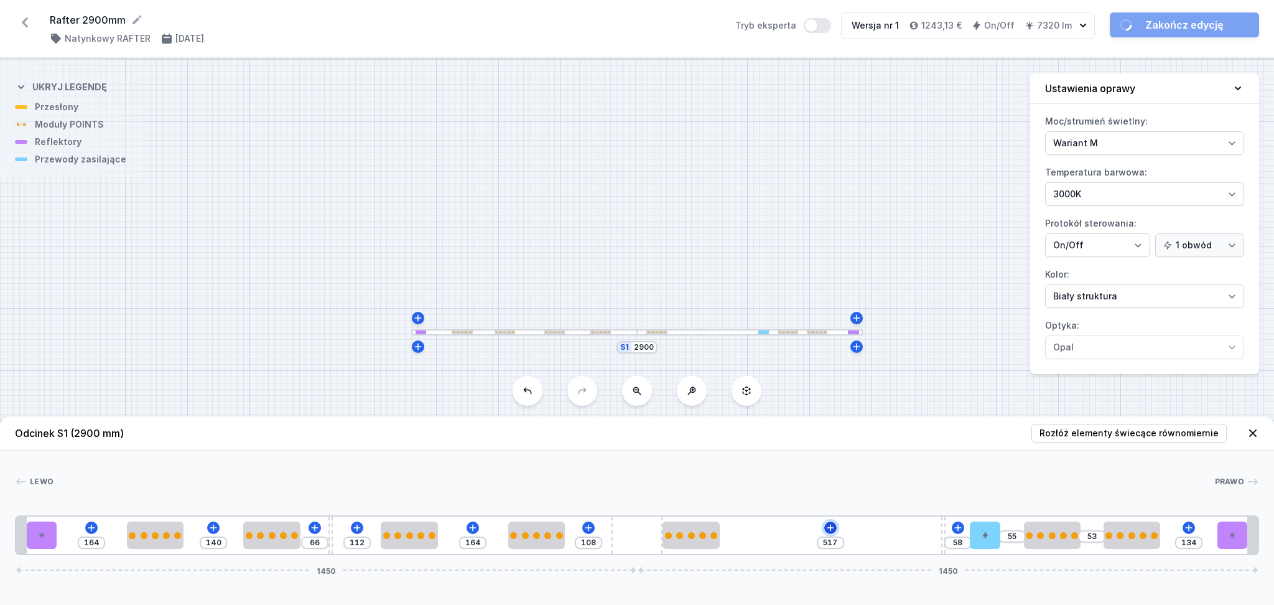
click at [831, 525] on icon at bounding box center [831, 528] width 10 height 10
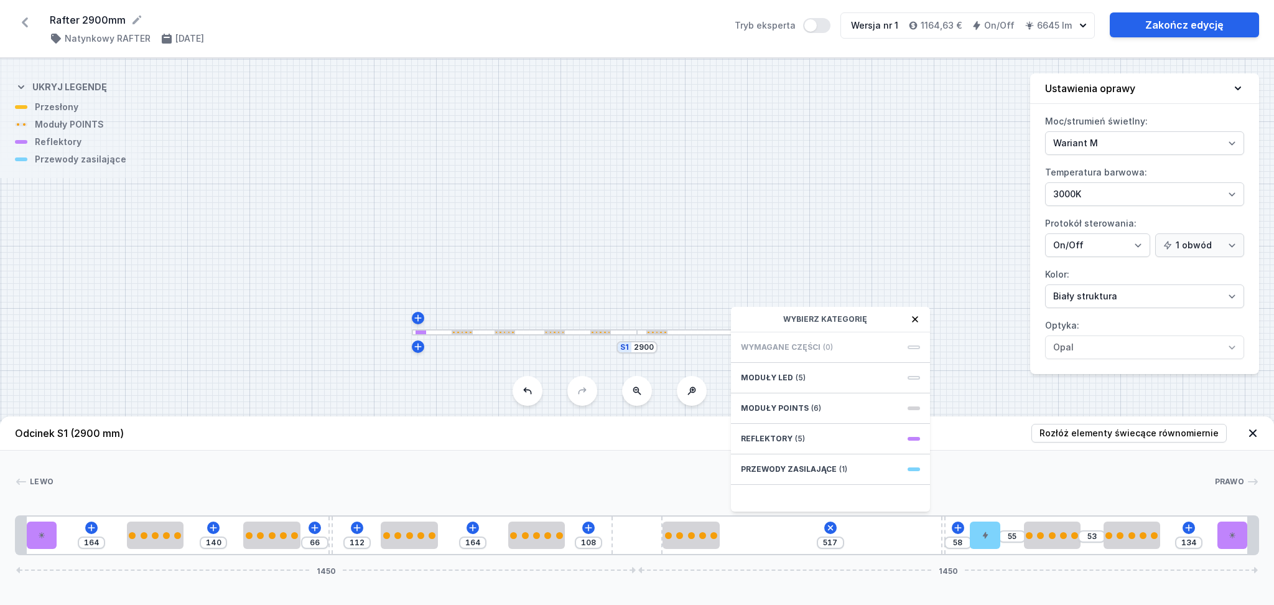
click at [763, 539] on div "164 140 66 112 164 108 517 Wybierz kategorię Wymagane części (0) Moduły LED (5)…" at bounding box center [637, 535] width 1244 height 40
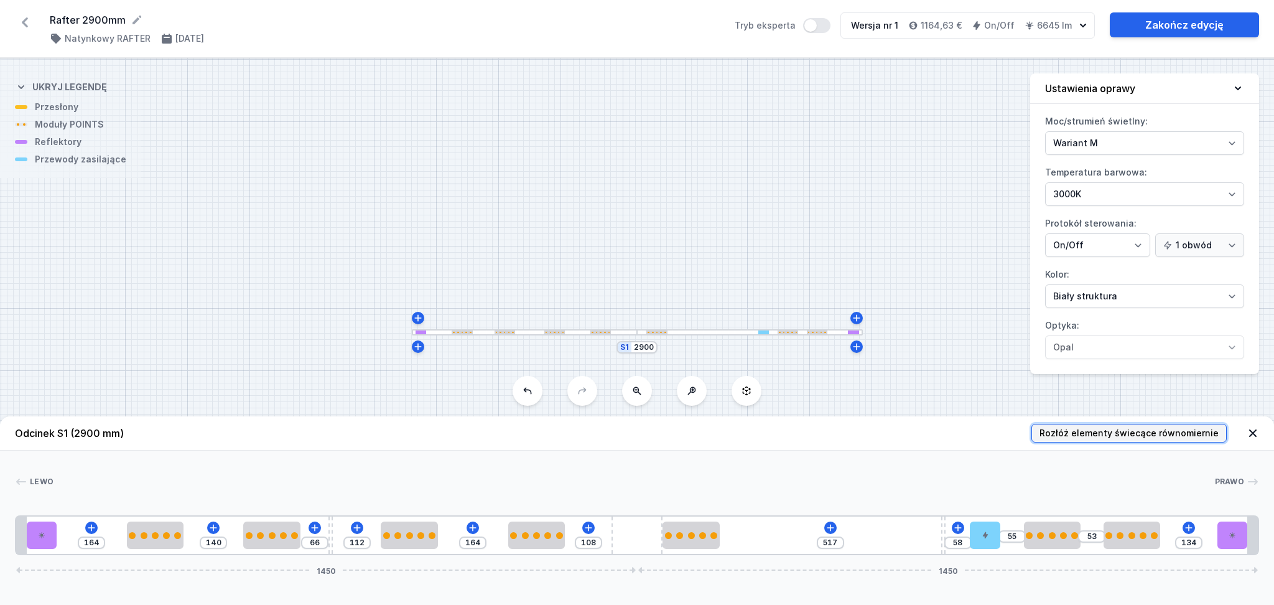
click at [1112, 430] on span "Rozłóż elementy świecące równomiernie" at bounding box center [1129, 433] width 179 height 12
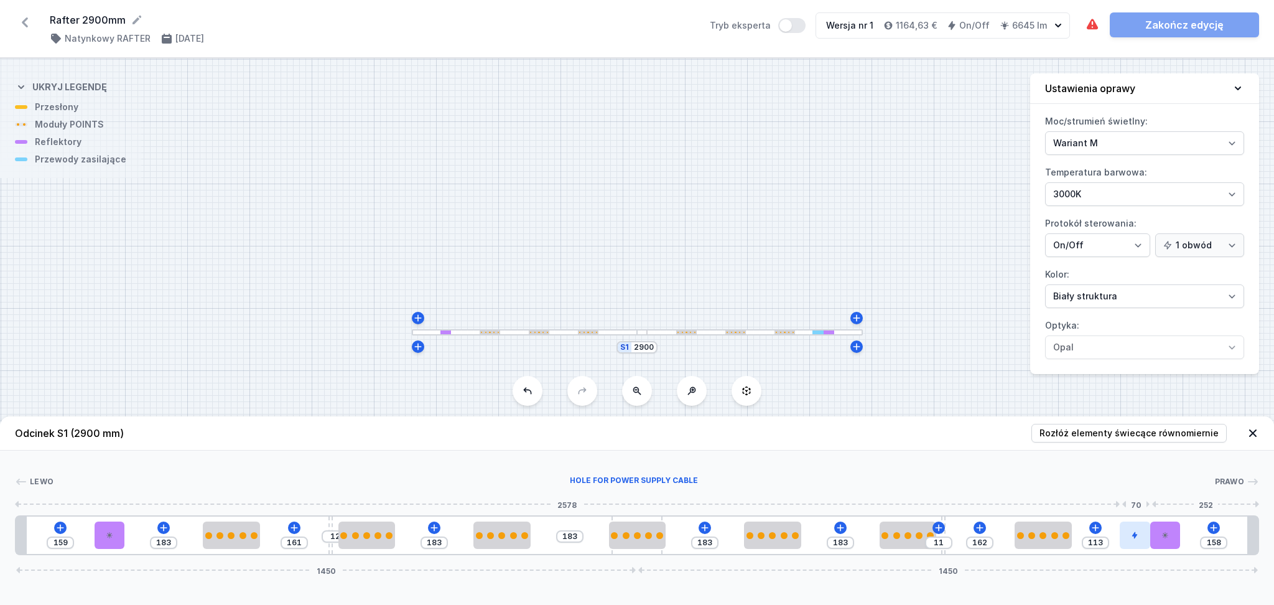
drag, startPoint x: 990, startPoint y: 539, endPoint x: 1135, endPoint y: 540, distance: 145.0
click at [1032, 537] on div at bounding box center [1032, 535] width 7 height 7
click at [1079, 497] on icon at bounding box center [1075, 500] width 10 height 10
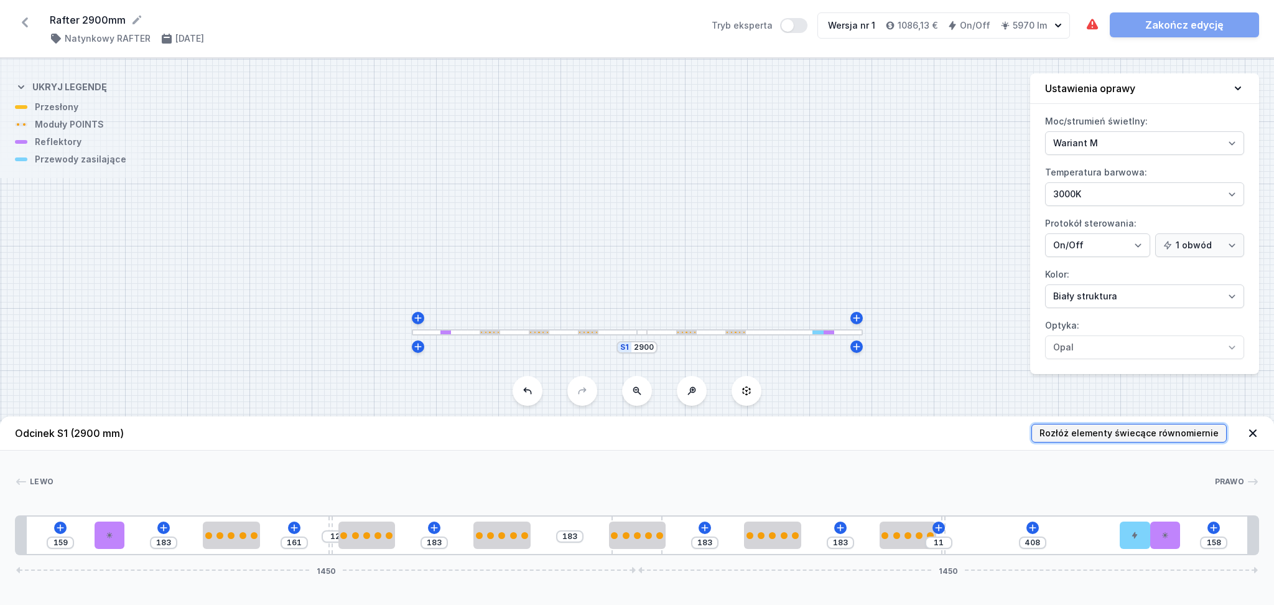
click at [1103, 434] on span "Rozłóż elementy świecące równomiernie" at bounding box center [1129, 433] width 179 height 12
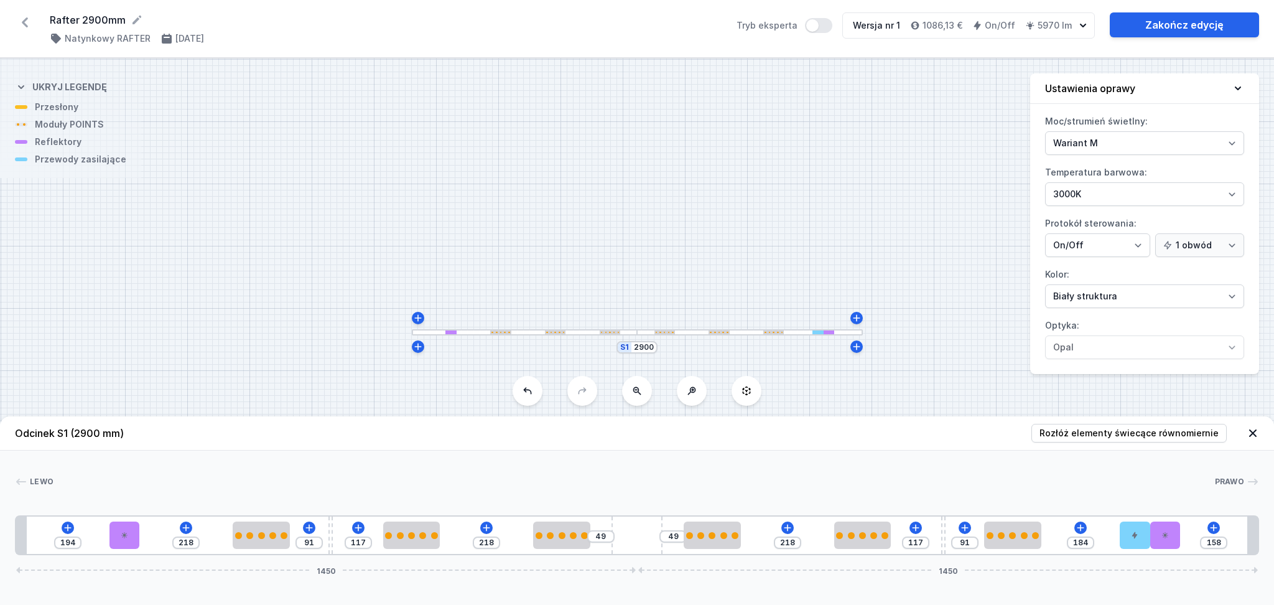
drag, startPoint x: 1162, startPoint y: 542, endPoint x: 1197, endPoint y: 534, distance: 36.4
drag, startPoint x: 123, startPoint y: 539, endPoint x: 101, endPoint y: 539, distance: 21.8
click at [108, 539] on div at bounding box center [118, 534] width 30 height 27
click at [70, 541] on input "176" at bounding box center [64, 543] width 20 height 10
click at [118, 542] on div "100 312 91 117 218 49 49 218 117 91 184 158 1450 1450" at bounding box center [637, 535] width 1244 height 40
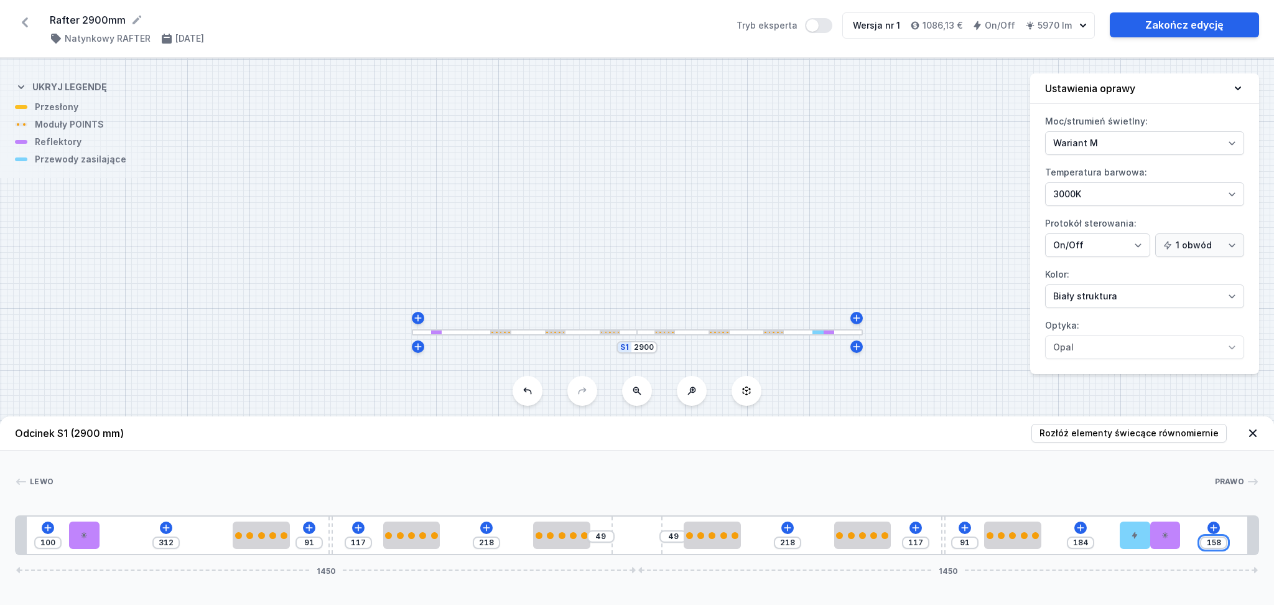
click at [1220, 541] on input "158" at bounding box center [1214, 543] width 20 height 10
click at [1137, 541] on div at bounding box center [1135, 534] width 30 height 27
click at [1135, 495] on icon at bounding box center [1136, 500] width 10 height 10
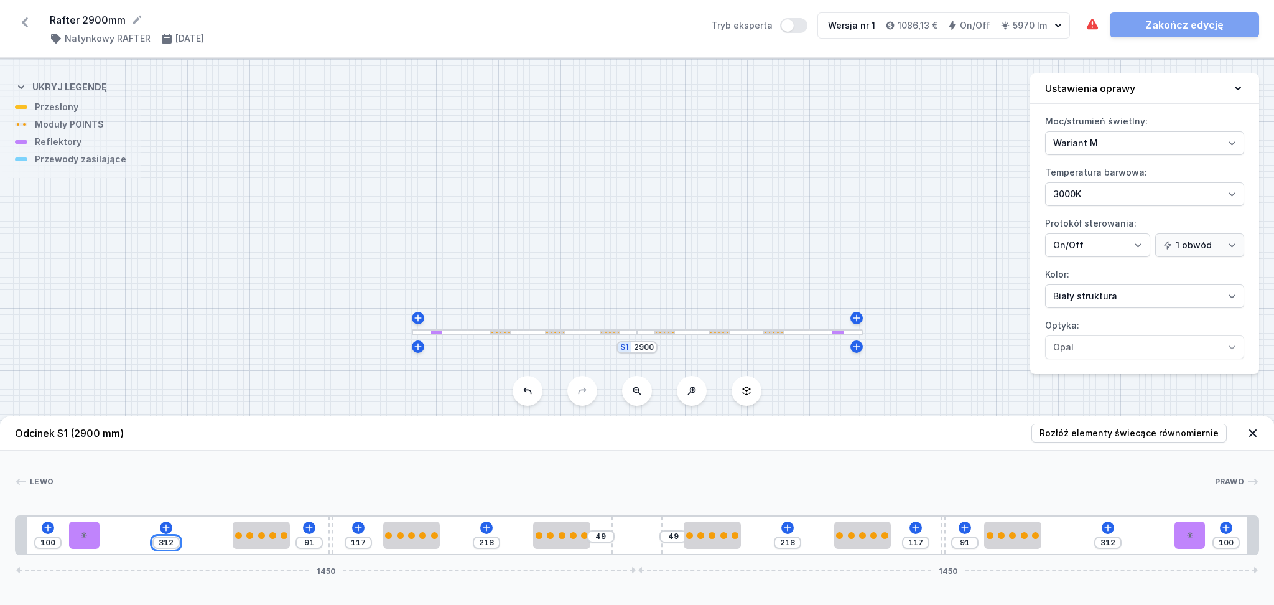
click at [174, 543] on input "312" at bounding box center [166, 543] width 20 height 10
click at [249, 455] on div "Lewo Prawo 1 2 3 4 3 3 5 3 3 4 3 2 1 100 365 38 117 218 49 49 218 117 91 312 10…" at bounding box center [637, 502] width 1274 height 105
click at [215, 543] on div "100 365 38 117 218 49 49 218 117 91 312 100 1450 1450" at bounding box center [637, 535] width 1244 height 40
click at [187, 541] on div "365" at bounding box center [177, 542] width 27 height 12
click at [184, 543] on input "365" at bounding box center [177, 543] width 20 height 10
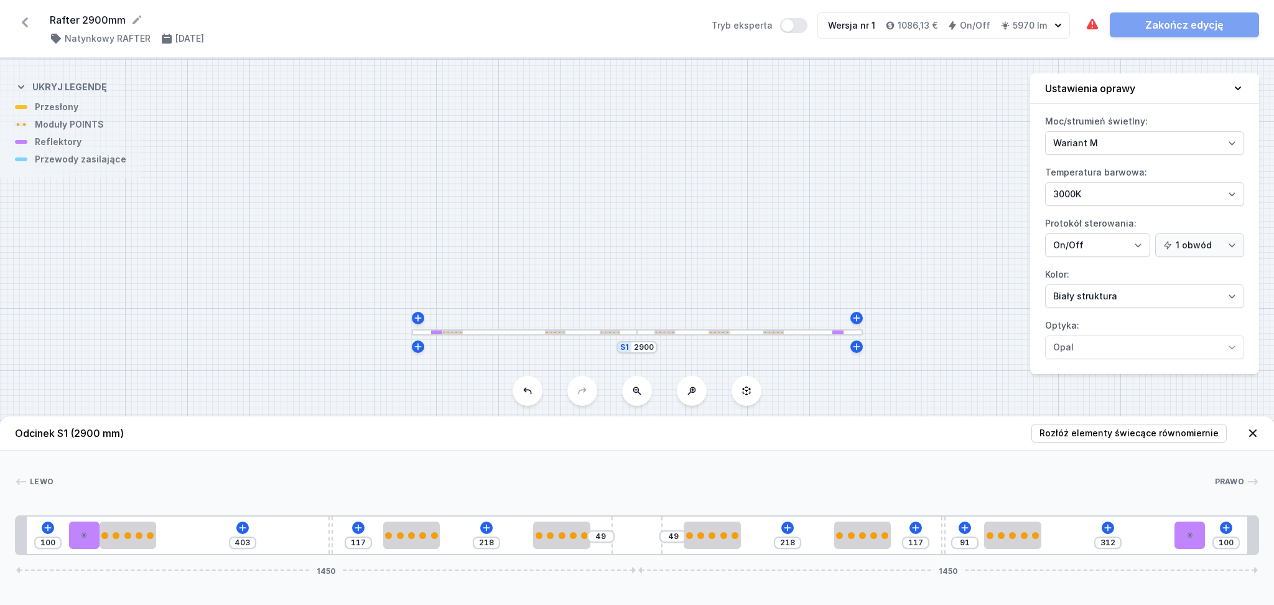
click at [186, 546] on div "100 403 117 218 49 49 218 117 91 312 100 1450 1450" at bounding box center [637, 535] width 1244 height 40
drag, startPoint x: 141, startPoint y: 546, endPoint x: 187, endPoint y: 522, distance: 52.0
click at [187, 522] on div at bounding box center [174, 534] width 57 height 27
click at [122, 542] on input "123" at bounding box center [126, 543] width 20 height 10
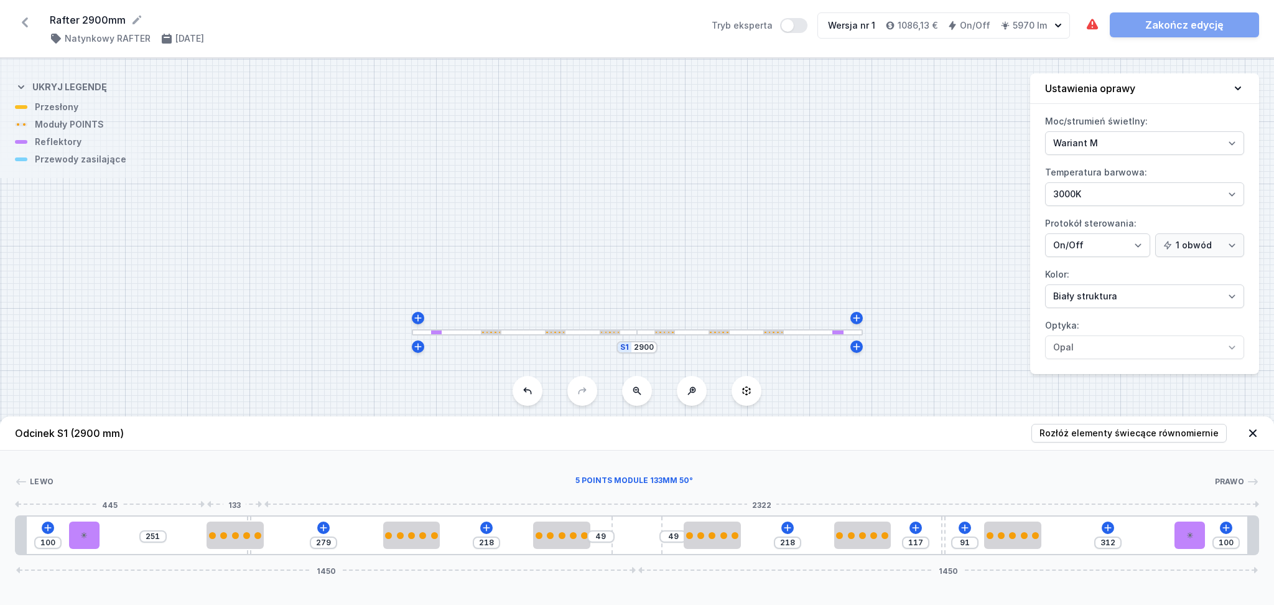
drag, startPoint x: 330, startPoint y: 525, endPoint x: 276, endPoint y: 526, distance: 54.1
click at [249, 531] on div "100 251 279 218 49 49 218 117 91 312 100 1450 1450" at bounding box center [637, 535] width 1244 height 40
click at [325, 543] on input "279" at bounding box center [324, 543] width 20 height 10
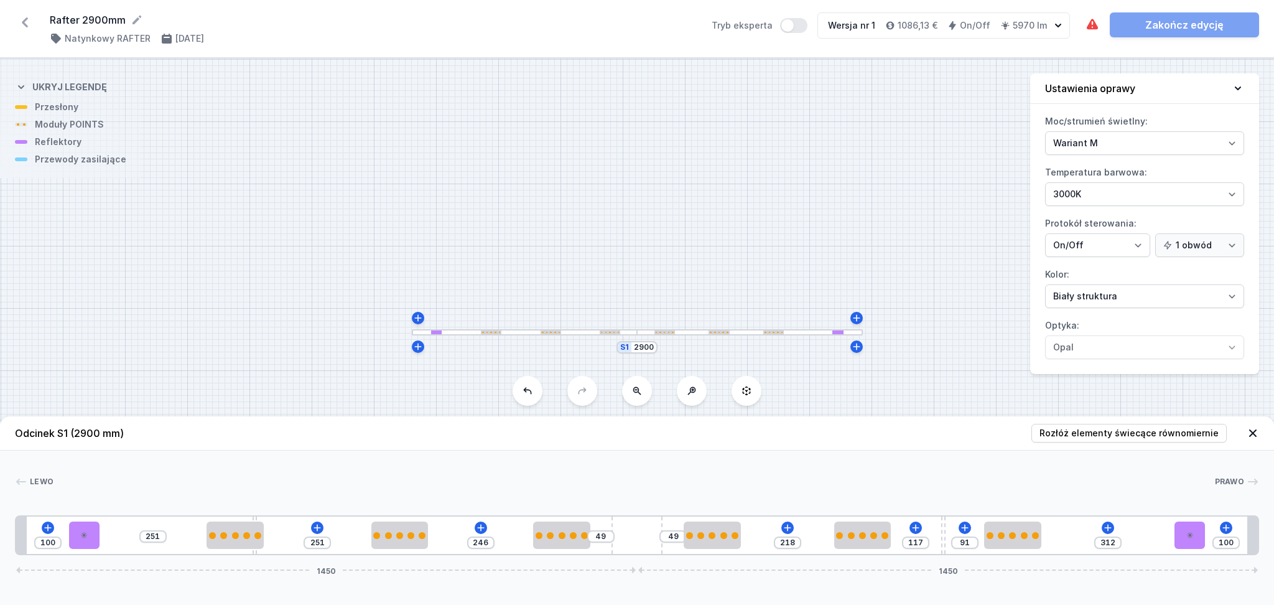
click at [256, 520] on div "100 251 251 246 49 49 218 117 91 312 100 1450 1450" at bounding box center [637, 535] width 1244 height 40
click at [251, 518] on div "100 251 251 246 49 49 218 117 91 312 100 1450 1450" at bounding box center [637, 535] width 1244 height 40
drag, startPoint x: 254, startPoint y: 519, endPoint x: 297, endPoint y: 510, distance: 43.9
click at [481, 545] on input "246" at bounding box center [481, 543] width 20 height 10
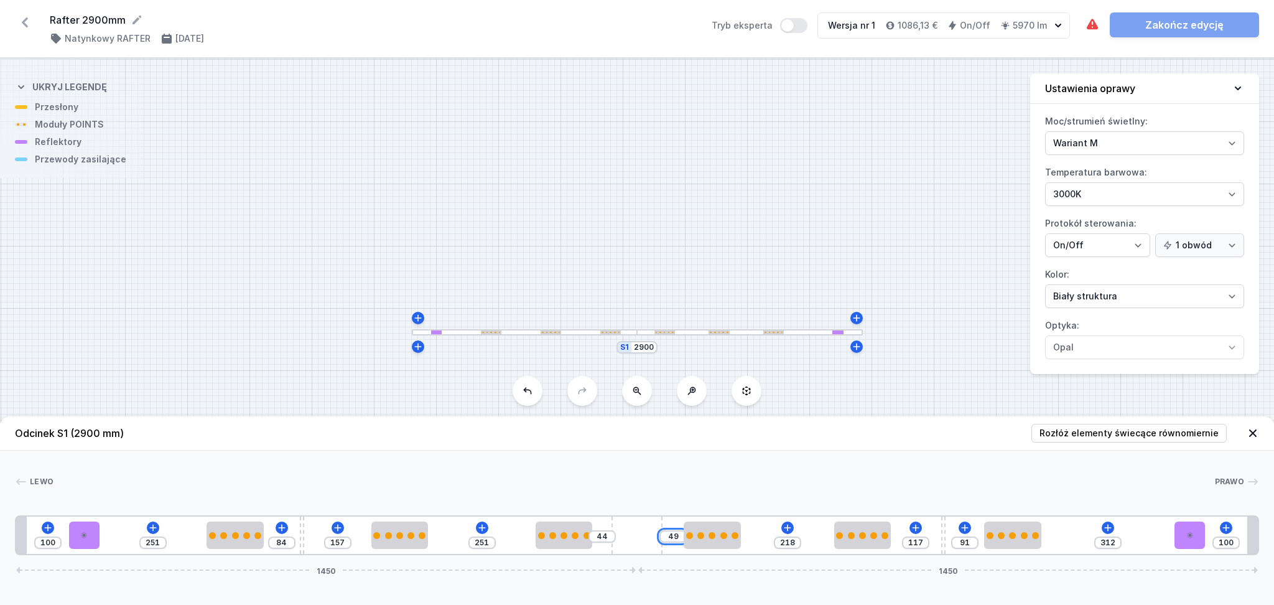
click at [673, 537] on input "49" at bounding box center [673, 536] width 20 height 10
click at [780, 539] on input "223" at bounding box center [787, 543] width 20 height 10
click at [782, 539] on input "223" at bounding box center [787, 543] width 20 height 10
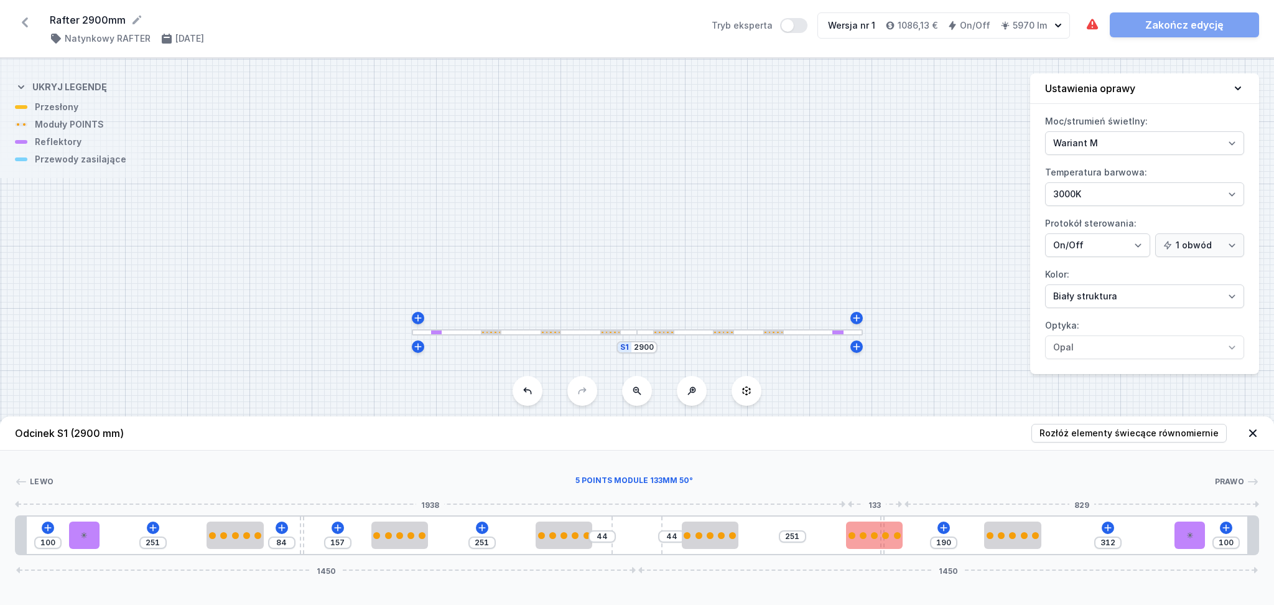
drag, startPoint x: 941, startPoint y: 526, endPoint x: 893, endPoint y: 535, distance: 48.7
click at [893, 535] on div "100 251 84 157 251 44 44 251 190 312 100 1450 1450" at bounding box center [637, 535] width 1244 height 40
click at [945, 541] on input "190" at bounding box center [944, 543] width 20 height 10
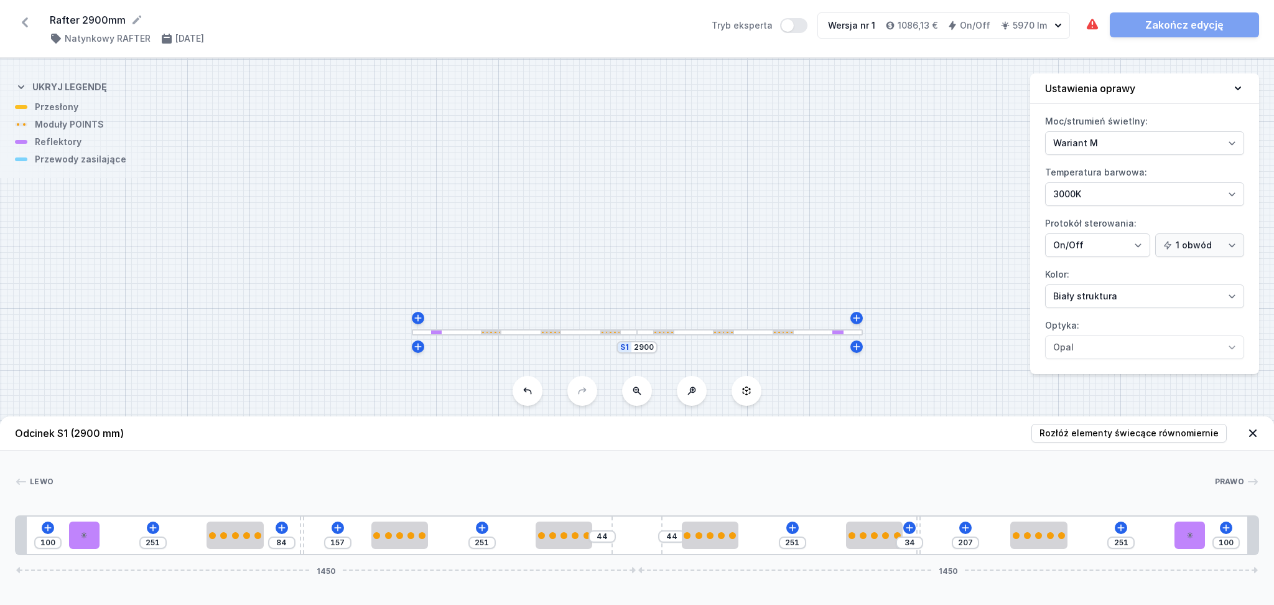
drag, startPoint x: 880, startPoint y: 517, endPoint x: 931, endPoint y: 516, distance: 51.0
drag, startPoint x: 1185, startPoint y: 530, endPoint x: 1225, endPoint y: 520, distance: 40.9
click at [1225, 520] on div "100 251 84 157 251 44 44 251 34 207 351 1450 1450" at bounding box center [637, 535] width 1244 height 40
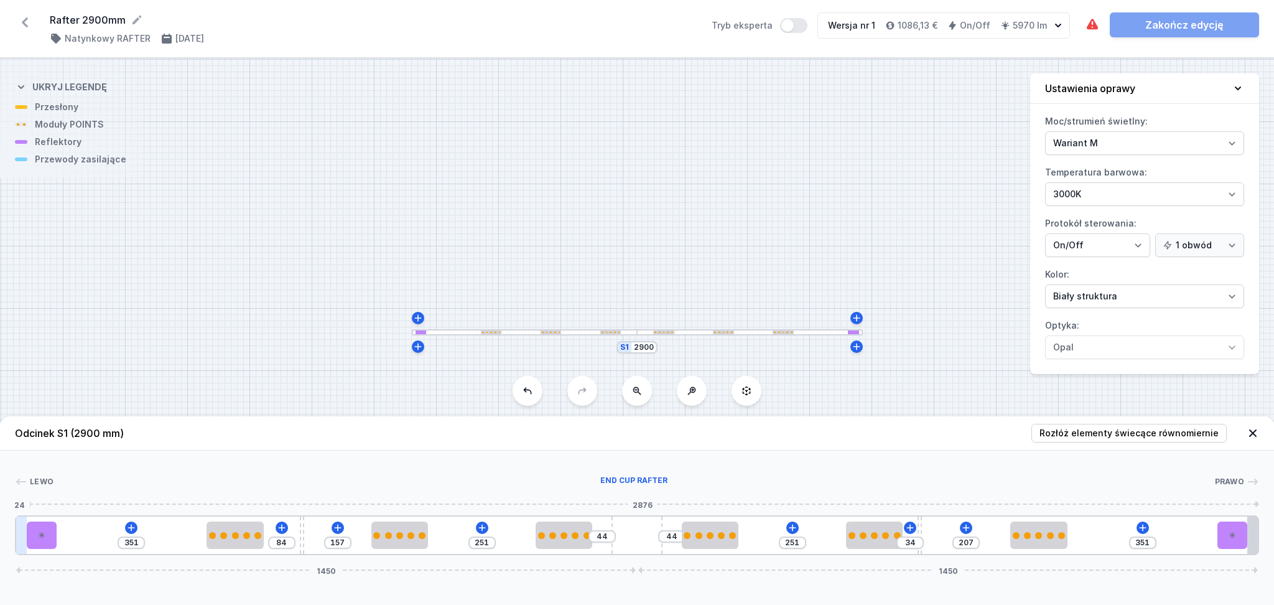
drag, startPoint x: 83, startPoint y: 541, endPoint x: 23, endPoint y: 546, distance: 60.6
click at [23, 546] on div "351 84 157 251 44 44 251 34 207 351 1450 1450" at bounding box center [637, 535] width 1244 height 40
click at [129, 524] on icon at bounding box center [131, 528] width 10 height 10
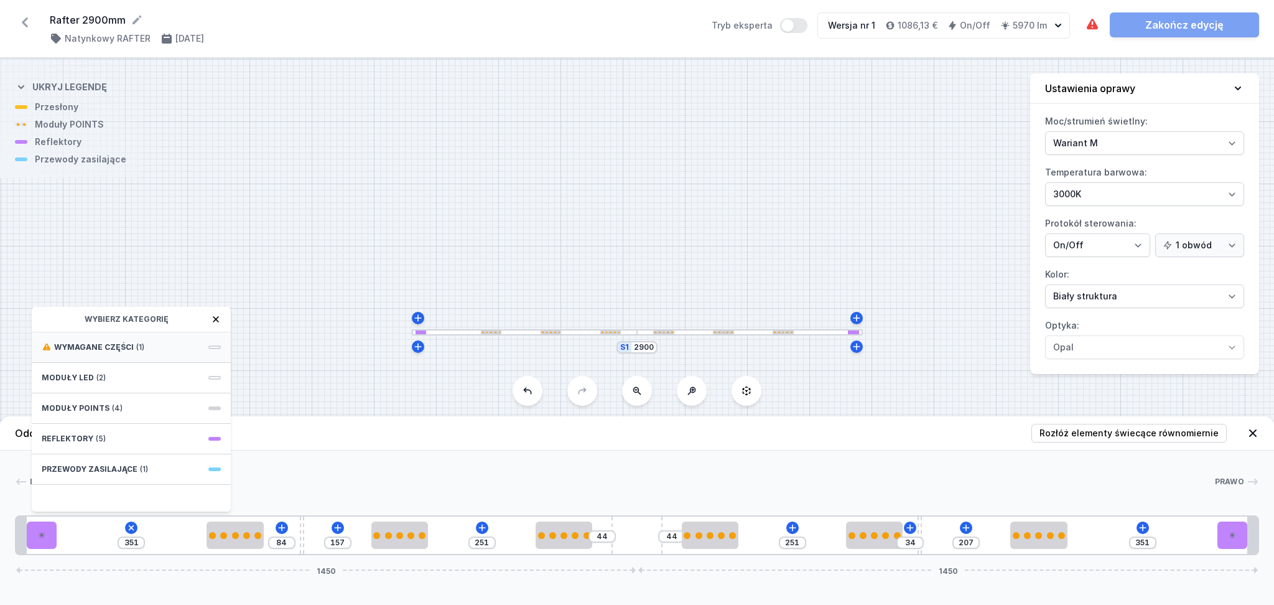
click at [111, 353] on div "Wymagane części (1)" at bounding box center [131, 347] width 199 height 30
click at [44, 319] on icon at bounding box center [47, 318] width 8 height 7
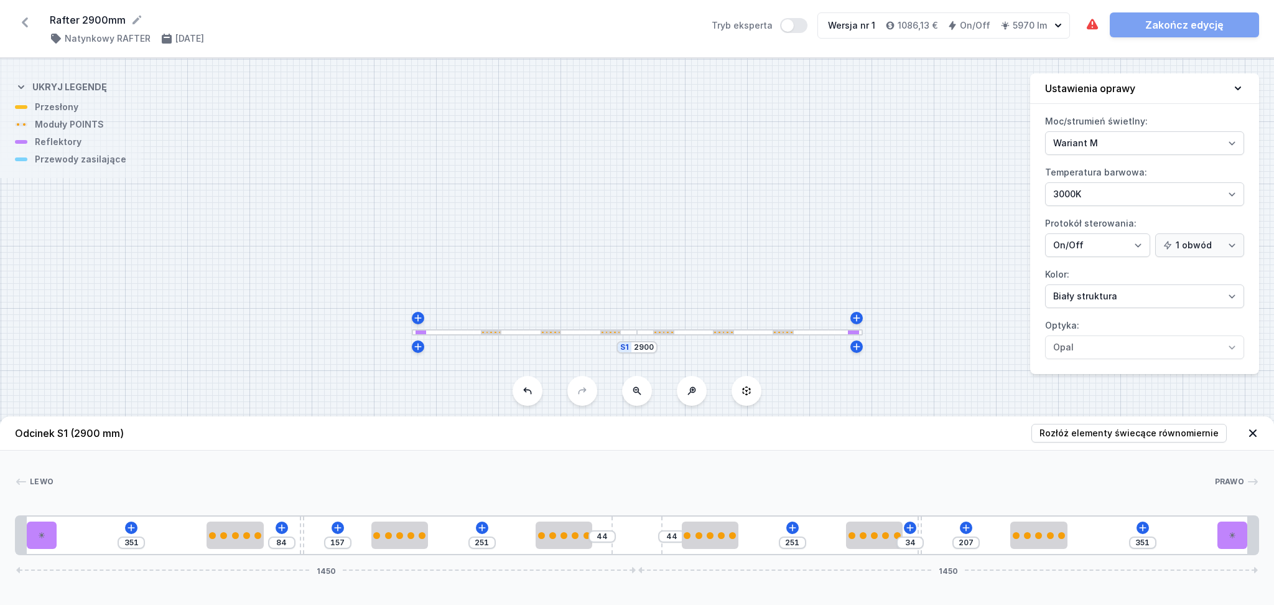
click at [336, 457] on div "Lewo Prawo 1 2 3 4 3 3 5 3 3 4 3 2 1 351 84 157 251 44 44 251 34 207 351 1450 1…" at bounding box center [637, 502] width 1274 height 105
drag, startPoint x: 43, startPoint y: 541, endPoint x: 57, endPoint y: 536, distance: 15.0
click at [63, 540] on div "351 84 157 251 44 44 251 34 207 351 1450 1450" at bounding box center [637, 535] width 1244 height 40
drag, startPoint x: 42, startPoint y: 536, endPoint x: 82, endPoint y: 532, distance: 40.0
click at [82, 532] on div at bounding box center [89, 534] width 30 height 27
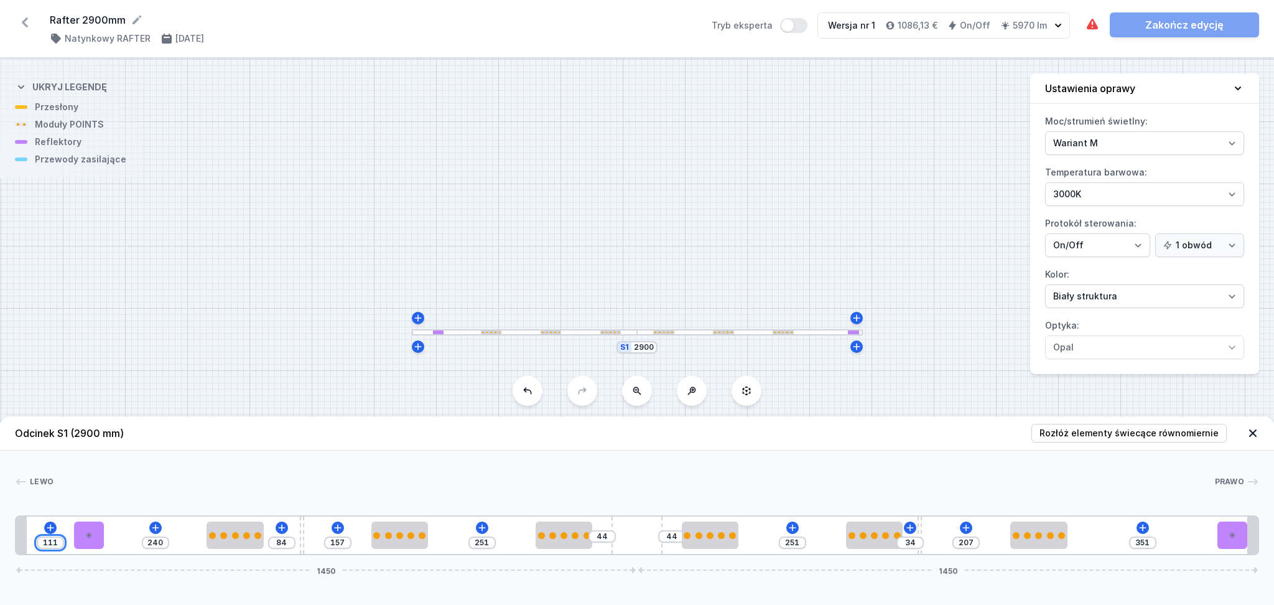
click at [57, 540] on input "111" at bounding box center [50, 543] width 20 height 10
click at [102, 463] on div "Lewo Prawo 1 2 3 4 3 3 5 3 3 4 3 2 1 100 251 84 157 251 44 44 251 34 207 351 14…" at bounding box center [637, 502] width 1274 height 105
drag, startPoint x: 1237, startPoint y: 538, endPoint x: 1226, endPoint y: 539, distance: 11.2
click at [1226, 539] on div "100 251 84 157 251 44 44 251 34 207 282 69 1450 1450" at bounding box center [637, 535] width 1244 height 40
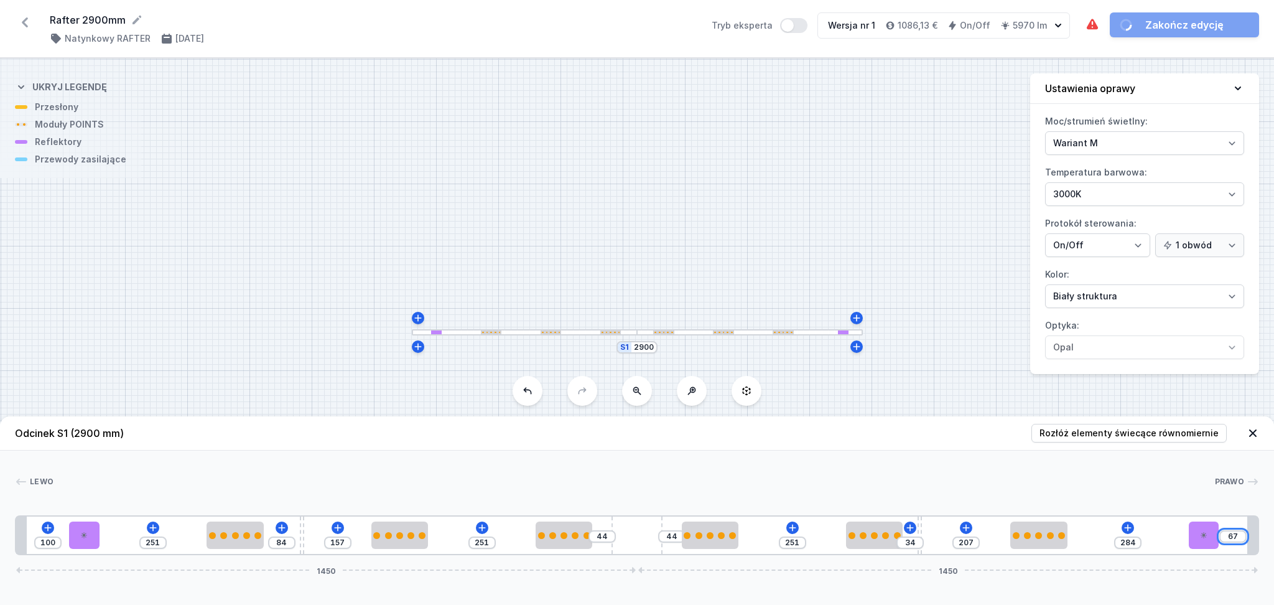
click at [1238, 536] on input "67" at bounding box center [1233, 536] width 20 height 10
click at [1239, 536] on input "67" at bounding box center [1233, 536] width 20 height 10
click at [1156, 489] on div "Lewo Prawo" at bounding box center [637, 483] width 1244 height 17
click at [1120, 531] on icon at bounding box center [1121, 528] width 10 height 10
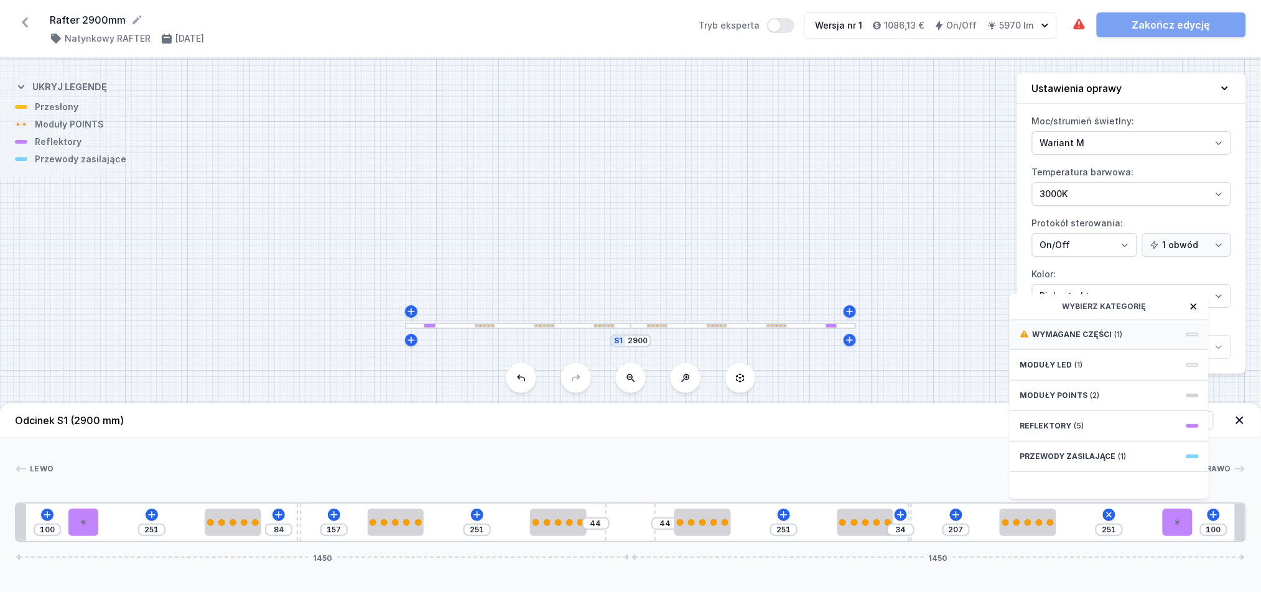
click at [1068, 340] on span "Wymagane części" at bounding box center [1072, 335] width 80 height 10
click at [1068, 340] on span "Hole for power supply cable" at bounding box center [1109, 333] width 179 height 12
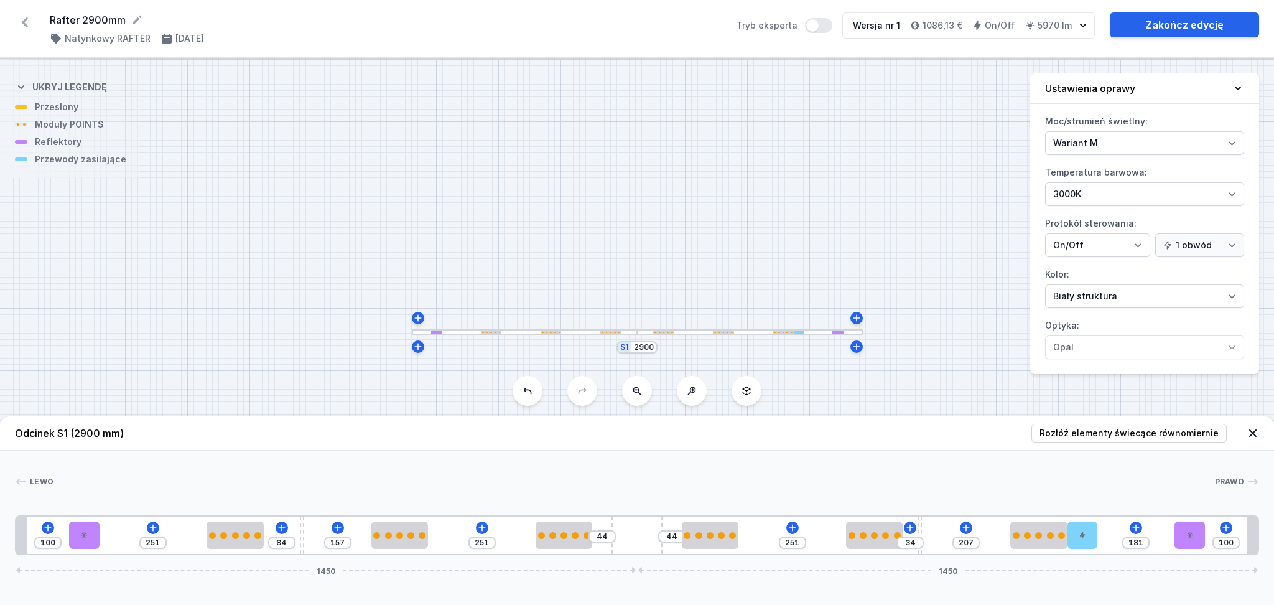
drag, startPoint x: 1092, startPoint y: 540, endPoint x: 1126, endPoint y: 538, distance: 34.3
click at [1126, 538] on div "100 251 84 157 251 44 44 251 34 207 181 100 1450 1450" at bounding box center [637, 535] width 1244 height 40
click at [1159, 21] on link "Zakończ edycję" at bounding box center [1184, 24] width 149 height 25
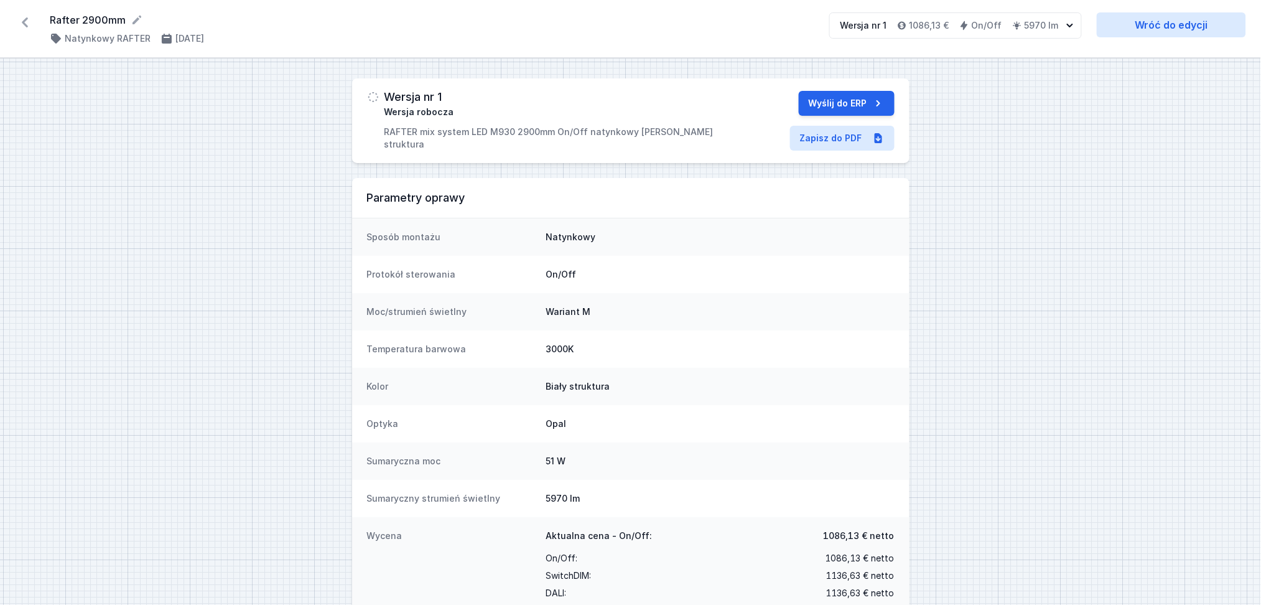
click at [22, 22] on icon at bounding box center [25, 22] width 20 height 20
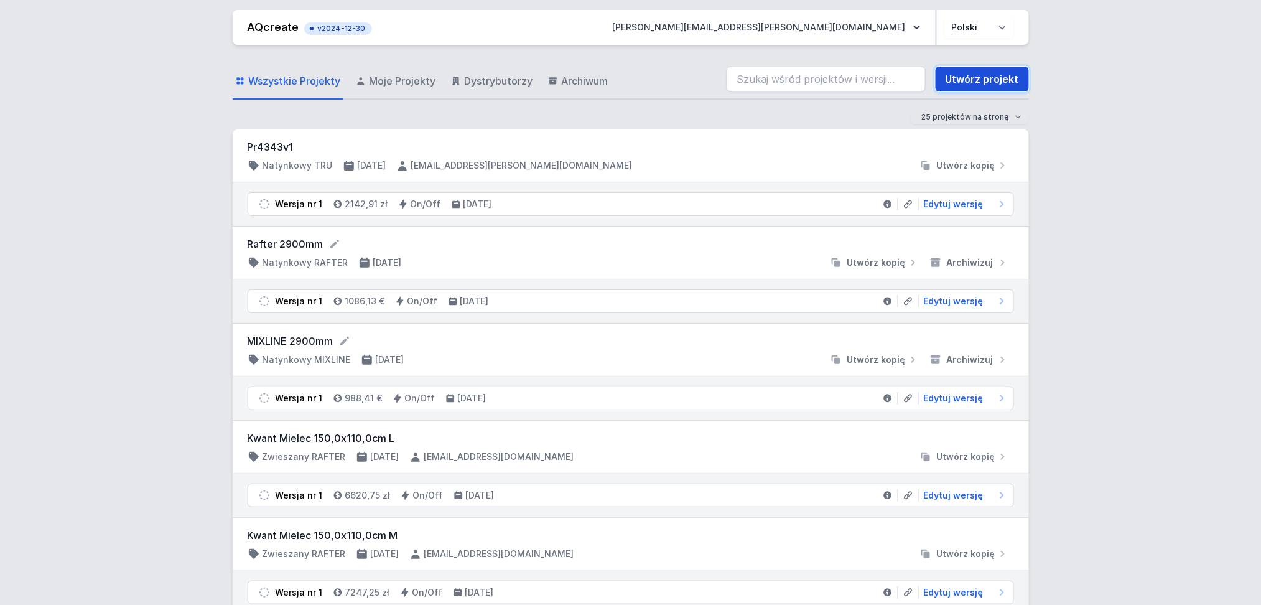
click at [1002, 80] on link "Utwórz projekt" at bounding box center [982, 79] width 93 height 25
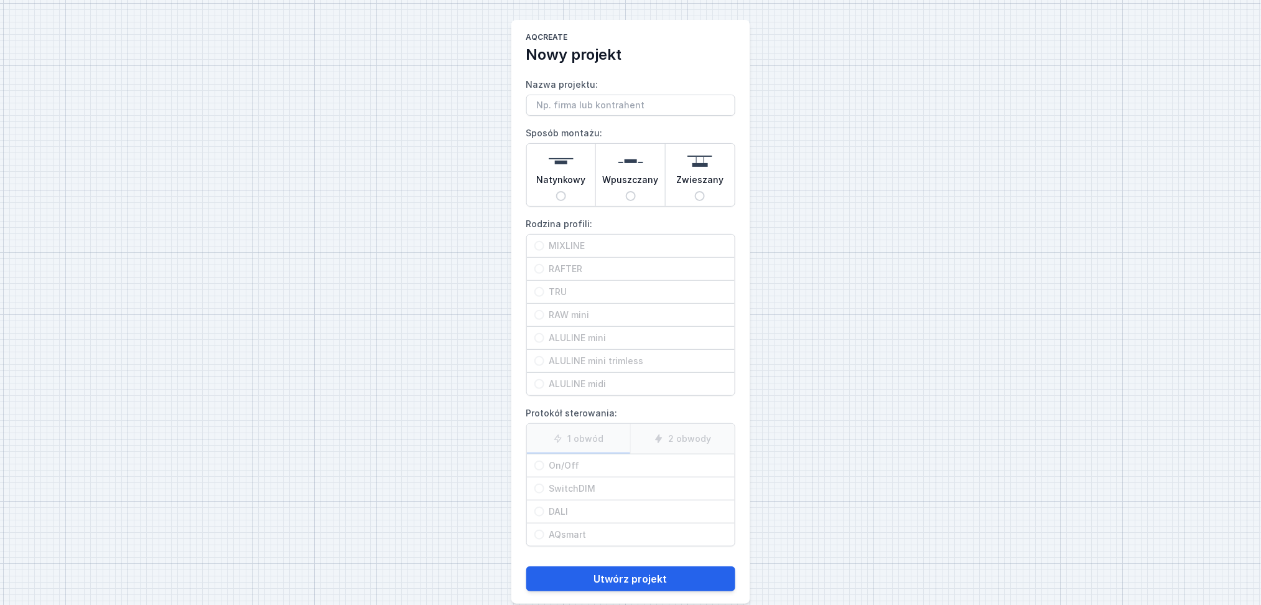
click at [562, 172] on img at bounding box center [561, 161] width 25 height 25
click at [562, 191] on input "Natynkowy" at bounding box center [561, 196] width 10 height 10
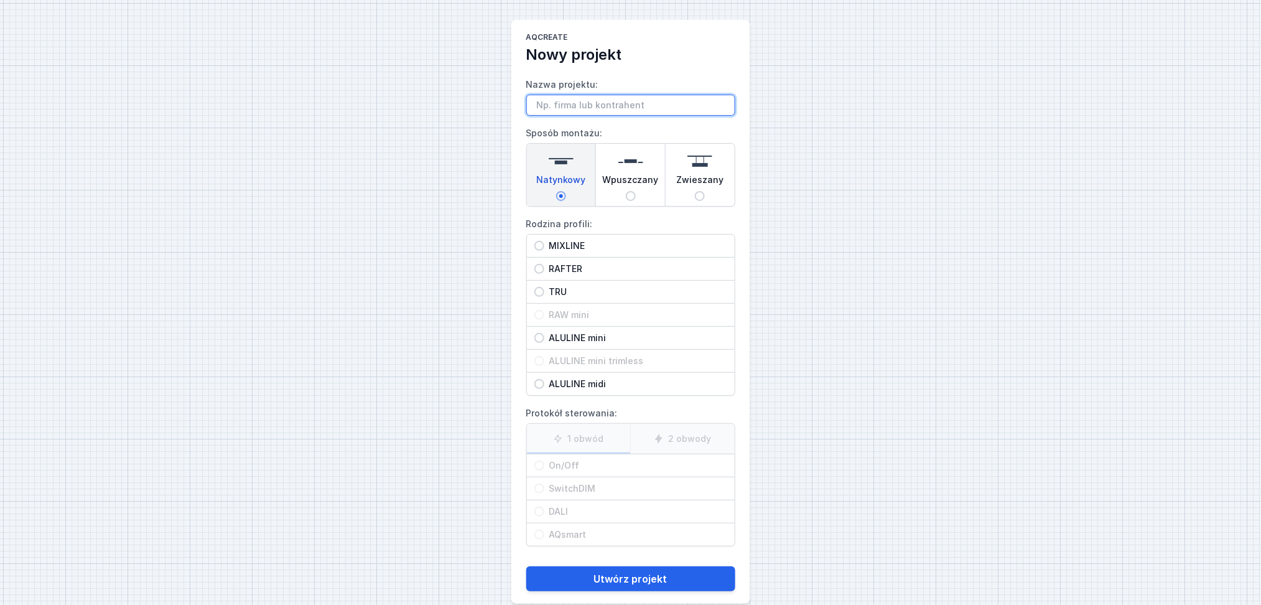
click at [555, 104] on input "Nazwa projektu:" at bounding box center [630, 105] width 209 height 21
click at [540, 245] on input "MIXLINE" at bounding box center [539, 246] width 10 height 10
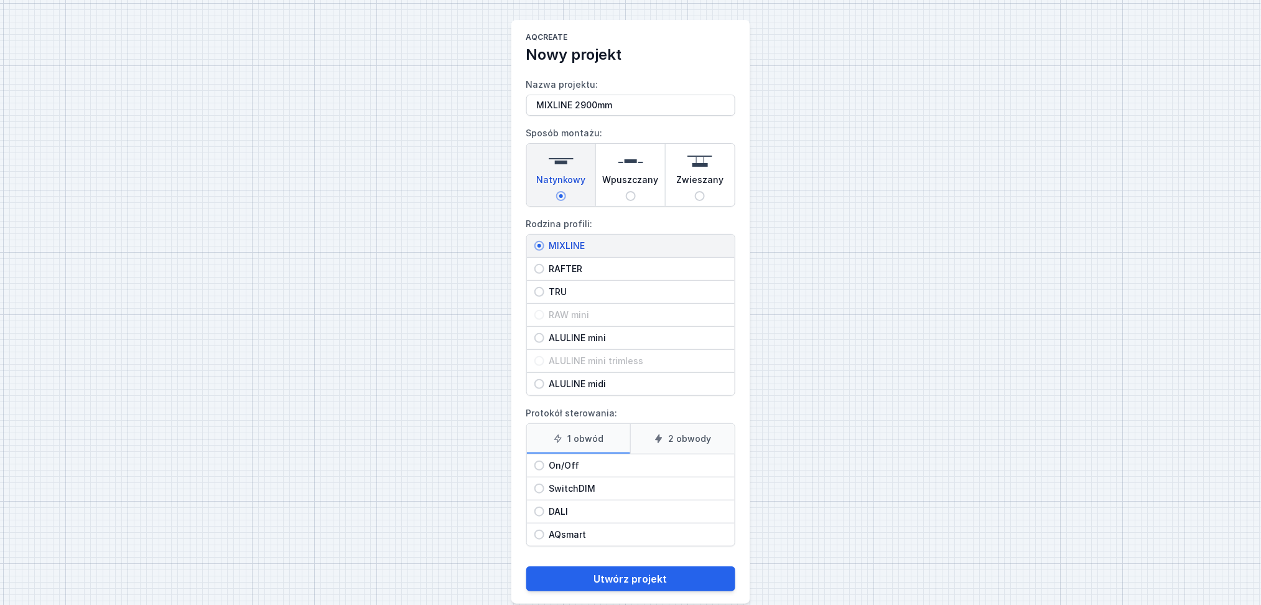
click at [538, 466] on input "On/Off" at bounding box center [539, 465] width 10 height 10
click at [636, 581] on button "Utwórz projekt" at bounding box center [630, 578] width 209 height 25
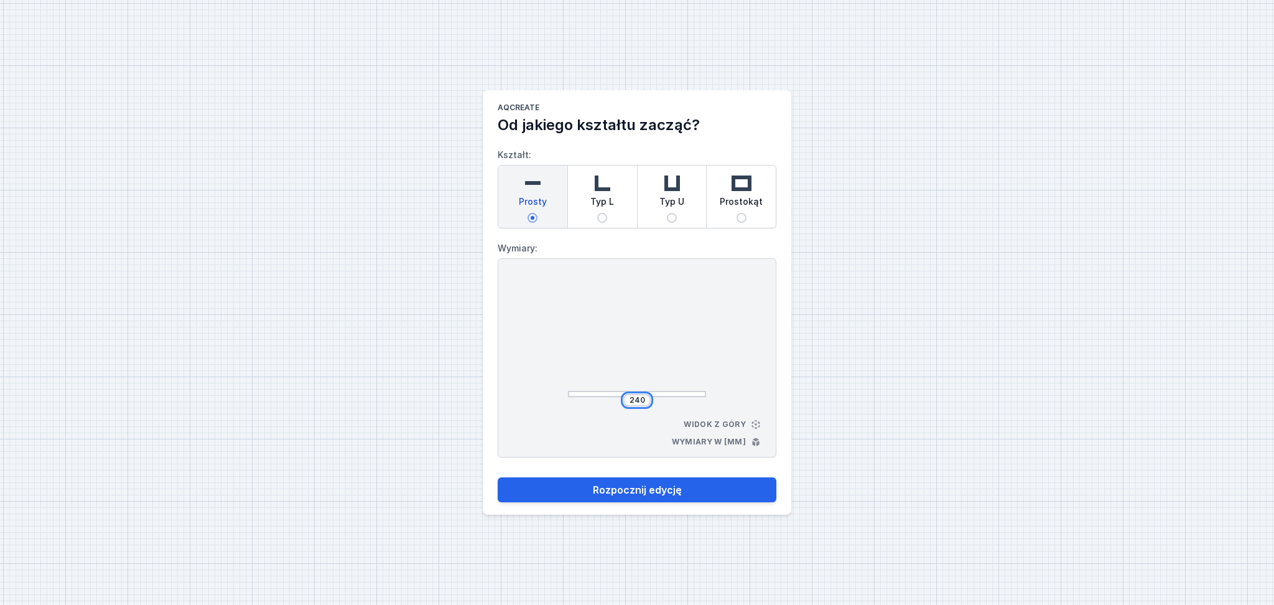
click at [645, 399] on input "240" at bounding box center [637, 400] width 20 height 10
click at [665, 490] on button "Rozpocznij edycję" at bounding box center [637, 489] width 279 height 25
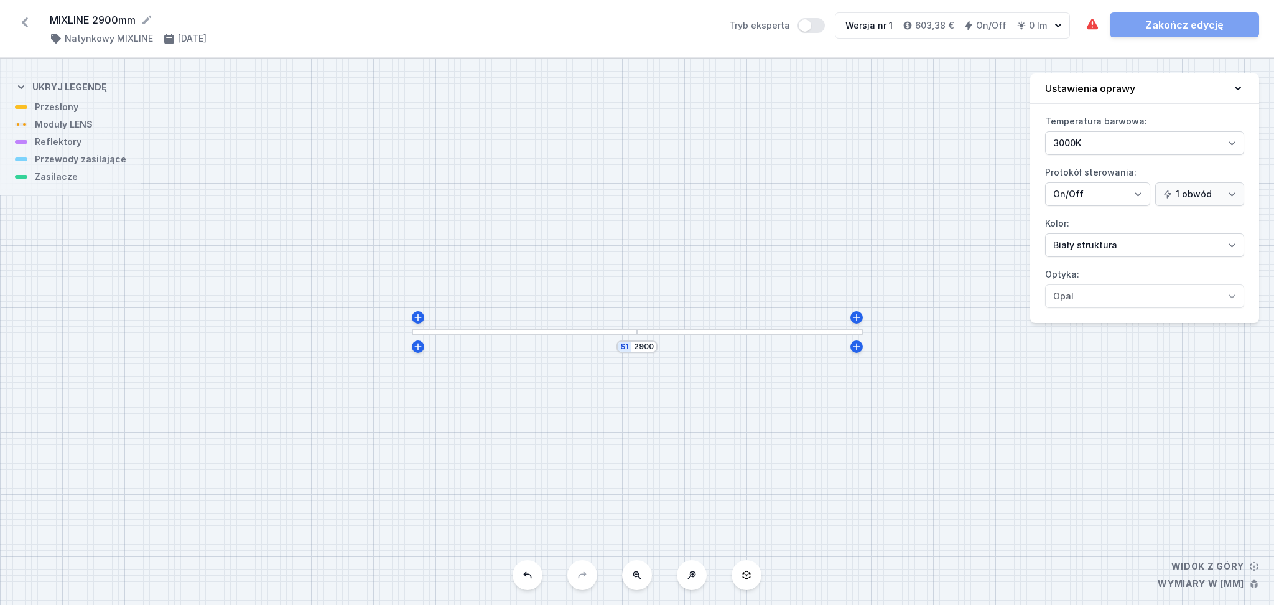
click at [432, 334] on div at bounding box center [525, 332] width 226 height 7
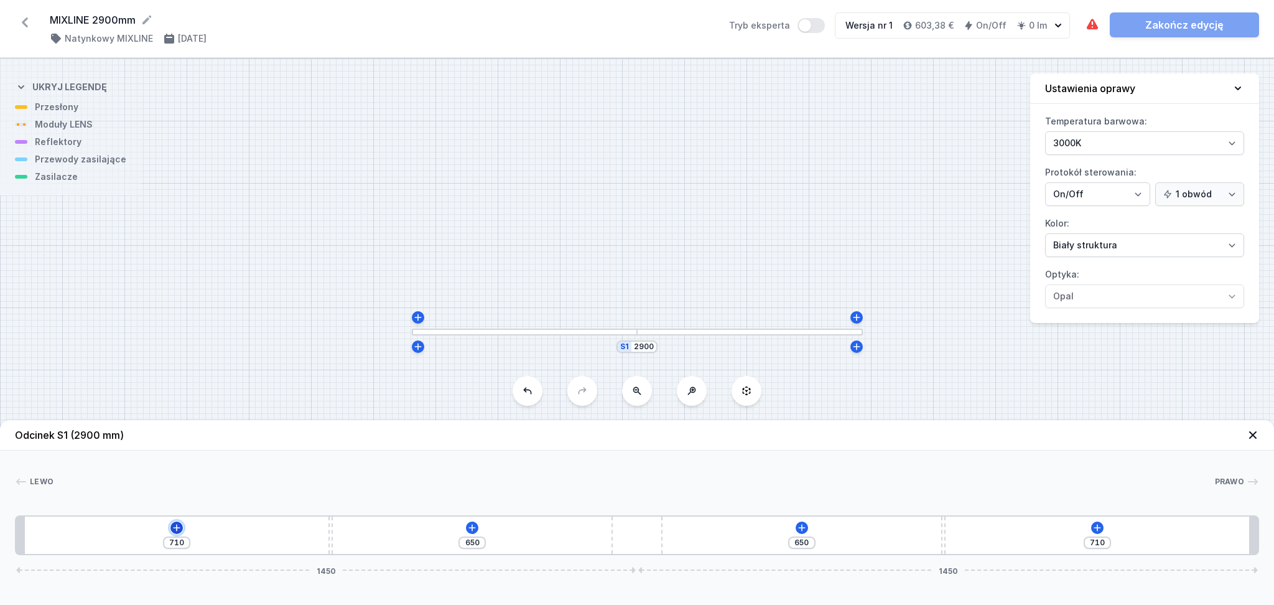
click at [176, 526] on icon at bounding box center [176, 527] width 7 height 7
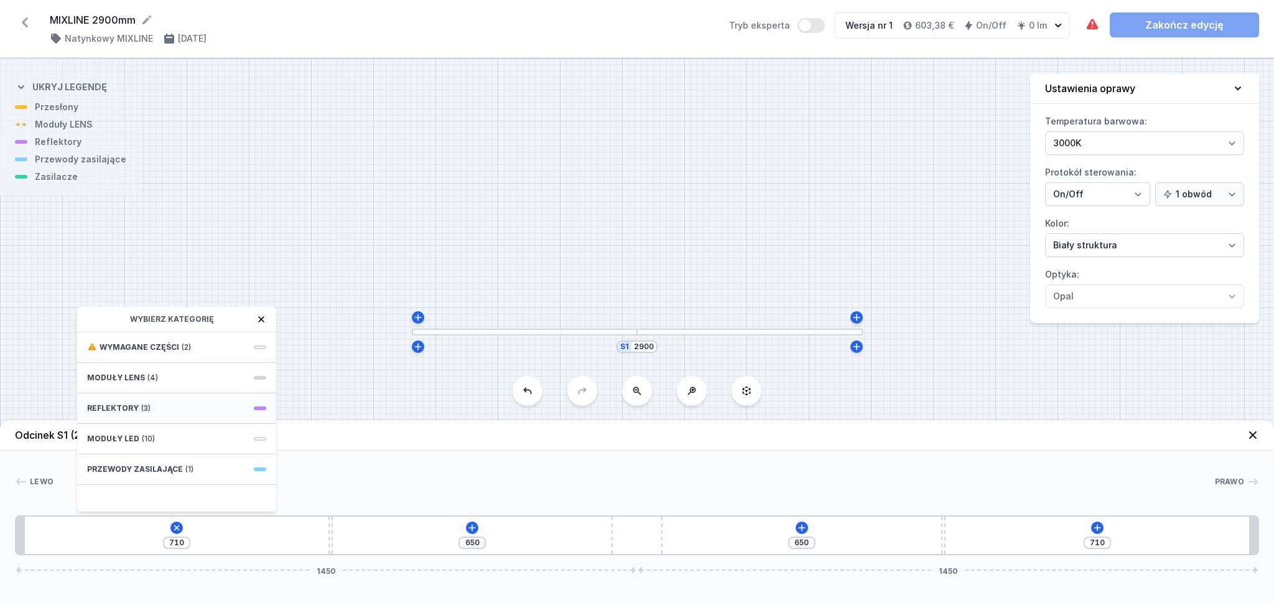
click at [156, 401] on div "Reflektory (3)" at bounding box center [176, 408] width 199 height 30
click at [142, 403] on span "PET next module 50°" at bounding box center [176, 402] width 179 height 12
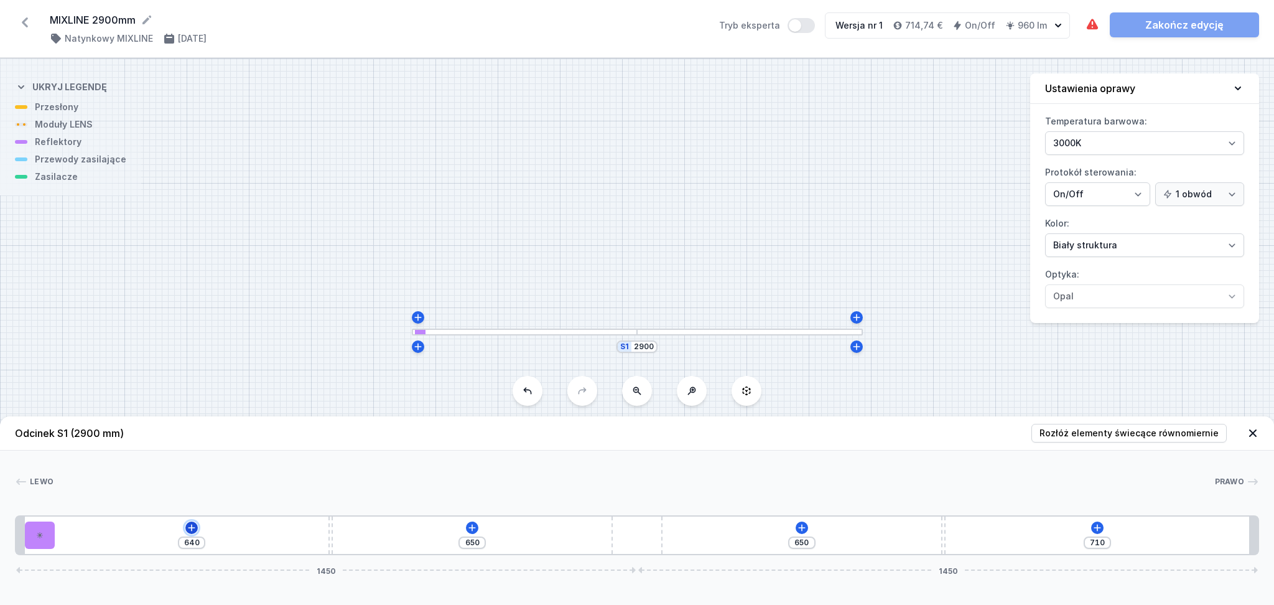
click at [190, 525] on icon at bounding box center [192, 528] width 10 height 10
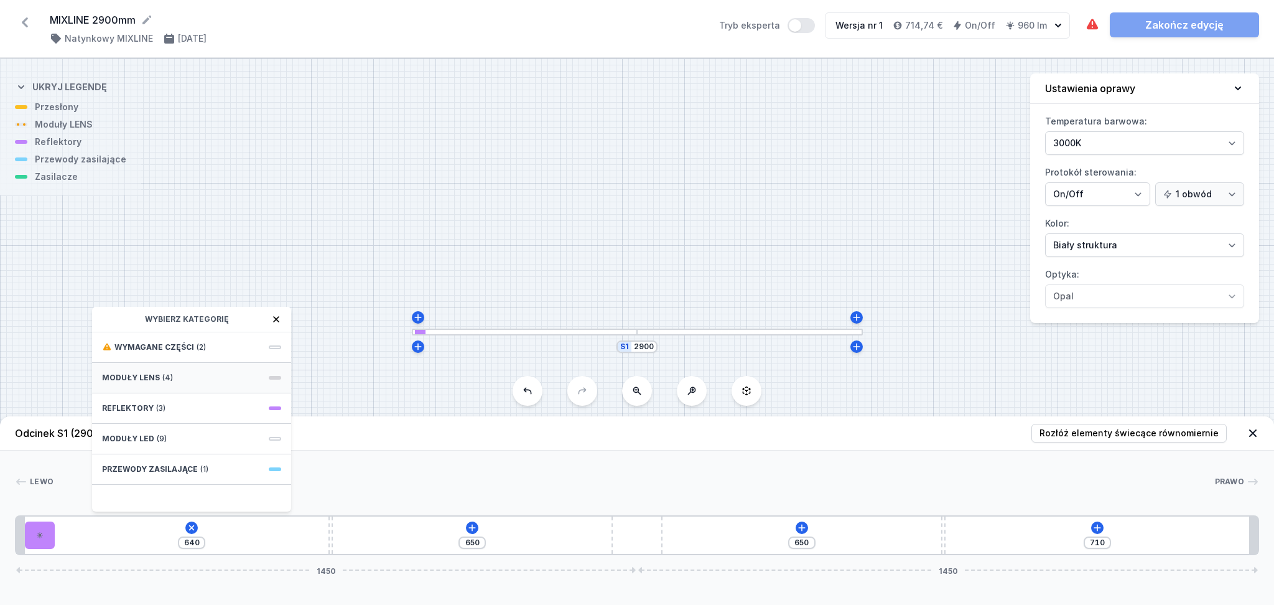
click at [167, 371] on div "Moduły LENS (4)" at bounding box center [191, 378] width 199 height 30
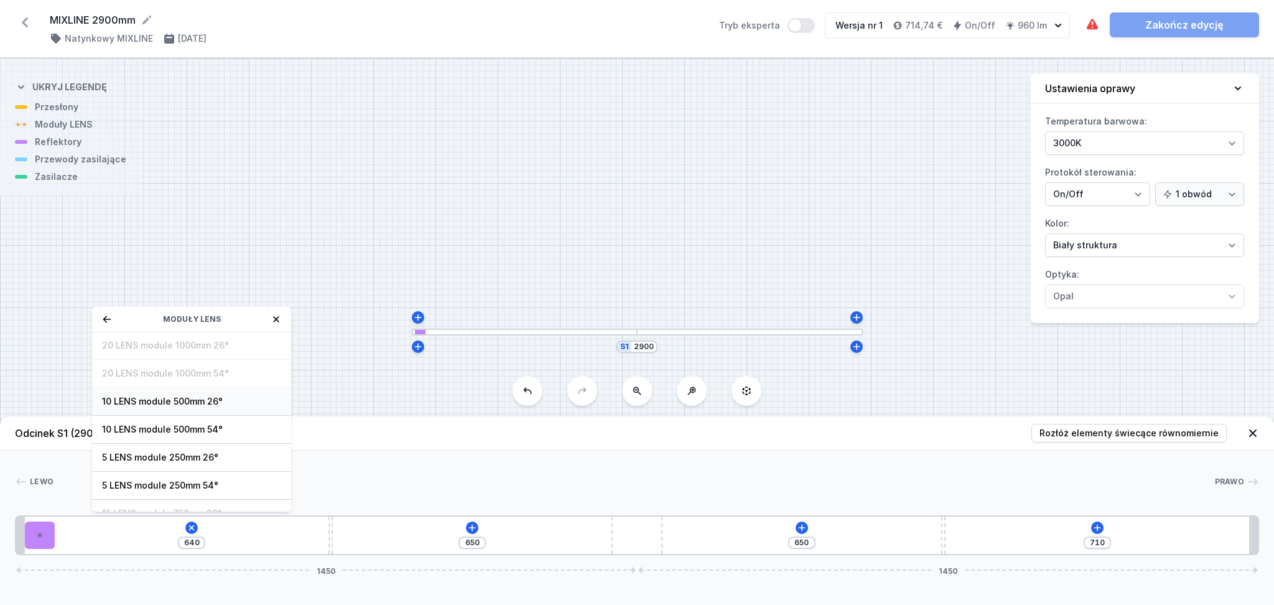
scroll to position [45, 0]
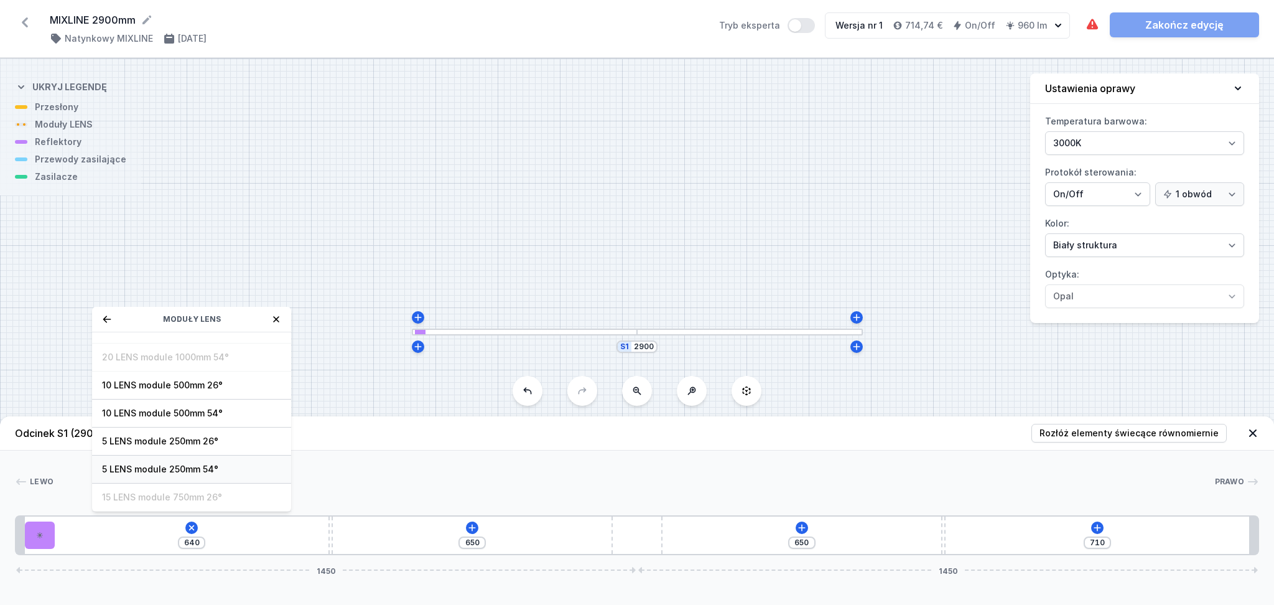
click at [145, 469] on span "5 LENS module 250mm 54°" at bounding box center [191, 469] width 179 height 12
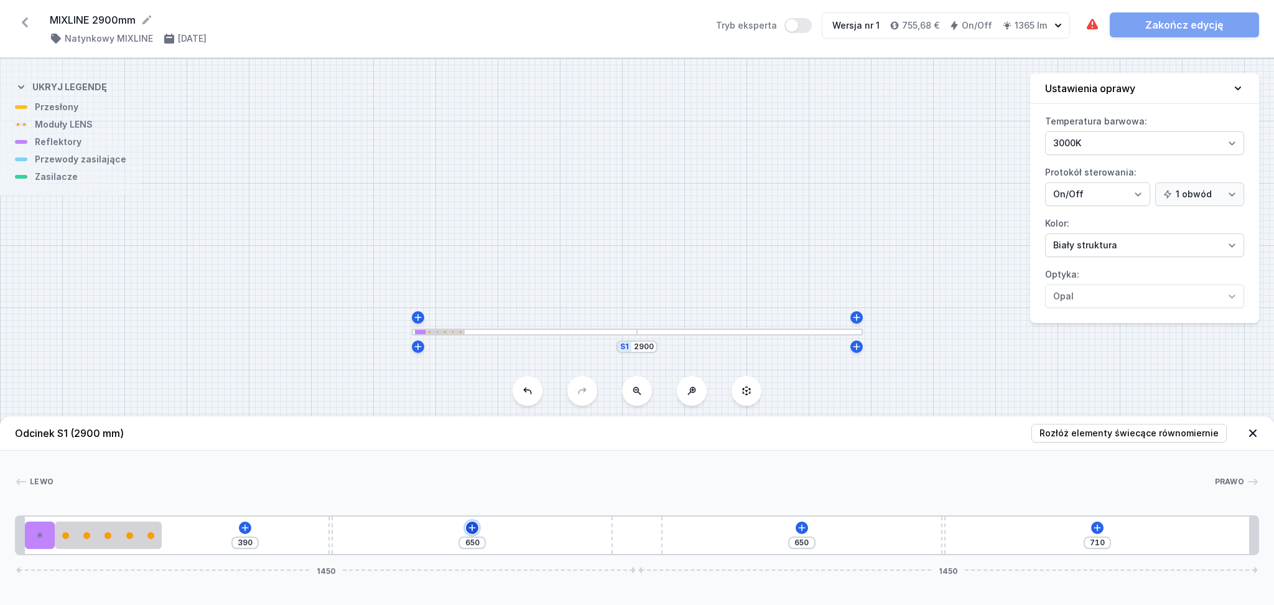
click at [473, 526] on icon at bounding box center [472, 528] width 10 height 10
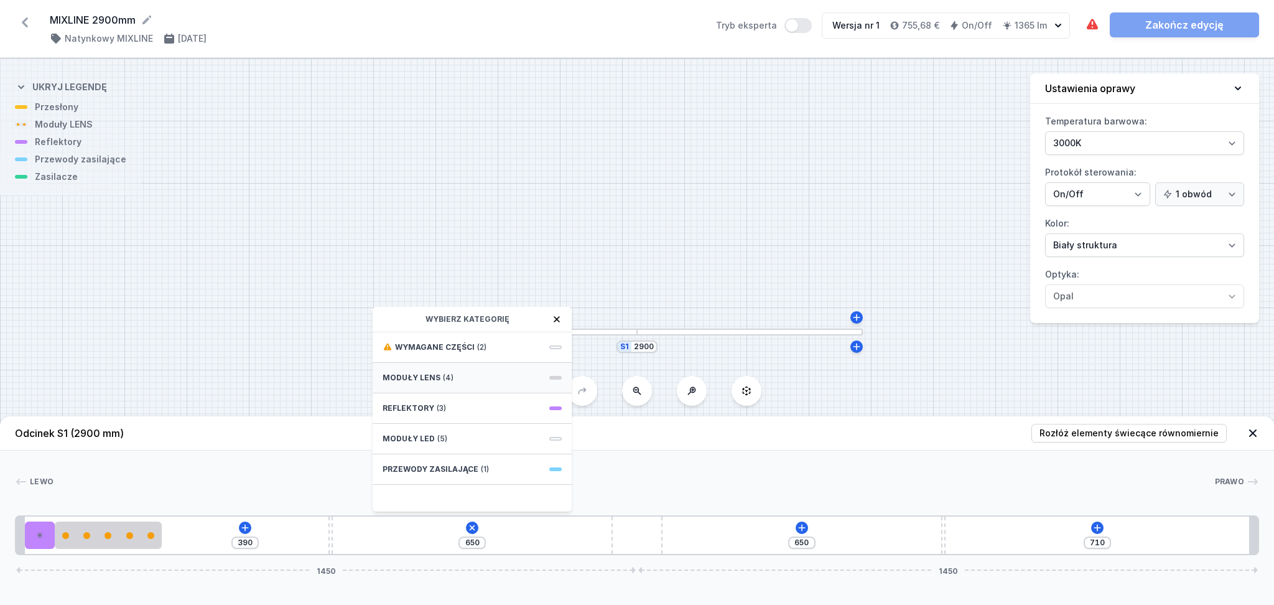
click at [458, 376] on div "Moduły LENS (4)" at bounding box center [472, 378] width 199 height 30
click at [429, 467] on span "5 LENS module 250mm 54°" at bounding box center [472, 469] width 179 height 12
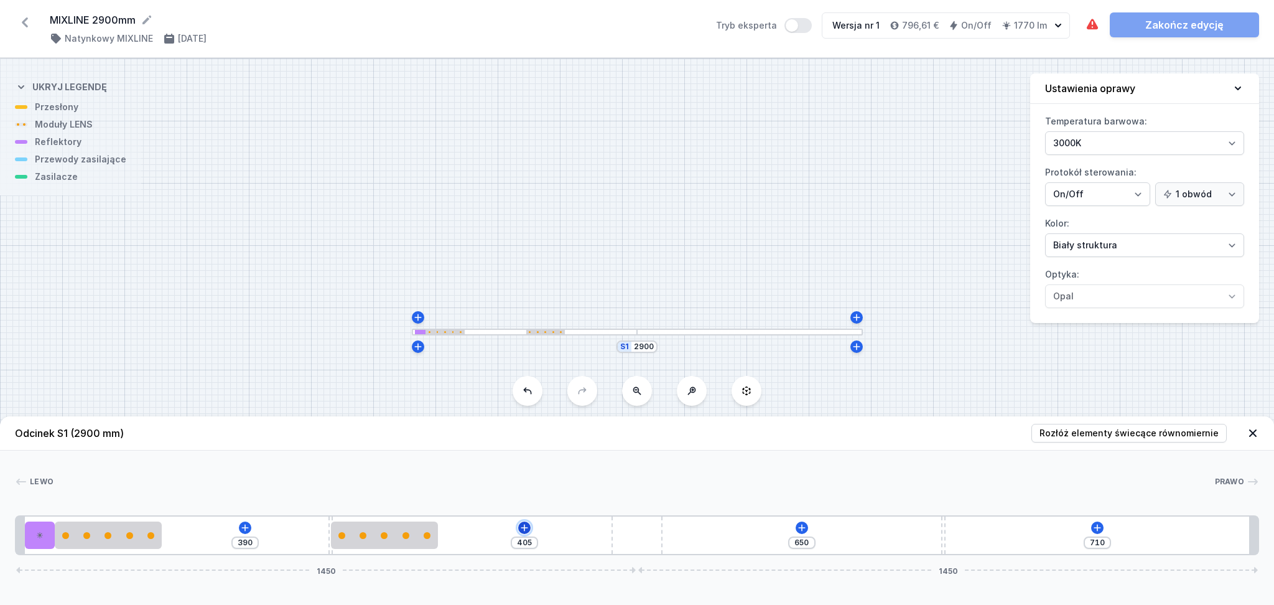
click at [521, 530] on icon at bounding box center [525, 528] width 10 height 10
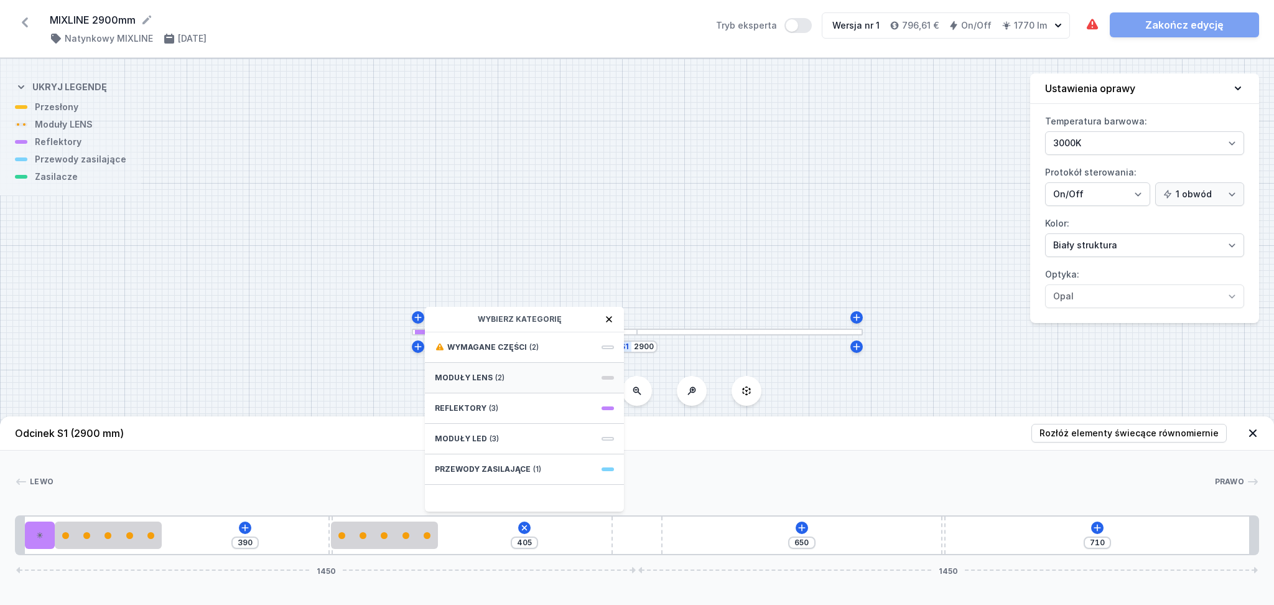
click at [488, 370] on div "Moduły LENS (2)" at bounding box center [524, 378] width 199 height 30
click at [503, 467] on span "5 LENS module 250mm 54°" at bounding box center [524, 469] width 179 height 12
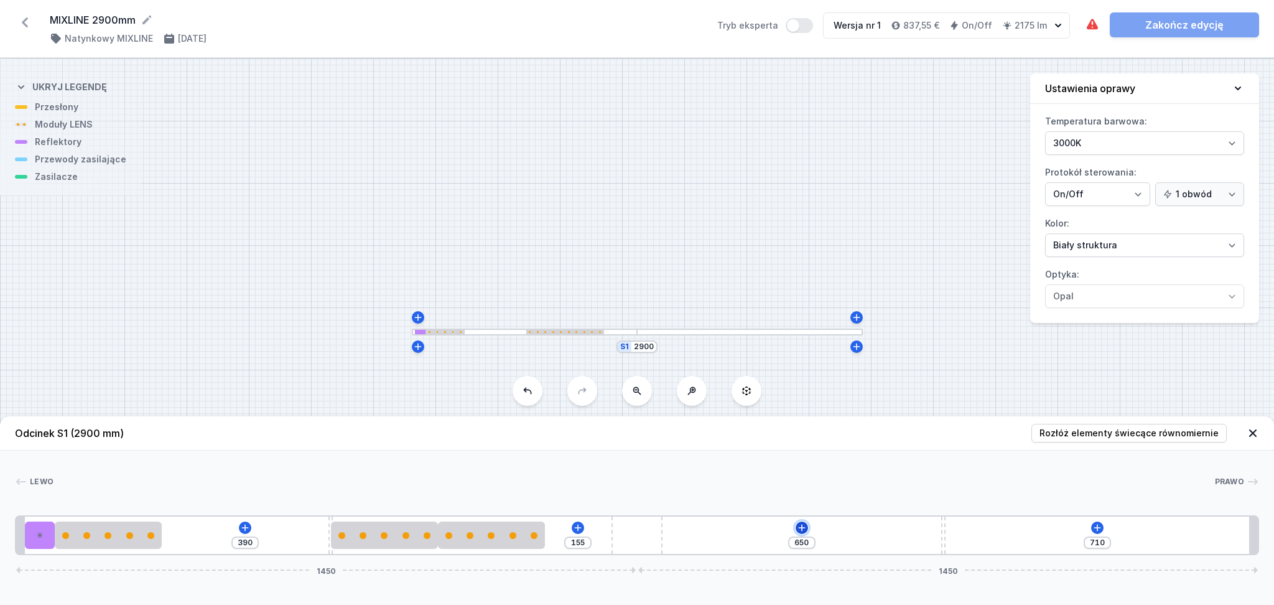
click at [801, 526] on icon at bounding box center [801, 527] width 7 height 7
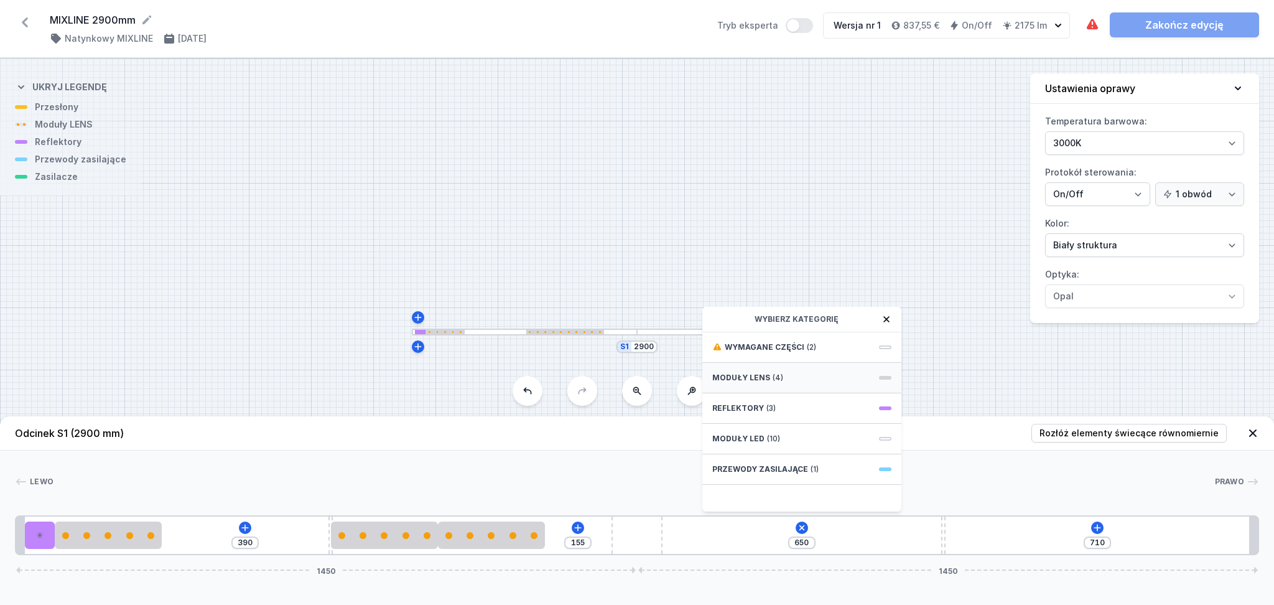
click at [755, 374] on span "Moduły LENS" at bounding box center [741, 378] width 58 height 10
click at [737, 474] on span "5 LENS module 250mm 54°" at bounding box center [801, 469] width 179 height 12
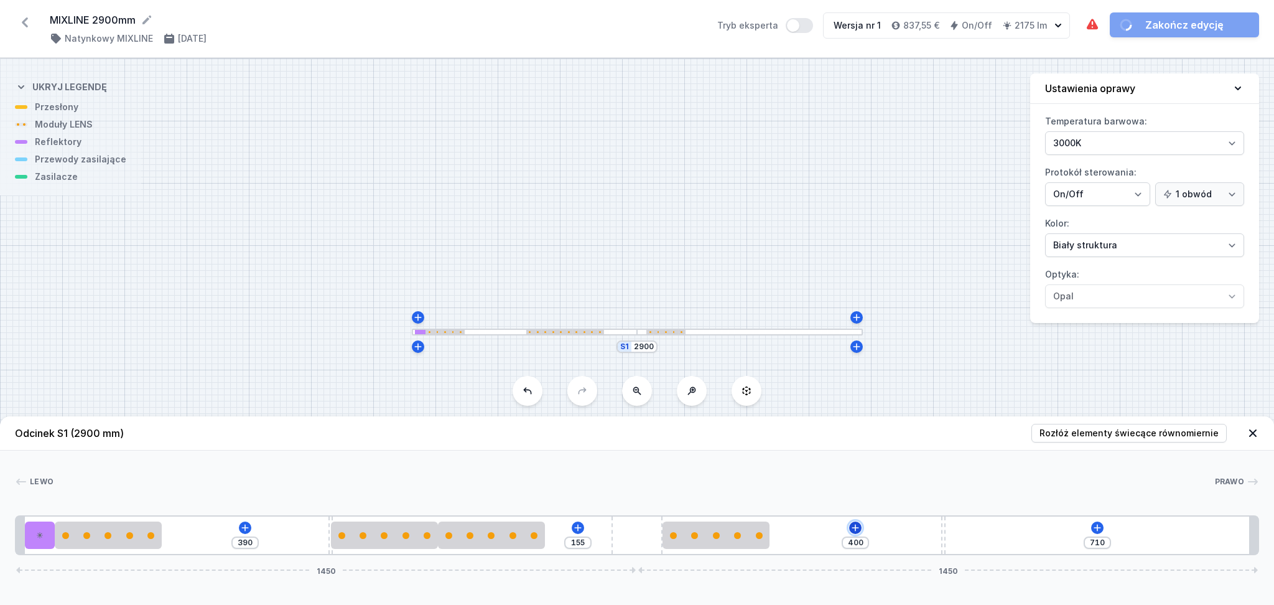
click at [859, 526] on icon at bounding box center [856, 528] width 10 height 10
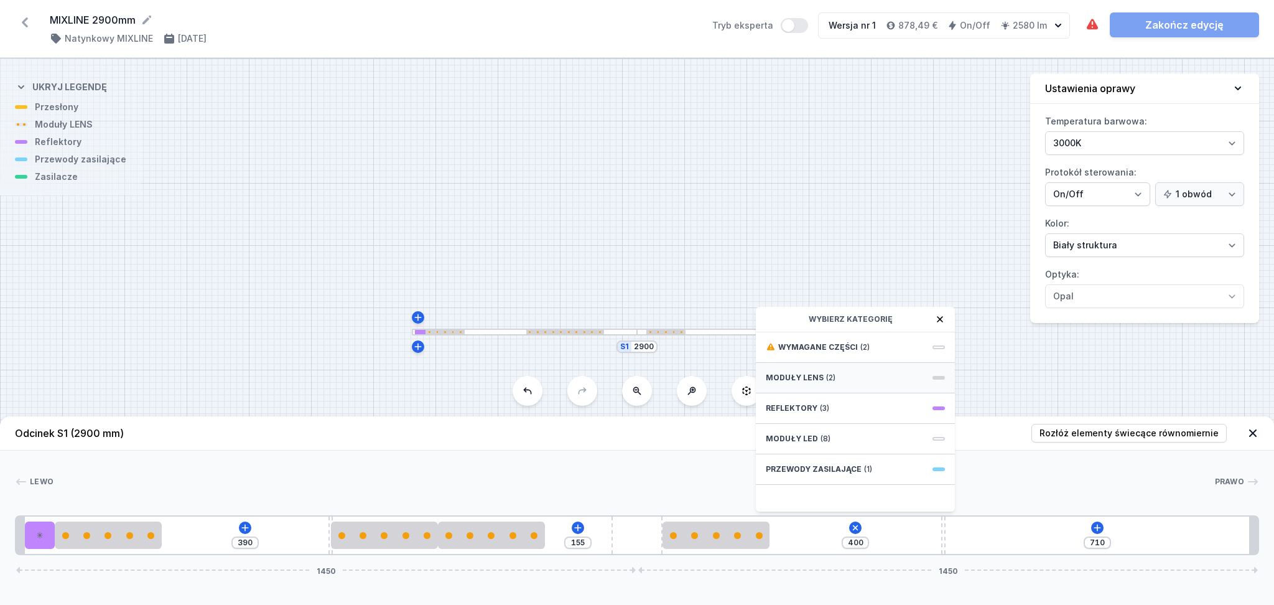
click at [834, 378] on div "Moduły LENS (2)" at bounding box center [855, 378] width 199 height 30
click at [845, 468] on span "5 LENS module 250mm 54°" at bounding box center [855, 469] width 179 height 12
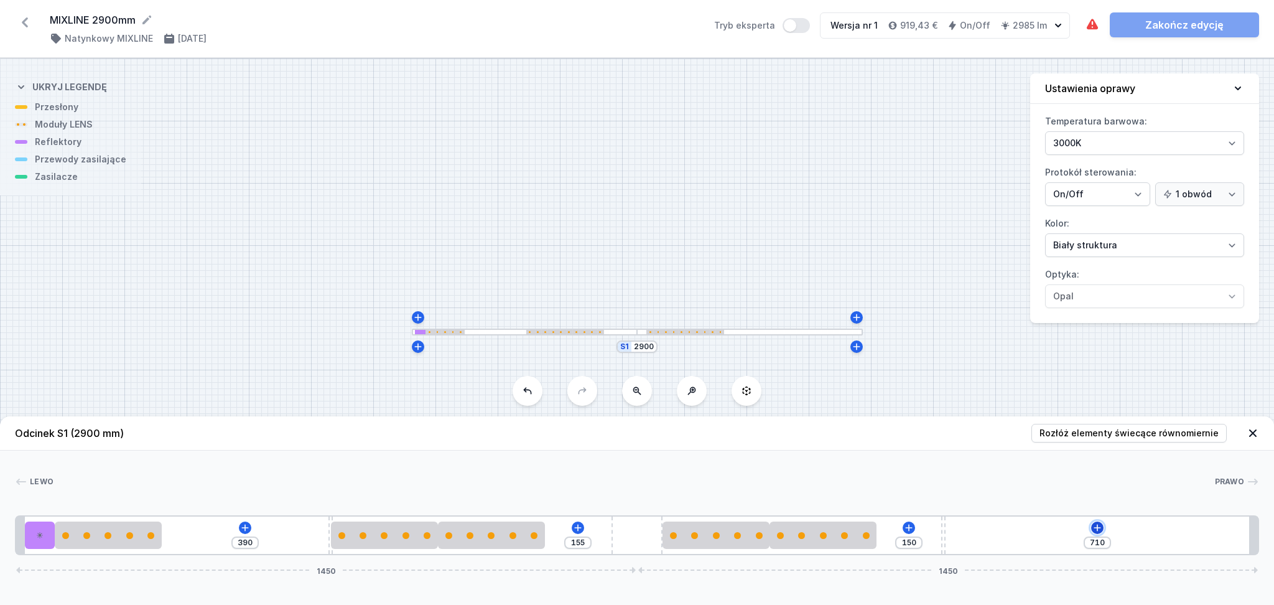
click at [1098, 528] on icon at bounding box center [1097, 527] width 7 height 7
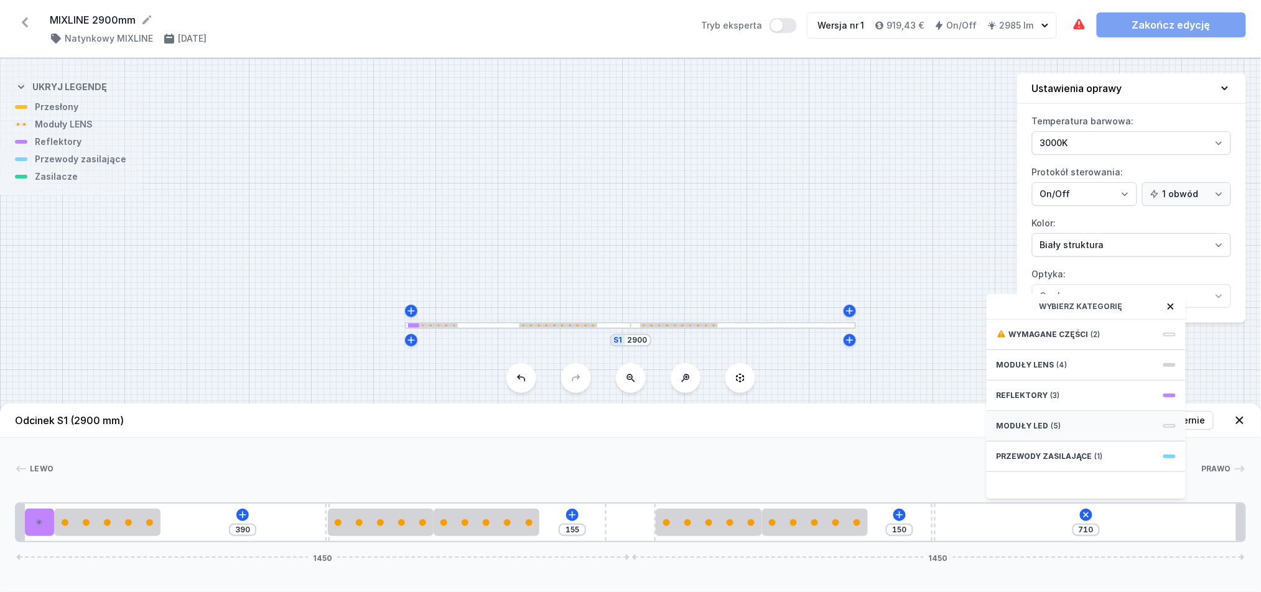
click at [1037, 431] on span "Moduły LED" at bounding box center [1023, 426] width 52 height 10
click at [1172, 312] on icon at bounding box center [1171, 307] width 10 height 10
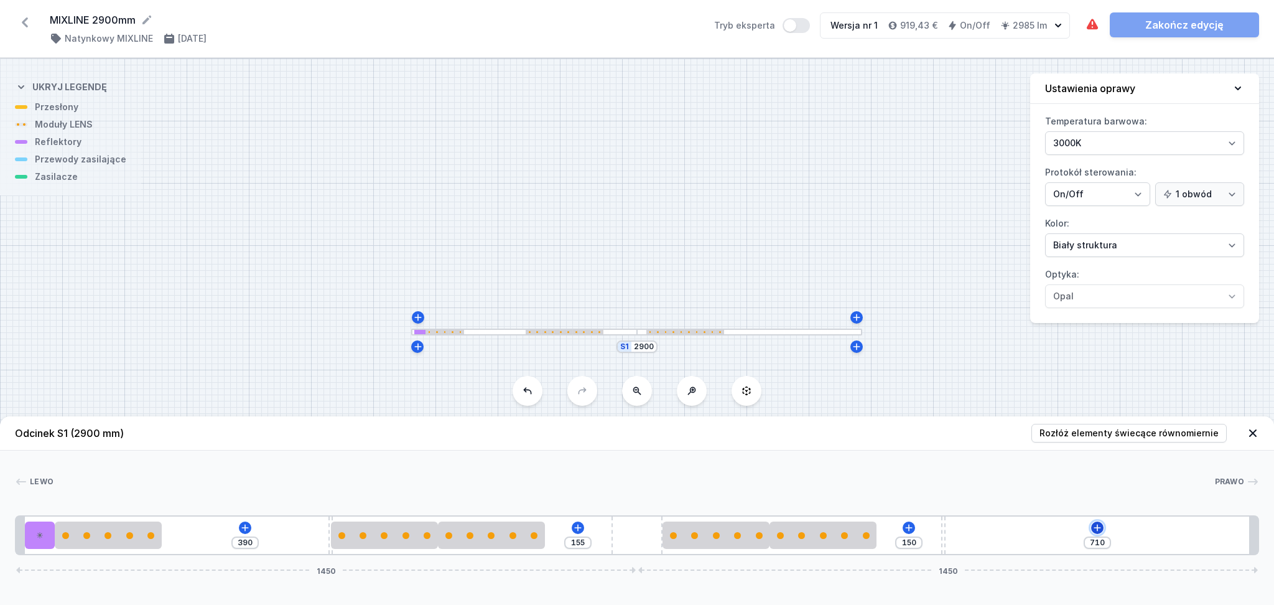
click at [1095, 528] on icon at bounding box center [1097, 527] width 7 height 7
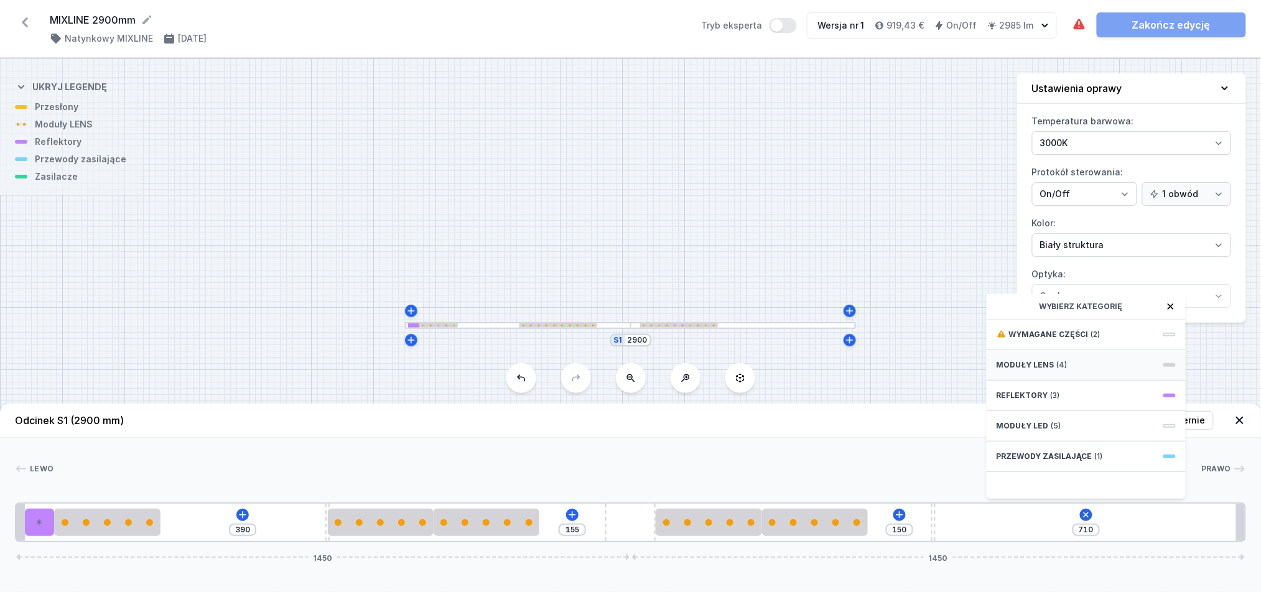
click at [1052, 380] on div "Moduły LENS (4)" at bounding box center [1086, 365] width 199 height 30
click at [1027, 463] on span "5 LENS module 250mm 54°" at bounding box center [1086, 456] width 179 height 12
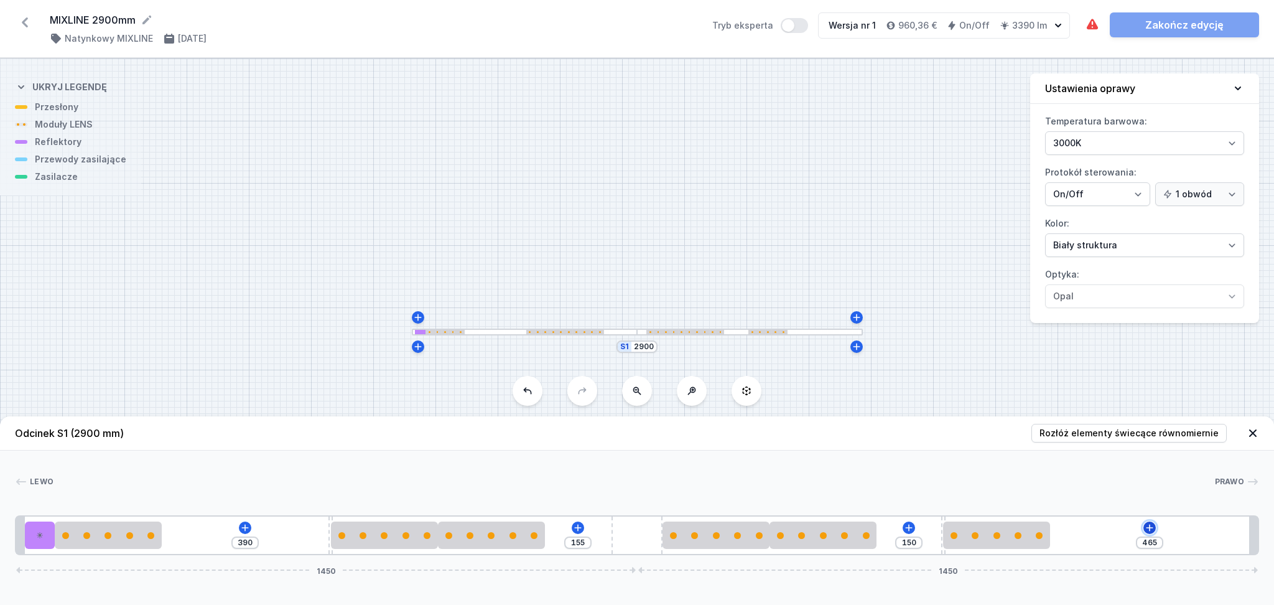
click at [1155, 527] on icon at bounding box center [1150, 528] width 10 height 10
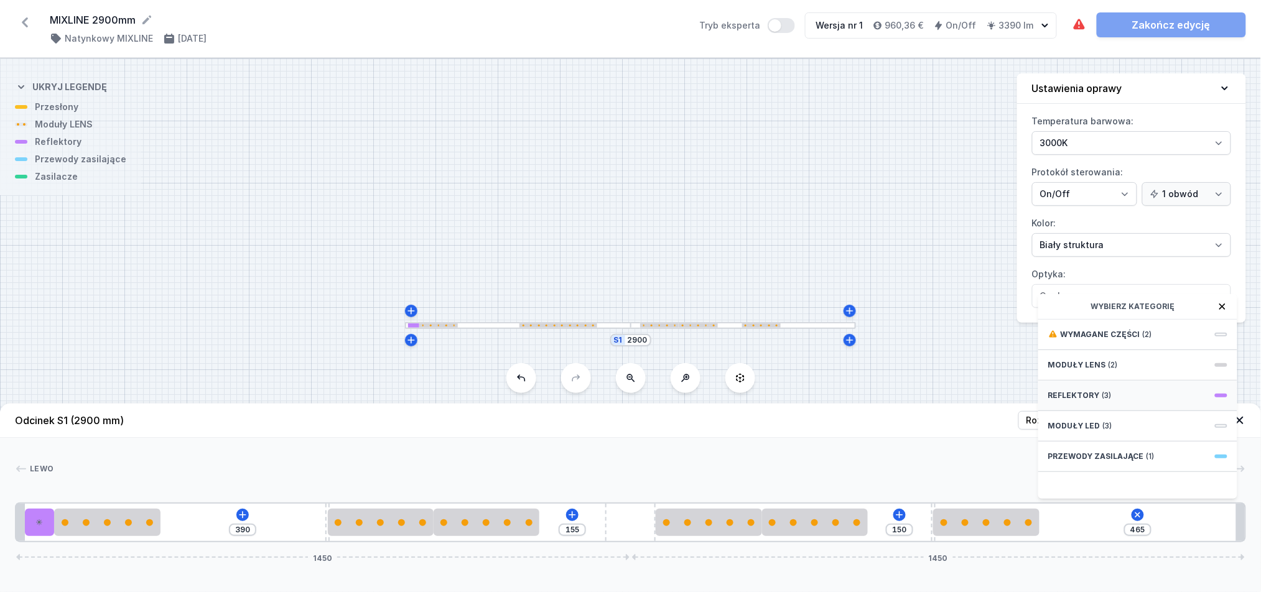
click at [1127, 403] on div "Reflektory (3)" at bounding box center [1138, 396] width 199 height 30
click at [1127, 396] on span "PET next module 50°" at bounding box center [1137, 389] width 179 height 12
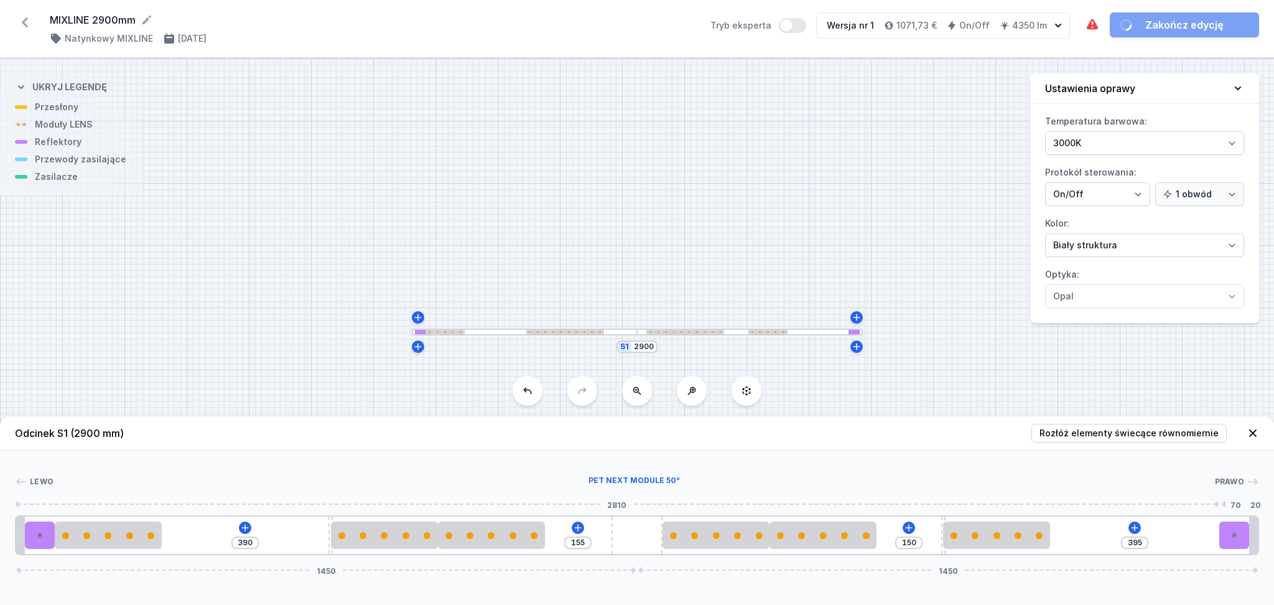
drag, startPoint x: 1078, startPoint y: 543, endPoint x: 1243, endPoint y: 541, distance: 165.5
click at [1243, 541] on div at bounding box center [1235, 534] width 30 height 27
drag, startPoint x: 108, startPoint y: 545, endPoint x: 170, endPoint y: 547, distance: 62.9
click at [170, 547] on div at bounding box center [177, 534] width 107 height 27
click at [98, 544] on input "163" at bounding box center [90, 543] width 20 height 10
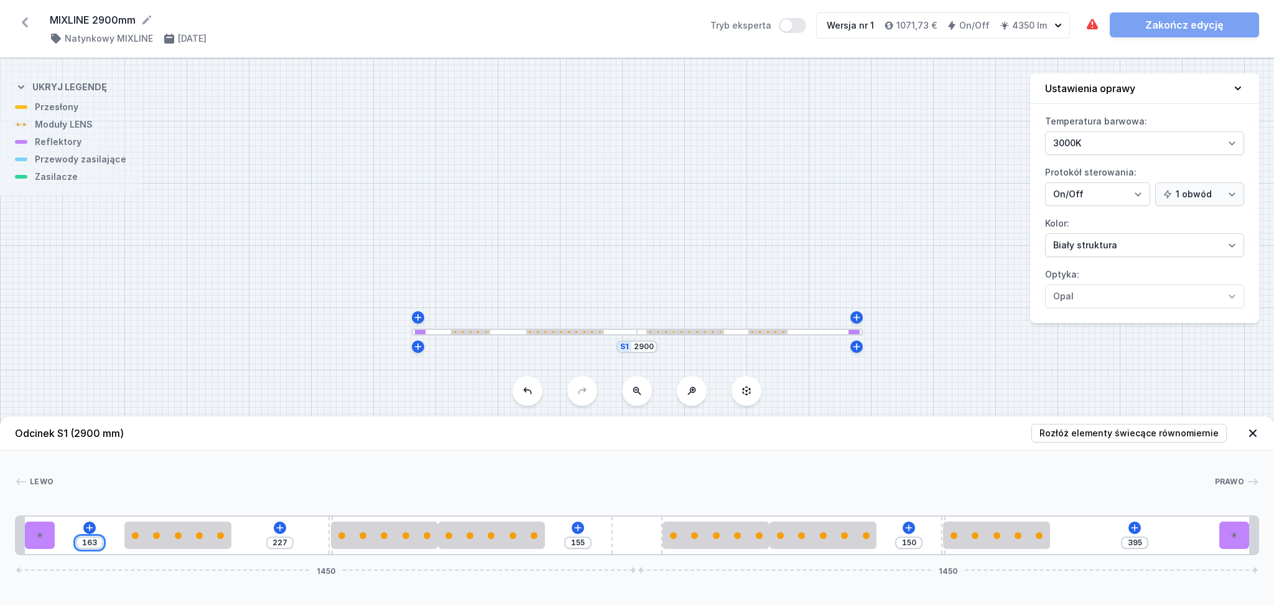
click at [98, 544] on input "163" at bounding box center [90, 543] width 20 height 10
click at [144, 533] on div "251 139 155 150 395 1450 1450" at bounding box center [637, 535] width 1244 height 40
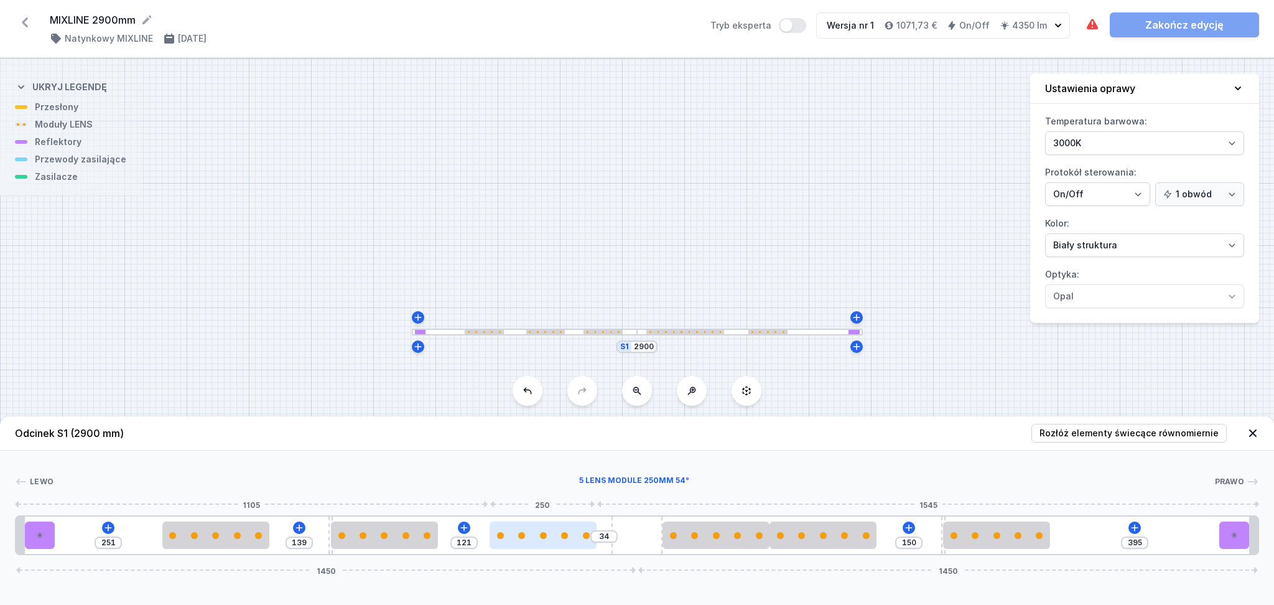
drag, startPoint x: 480, startPoint y: 546, endPoint x: 531, endPoint y: 549, distance: 50.5
click at [531, 549] on div at bounding box center [543, 534] width 107 height 27
click at [305, 544] on input "139" at bounding box center [299, 543] width 20 height 10
drag, startPoint x: 377, startPoint y: 518, endPoint x: 307, endPoint y: 520, distance: 69.7
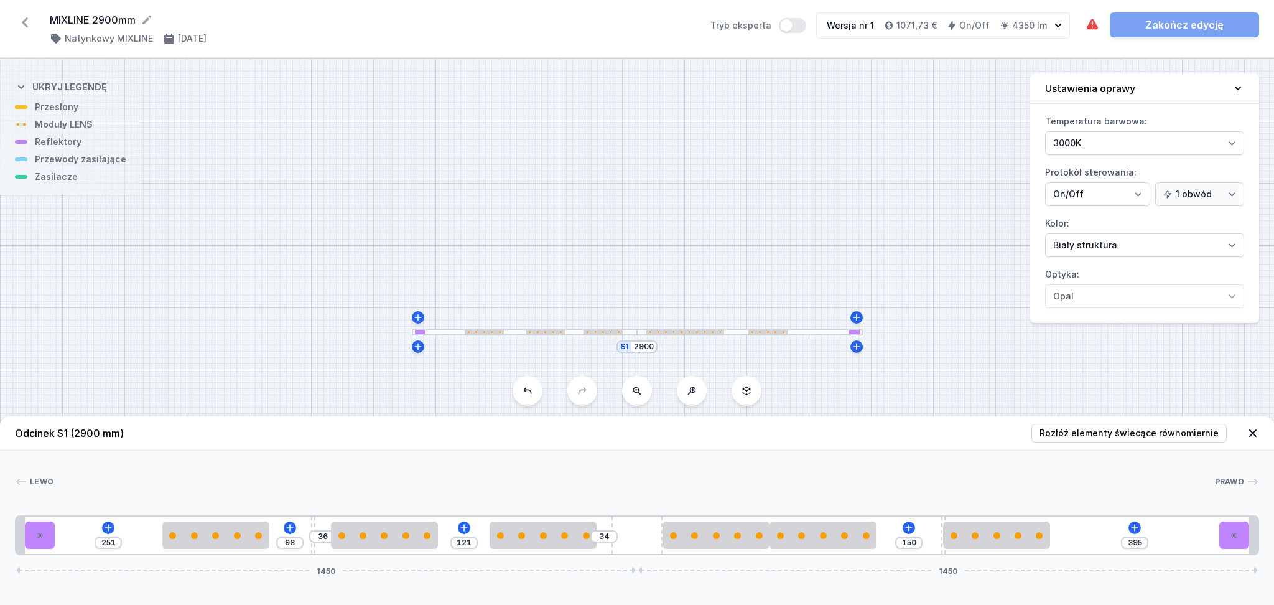
click at [307, 520] on div "251 98 36 121 34 150 395 1450 1450" at bounding box center [637, 535] width 1244 height 40
click at [471, 543] on input "121" at bounding box center [464, 543] width 20 height 10
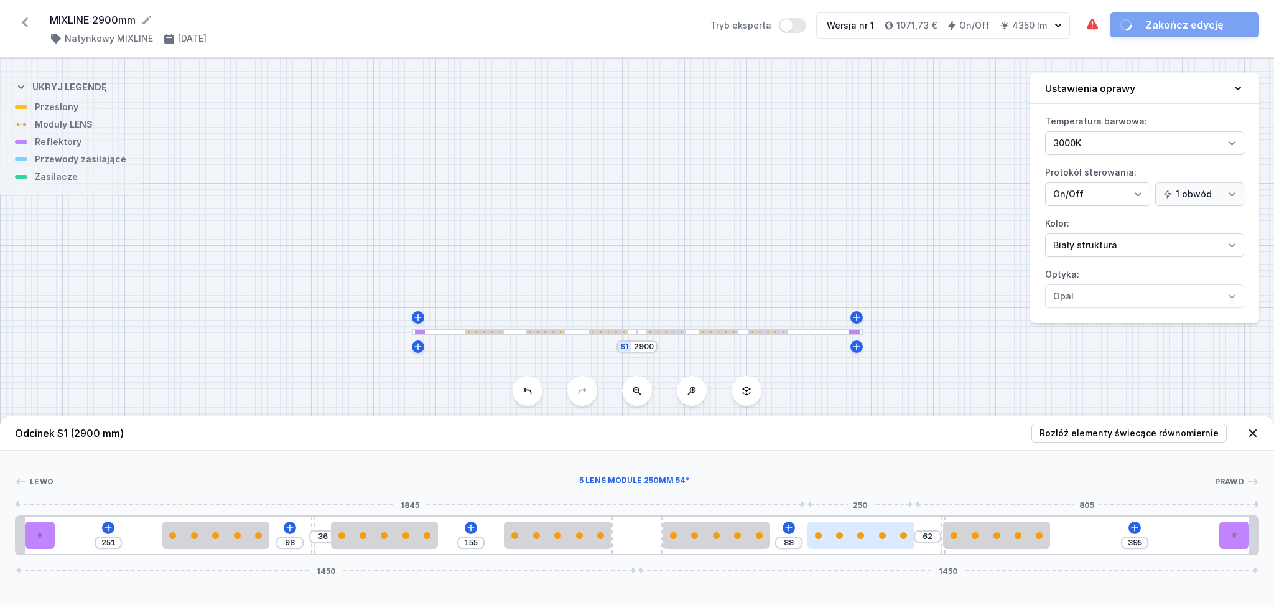
drag, startPoint x: 839, startPoint y: 543, endPoint x: 890, endPoint y: 541, distance: 50.4
click at [890, 541] on div at bounding box center [861, 534] width 107 height 27
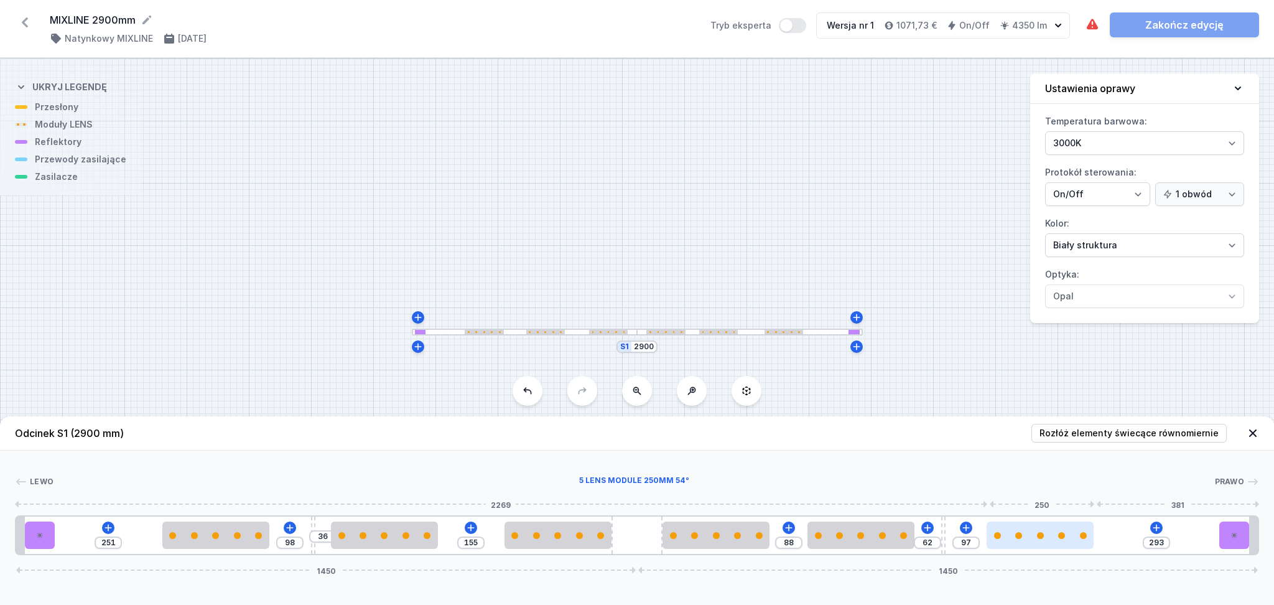
drag, startPoint x: 1014, startPoint y: 539, endPoint x: 1072, endPoint y: 531, distance: 59.0
click at [1072, 531] on div at bounding box center [1040, 534] width 107 height 27
click at [795, 539] on input "88" at bounding box center [789, 543] width 20 height 10
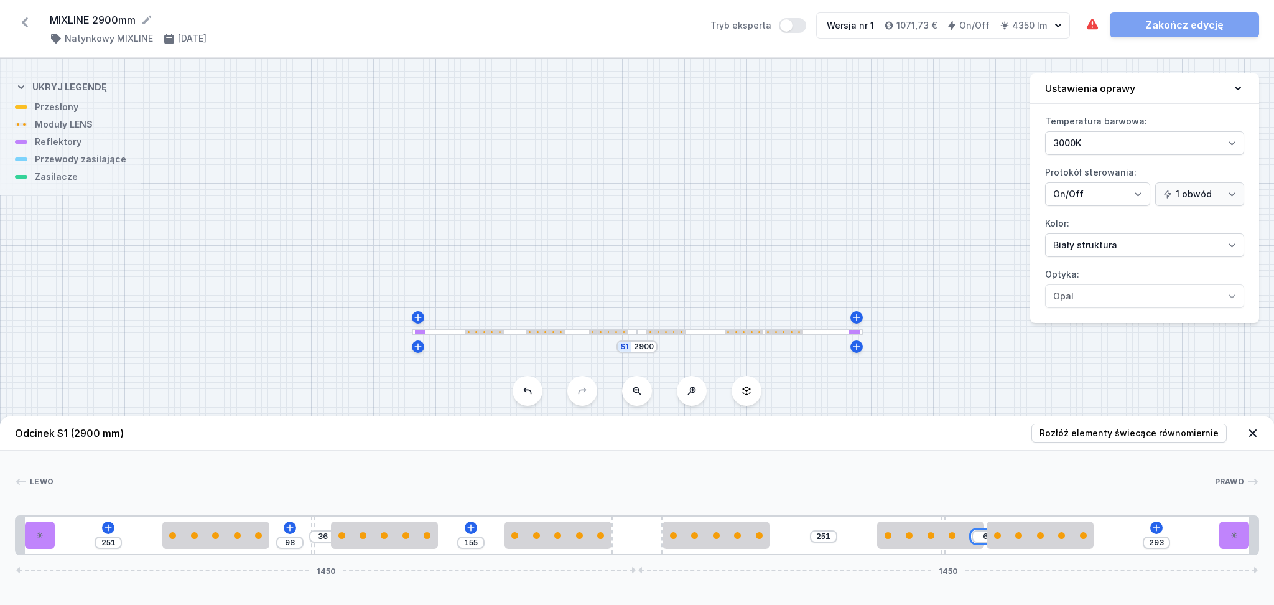
click at [983, 537] on input "6" at bounding box center [986, 536] width 20 height 10
drag, startPoint x: 942, startPoint y: 516, endPoint x: 864, endPoint y: 516, distance: 77.8
click at [864, 516] on div "251 98 36 155 189 52 6 293 1450 1450" at bounding box center [637, 535] width 1244 height 40
click at [981, 539] on input "6" at bounding box center [986, 536] width 20 height 10
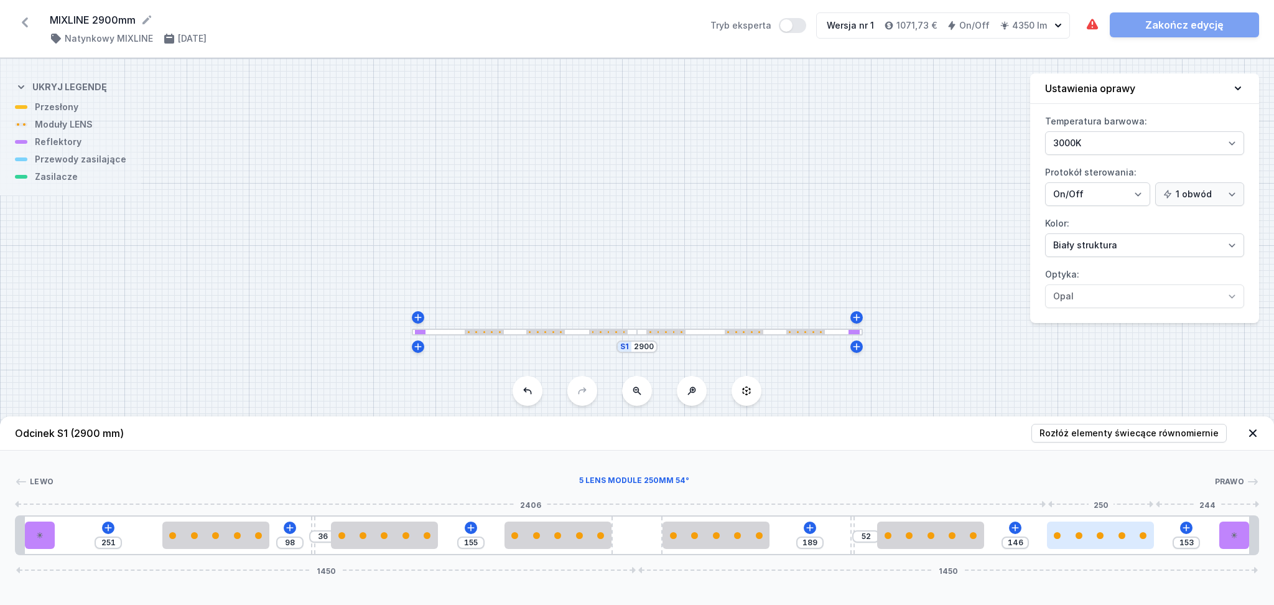
drag, startPoint x: 1157, startPoint y: 542, endPoint x: 1127, endPoint y: 542, distance: 29.2
click at [1127, 542] on div at bounding box center [1100, 534] width 107 height 27
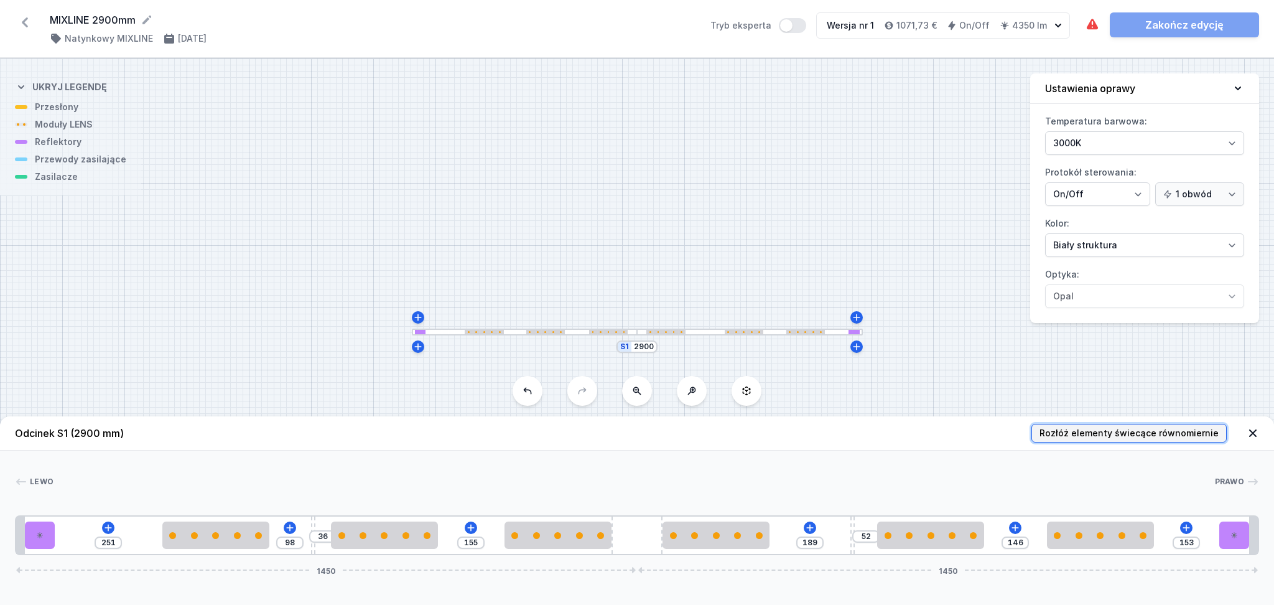
click at [1131, 427] on span "Rozłóż elementy świecące równomiernie" at bounding box center [1129, 433] width 179 height 12
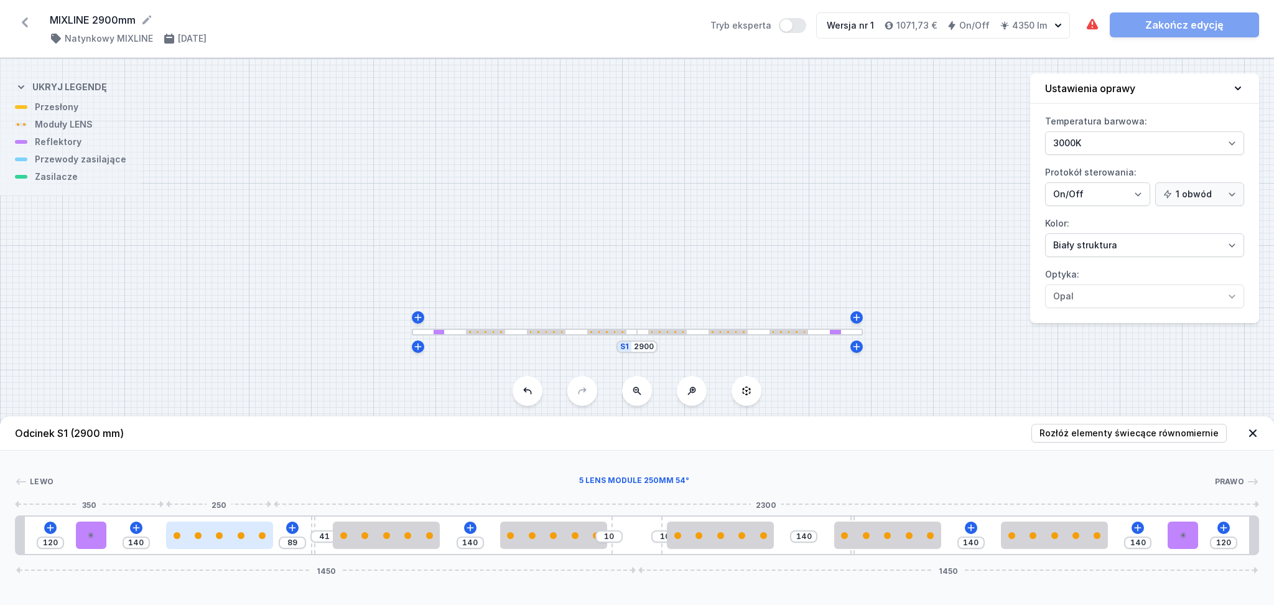
click at [224, 534] on div at bounding box center [219, 535] width 107 height 7
click at [253, 502] on icon at bounding box center [250, 500] width 10 height 10
click at [212, 529] on icon at bounding box center [208, 528] width 10 height 10
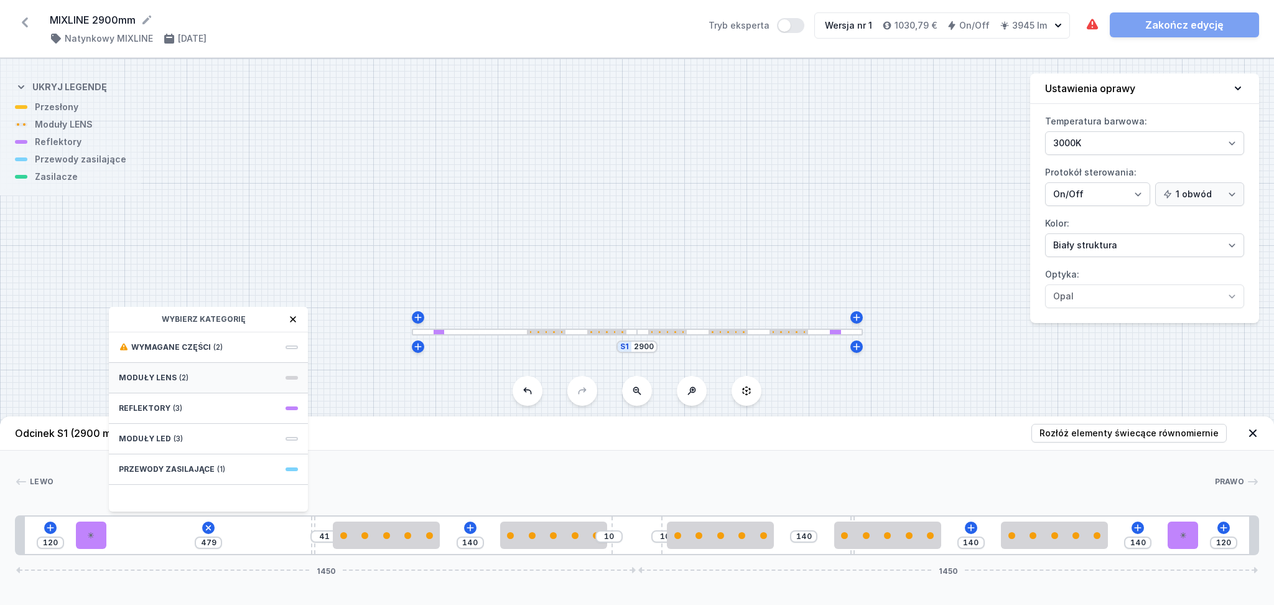
click at [203, 377] on div "Moduły LENS (2)" at bounding box center [208, 378] width 199 height 30
click at [185, 470] on span "5 LENS module 250mm 54°" at bounding box center [208, 469] width 179 height 12
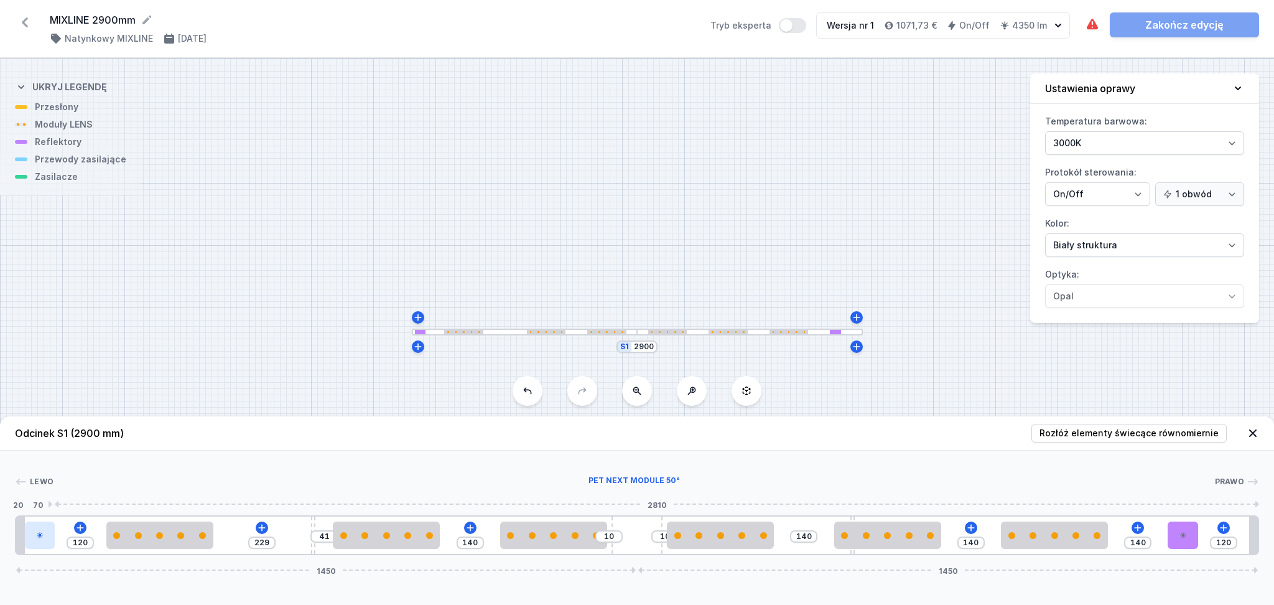
drag, startPoint x: 87, startPoint y: 539, endPoint x: 52, endPoint y: 533, distance: 36.0
click at [52, 533] on div at bounding box center [40, 534] width 30 height 27
click at [88, 541] on input "120" at bounding box center [80, 543] width 20 height 10
click at [136, 539] on div "251 98 41 140 10 10 140 140 140 120 1450 1450" at bounding box center [637, 535] width 1244 height 40
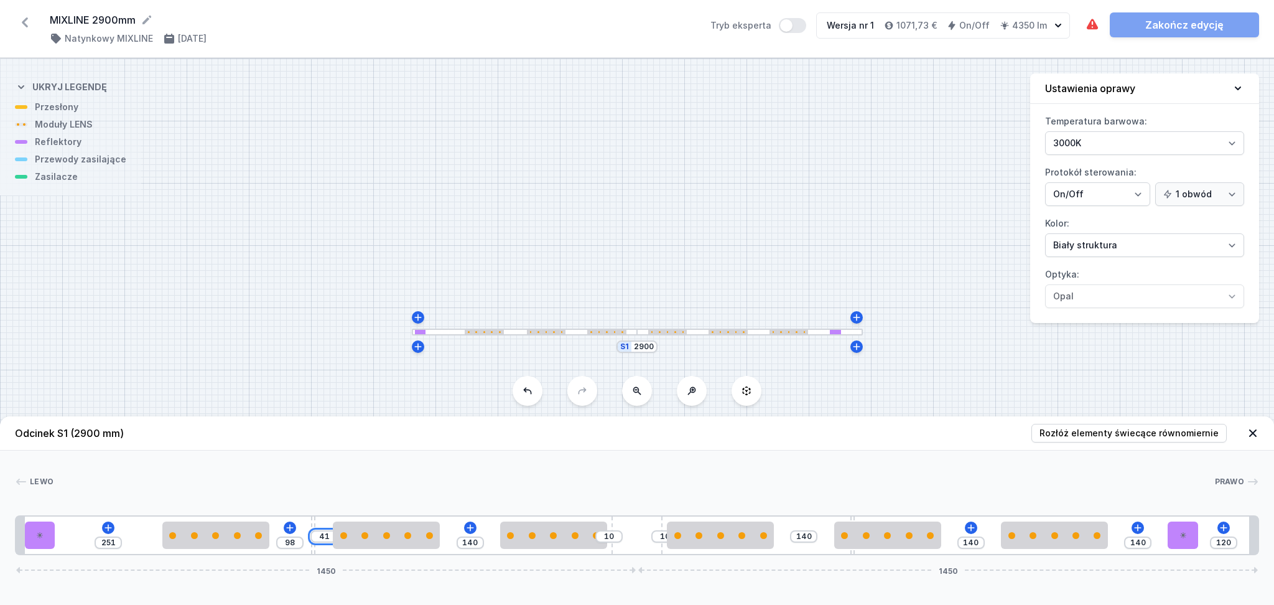
click at [327, 536] on input "41" at bounding box center [324, 536] width 20 height 10
click at [615, 539] on input "10" at bounding box center [609, 536] width 20 height 10
click at [619, 541] on div "10" at bounding box center [608, 536] width 27 height 12
click at [613, 537] on input "10" at bounding box center [609, 536] width 20 height 10
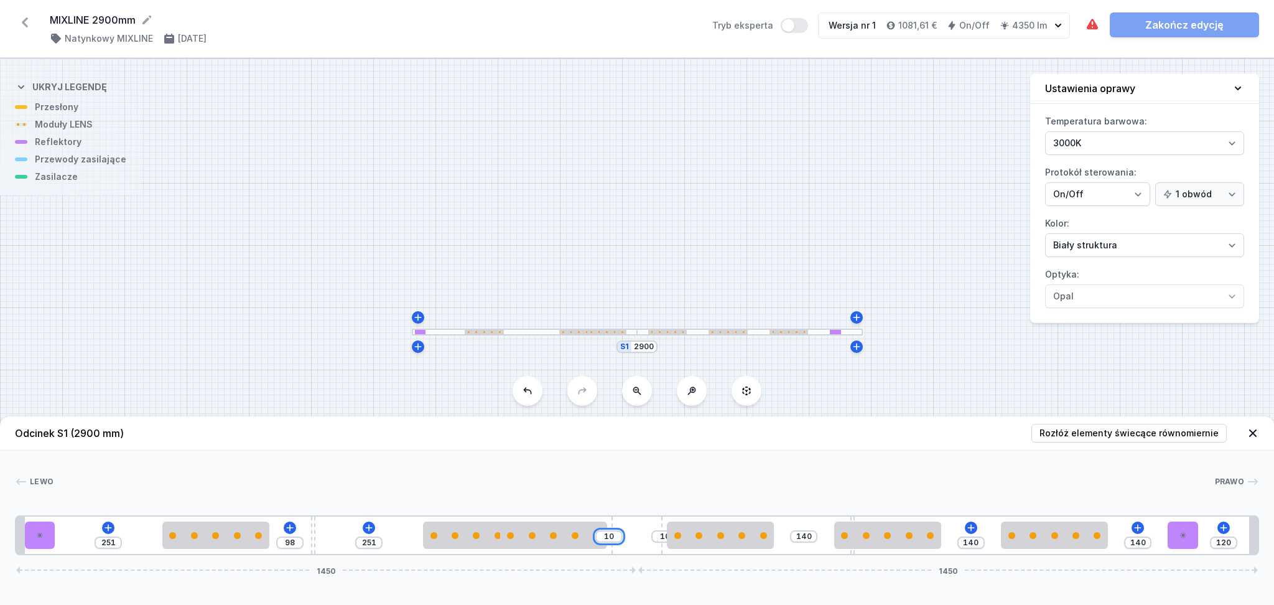
click at [613, 537] on input "10" at bounding box center [609, 536] width 20 height 10
click at [663, 536] on input "10" at bounding box center [665, 536] width 20 height 10
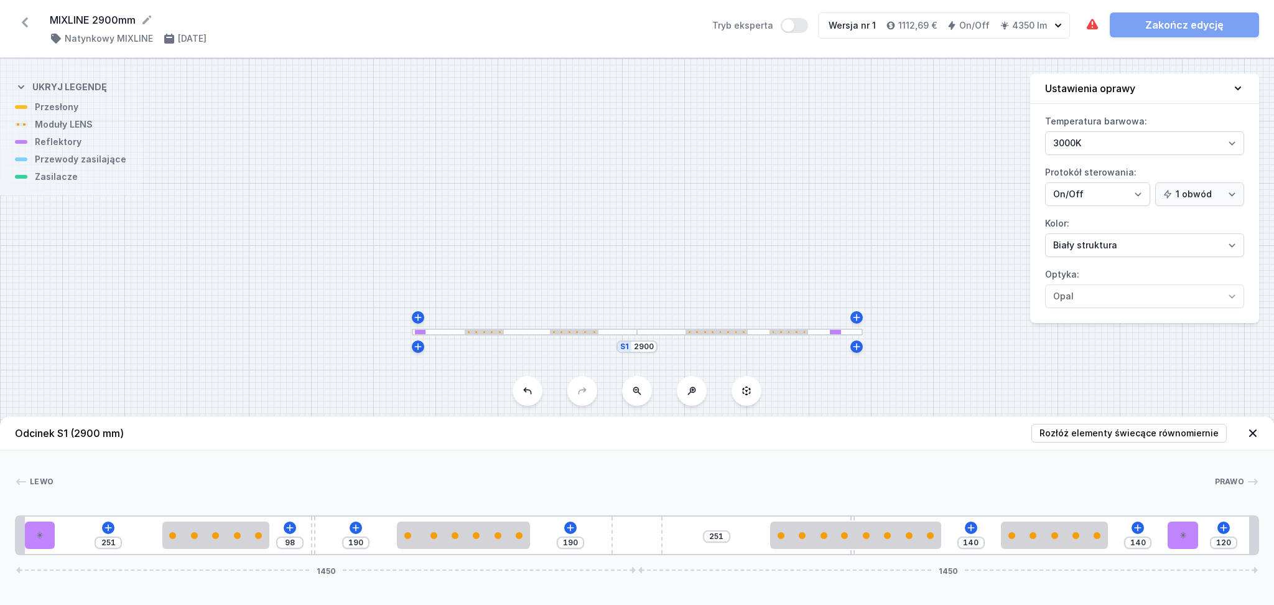
click at [984, 546] on div "251 98 190 190 251 140 140 120 1450 1450" at bounding box center [637, 535] width 1244 height 40
click at [980, 542] on input "140" at bounding box center [971, 543] width 20 height 10
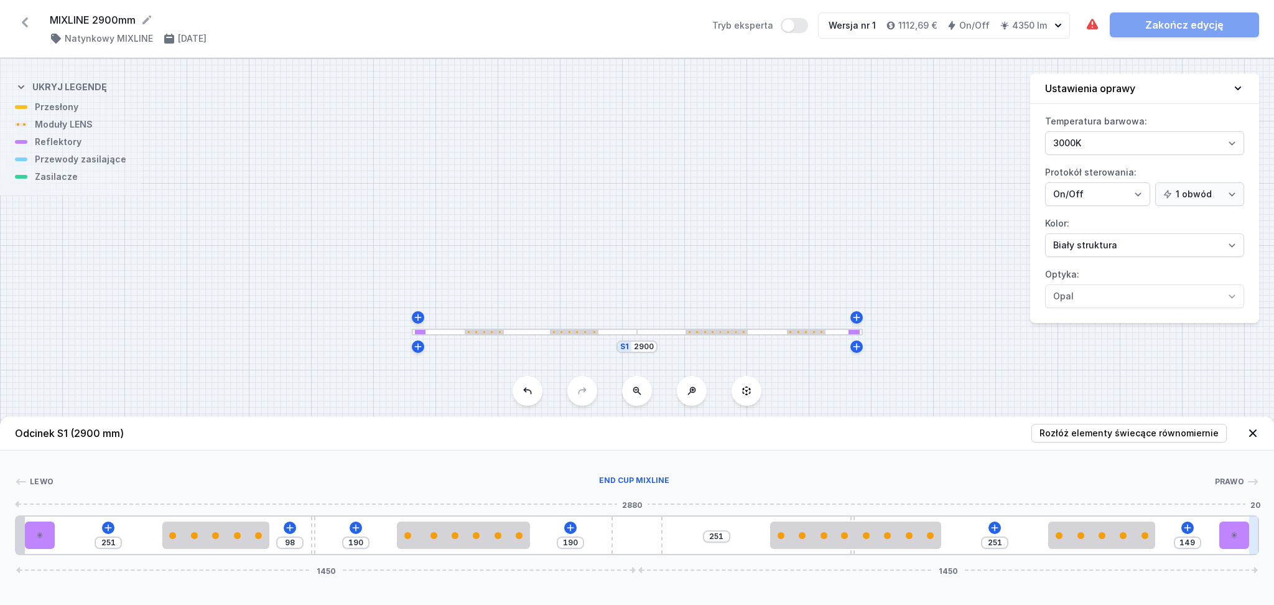
drag, startPoint x: 1182, startPoint y: 540, endPoint x: 1253, endPoint y: 534, distance: 70.6
click at [1253, 534] on div "251 98 190 190 251 251 149 1450 1450" at bounding box center [637, 535] width 1244 height 40
click at [1197, 542] on input "149" at bounding box center [1188, 543] width 20 height 10
click at [1004, 543] on input "251" at bounding box center [995, 543] width 20 height 10
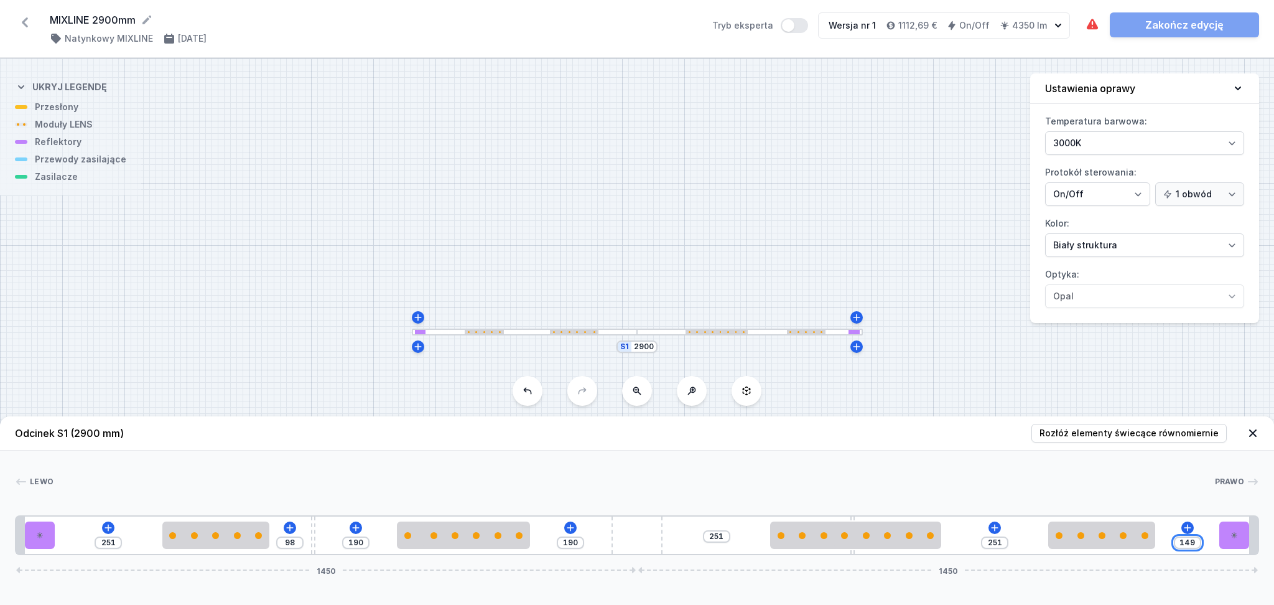
click at [1197, 543] on input "149" at bounding box center [1188, 543] width 20 height 10
click at [1019, 536] on div "251 98 190 190 251 251 149 1450 1450" at bounding box center [637, 535] width 1244 height 40
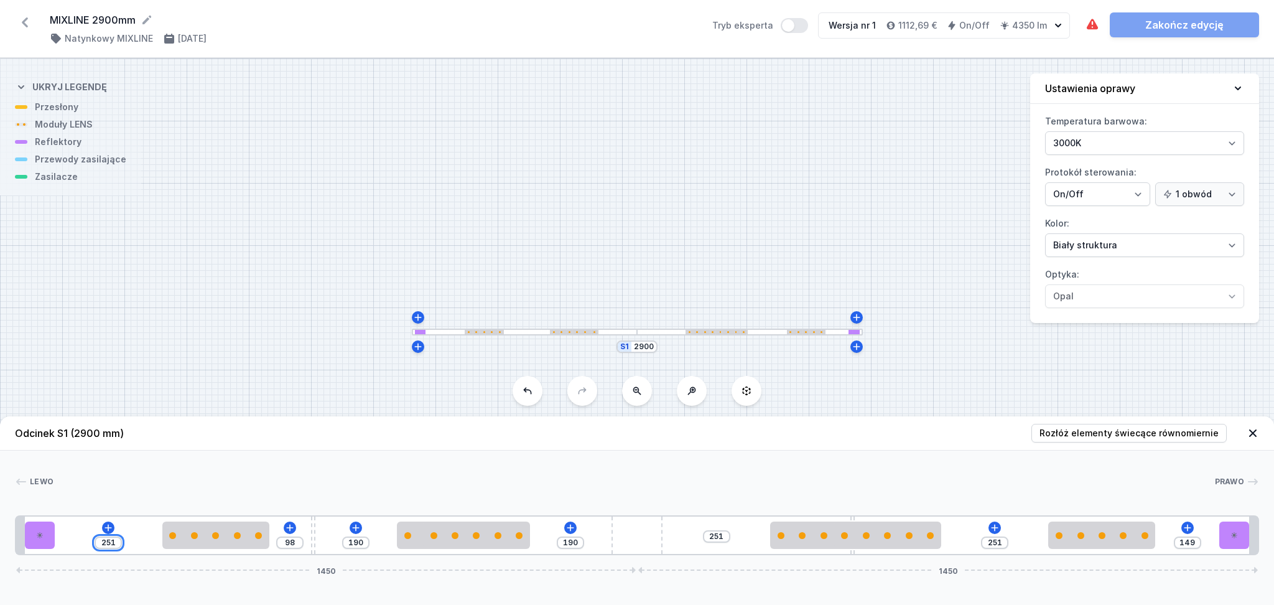
click at [114, 542] on input "251" at bounding box center [108, 543] width 20 height 10
click at [299, 542] on input "98" at bounding box center [290, 543] width 20 height 10
click at [392, 534] on input "37" at bounding box center [389, 536] width 20 height 10
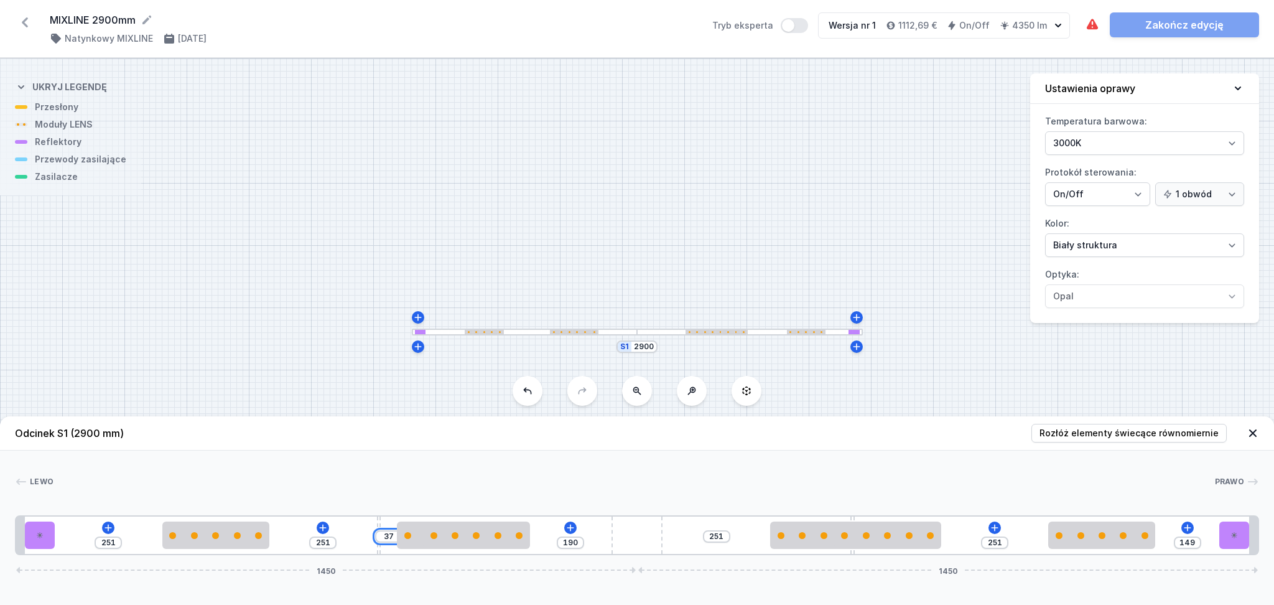
click at [392, 534] on input "37" at bounding box center [389, 536] width 20 height 10
click at [609, 537] on input "37" at bounding box center [604, 536] width 20 height 10
click at [457, 543] on div at bounding box center [476, 534] width 107 height 27
click at [512, 496] on icon at bounding box center [508, 500] width 10 height 10
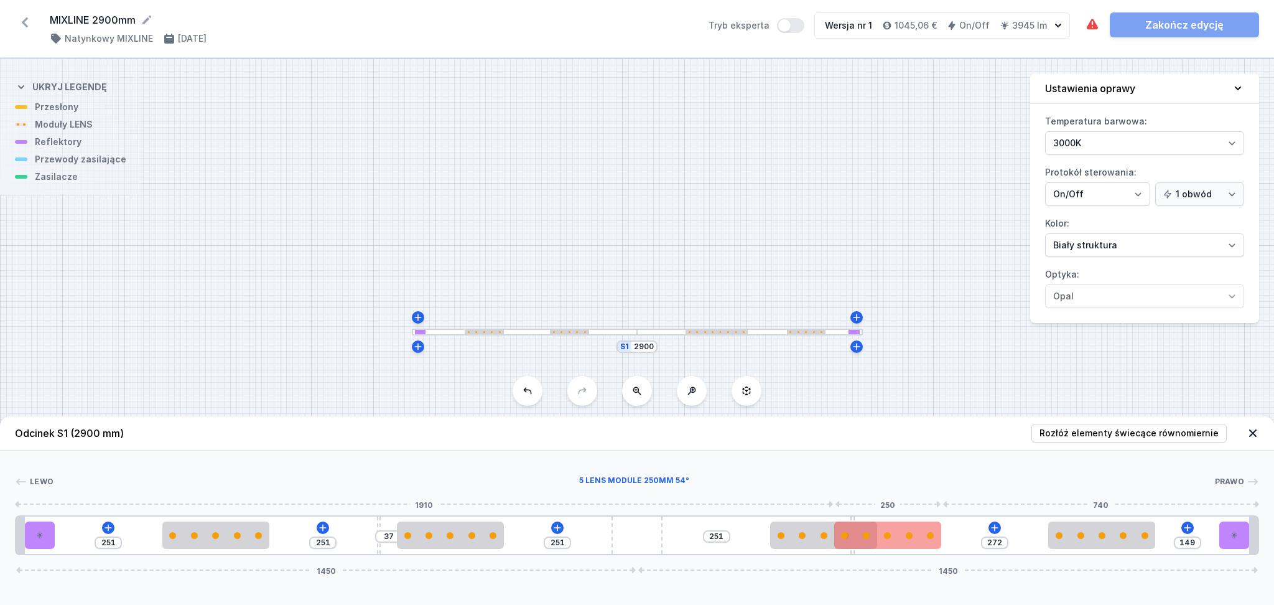
drag, startPoint x: 888, startPoint y: 539, endPoint x: 891, endPoint y: 532, distance: 7.5
click at [891, 532] on div at bounding box center [887, 534] width 107 height 27
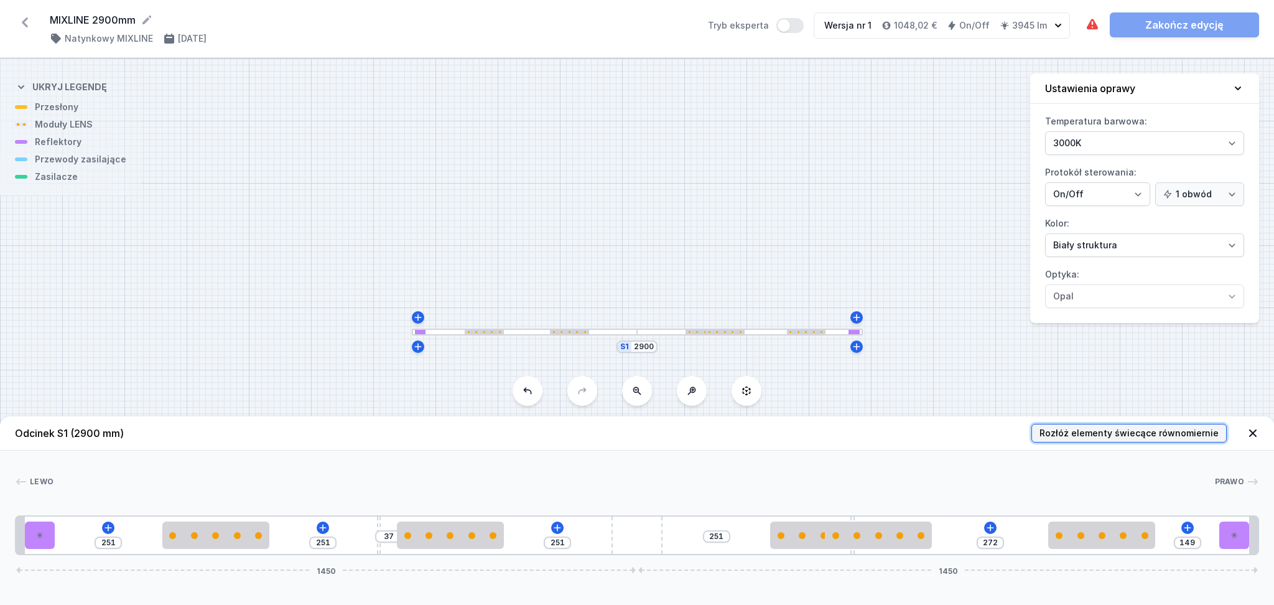
click at [1114, 432] on span "Rozłóż elementy świecące równomiernie" at bounding box center [1129, 433] width 179 height 12
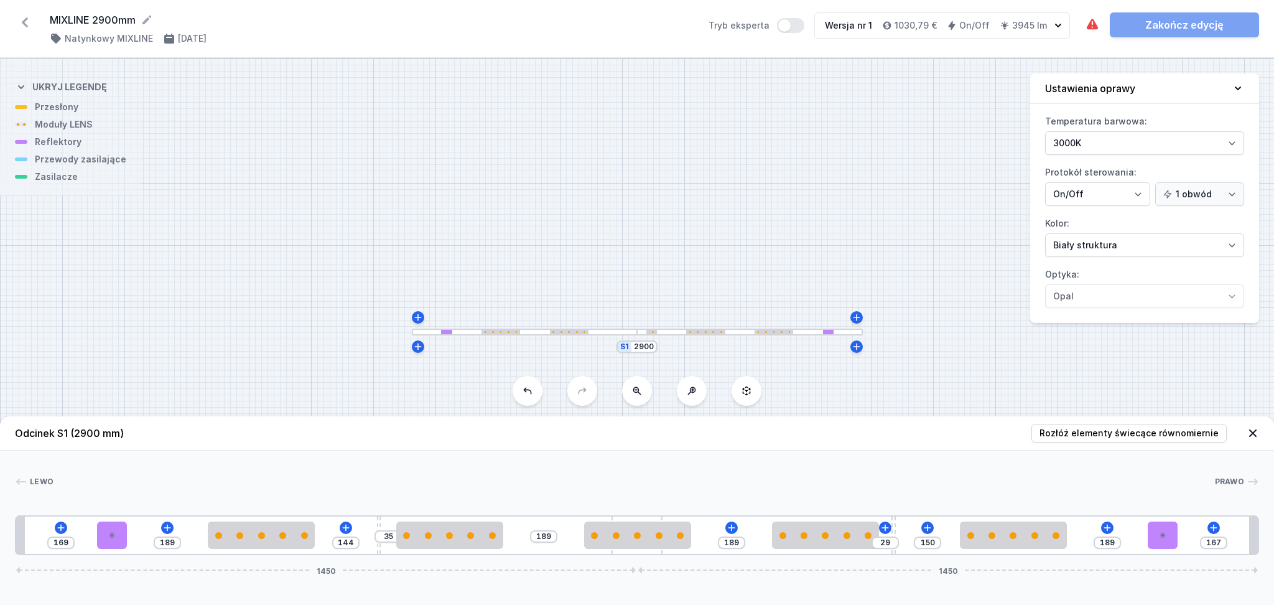
drag, startPoint x: 852, startPoint y: 517, endPoint x: 906, endPoint y: 514, distance: 54.2
drag, startPoint x: 647, startPoint y: 523, endPoint x: 661, endPoint y: 518, distance: 15.0
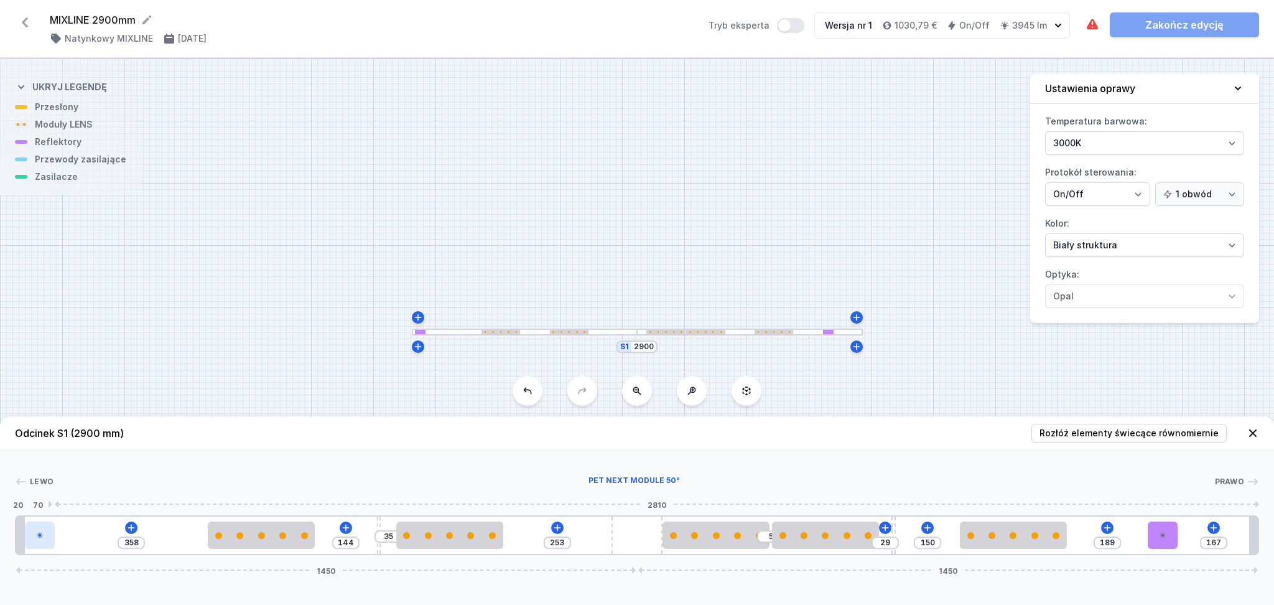
drag, startPoint x: 105, startPoint y: 537, endPoint x: 43, endPoint y: 538, distance: 62.2
click at [43, 538] on div at bounding box center [40, 534] width 30 height 27
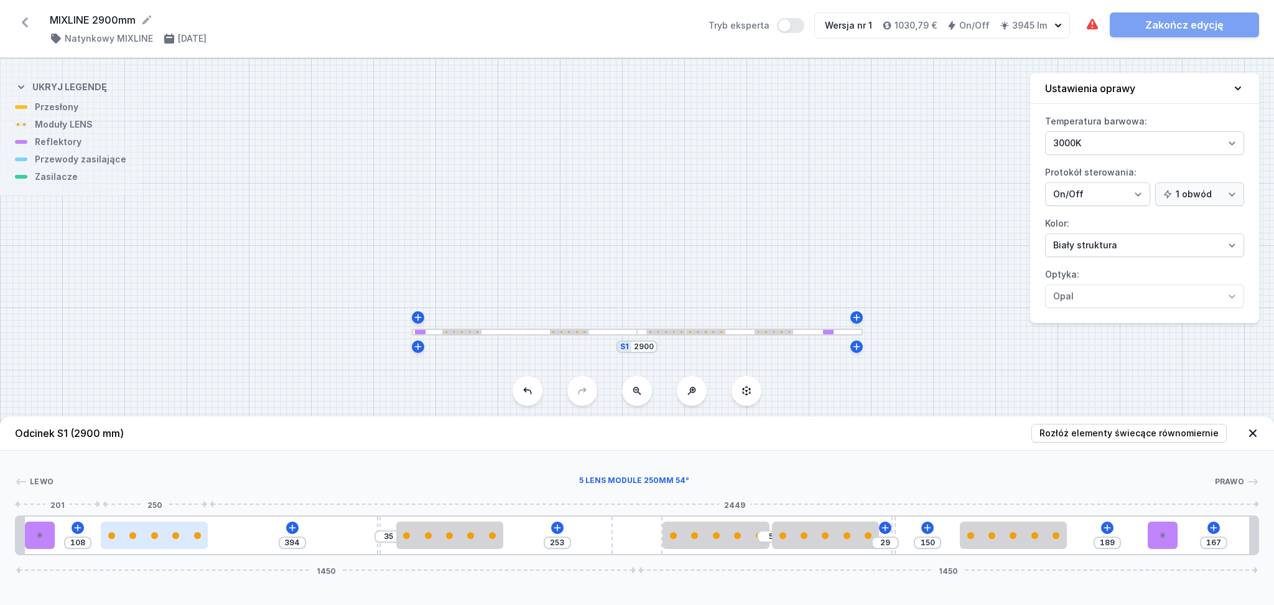
drag, startPoint x: 248, startPoint y: 539, endPoint x: 133, endPoint y: 548, distance: 114.8
click at [133, 548] on div at bounding box center [154, 534] width 107 height 27
click at [85, 539] on input "108" at bounding box center [78, 543] width 20 height 10
click at [87, 537] on div "108 394 35 253 5 29 150 189 167 1450 1450" at bounding box center [637, 535] width 1244 height 40
click at [86, 543] on input "108" at bounding box center [78, 543] width 20 height 10
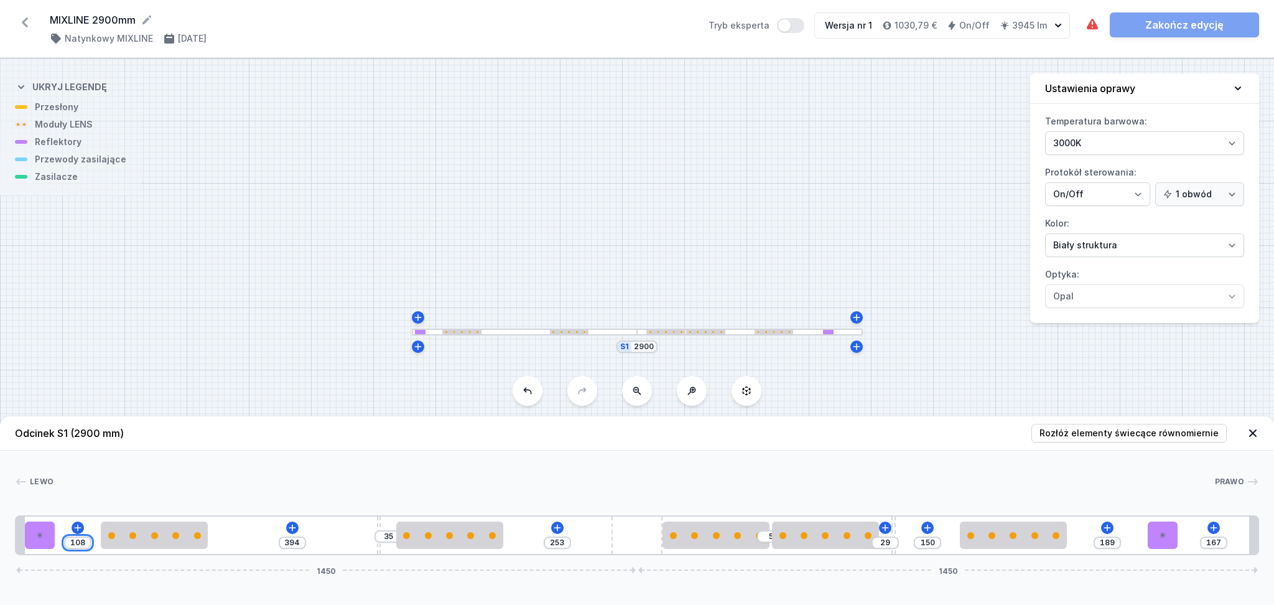
click at [86, 543] on input "108" at bounding box center [78, 543] width 20 height 10
click at [218, 542] on div "502 35 253 5 29 150 189 167 1450 1450" at bounding box center [637, 535] width 1244 height 40
drag, startPoint x: 97, startPoint y: 543, endPoint x: 143, endPoint y: 543, distance: 46.0
click at [143, 543] on div at bounding box center [161, 534] width 107 height 27
click at [86, 541] on input "124" at bounding box center [82, 543] width 20 height 10
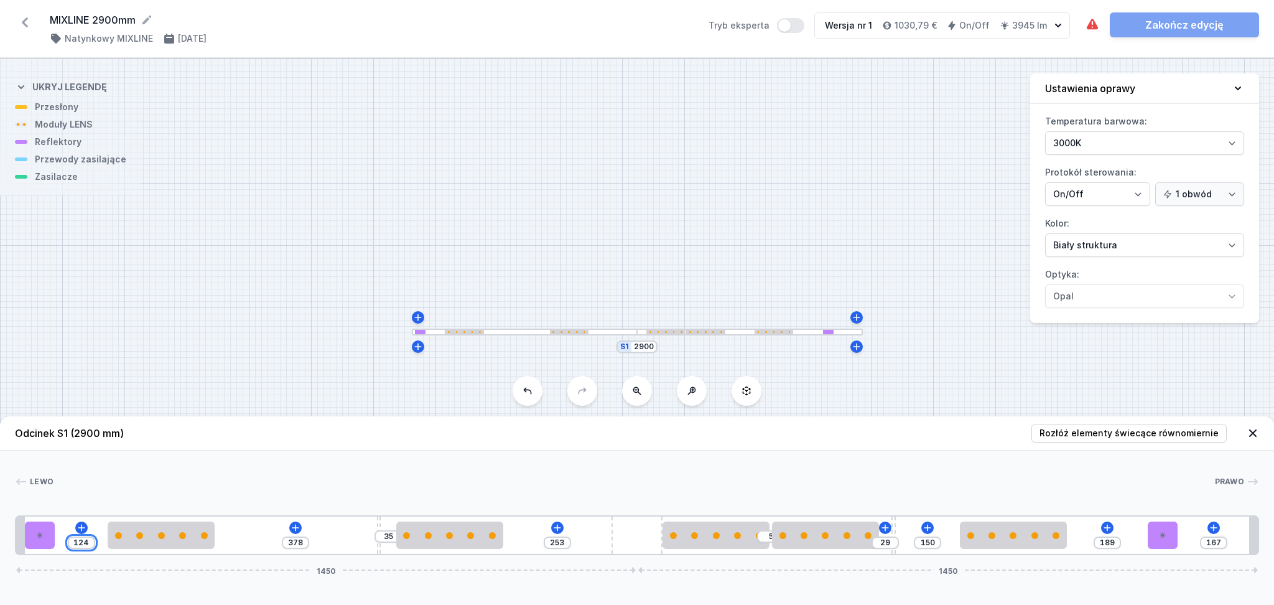
click at [86, 541] on input "124" at bounding box center [82, 543] width 20 height 10
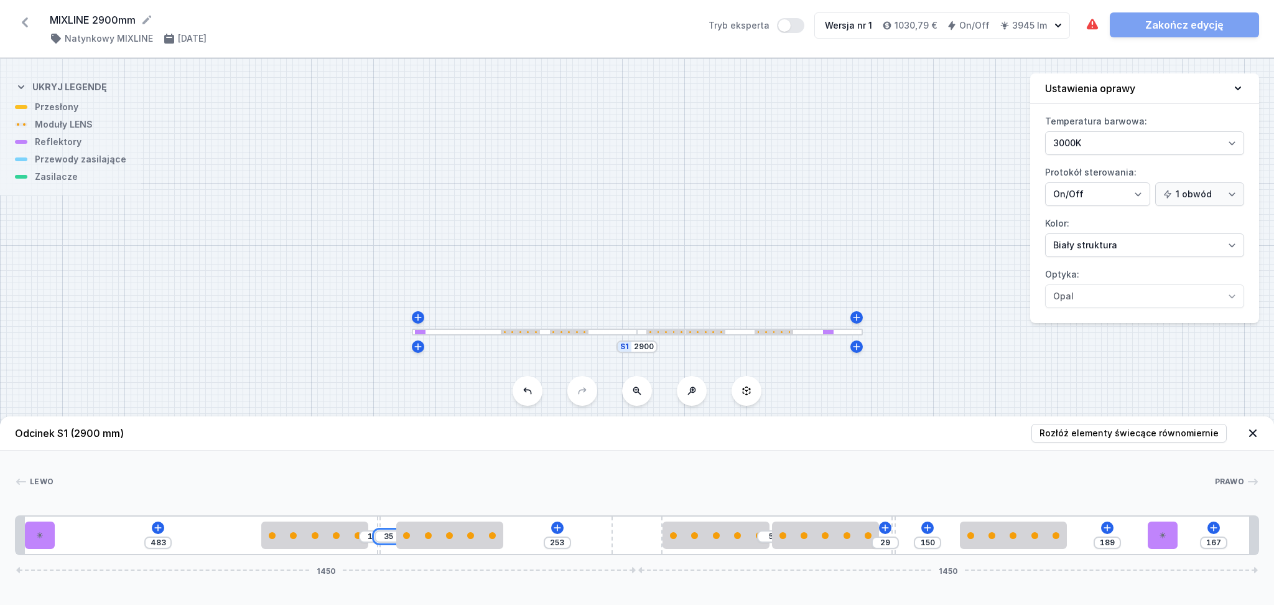
click at [390, 536] on input "35" at bounding box center [388, 536] width 20 height 10
click at [768, 539] on input "5" at bounding box center [771, 536] width 20 height 10
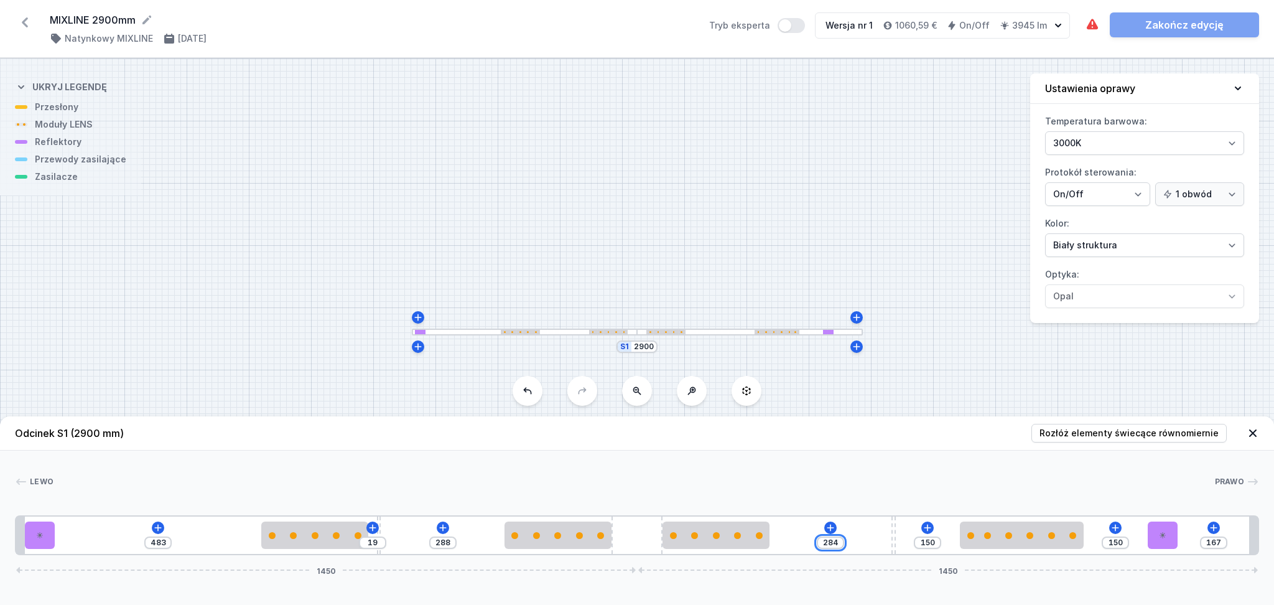
click at [839, 541] on input "284" at bounding box center [831, 543] width 20 height 10
click at [872, 535] on input "444" at bounding box center [865, 536] width 20 height 10
drag, startPoint x: 1022, startPoint y: 538, endPoint x: 889, endPoint y: 543, distance: 133.3
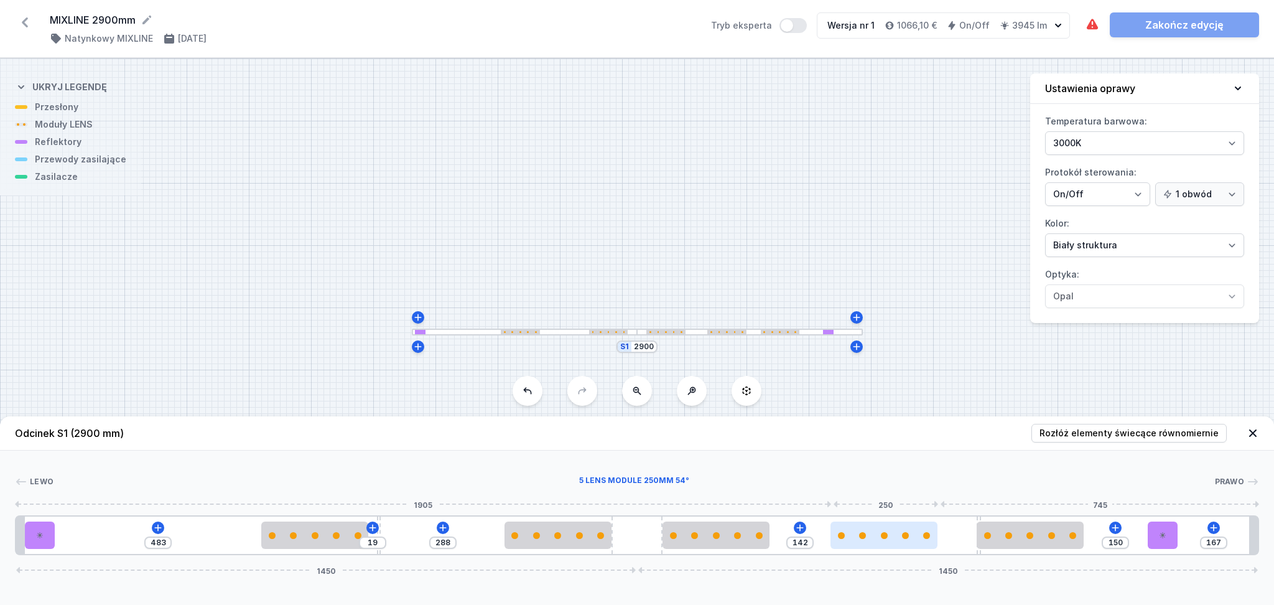
click at [889, 543] on div at bounding box center [884, 534] width 107 height 27
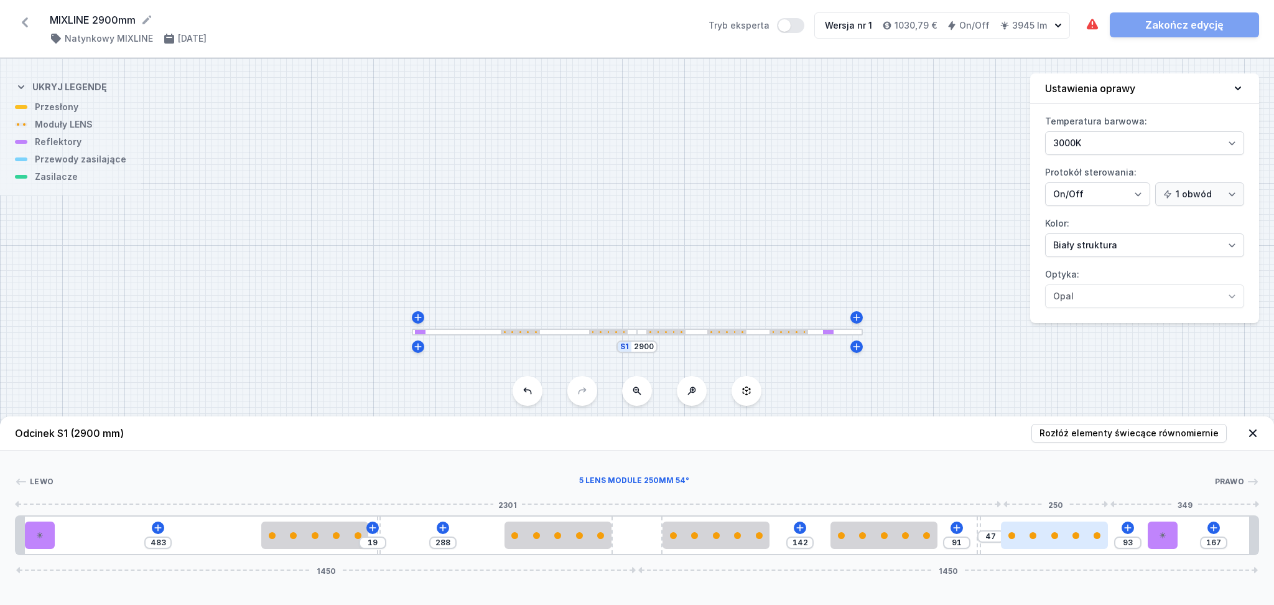
drag, startPoint x: 1034, startPoint y: 541, endPoint x: 1073, endPoint y: 536, distance: 39.5
click at [1073, 536] on div at bounding box center [1054, 534] width 107 height 27
drag, startPoint x: 1167, startPoint y: 538, endPoint x: 1253, endPoint y: 537, distance: 86.5
click at [1253, 537] on div "483 19 288 142 91 47 260 1450 1450" at bounding box center [637, 535] width 1244 height 40
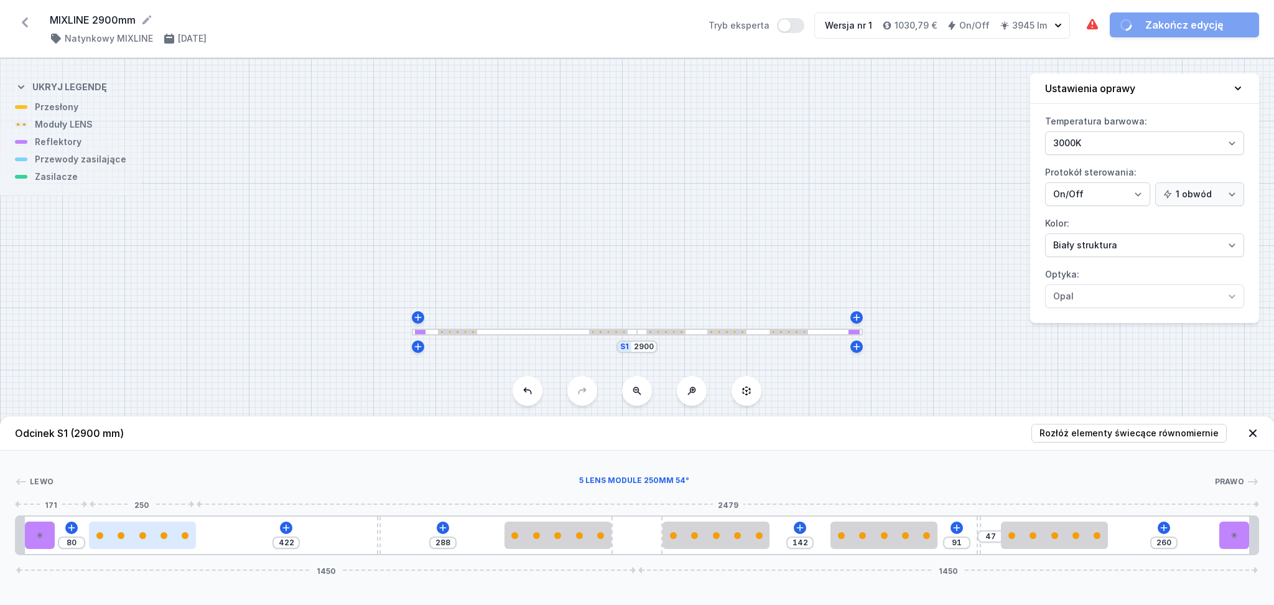
drag, startPoint x: 320, startPoint y: 541, endPoint x: 140, endPoint y: 548, distance: 180.6
click at [140, 548] on div at bounding box center [142, 534] width 107 height 27
click at [284, 528] on icon at bounding box center [286, 527] width 7 height 7
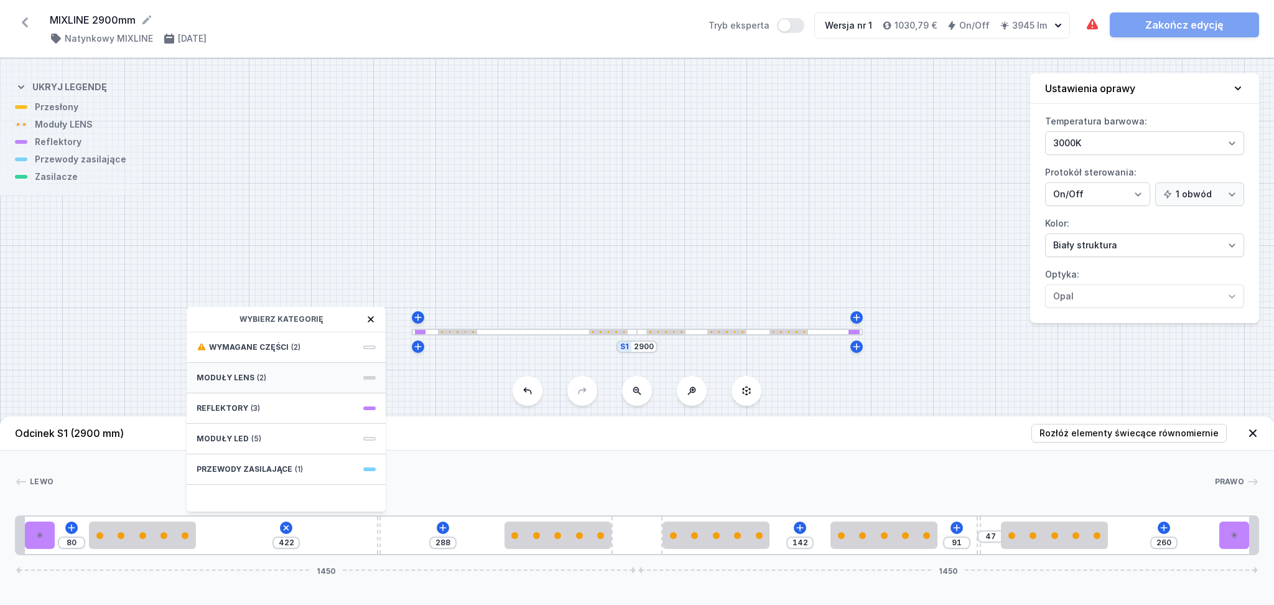
click at [284, 378] on div "Moduły LENS (2)" at bounding box center [286, 378] width 199 height 30
click at [284, 463] on span "5 LENS module 250mm 54°" at bounding box center [286, 469] width 179 height 12
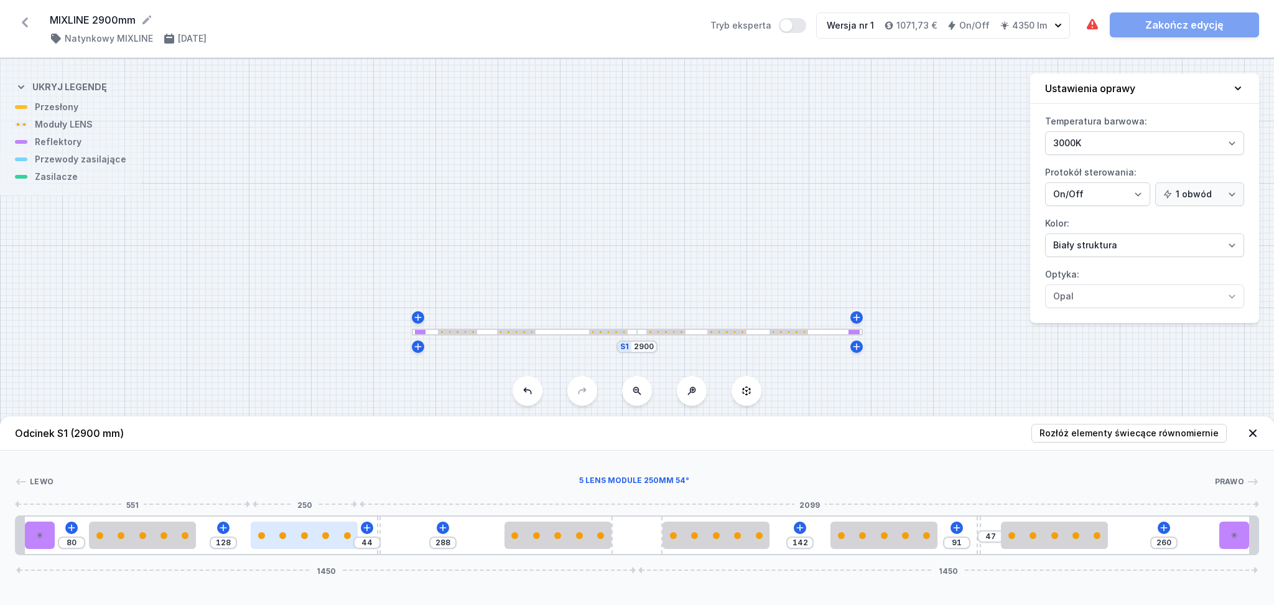
drag, startPoint x: 259, startPoint y: 544, endPoint x: 309, endPoint y: 542, distance: 49.2
click at [309, 542] on div at bounding box center [304, 534] width 107 height 27
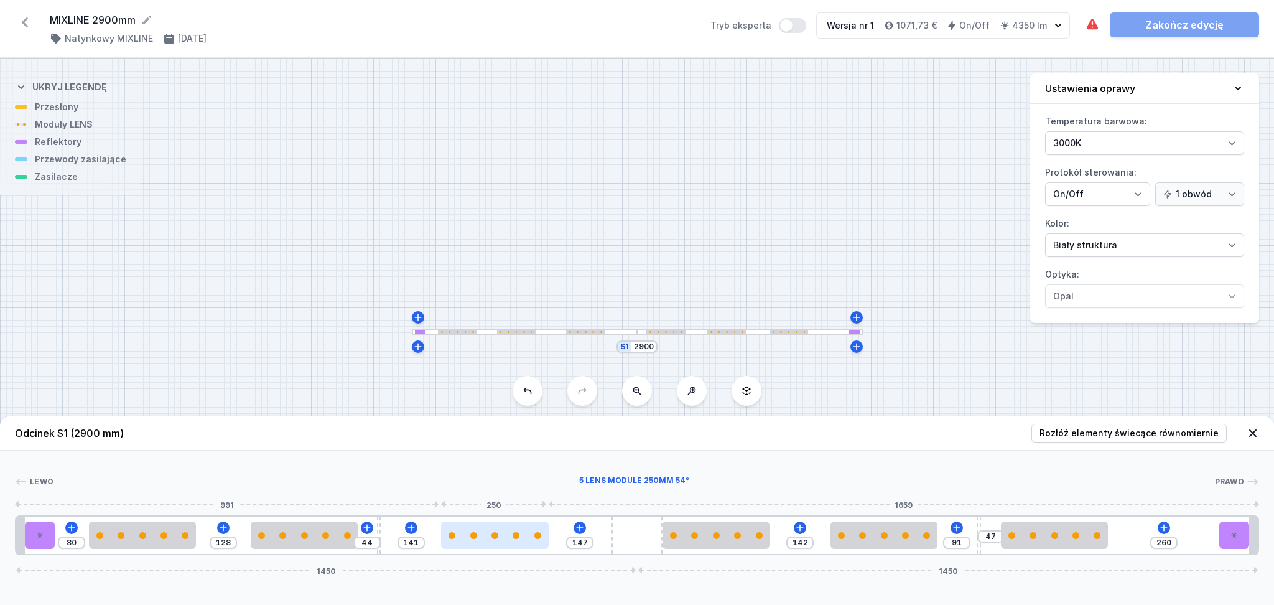
drag, startPoint x: 540, startPoint y: 547, endPoint x: 472, endPoint y: 543, distance: 68.6
click at [474, 544] on div at bounding box center [494, 534] width 107 height 27
drag, startPoint x: 506, startPoint y: 540, endPoint x: 525, endPoint y: 539, distance: 18.7
click at [528, 541] on div at bounding box center [519, 534] width 107 height 27
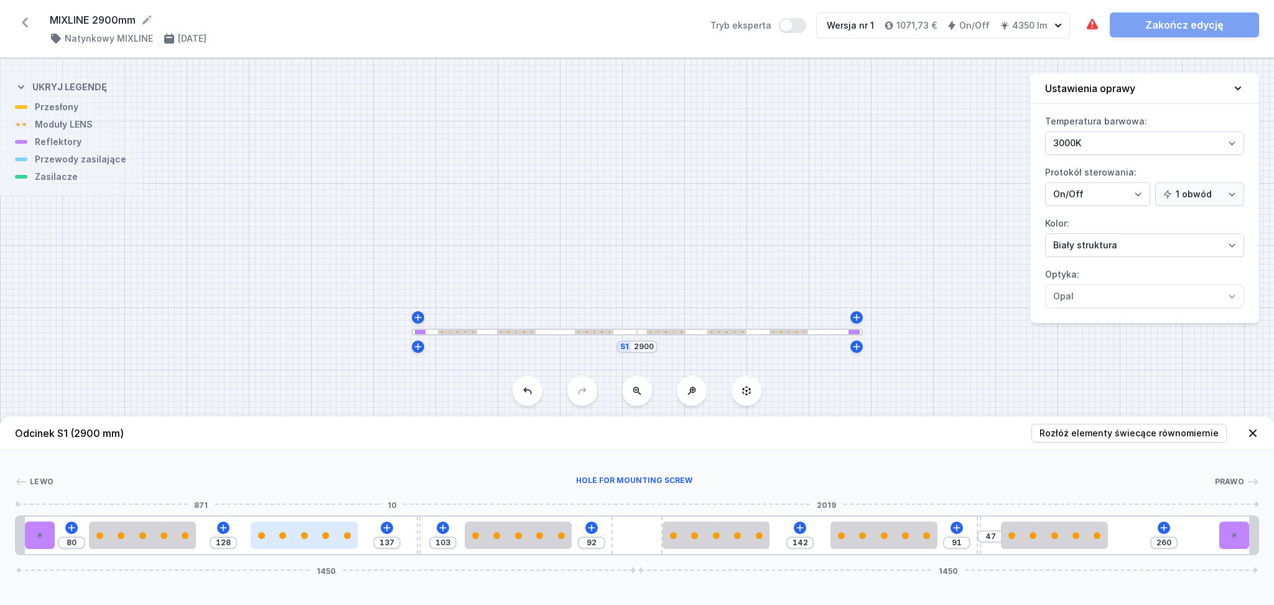
drag, startPoint x: 379, startPoint y: 526, endPoint x: 353, endPoint y: 536, distance: 27.2
click at [417, 526] on div at bounding box center [419, 534] width 4 height 37
drag, startPoint x: 294, startPoint y: 544, endPoint x: 332, endPoint y: 540, distance: 38.1
click at [332, 540] on div at bounding box center [346, 534] width 107 height 27
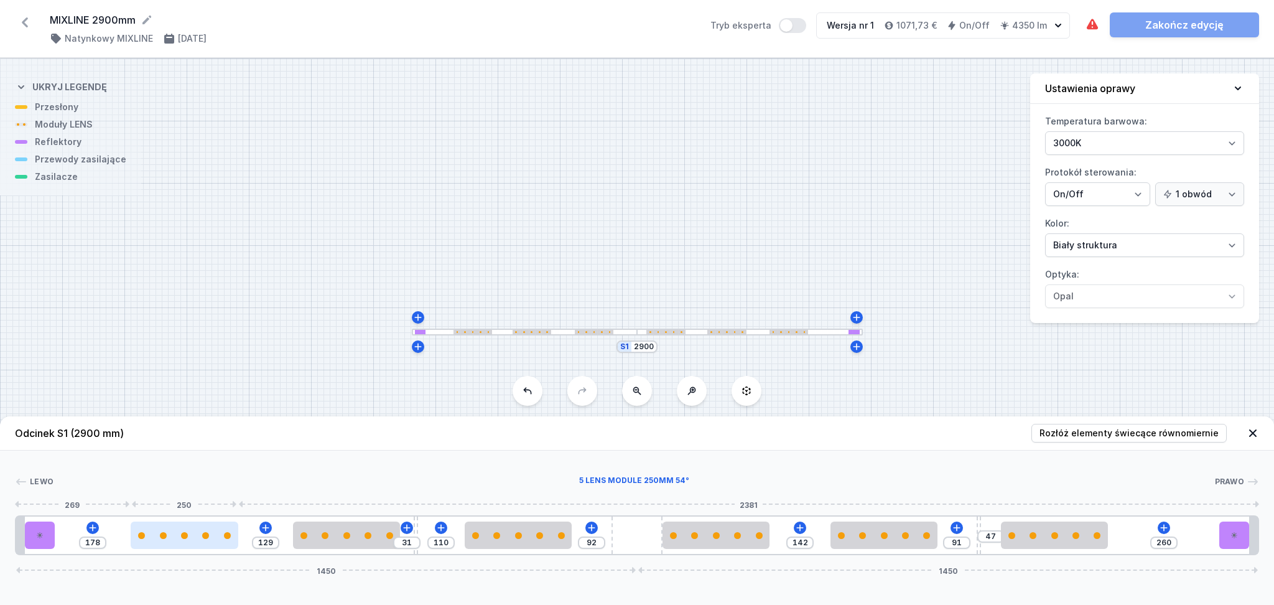
drag, startPoint x: 160, startPoint y: 538, endPoint x: 195, endPoint y: 538, distance: 34.8
click at [195, 538] on div at bounding box center [184, 535] width 107 height 7
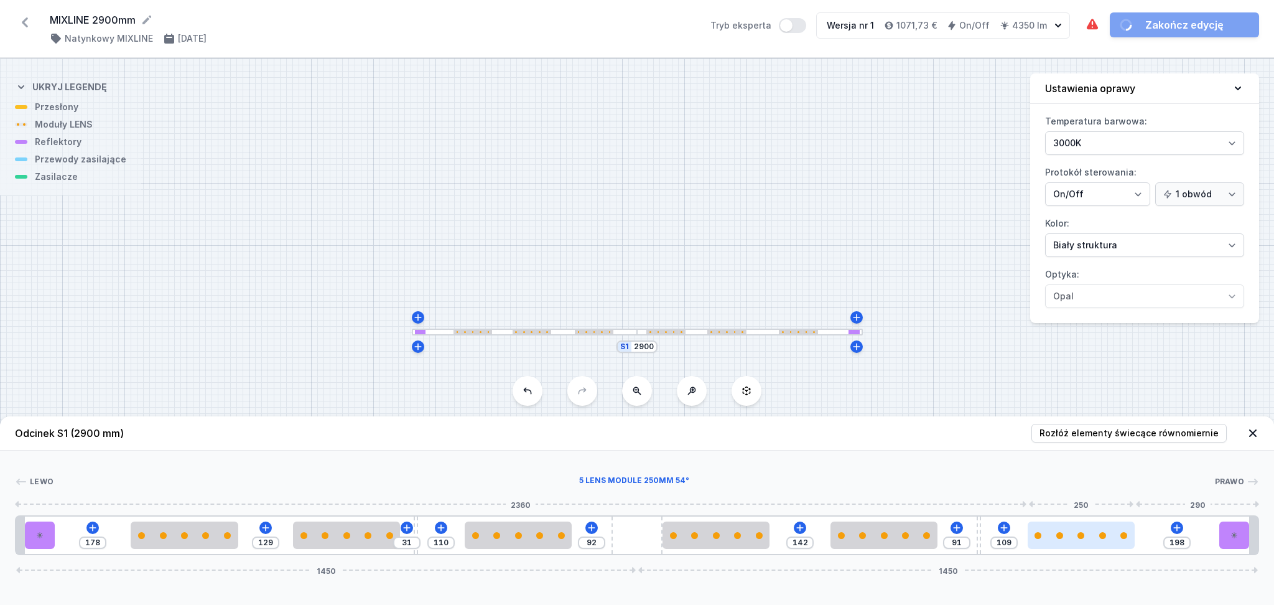
drag, startPoint x: 1070, startPoint y: 539, endPoint x: 1111, endPoint y: 537, distance: 41.7
click at [1111, 537] on div at bounding box center [1081, 534] width 107 height 27
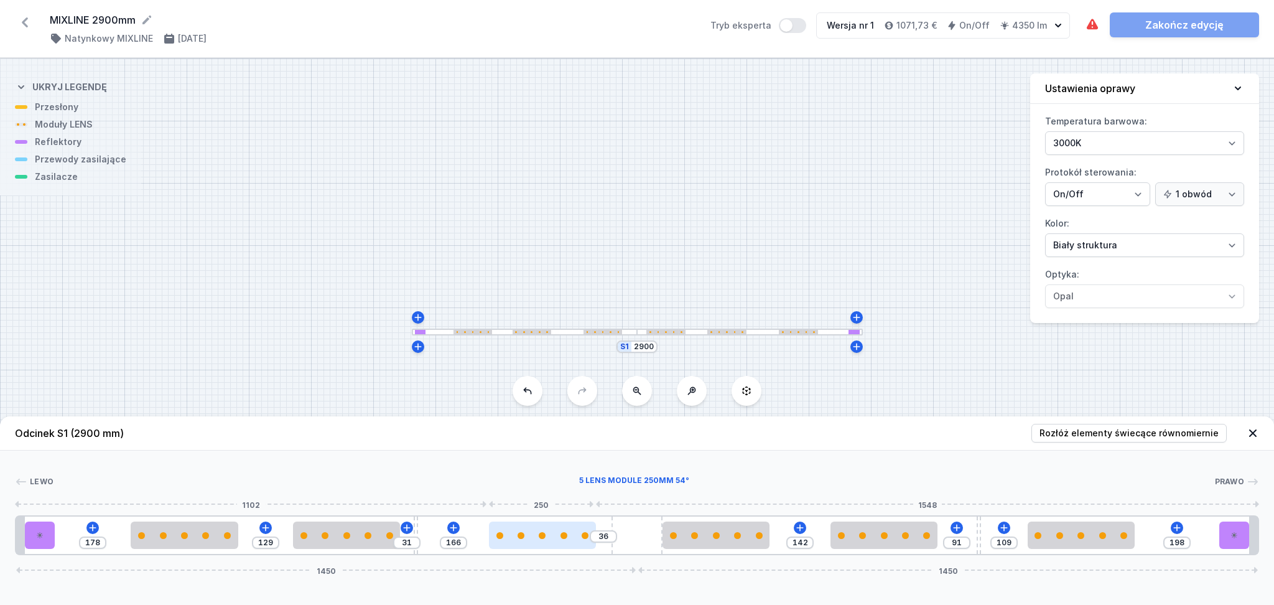
drag, startPoint x: 524, startPoint y: 546, endPoint x: 545, endPoint y: 541, distance: 21.7
click at [545, 541] on div at bounding box center [542, 534] width 107 height 27
drag, startPoint x: 416, startPoint y: 528, endPoint x: 405, endPoint y: 538, distance: 14.5
click at [443, 526] on div at bounding box center [445, 534] width 4 height 37
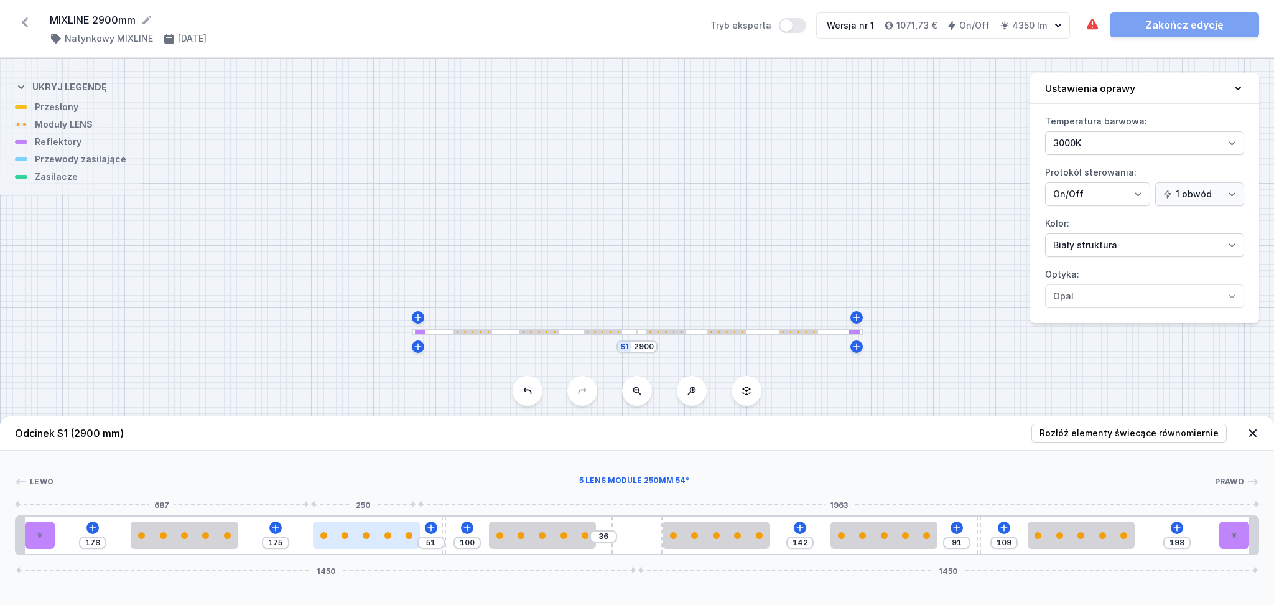
drag, startPoint x: 364, startPoint y: 541, endPoint x: 379, endPoint y: 541, distance: 14.9
click at [379, 541] on div at bounding box center [366, 534] width 107 height 27
drag, startPoint x: 212, startPoint y: 539, endPoint x: 208, endPoint y: 532, distance: 8.1
click at [208, 532] on div at bounding box center [187, 534] width 107 height 27
click at [1176, 530] on icon at bounding box center [1177, 528] width 10 height 10
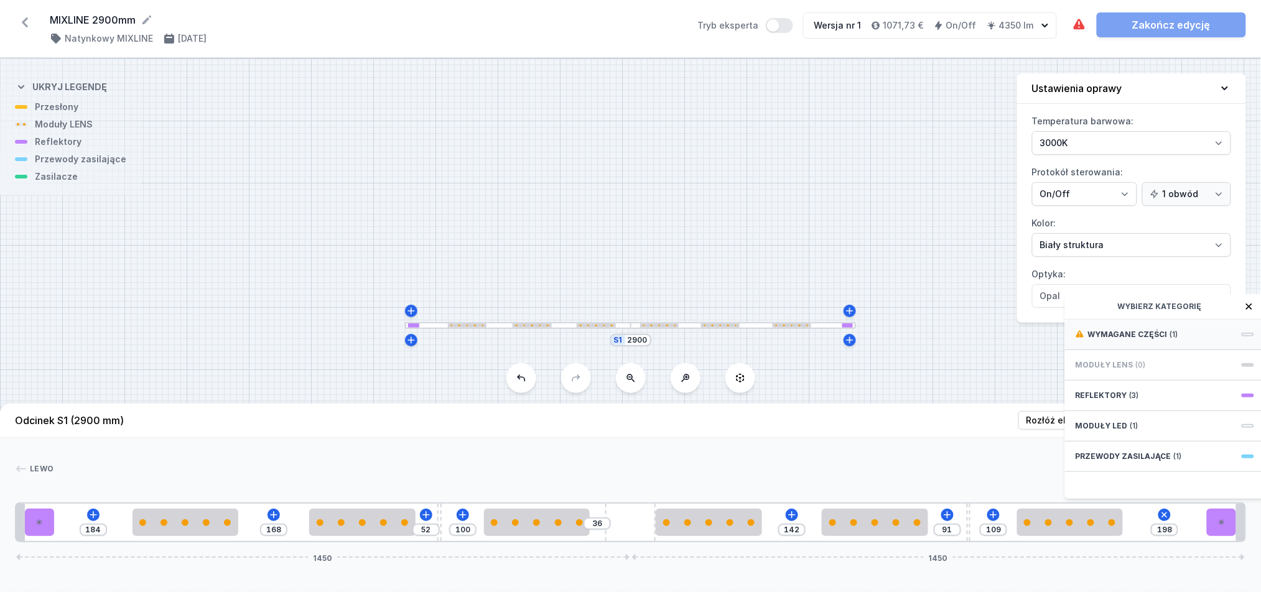
click at [1137, 340] on span "Wymagane części" at bounding box center [1128, 335] width 80 height 10
click at [1137, 340] on span "Hole for power supply cable" at bounding box center [1164, 333] width 179 height 12
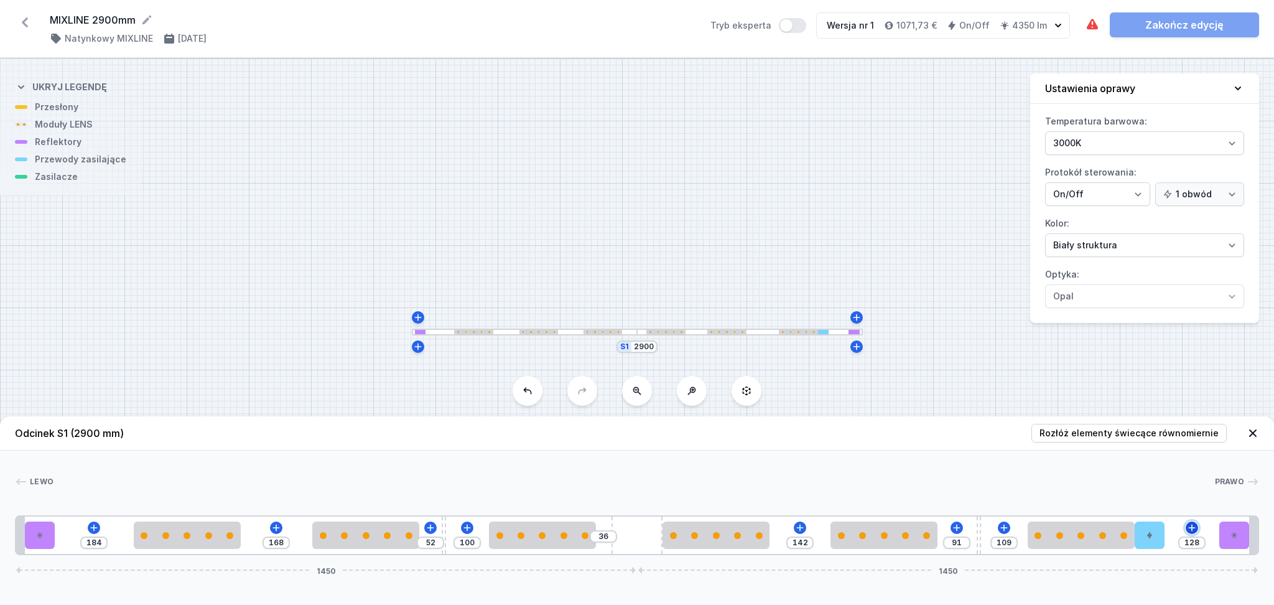
click at [1189, 528] on icon at bounding box center [1192, 528] width 10 height 10
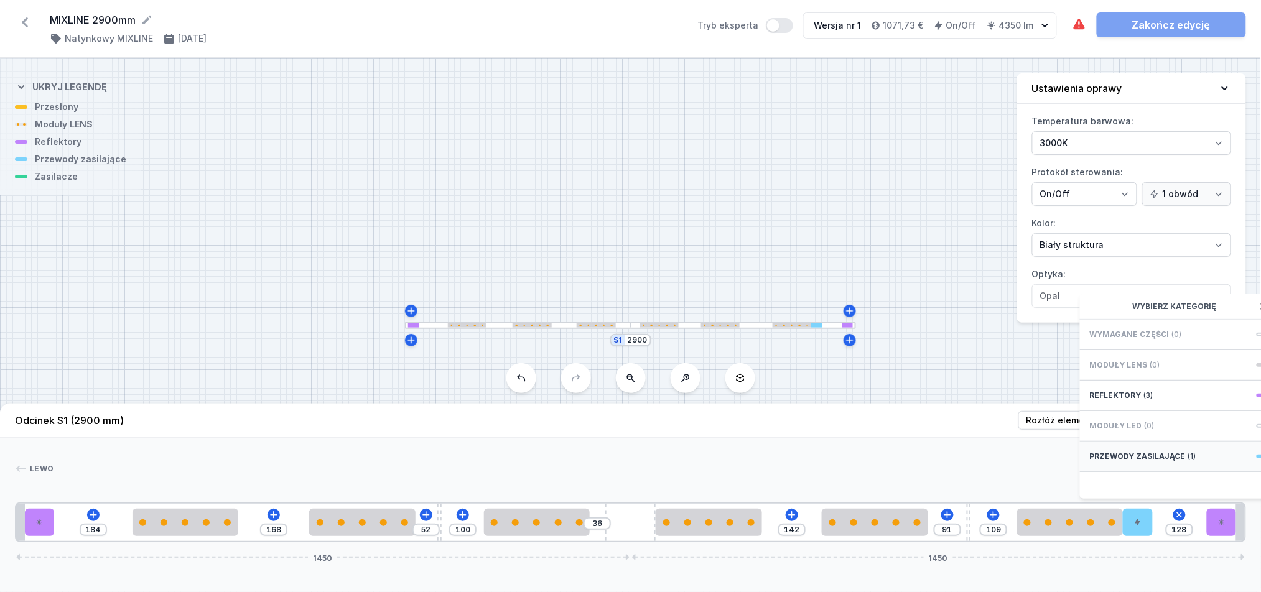
click at [1132, 462] on span "Przewody zasilające" at bounding box center [1138, 457] width 96 height 10
click at [1108, 340] on span "Hole for power supply cable" at bounding box center [1179, 333] width 179 height 12
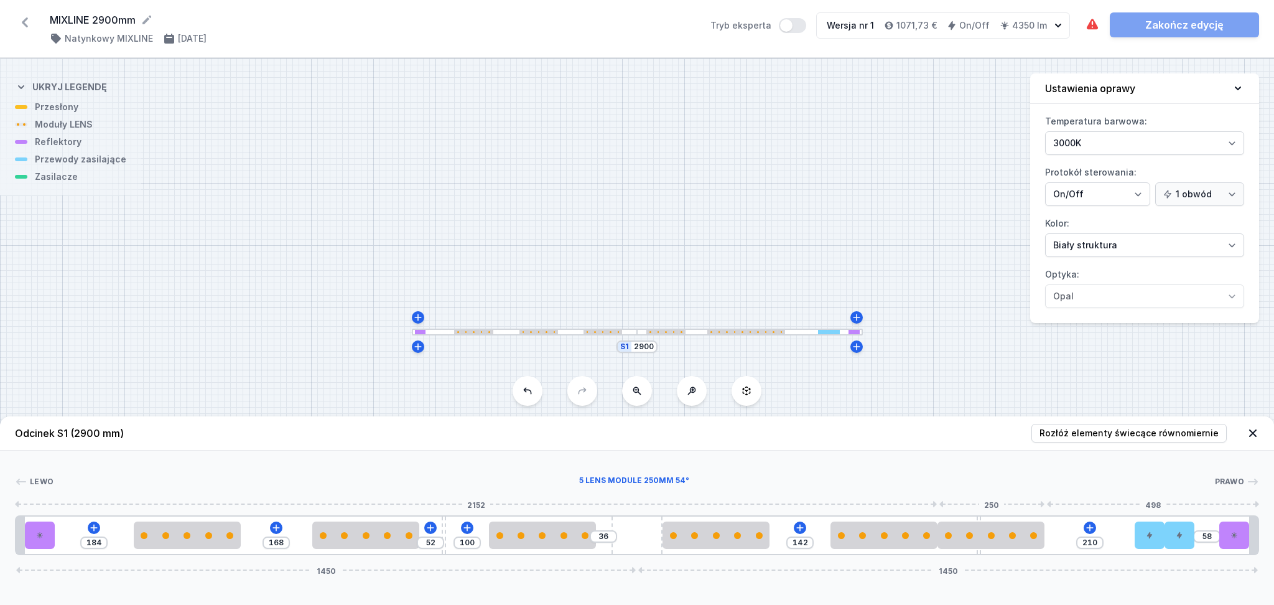
drag, startPoint x: 1109, startPoint y: 541, endPoint x: 1045, endPoint y: 534, distance: 64.5
click at [1045, 534] on div "184 168 52 100 36 142 210 58 1450 1450" at bounding box center [637, 535] width 1244 height 40
drag, startPoint x: 1024, startPoint y: 541, endPoint x: 1067, endPoint y: 530, distance: 44.4
click at [1067, 530] on div "184 168 52 100 36 142 210 58 1450 1450" at bounding box center [637, 535] width 1244 height 40
click at [1009, 543] on div at bounding box center [991, 534] width 107 height 27
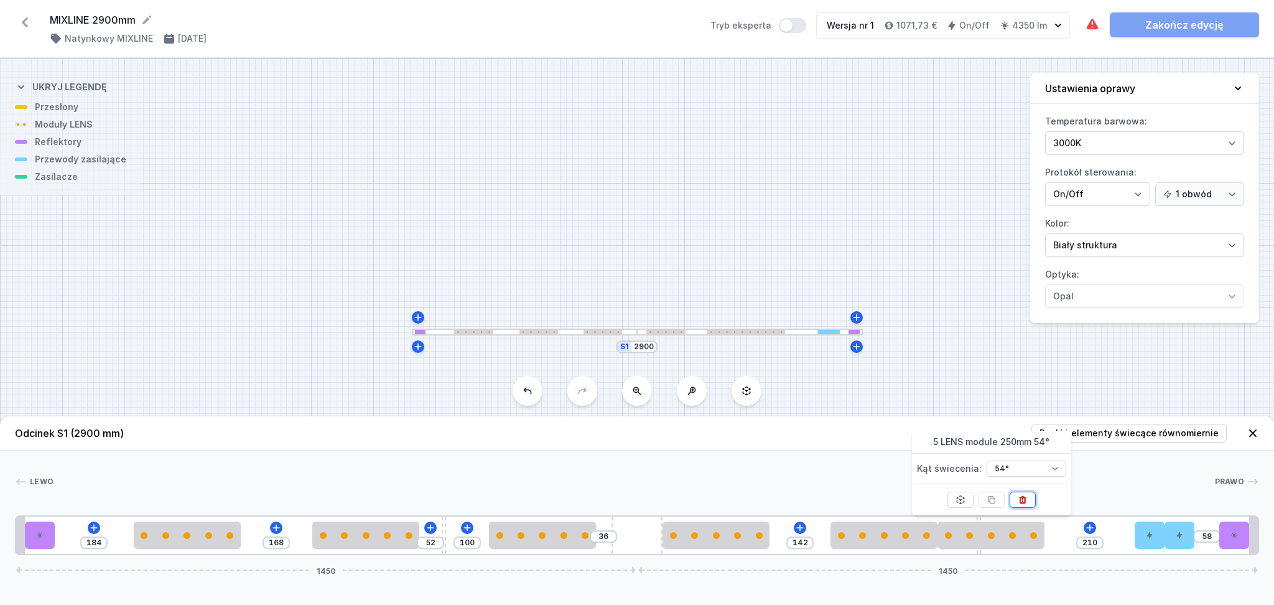
click at [1019, 498] on icon at bounding box center [1023, 500] width 10 height 10
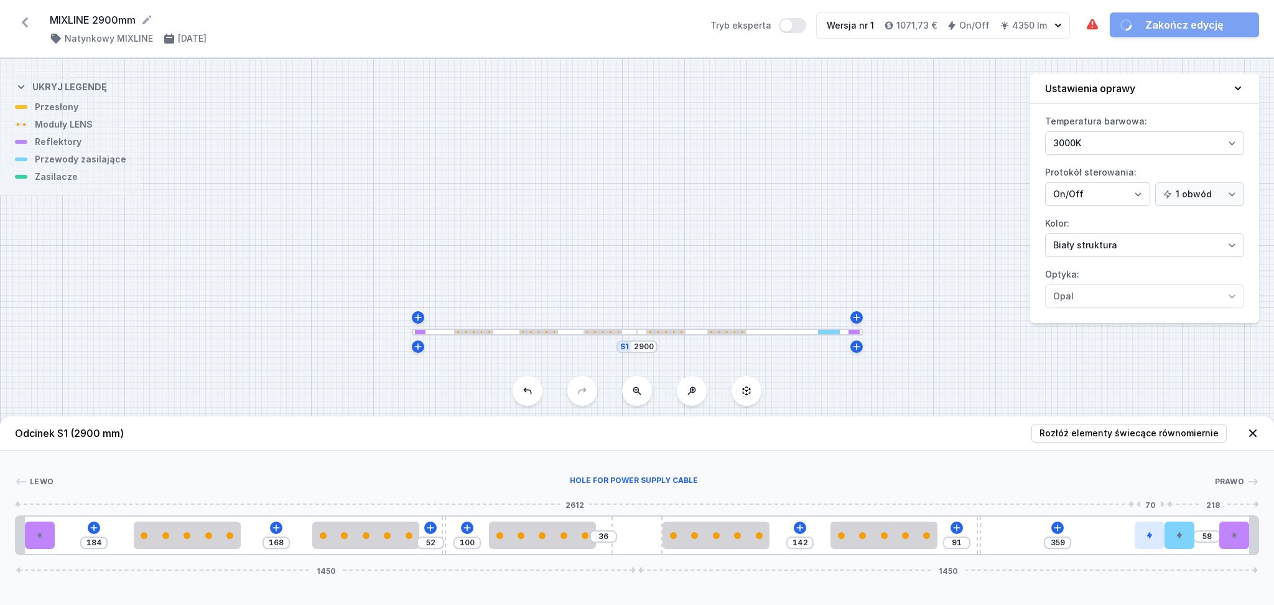
click at [1149, 532] on icon at bounding box center [1149, 534] width 7 height 7
click at [1151, 499] on icon at bounding box center [1151, 500] width 10 height 10
click at [1173, 537] on div at bounding box center [1180, 534] width 30 height 27
click at [1179, 502] on icon at bounding box center [1180, 500] width 10 height 10
click at [1103, 526] on icon at bounding box center [1100, 528] width 10 height 10
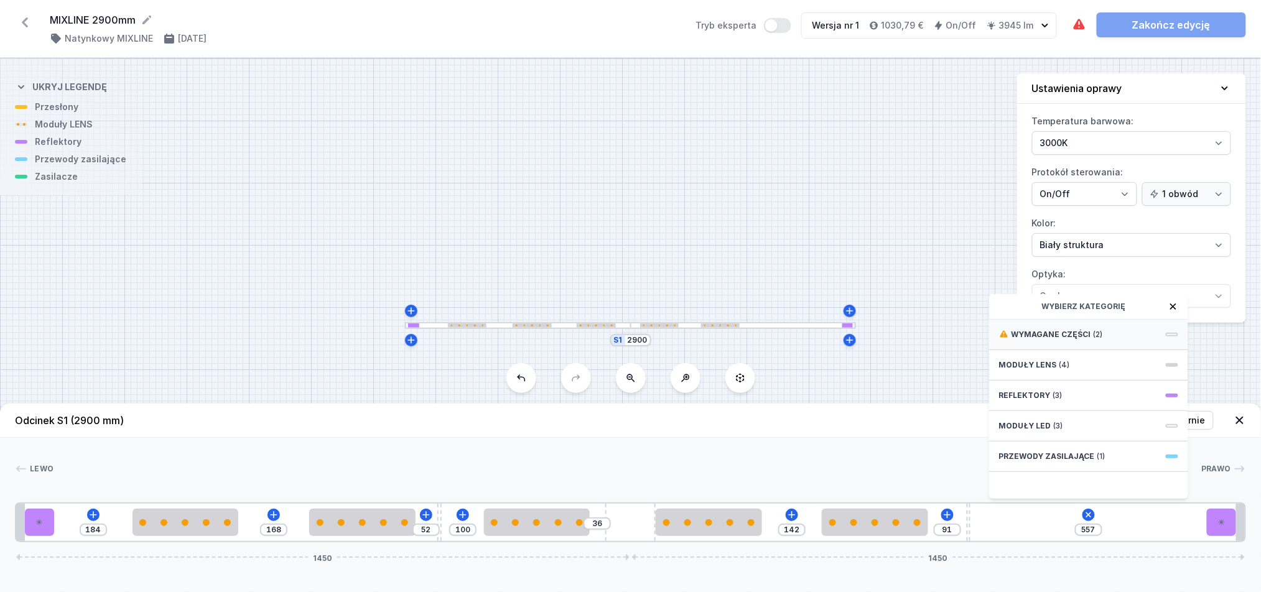
click at [1066, 350] on div "Wymagane części (2)" at bounding box center [1088, 335] width 199 height 30
click at [1063, 340] on span "Hole for power supply cable" at bounding box center [1088, 333] width 179 height 12
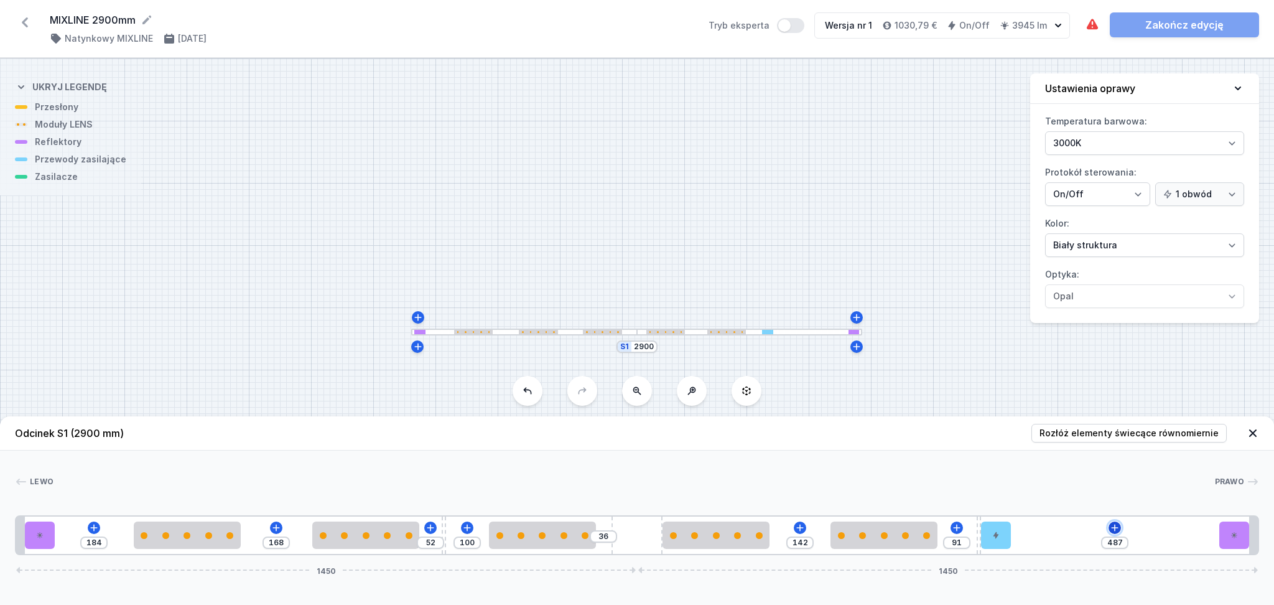
click at [1120, 531] on icon at bounding box center [1115, 528] width 10 height 10
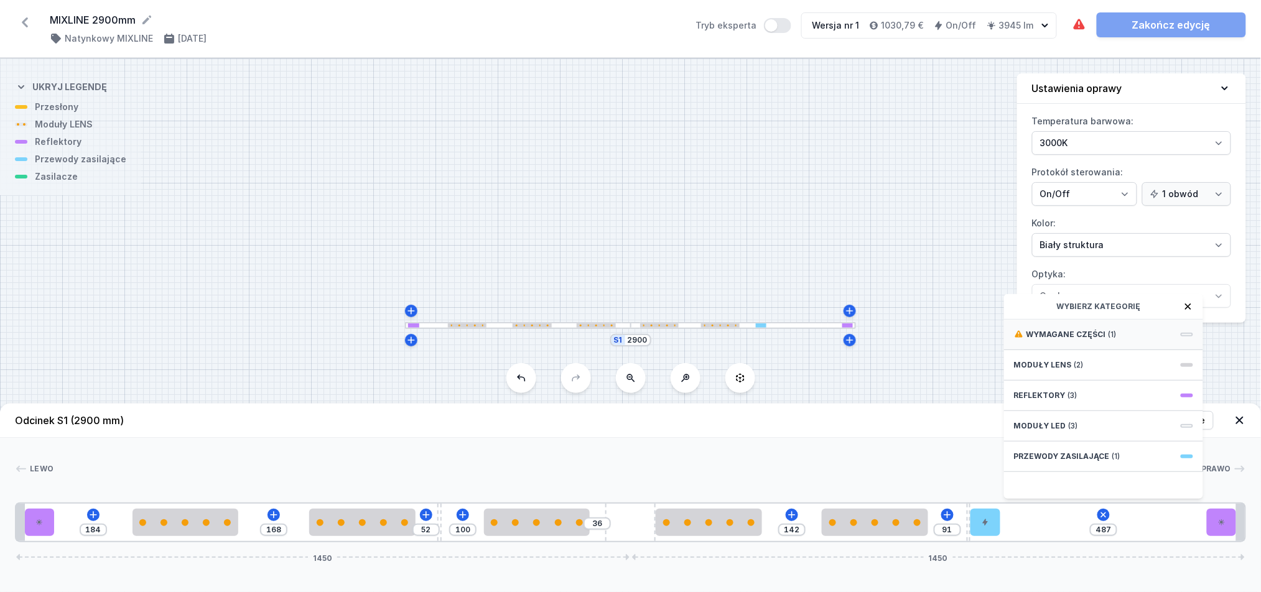
click at [1047, 340] on span "Wymagane części" at bounding box center [1067, 335] width 80 height 10
click at [1056, 320] on div "Wymagane części" at bounding box center [1103, 307] width 199 height 26
click at [1053, 340] on span "ON/OFF Driver - up to 40W" at bounding box center [1103, 333] width 179 height 12
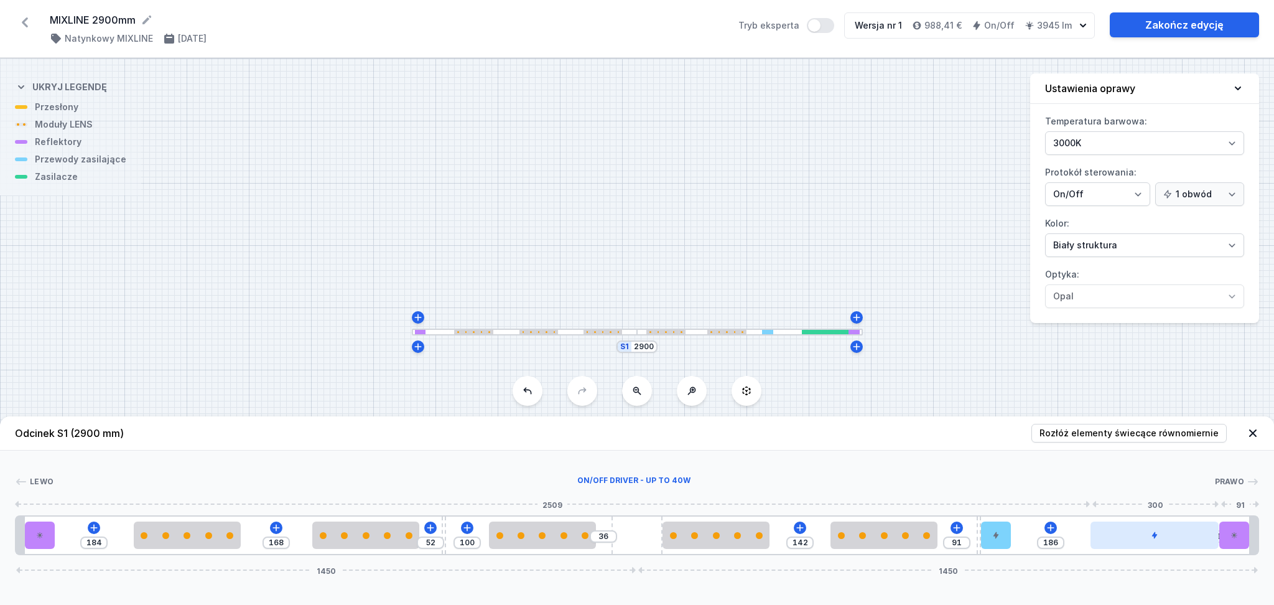
drag, startPoint x: 1083, startPoint y: 544, endPoint x: 1158, endPoint y: 539, distance: 75.4
click at [1158, 539] on div at bounding box center [1155, 534] width 128 height 27
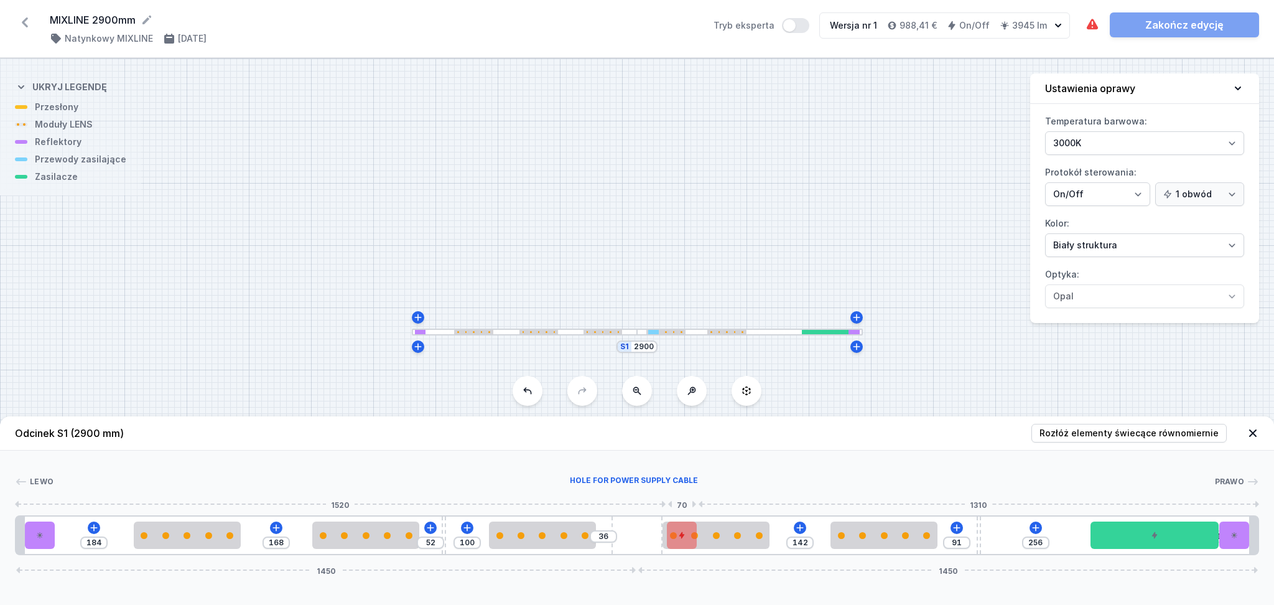
drag, startPoint x: 997, startPoint y: 540, endPoint x: 688, endPoint y: 538, distance: 309.9
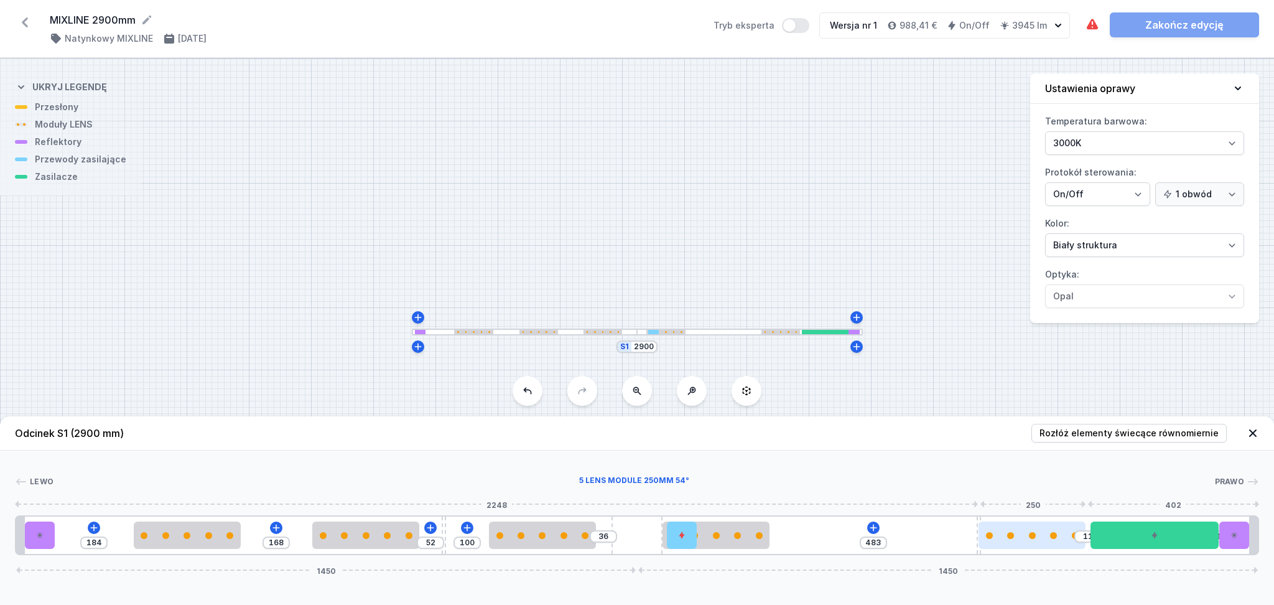
drag, startPoint x: 894, startPoint y: 538, endPoint x: 1039, endPoint y: 536, distance: 145.0
click at [979, 519] on div "184 168 52 100 36 454 24 11 1 1450 1450" at bounding box center [637, 535] width 1244 height 40
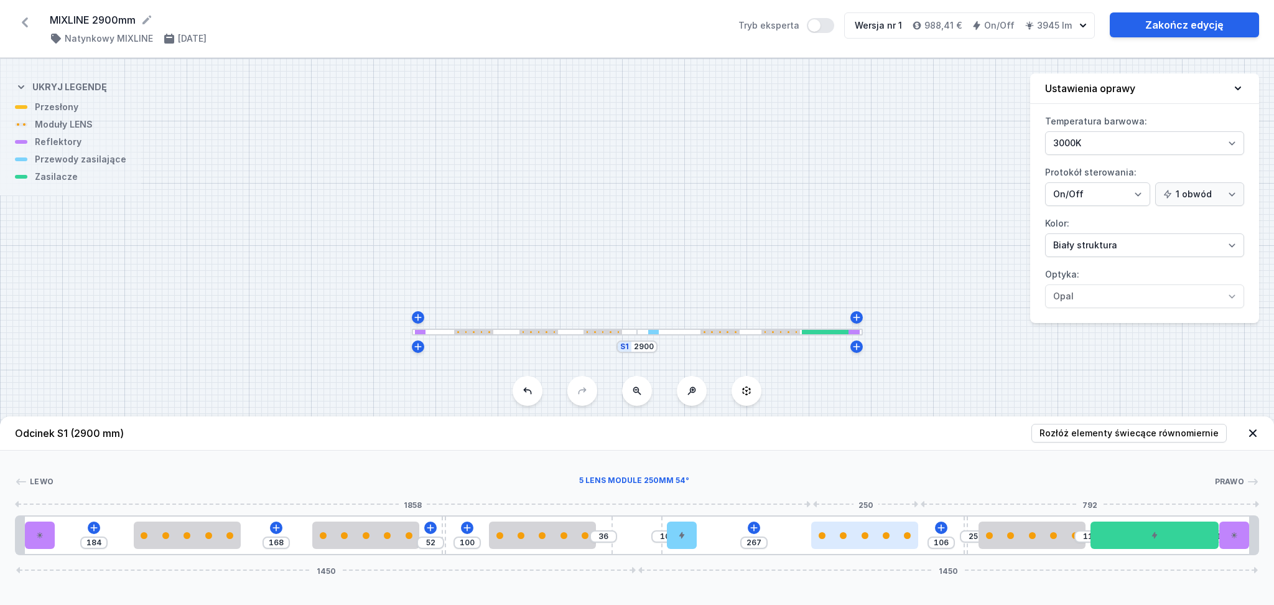
drag, startPoint x: 735, startPoint y: 536, endPoint x: 896, endPoint y: 530, distance: 160.6
click at [896, 530] on div at bounding box center [864, 534] width 107 height 27
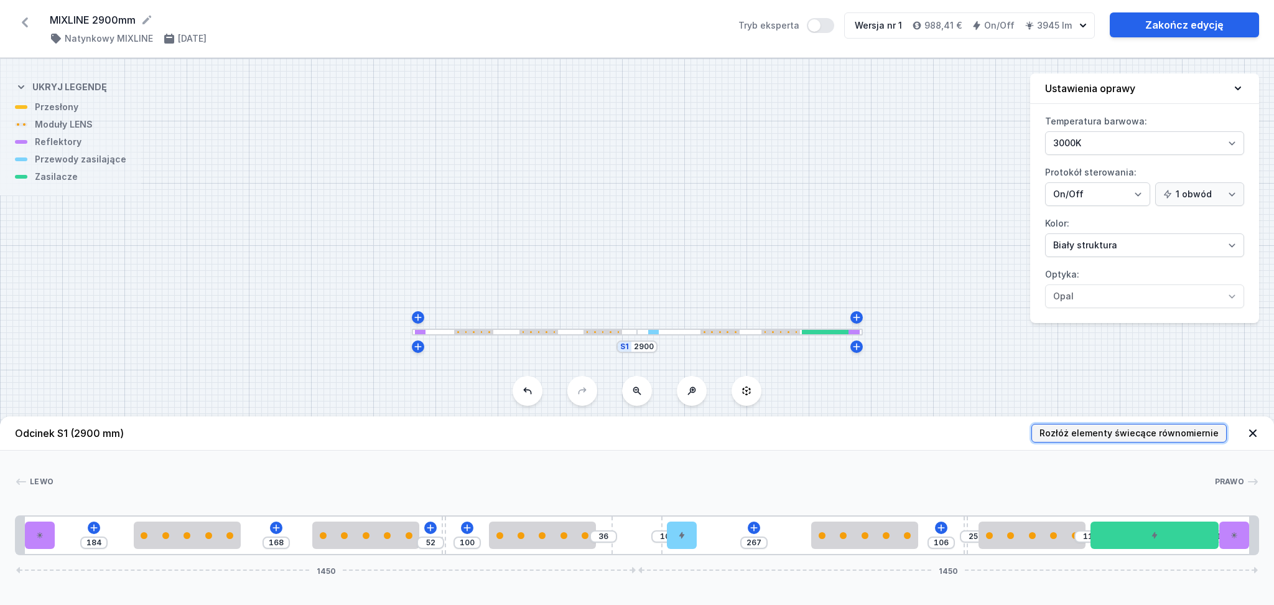
click at [1090, 427] on span "Rozłóż elementy świecące równomiernie" at bounding box center [1129, 433] width 179 height 12
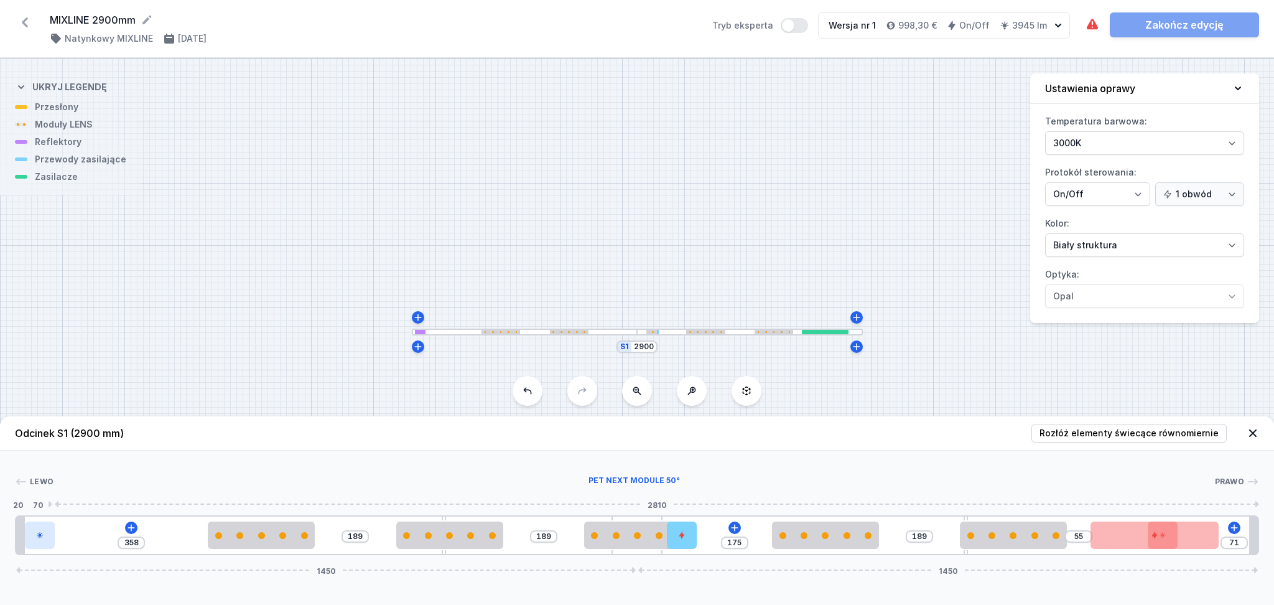
drag, startPoint x: 113, startPoint y: 543, endPoint x: 47, endPoint y: 539, distance: 65.4
click at [47, 539] on div at bounding box center [40, 534] width 30 height 27
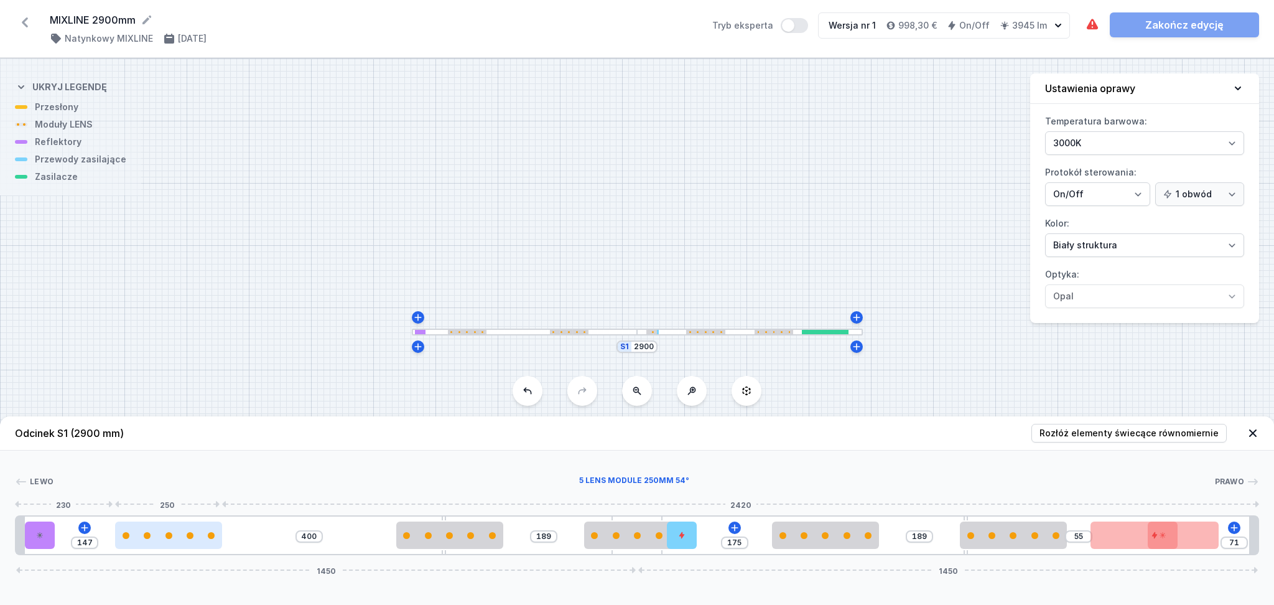
drag, startPoint x: 266, startPoint y: 546, endPoint x: 163, endPoint y: 546, distance: 102.7
click at [167, 541] on div at bounding box center [168, 534] width 107 height 27
click at [90, 540] on input "144" at bounding box center [86, 543] width 20 height 10
click at [95, 542] on div "144" at bounding box center [85, 542] width 27 height 12
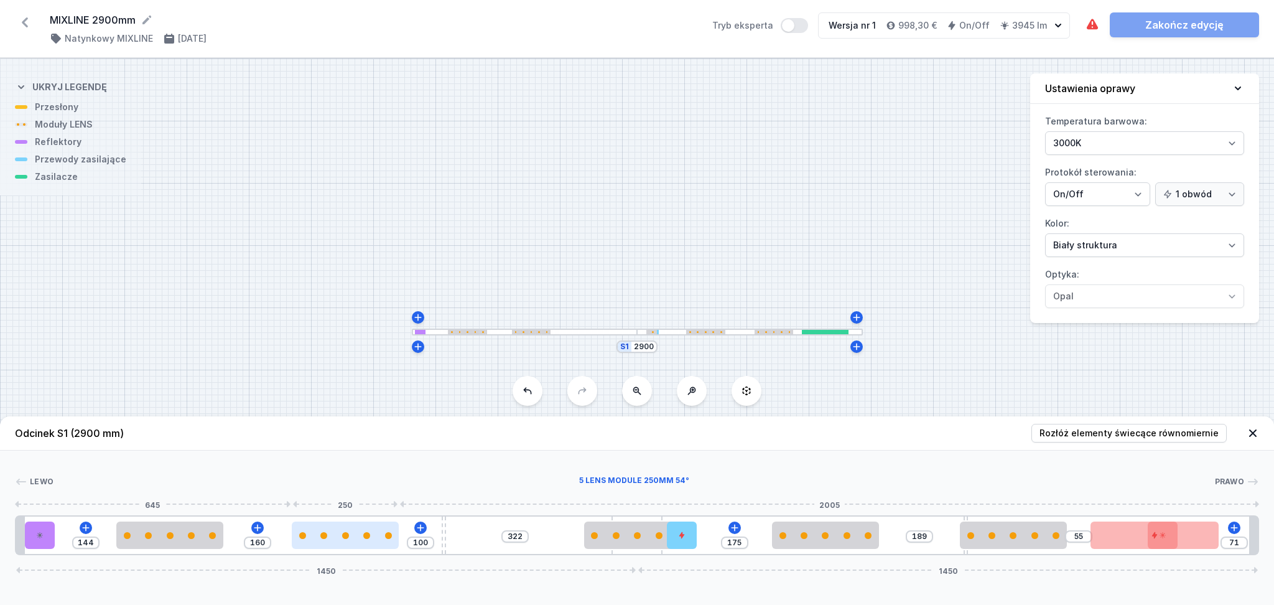
drag, startPoint x: 460, startPoint y: 539, endPoint x: 379, endPoint y: 540, distance: 80.9
click at [352, 540] on div at bounding box center [345, 534] width 107 height 27
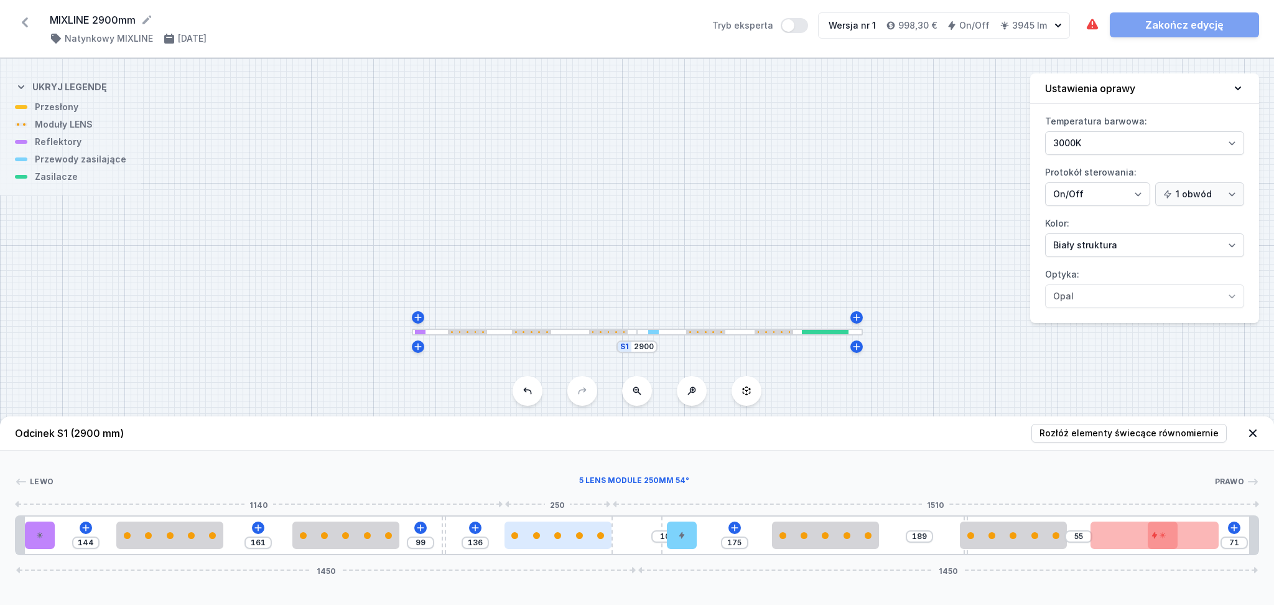
drag, startPoint x: 607, startPoint y: 538, endPoint x: 516, endPoint y: 544, distance: 91.7
click at [516, 544] on div at bounding box center [558, 534] width 107 height 27
drag, startPoint x: 1017, startPoint y: 542, endPoint x: 1003, endPoint y: 548, distance: 14.8
click at [1014, 542] on div at bounding box center [1013, 534] width 107 height 27
drag, startPoint x: 966, startPoint y: 516, endPoint x: 929, endPoint y: 519, distance: 36.8
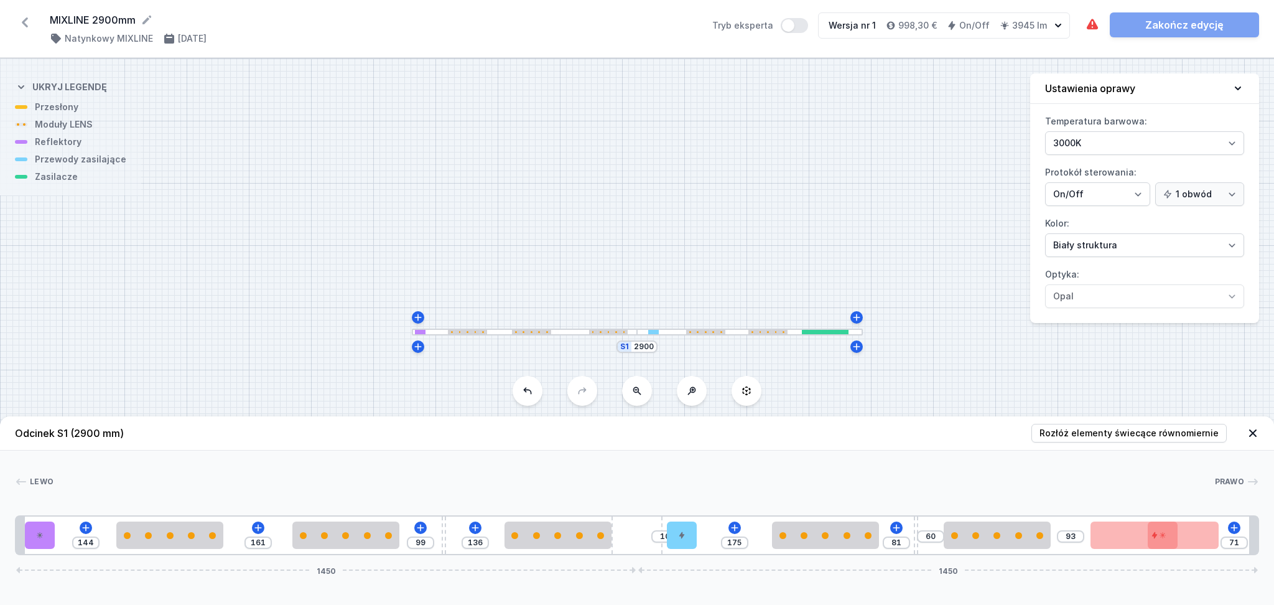
click at [929, 519] on div "144 161 99 136 10 175 81 60 93 71 1450 1450" at bounding box center [637, 535] width 1244 height 40
drag, startPoint x: 1020, startPoint y: 539, endPoint x: 1003, endPoint y: 540, distance: 17.4
click at [1003, 540] on div at bounding box center [969, 534] width 107 height 27
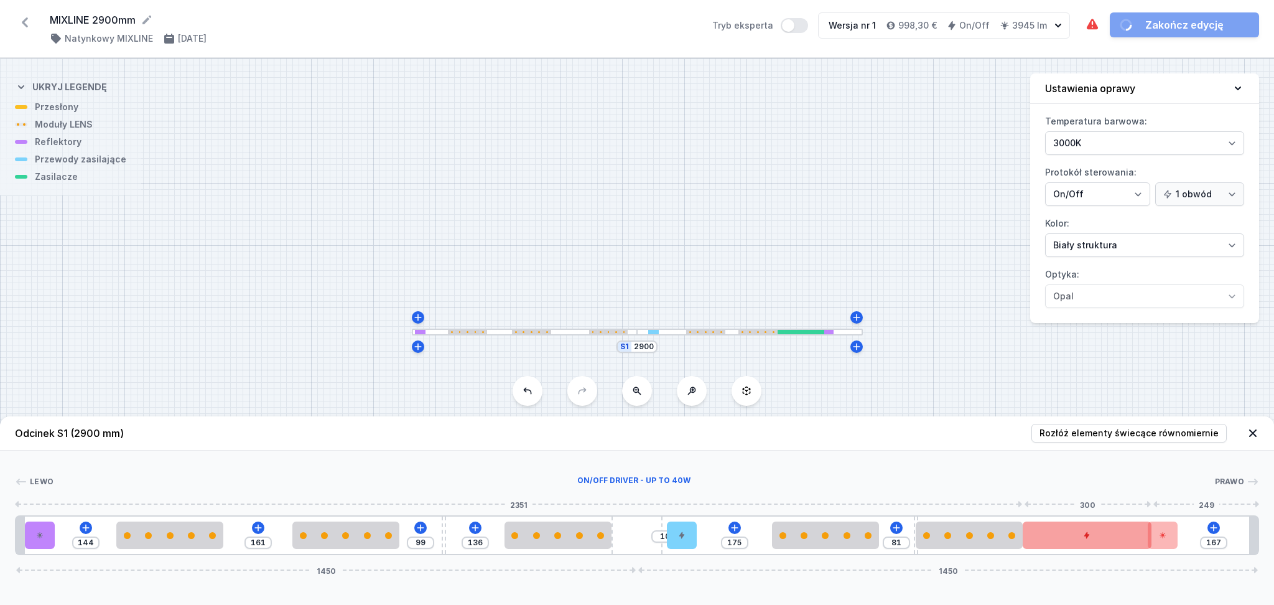
drag, startPoint x: 1135, startPoint y: 539, endPoint x: 1091, endPoint y: 546, distance: 44.0
click at [1091, 546] on div at bounding box center [1087, 534] width 128 height 27
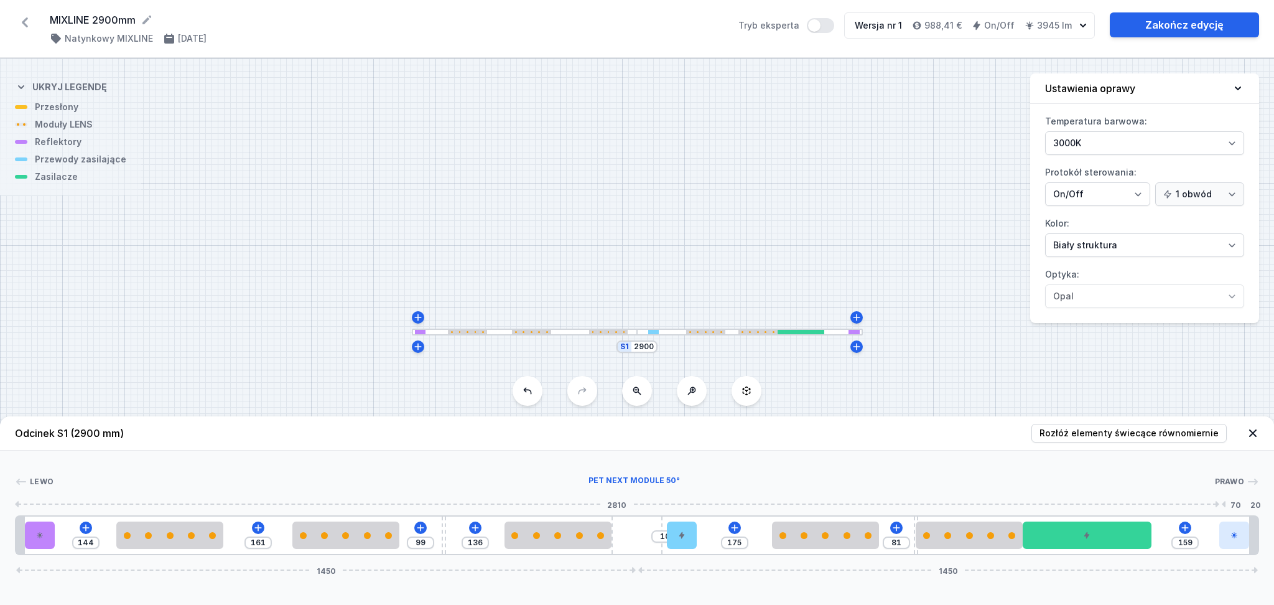
drag, startPoint x: 1167, startPoint y: 538, endPoint x: 1240, endPoint y: 531, distance: 73.1
click at [1240, 531] on div at bounding box center [1235, 534] width 30 height 27
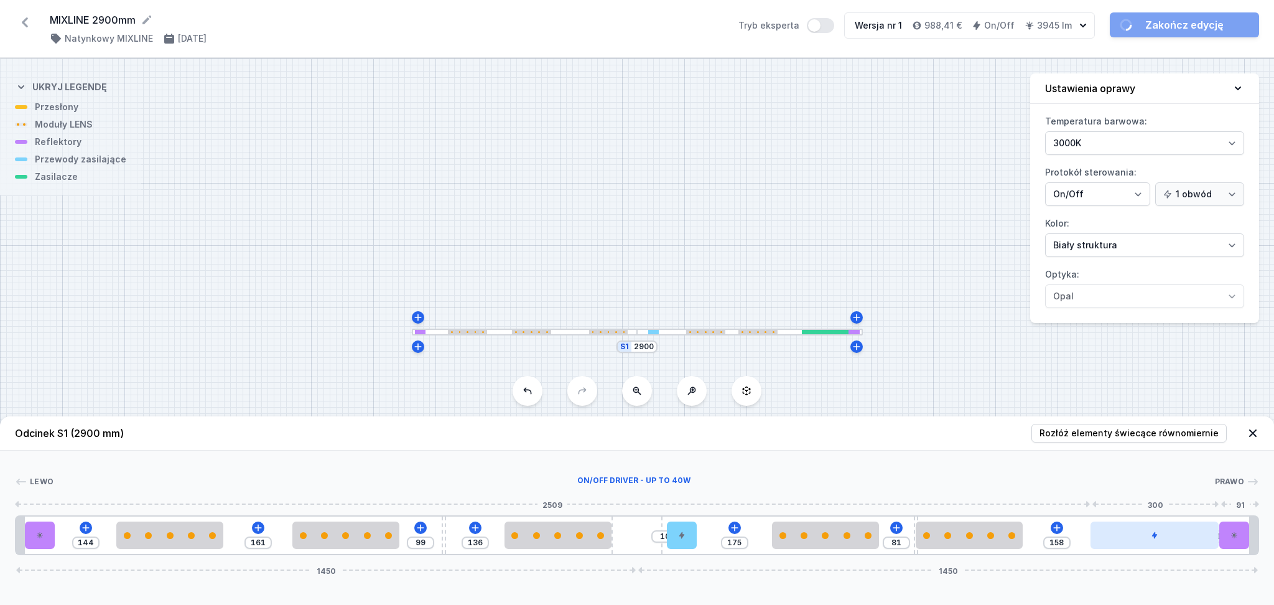
drag, startPoint x: 1073, startPoint y: 543, endPoint x: 1142, endPoint y: 539, distance: 68.5
click at [1142, 539] on div at bounding box center [1155, 534] width 128 height 27
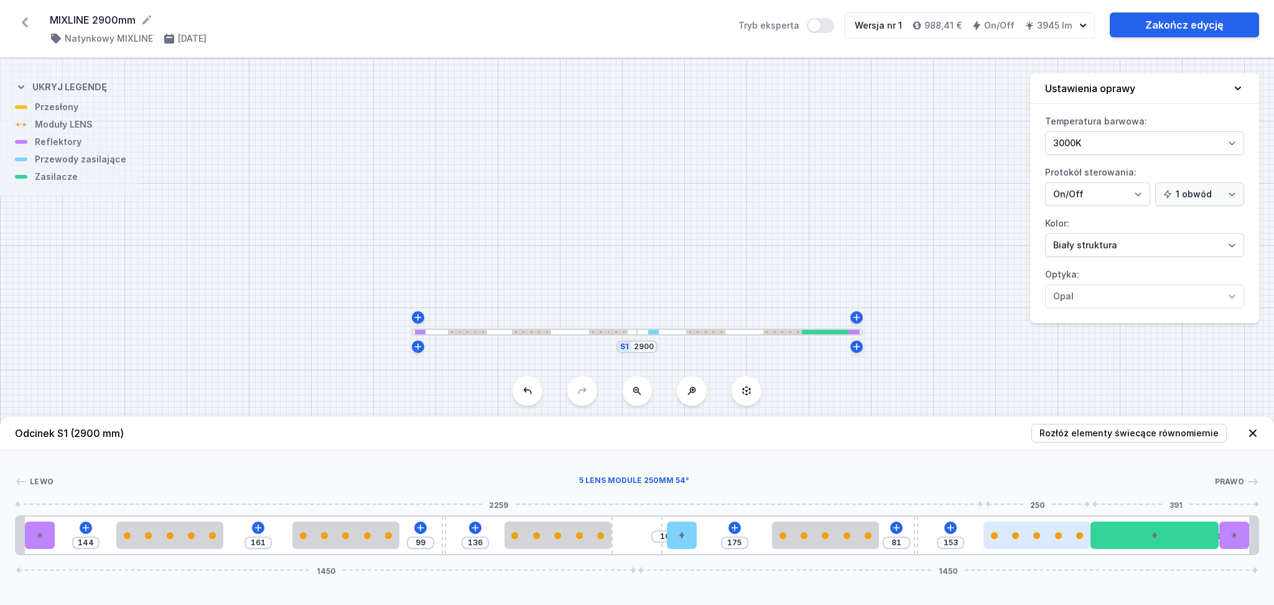
drag, startPoint x: 983, startPoint y: 539, endPoint x: 1057, endPoint y: 533, distance: 74.9
click at [1057, 533] on div at bounding box center [1037, 534] width 107 height 27
drag, startPoint x: 917, startPoint y: 528, endPoint x: 952, endPoint y: 523, distance: 35.7
click at [952, 523] on div "144 161 99 136 10 175 131 103 1 1450 1450" at bounding box center [637, 535] width 1244 height 40
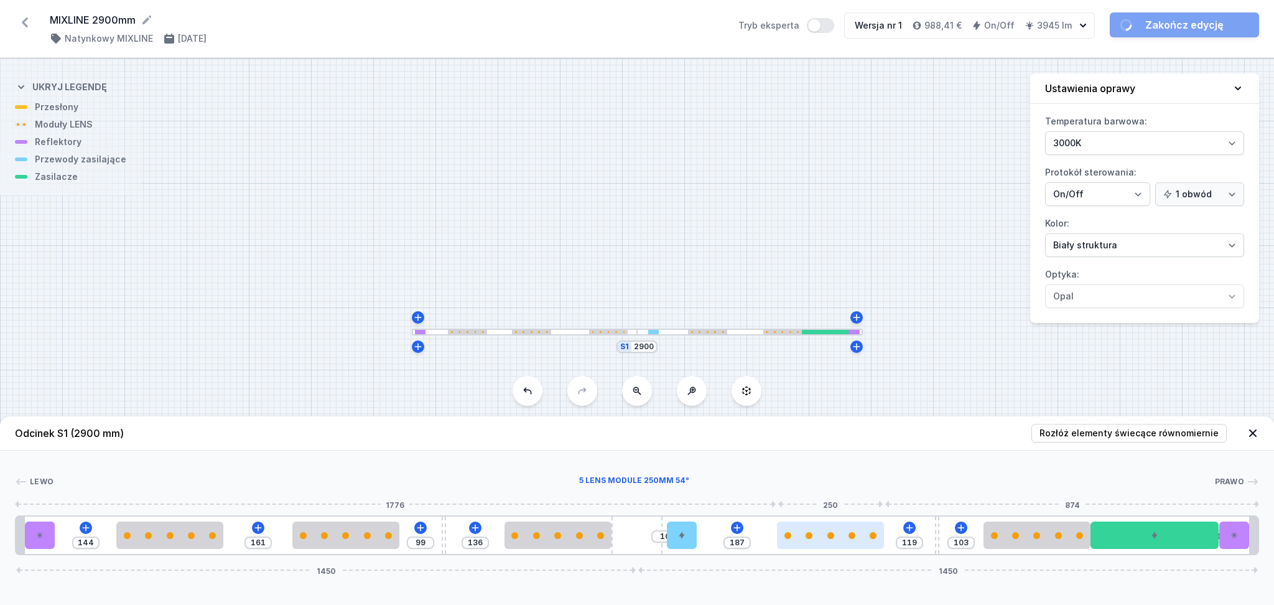
drag, startPoint x: 832, startPoint y: 542, endPoint x: 849, endPoint y: 541, distance: 16.8
click at [849, 541] on div at bounding box center [830, 534] width 107 height 27
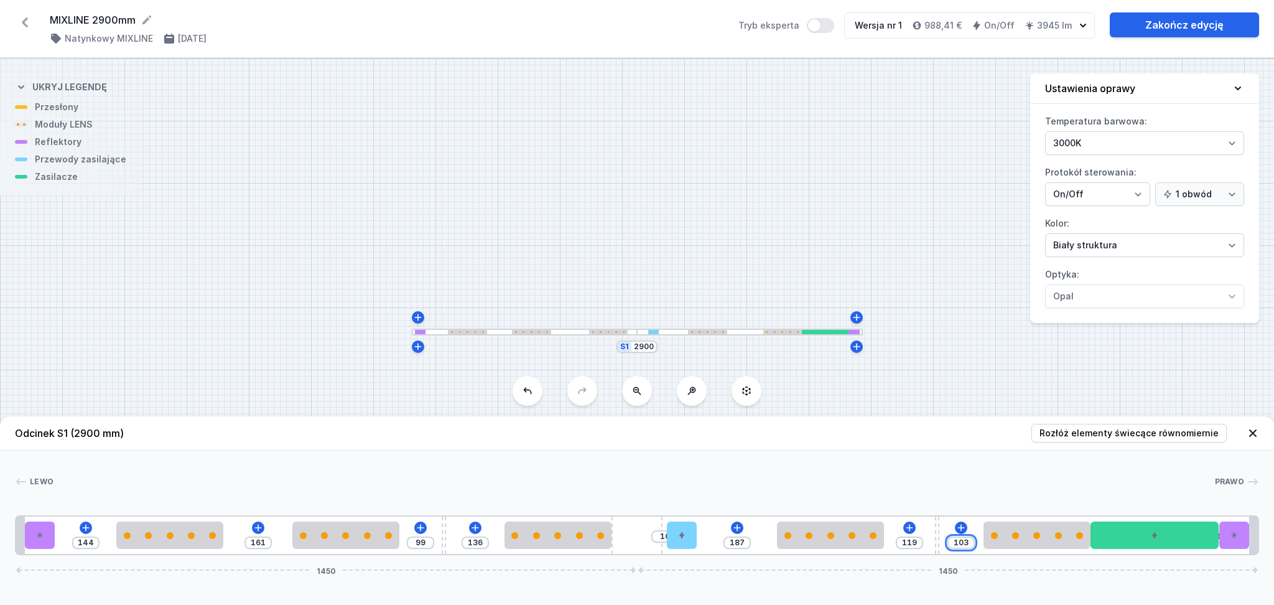
click at [969, 544] on input "103" at bounding box center [961, 543] width 20 height 10
click at [938, 539] on input "1" at bounding box center [940, 536] width 20 height 10
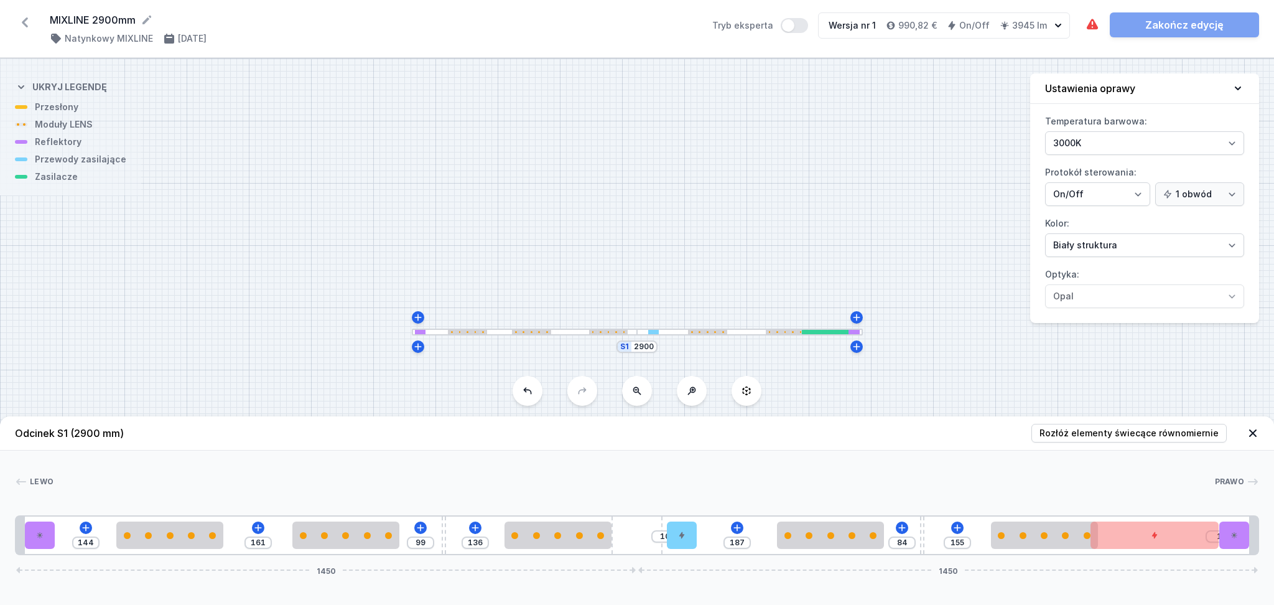
click at [938, 529] on div "144 161 99 136 10 187 84 155 1 1450 1450" at bounding box center [637, 535] width 1244 height 40
drag, startPoint x: 920, startPoint y: 522, endPoint x: 949, endPoint y: 528, distance: 29.9
click at [949, 528] on div "144 161 99 136 10 187 120 119 1 1450 1450" at bounding box center [637, 535] width 1244 height 40
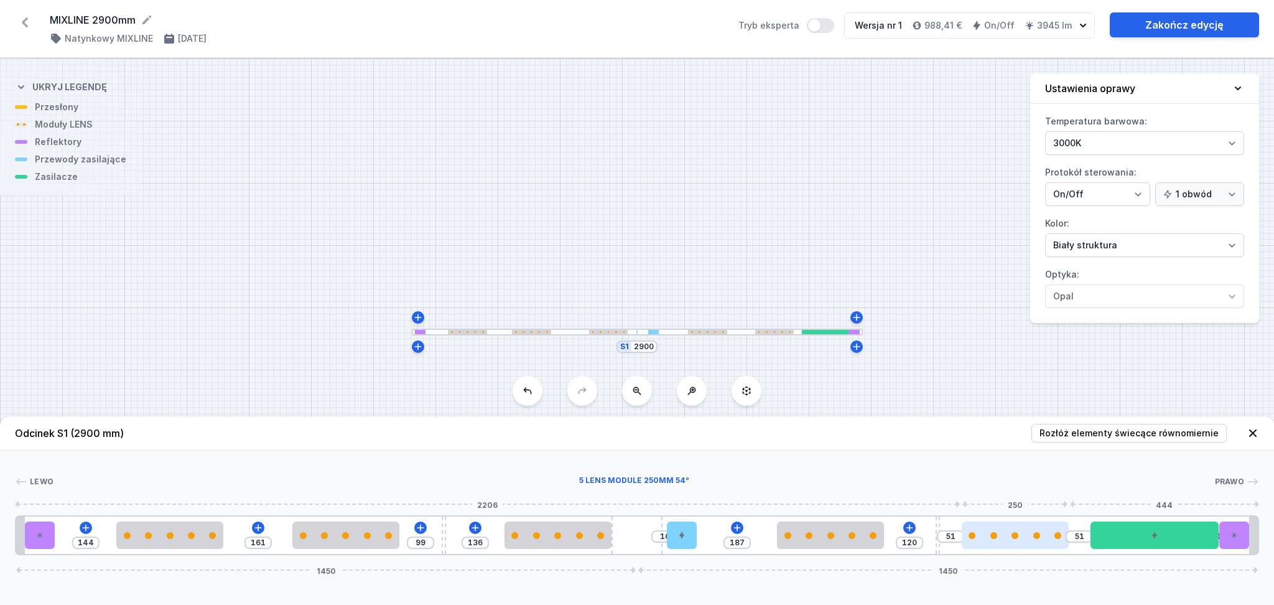
drag, startPoint x: 1069, startPoint y: 539, endPoint x: 1054, endPoint y: 540, distance: 14.9
click at [1054, 540] on div at bounding box center [1015, 534] width 107 height 27
drag, startPoint x: 1042, startPoint y: 540, endPoint x: 1068, endPoint y: 540, distance: 26.1
click at [1068, 540] on div at bounding box center [1037, 534] width 107 height 27
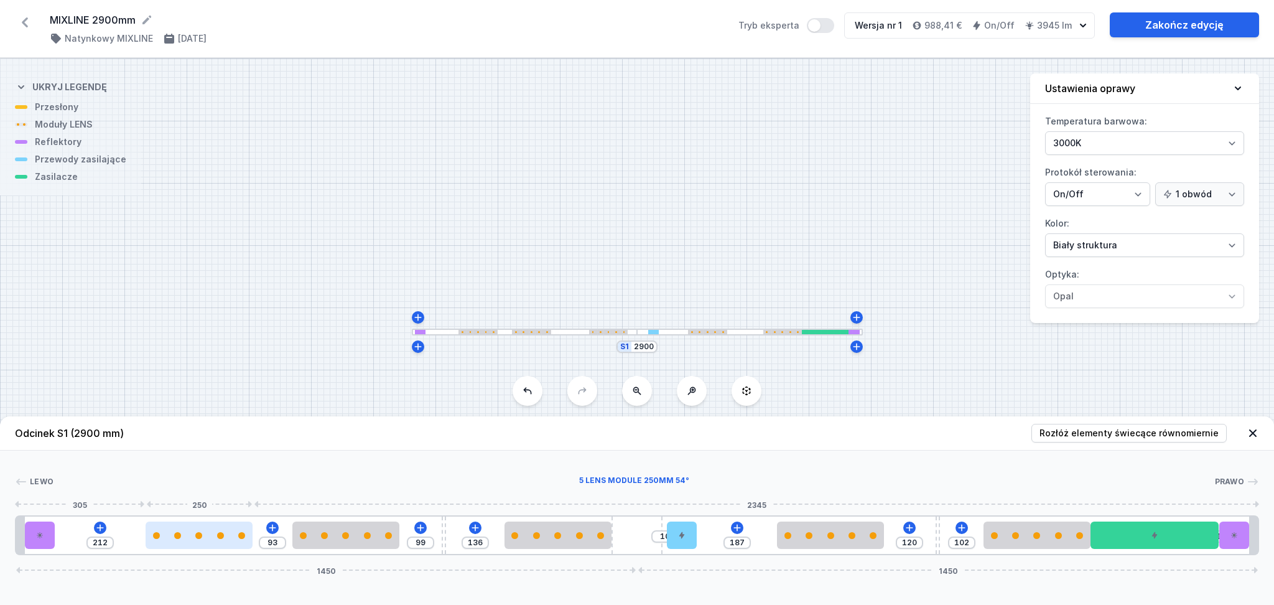
drag, startPoint x: 180, startPoint y: 539, endPoint x: 203, endPoint y: 538, distance: 22.4
click at [203, 538] on div at bounding box center [199, 534] width 107 height 27
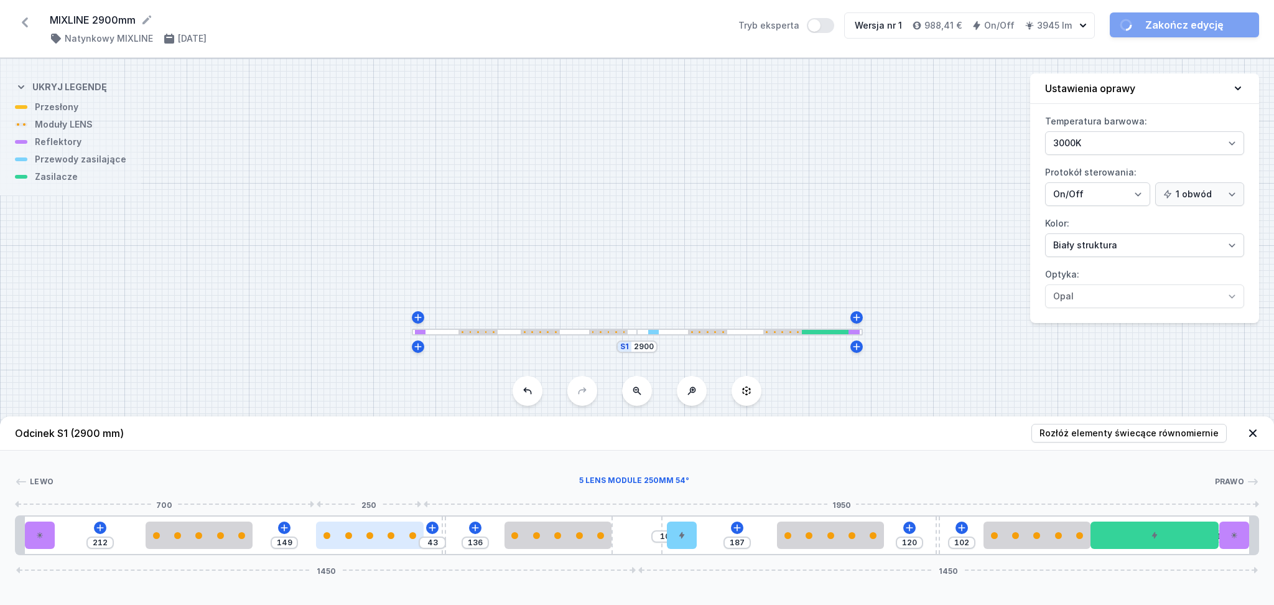
drag, startPoint x: 367, startPoint y: 542, endPoint x: 382, endPoint y: 539, distance: 15.3
click at [386, 541] on div at bounding box center [369, 534] width 107 height 27
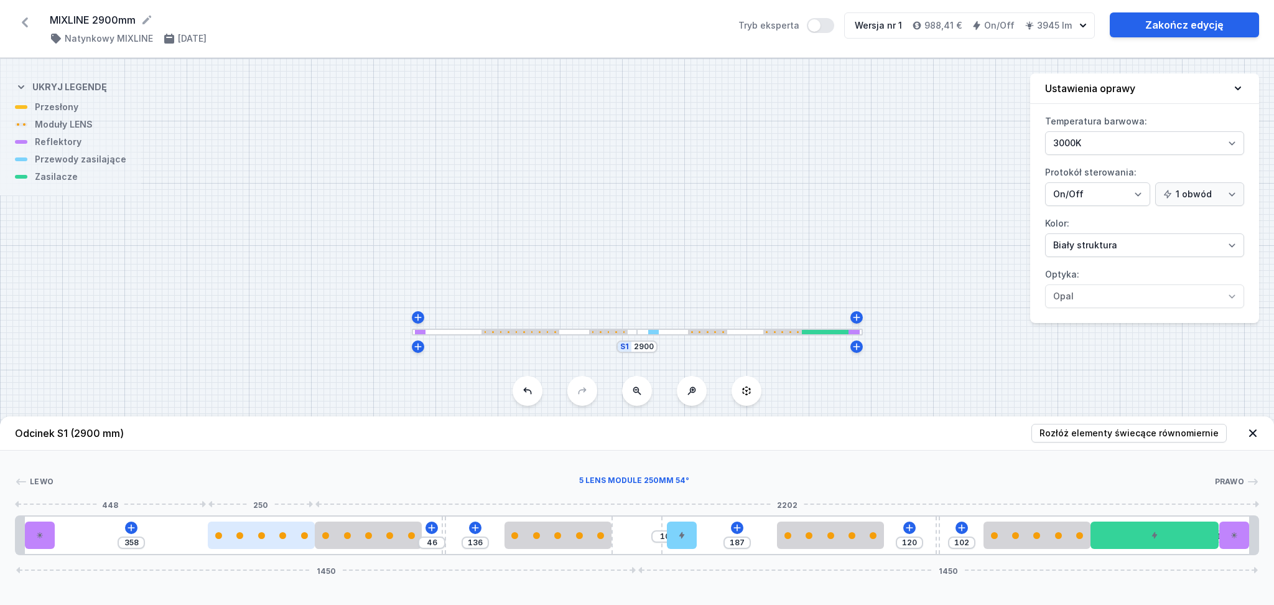
drag, startPoint x: 206, startPoint y: 539, endPoint x: 263, endPoint y: 543, distance: 57.3
click at [263, 543] on div at bounding box center [261, 534] width 107 height 27
drag, startPoint x: 387, startPoint y: 543, endPoint x: 444, endPoint y: 536, distance: 57.0
click at [404, 542] on div at bounding box center [368, 534] width 107 height 27
drag, startPoint x: 442, startPoint y: 527, endPoint x: 451, endPoint y: 528, distance: 8.7
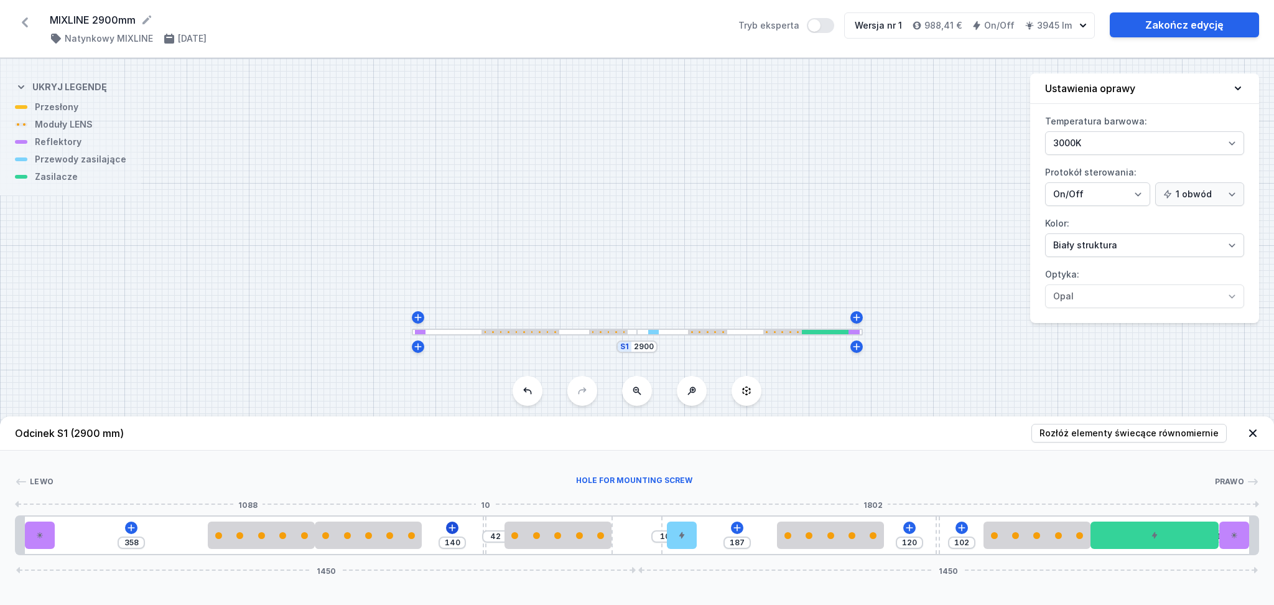
click at [483, 527] on div at bounding box center [485, 534] width 4 height 37
drag, startPoint x: 383, startPoint y: 541, endPoint x: 422, endPoint y: 541, distance: 39.2
click at [422, 541] on div at bounding box center [411, 534] width 107 height 27
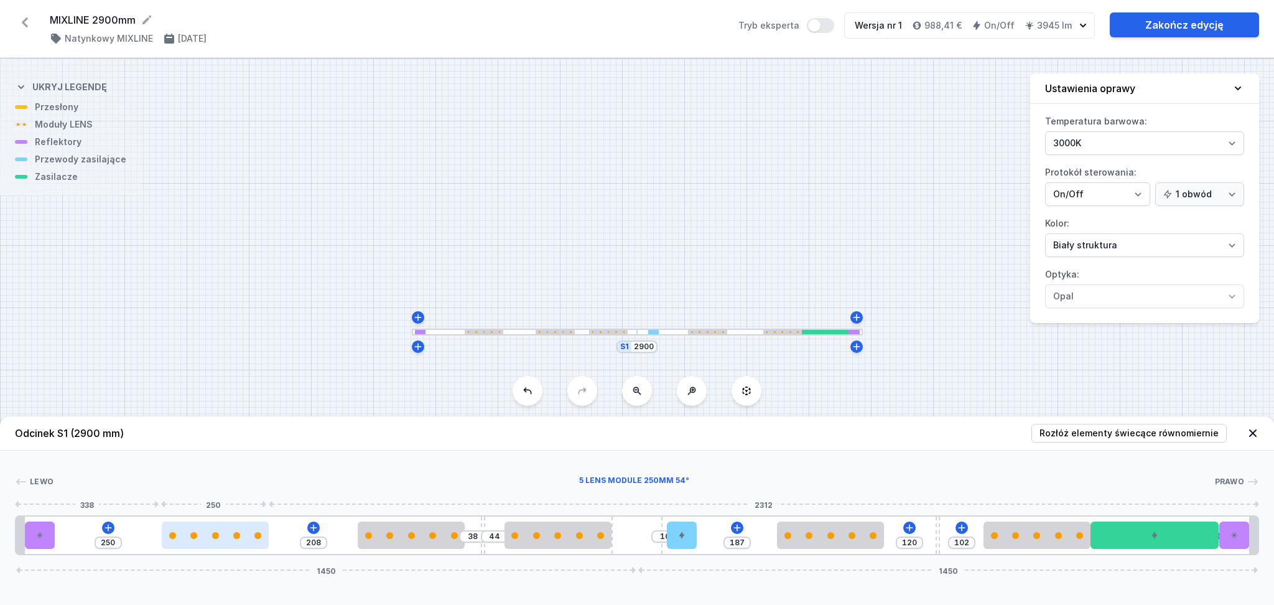
drag, startPoint x: 269, startPoint y: 540, endPoint x: 216, endPoint y: 549, distance: 53.7
click at [216, 549] on div at bounding box center [215, 534] width 107 height 27
click at [681, 548] on div at bounding box center [682, 534] width 30 height 27
click at [689, 499] on button at bounding box center [682, 500] width 26 height 16
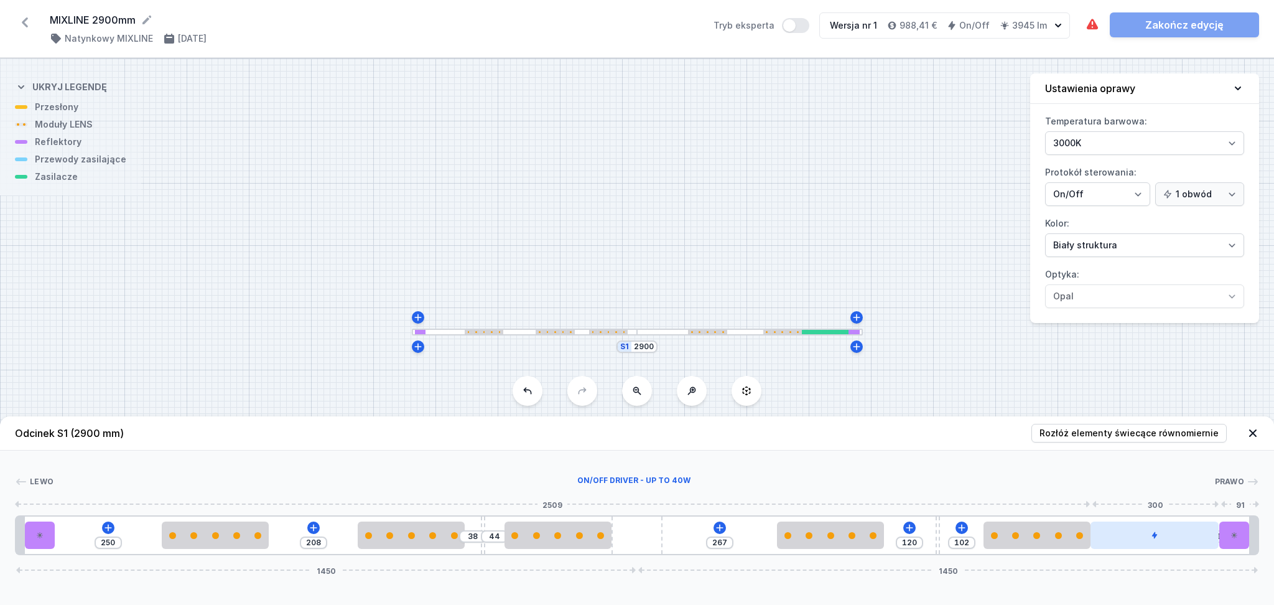
click at [1133, 541] on div at bounding box center [1155, 534] width 128 height 27
click at [1152, 492] on button at bounding box center [1155, 500] width 26 height 16
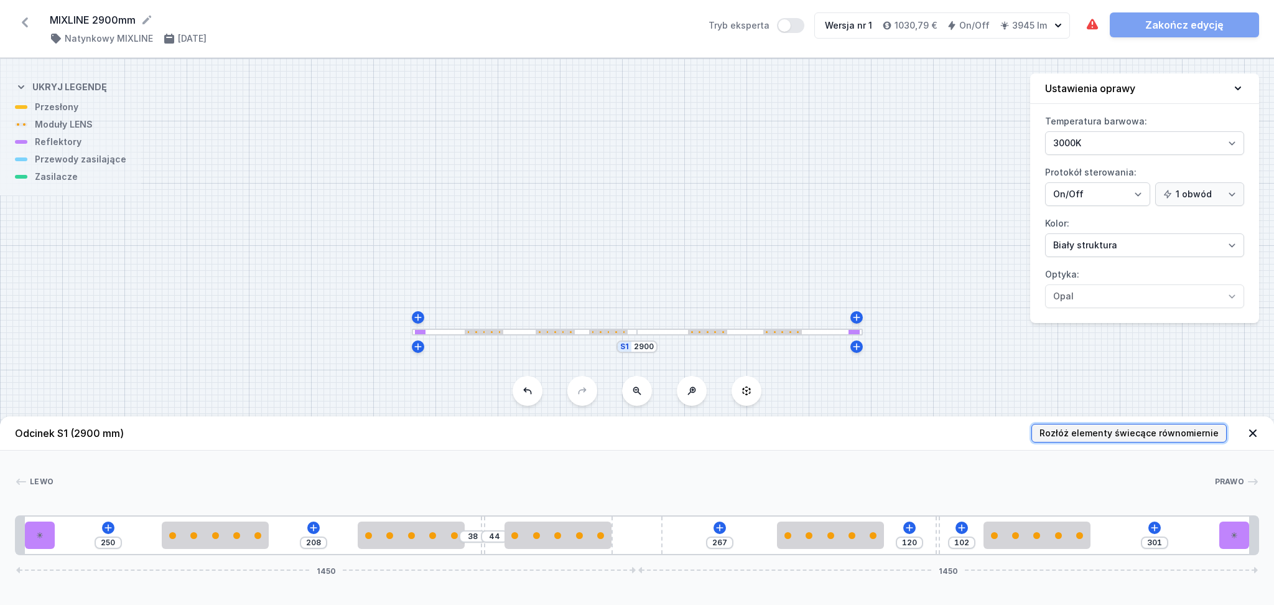
click at [1109, 429] on span "Rozłóż elementy świecące równomiernie" at bounding box center [1129, 433] width 179 height 12
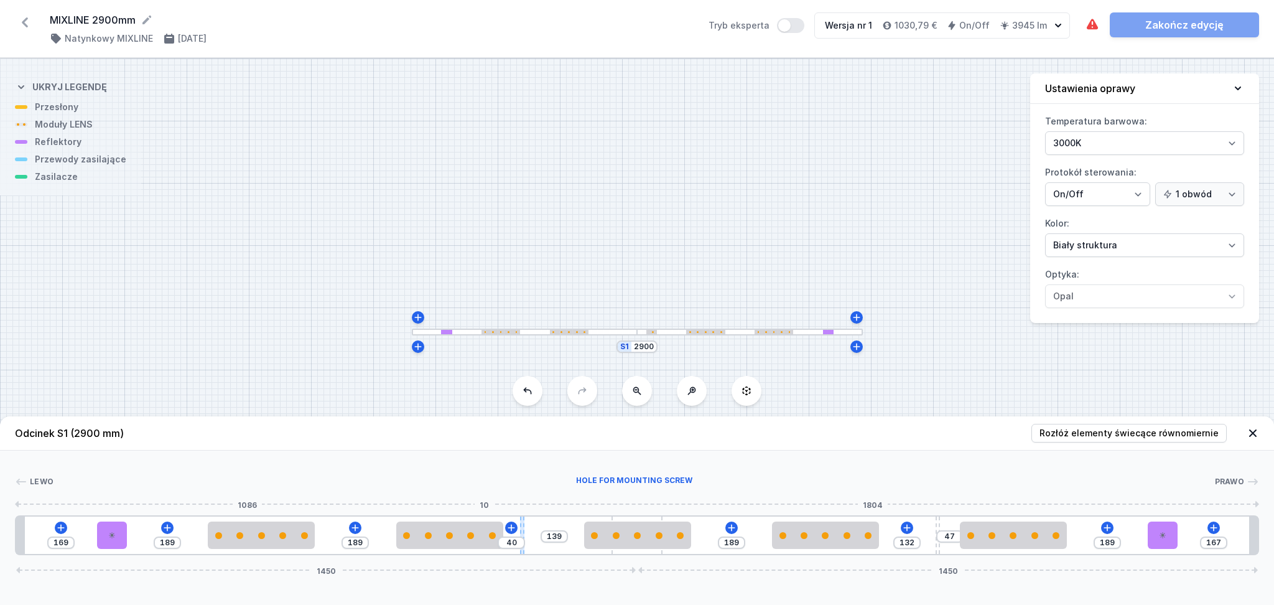
drag, startPoint x: 483, startPoint y: 519, endPoint x: 521, endPoint y: 518, distance: 38.0
click at [65, 541] on input "169" at bounding box center [61, 543] width 20 height 10
click at [1221, 539] on input "167" at bounding box center [1214, 543] width 20 height 10
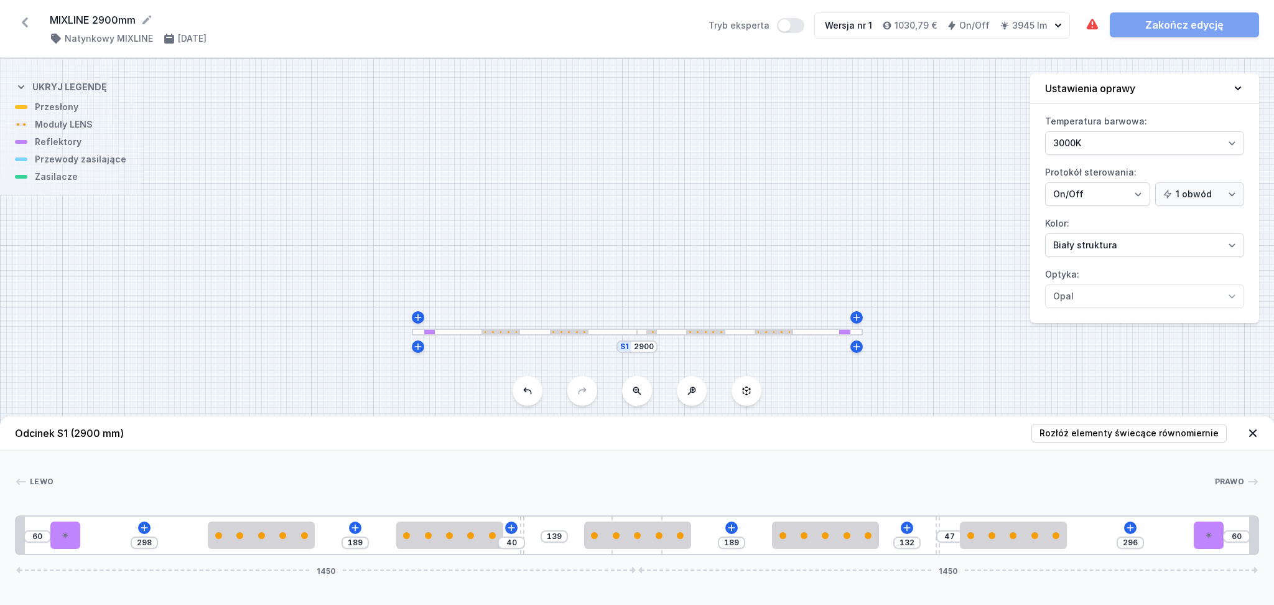
click at [1142, 502] on div at bounding box center [637, 503] width 1244 height 7
click at [150, 543] on input "298" at bounding box center [144, 543] width 20 height 10
click at [346, 540] on input "256" at bounding box center [341, 543] width 20 height 10
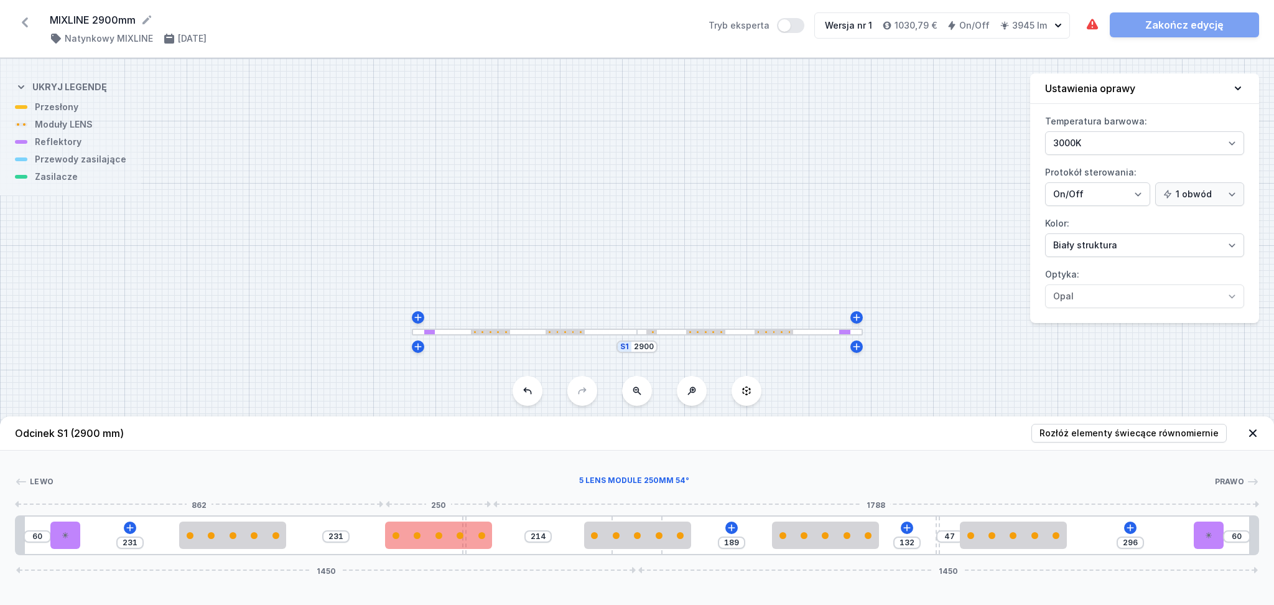
drag, startPoint x: 522, startPoint y: 530, endPoint x: 462, endPoint y: 526, distance: 59.9
click at [462, 526] on div "60 231 231 214 189 132 47 296 60 1450 1450" at bounding box center [637, 535] width 1244 height 40
click at [544, 536] on input "214" at bounding box center [538, 536] width 20 height 10
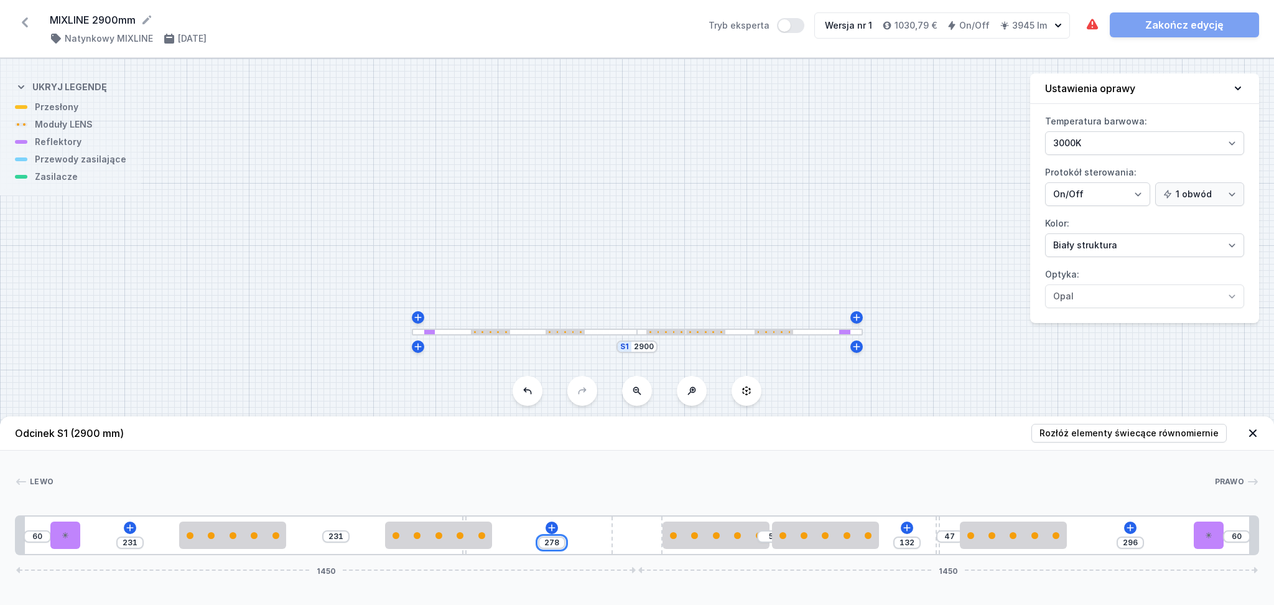
click at [560, 543] on input "278" at bounding box center [552, 543] width 20 height 10
click at [599, 530] on div "60 231 278 231 5 132 47 296 60 1450 1450" at bounding box center [637, 535] width 1244 height 40
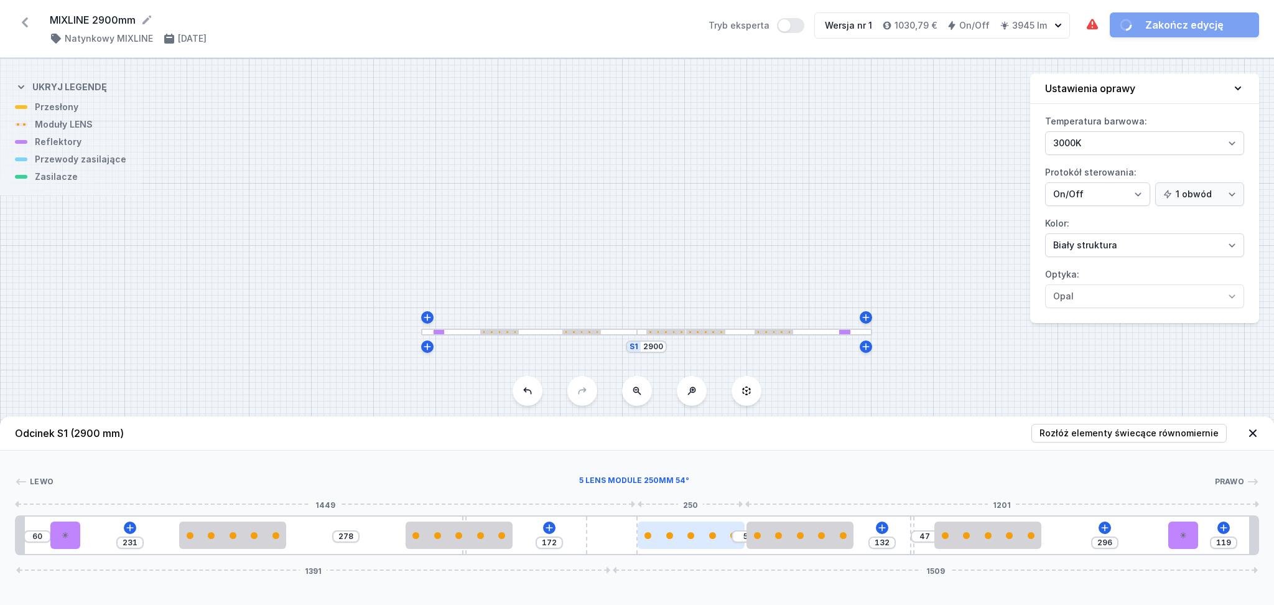
drag, startPoint x: 633, startPoint y: 539, endPoint x: 642, endPoint y: 538, distance: 9.4
click at [642, 538] on div "60 231 278 172 5 132 47 296 119 1391 1509" at bounding box center [637, 535] width 1244 height 40
drag, startPoint x: 684, startPoint y: 541, endPoint x: 678, endPoint y: 541, distance: 6.9
click at [717, 539] on div at bounding box center [714, 534] width 107 height 27
drag, startPoint x: 819, startPoint y: 541, endPoint x: 859, endPoint y: 541, distance: 40.4
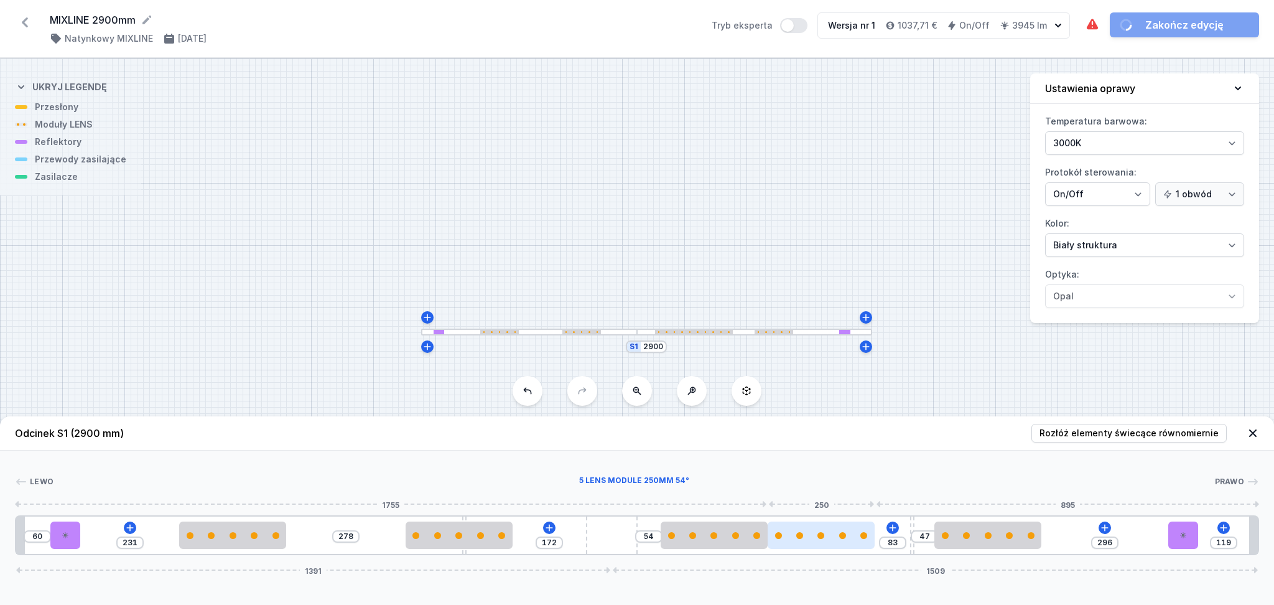
click at [859, 541] on div at bounding box center [821, 534] width 107 height 27
drag, startPoint x: 831, startPoint y: 541, endPoint x: 866, endPoint y: 539, distance: 35.5
click at [866, 539] on div at bounding box center [858, 534] width 107 height 27
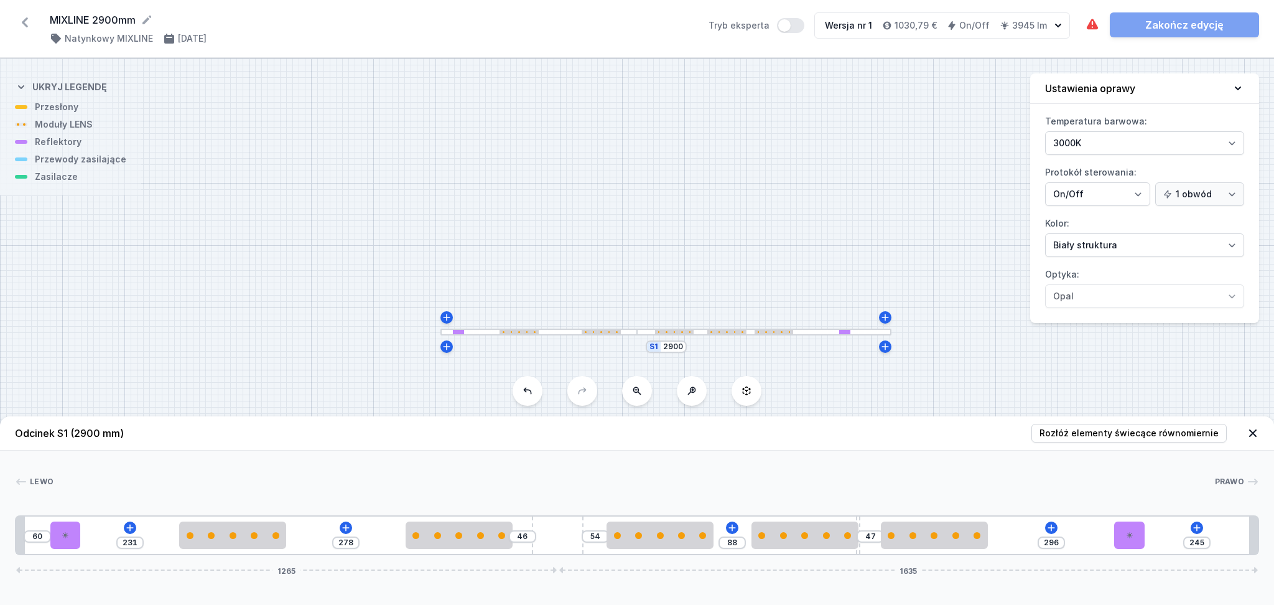
drag, startPoint x: 606, startPoint y: 539, endPoint x: 586, endPoint y: 546, distance: 20.9
click at [586, 546] on div "60 231 278 46 54 88 47 296 245 1265 1635" at bounding box center [637, 535] width 1244 height 40
click at [592, 535] on input "54" at bounding box center [596, 536] width 20 height 10
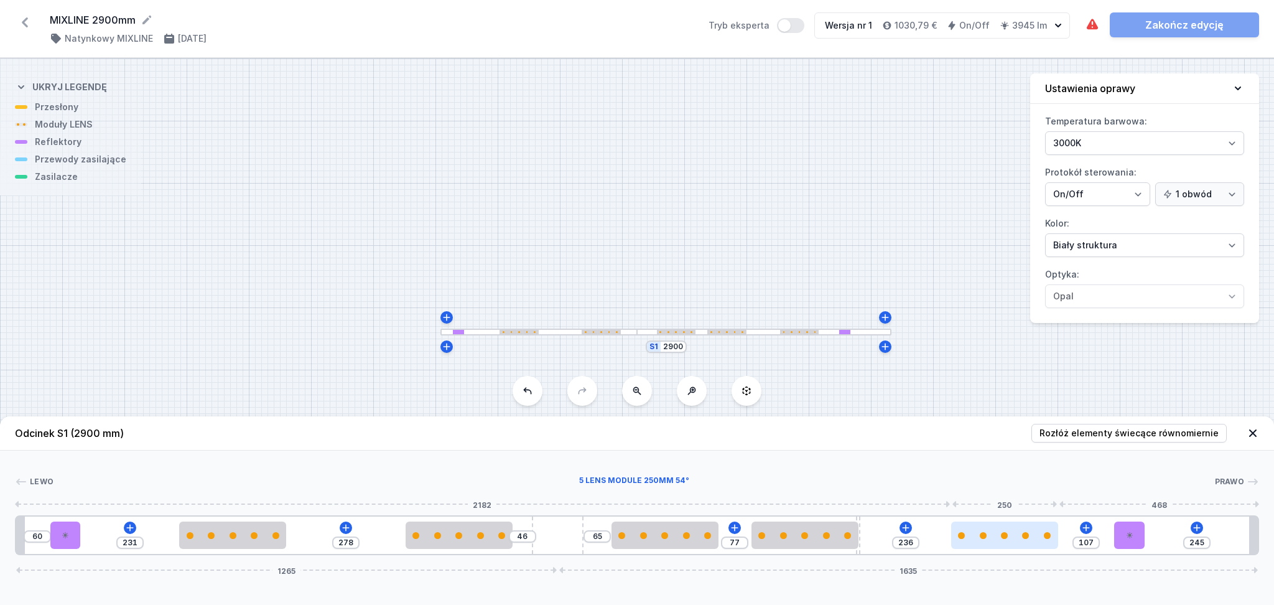
drag, startPoint x: 913, startPoint y: 539, endPoint x: 1009, endPoint y: 532, distance: 95.4
click at [1009, 532] on div at bounding box center [1004, 534] width 107 height 27
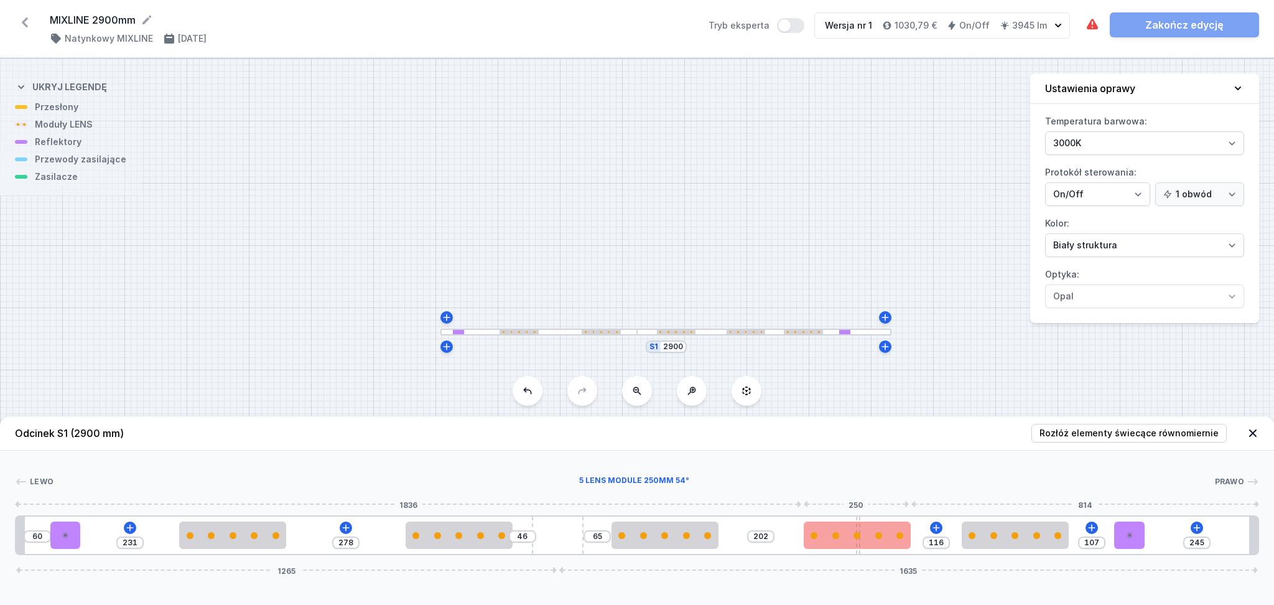
drag, startPoint x: 814, startPoint y: 544, endPoint x: 879, endPoint y: 528, distance: 67.2
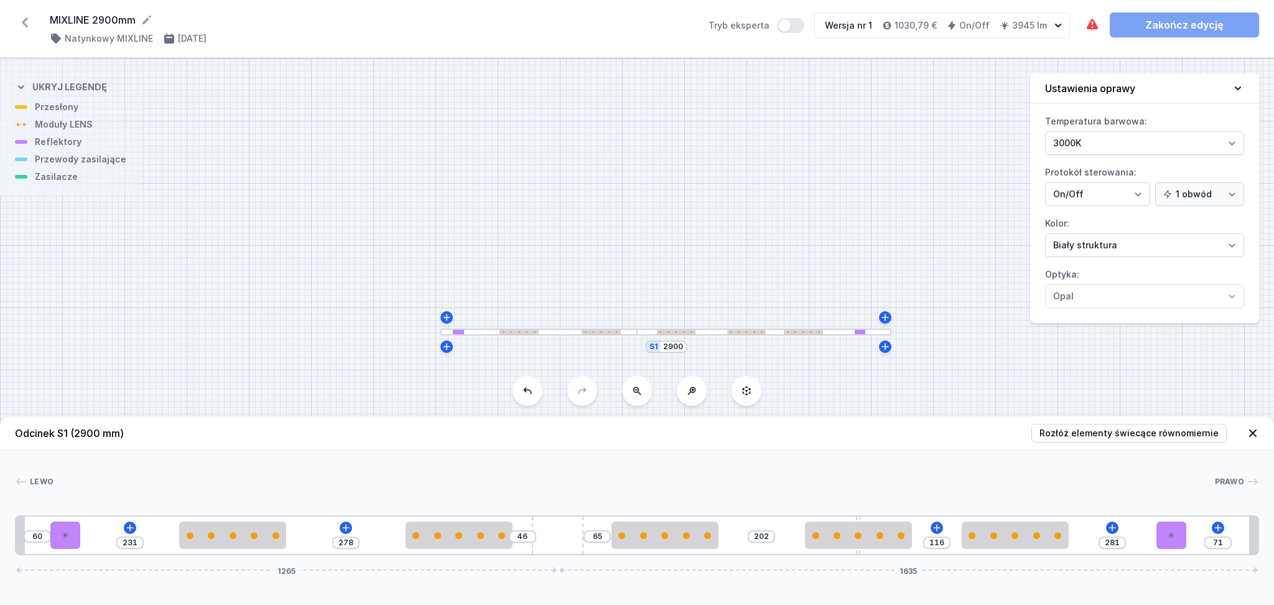
drag, startPoint x: 1120, startPoint y: 529, endPoint x: 1215, endPoint y: 508, distance: 96.8
click at [1213, 509] on div "Lewo Prawo 1 2 3 3 4 3 5 3 3 2 1 60 231 278 46 65 202 116 281 71 1265 1635 80 7…" at bounding box center [637, 502] width 1274 height 105
click at [764, 539] on input "202" at bounding box center [762, 536] width 20 height 10
click at [953, 542] on input "87" at bounding box center [943, 543] width 20 height 10
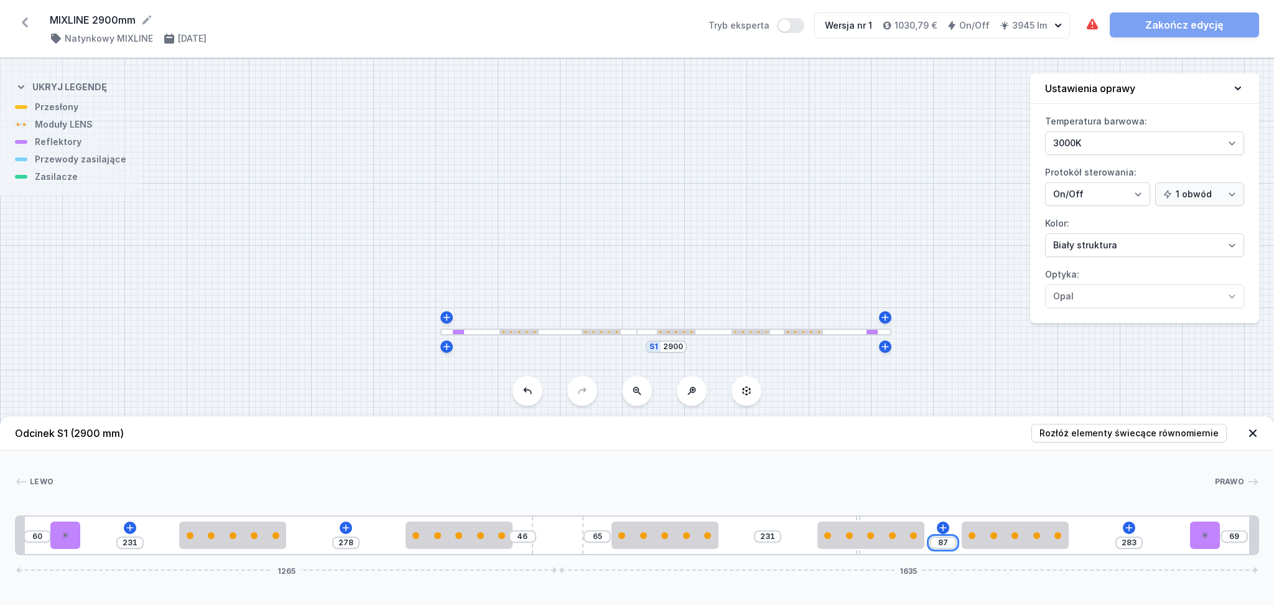
click at [952, 542] on input "87" at bounding box center [943, 543] width 20 height 10
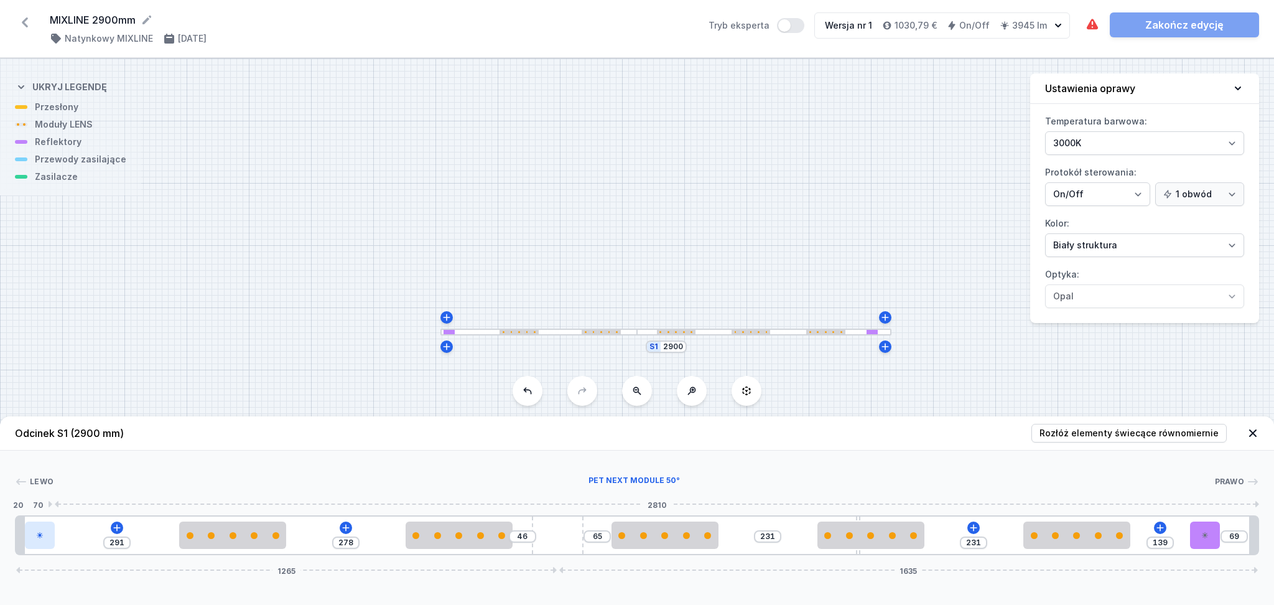
drag, startPoint x: 64, startPoint y: 538, endPoint x: 50, endPoint y: 538, distance: 13.7
click at [50, 538] on div at bounding box center [40, 534] width 30 height 27
click at [116, 530] on icon at bounding box center [116, 527] width 7 height 7
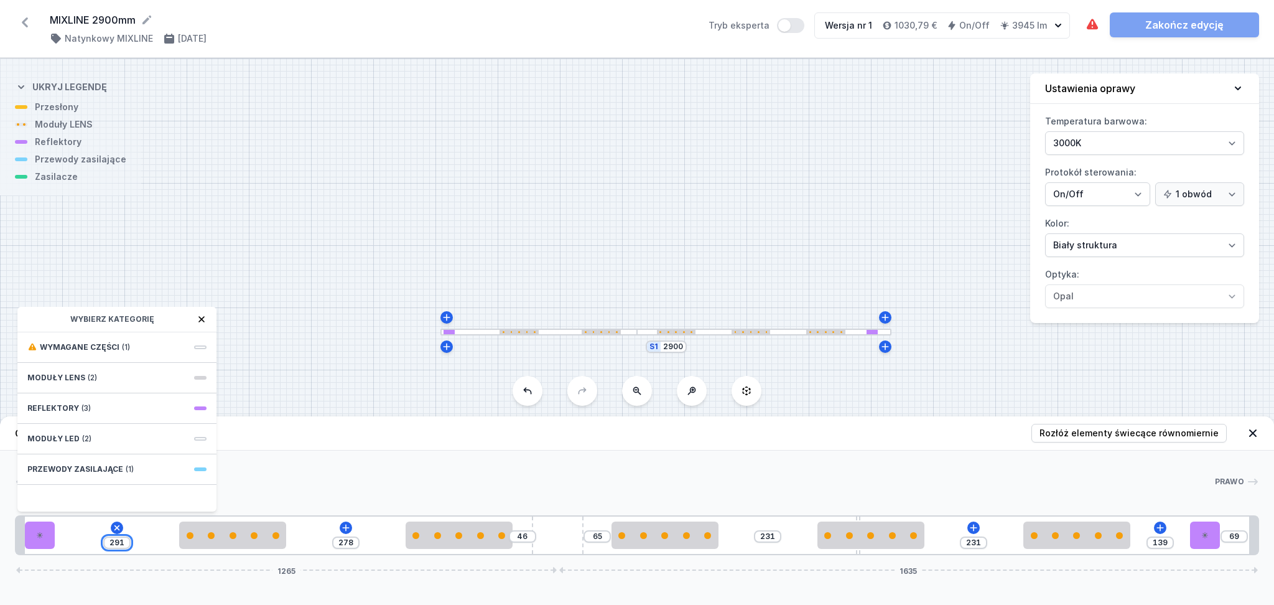
click at [120, 541] on input "291" at bounding box center [117, 543] width 20 height 10
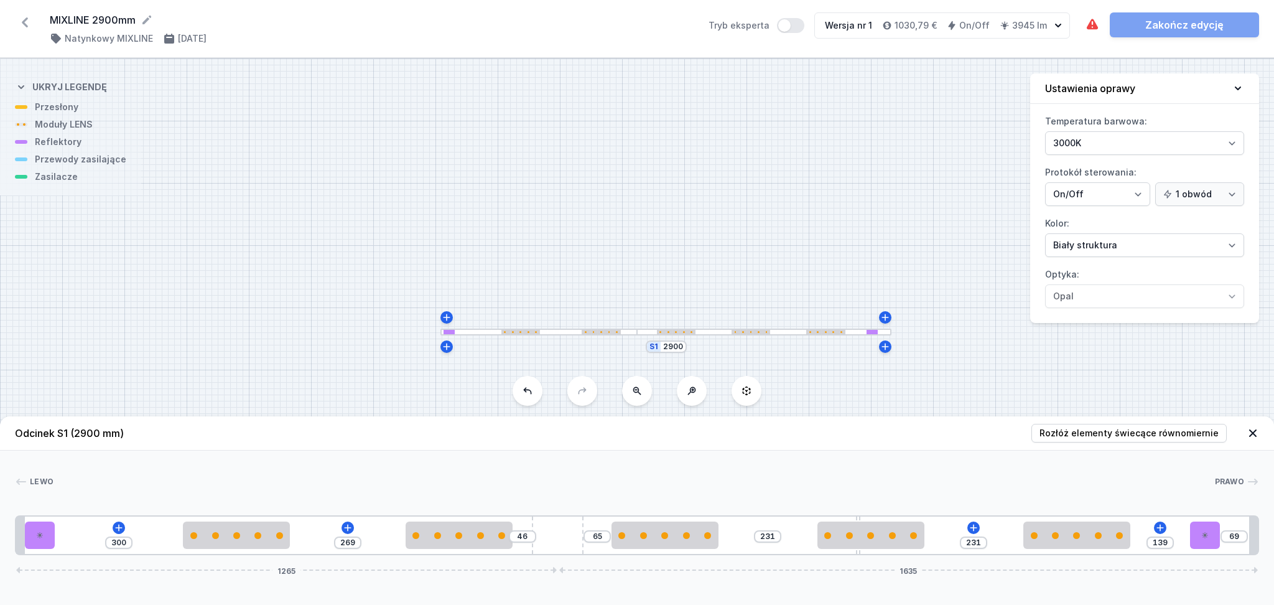
click at [142, 533] on div "300 269 46 65 231 231 139 69 1265 1635" at bounding box center [637, 535] width 1244 height 40
click at [116, 529] on icon at bounding box center [119, 527] width 7 height 7
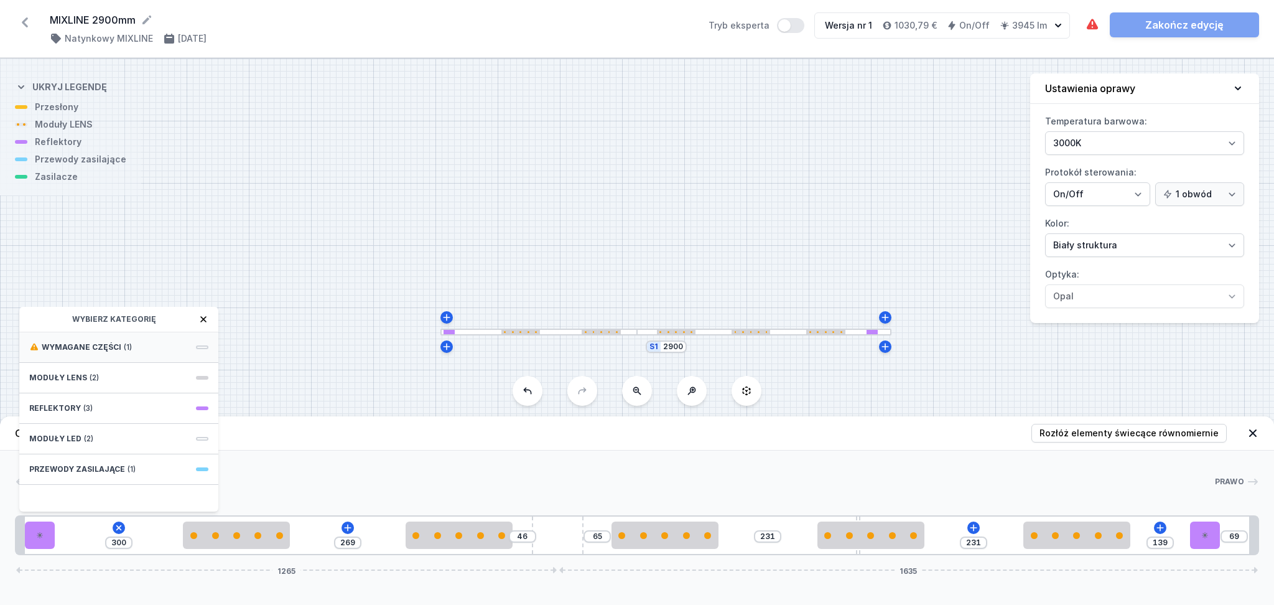
click at [118, 352] on div "Wymagane części (1)" at bounding box center [118, 347] width 199 height 30
click at [118, 352] on div "Hole for power supply cable" at bounding box center [118, 346] width 199 height 28
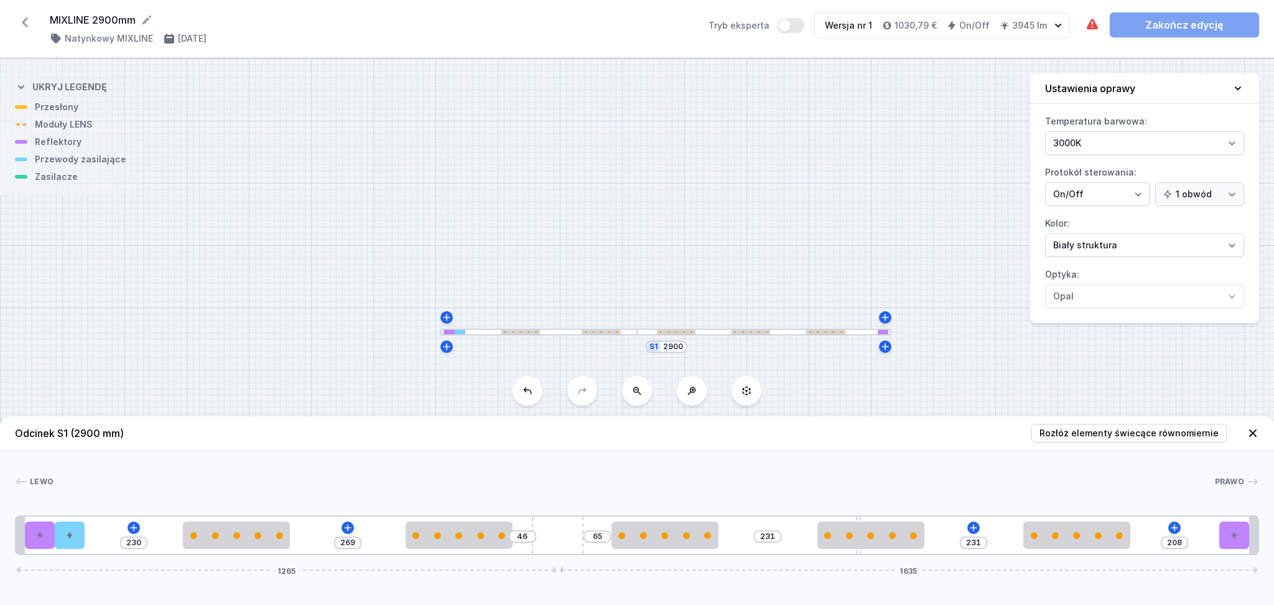
drag, startPoint x: 1197, startPoint y: 533, endPoint x: 1266, endPoint y: 530, distance: 68.5
click at [1261, 530] on div "Lewo Prawo 1 2 3 4 4 5 4 6 4 4 2 1 230 269 46 65 231 231 208 1265 1635 20 70 70…" at bounding box center [637, 502] width 1274 height 105
click at [1181, 540] on input "208" at bounding box center [1175, 543] width 20 height 10
click at [1199, 531] on div "230 269 46 65 231 231 208 1265 1635" at bounding box center [637, 535] width 1244 height 40
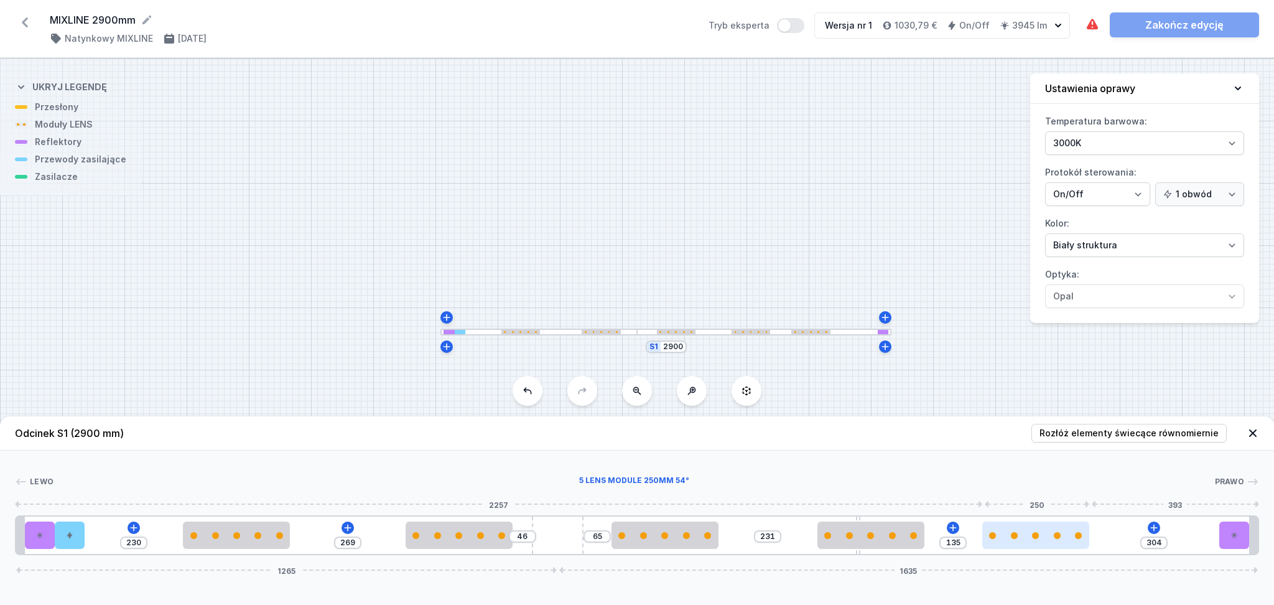
drag, startPoint x: 1060, startPoint y: 539, endPoint x: 1035, endPoint y: 540, distance: 24.9
click at [1034, 539] on div at bounding box center [1036, 534] width 107 height 27
click at [1153, 527] on icon at bounding box center [1155, 528] width 10 height 10
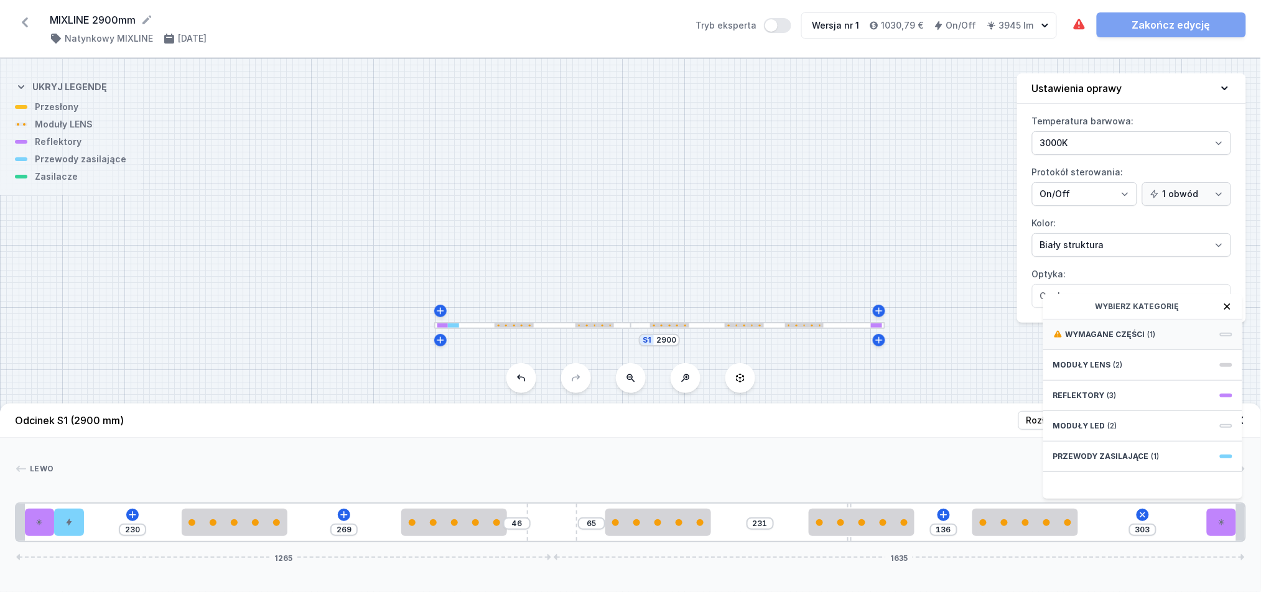
click at [1123, 340] on span "Wymagane części" at bounding box center [1106, 335] width 80 height 10
click at [1125, 340] on span "ON/OFF Driver - up to 40W" at bounding box center [1142, 333] width 179 height 12
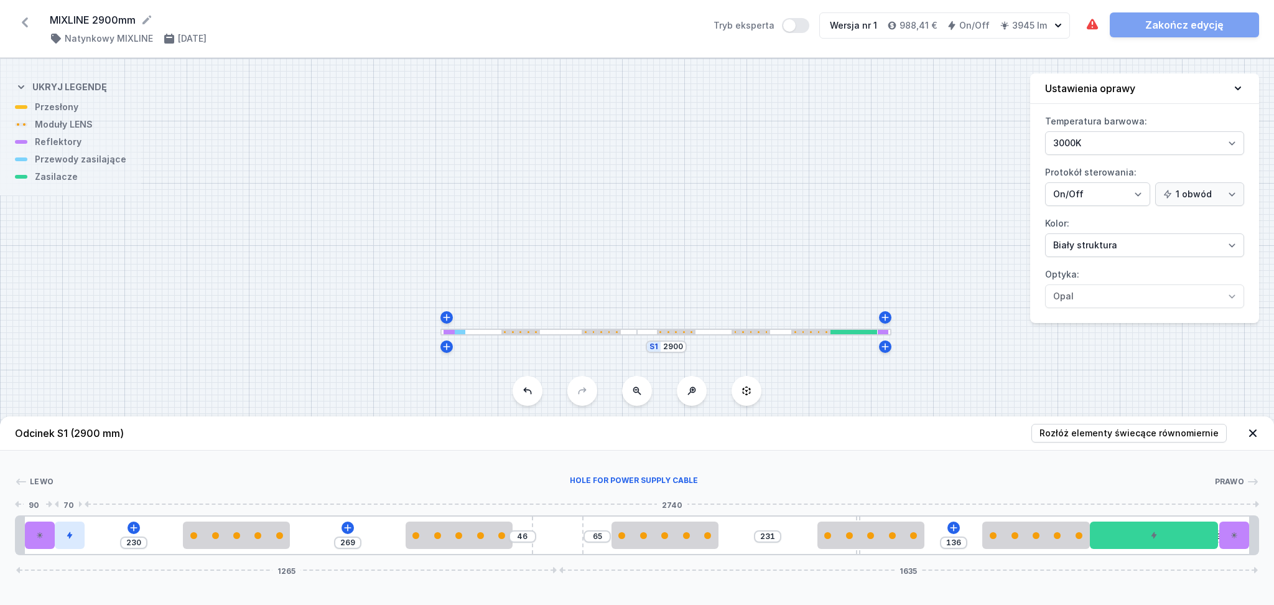
click at [74, 536] on div at bounding box center [70, 534] width 30 height 27
click at [82, 502] on icon at bounding box center [79, 499] width 7 height 8
click at [116, 530] on icon at bounding box center [119, 528] width 10 height 10
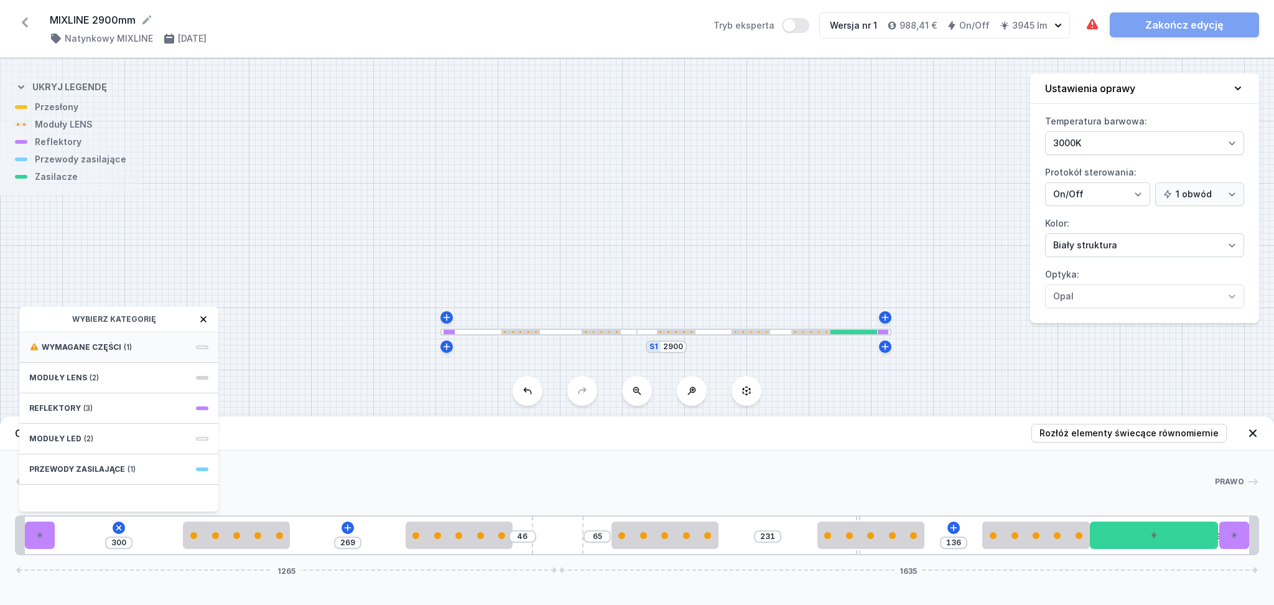
click at [103, 348] on span "Wymagane części" at bounding box center [82, 347] width 80 height 10
click at [105, 348] on span "Hole for power supply cable" at bounding box center [118, 346] width 179 height 12
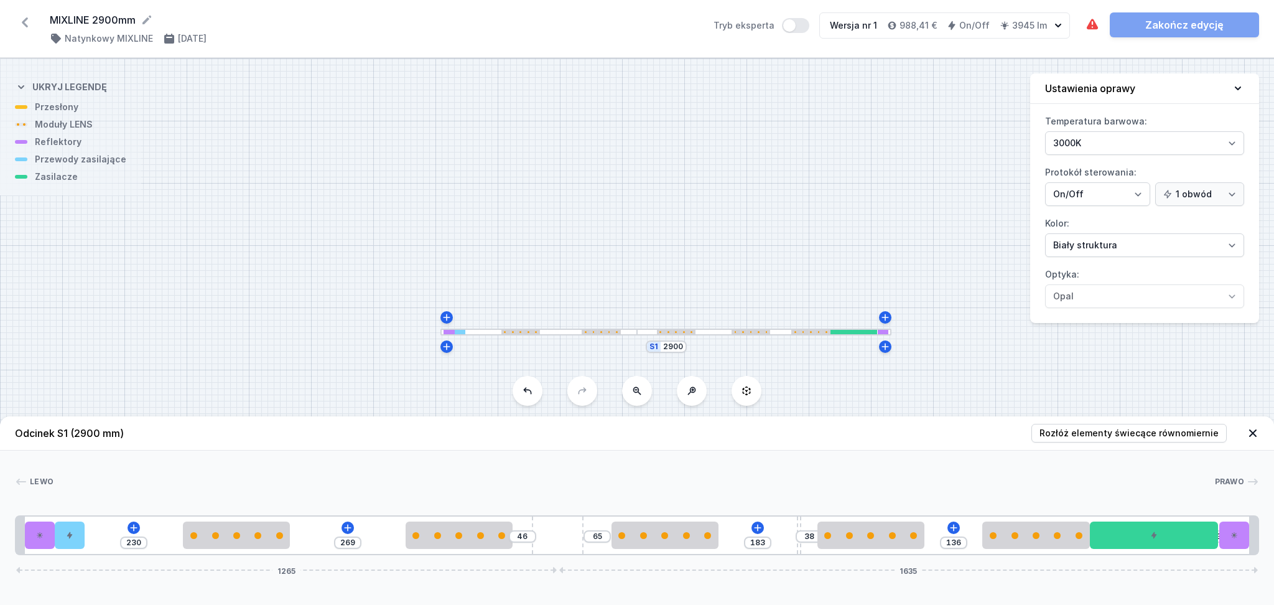
drag, startPoint x: 860, startPoint y: 518, endPoint x: 811, endPoint y: 520, distance: 48.6
click at [811, 520] on div "230 269 46 65 183 38 136 3 1265 1635" at bounding box center [637, 535] width 1244 height 40
click at [1181, 27] on link "Zakończ edycję" at bounding box center [1184, 24] width 149 height 25
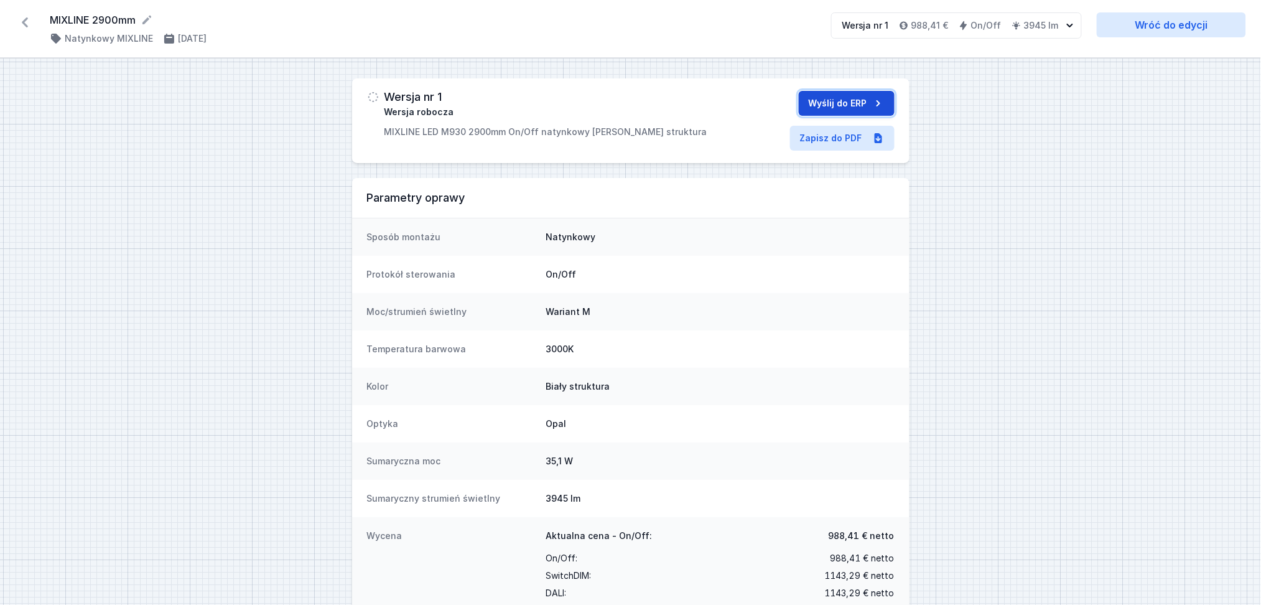
click at [859, 98] on button "Wyślij do ERP" at bounding box center [847, 103] width 96 height 25
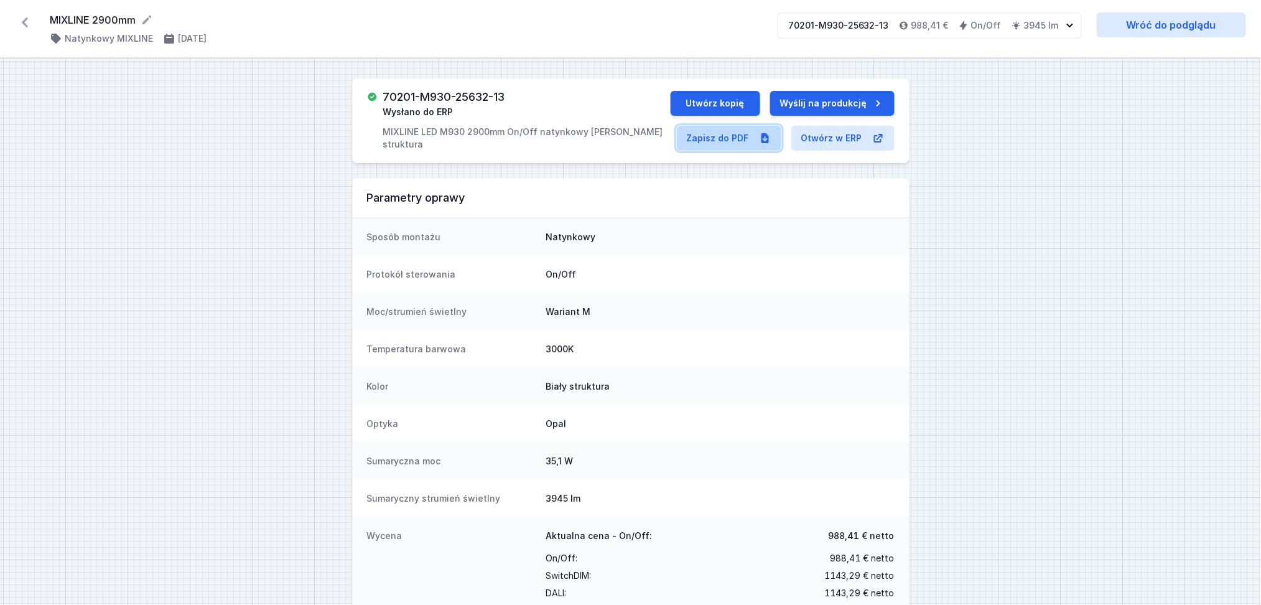
click at [713, 138] on link "Zapisz do PDF" at bounding box center [729, 138] width 105 height 25
click at [717, 104] on button "Utwórz kopię" at bounding box center [716, 103] width 90 height 25
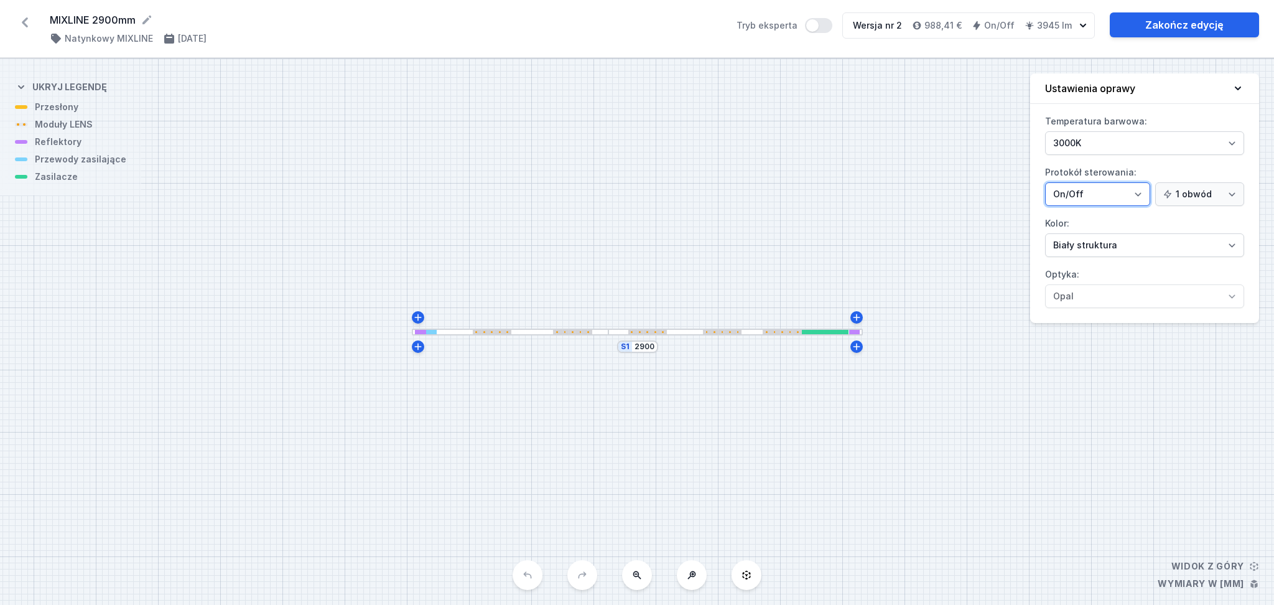
click at [1138, 194] on select "On/Off SwitchDIM DALI AQsmart" at bounding box center [1097, 194] width 105 height 24
click at [1045, 182] on select "On/Off SwitchDIM DALI AQsmart" at bounding box center [1097, 194] width 105 height 24
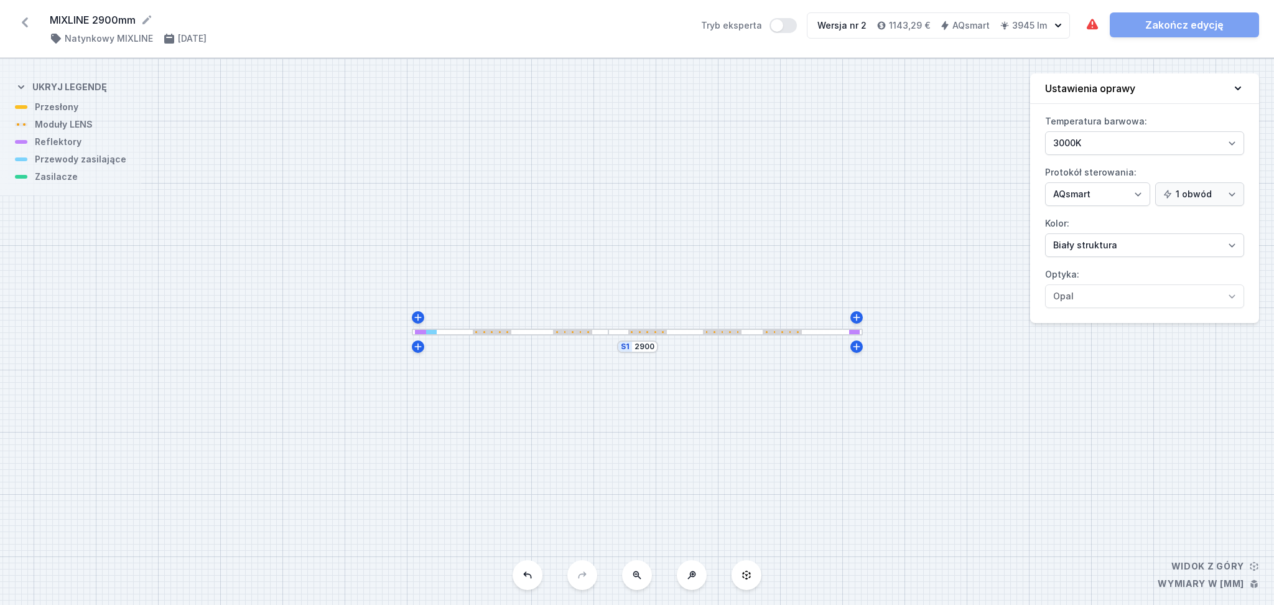
click at [826, 332] on div at bounding box center [736, 332] width 254 height 7
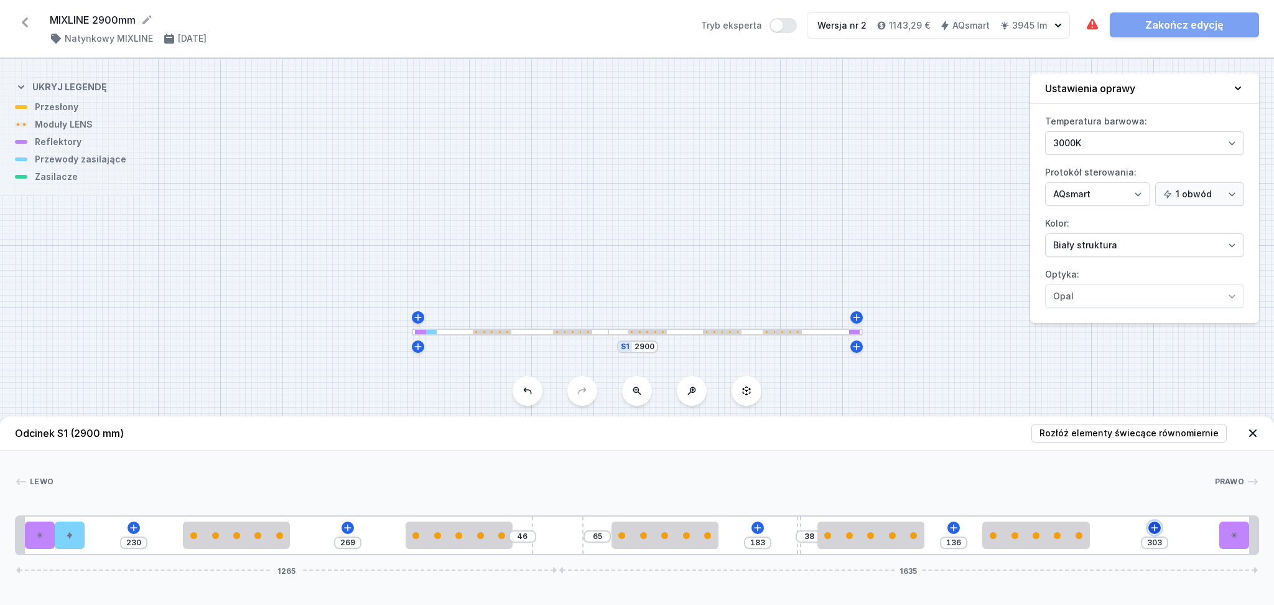
click at [1157, 525] on icon at bounding box center [1155, 528] width 10 height 10
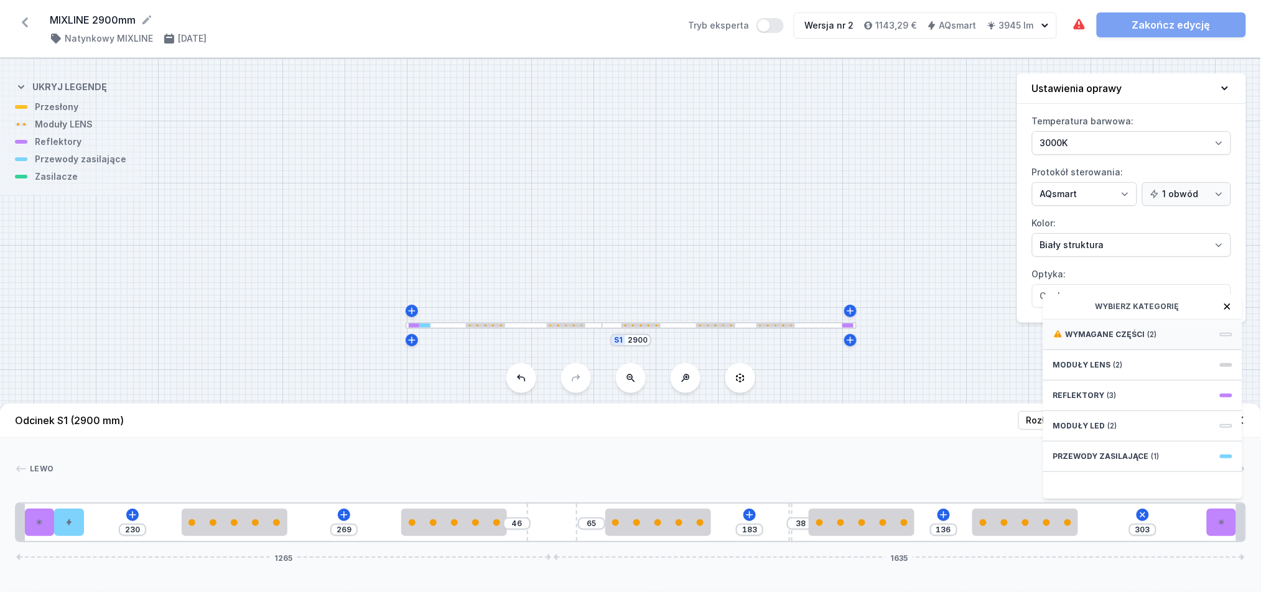
click at [1113, 340] on span "Wymagane części" at bounding box center [1106, 335] width 80 height 10
click at [1113, 340] on span "DALI Driver - up to 75W" at bounding box center [1142, 333] width 179 height 12
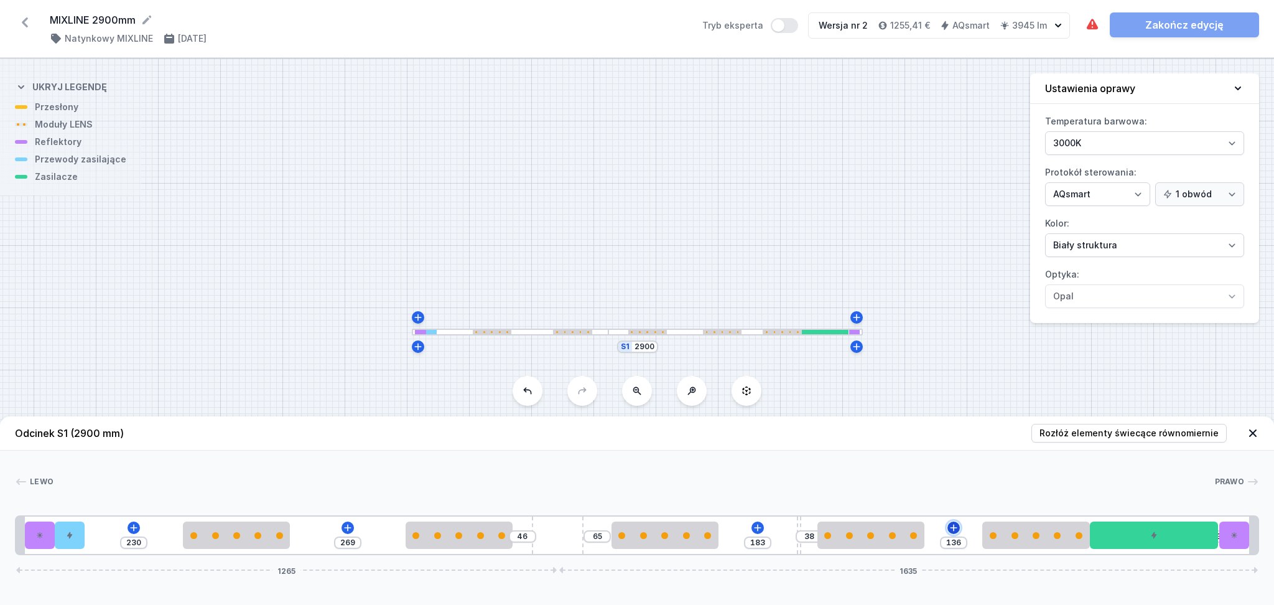
click at [953, 533] on icon at bounding box center [954, 528] width 10 height 10
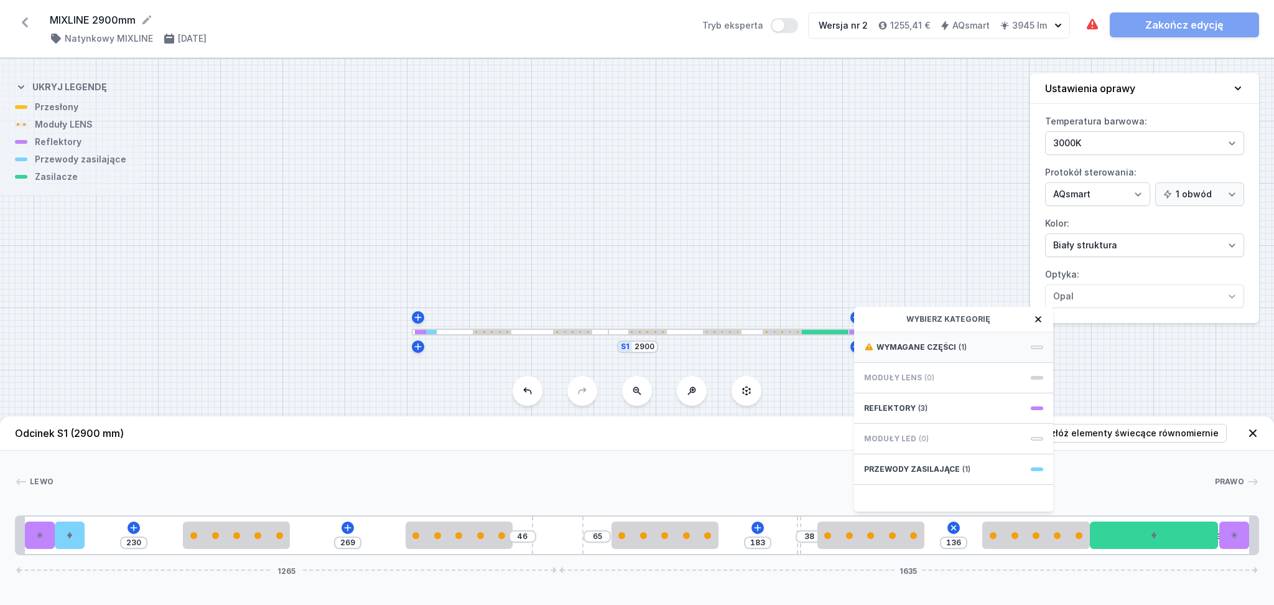
click at [920, 345] on span "Wymagane części" at bounding box center [917, 347] width 80 height 10
click at [921, 347] on span "Casambi / AQsmart" at bounding box center [953, 346] width 179 height 12
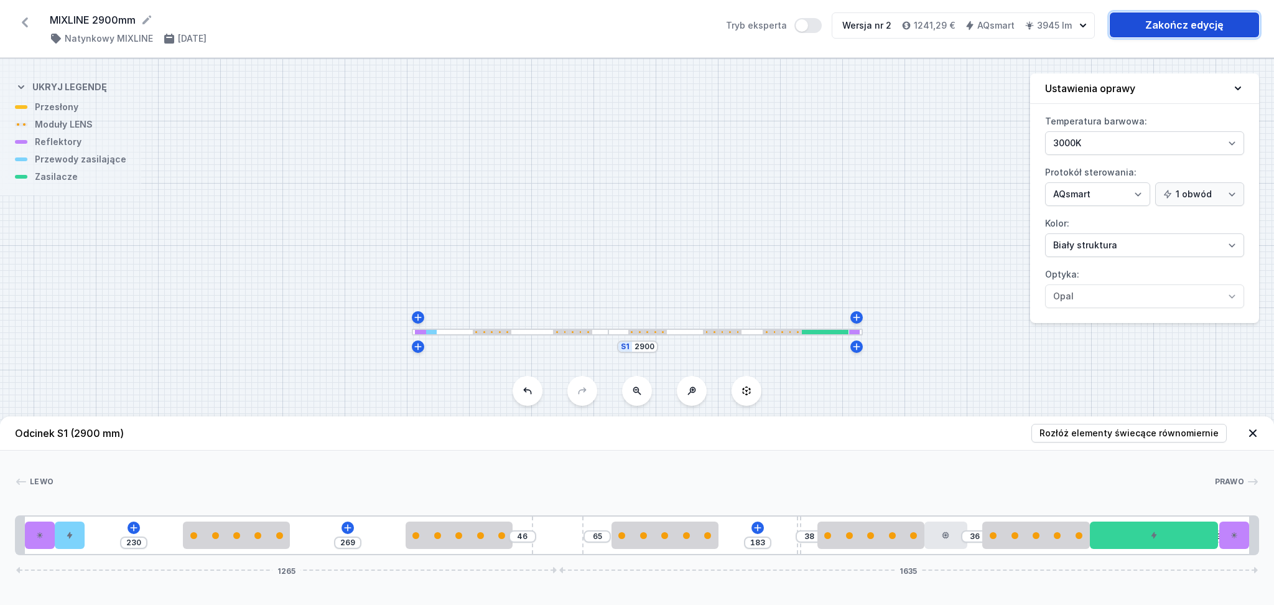
click at [1180, 19] on link "Zakończ edycję" at bounding box center [1184, 24] width 149 height 25
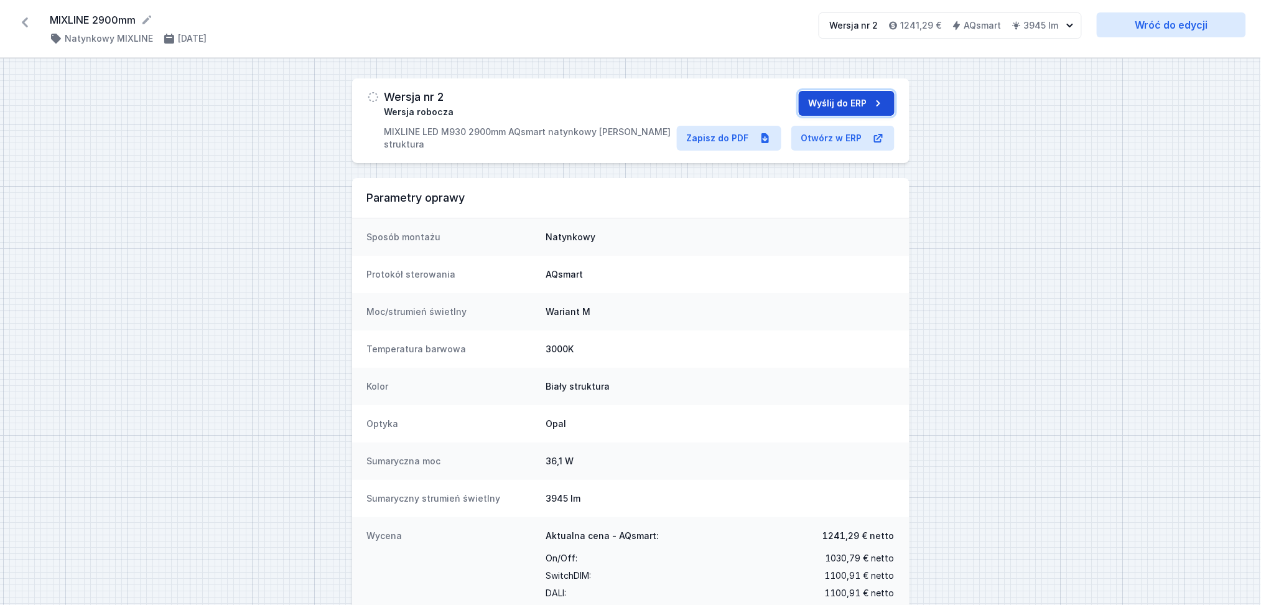
click at [839, 97] on button "Wyślij do ERP" at bounding box center [847, 103] width 96 height 25
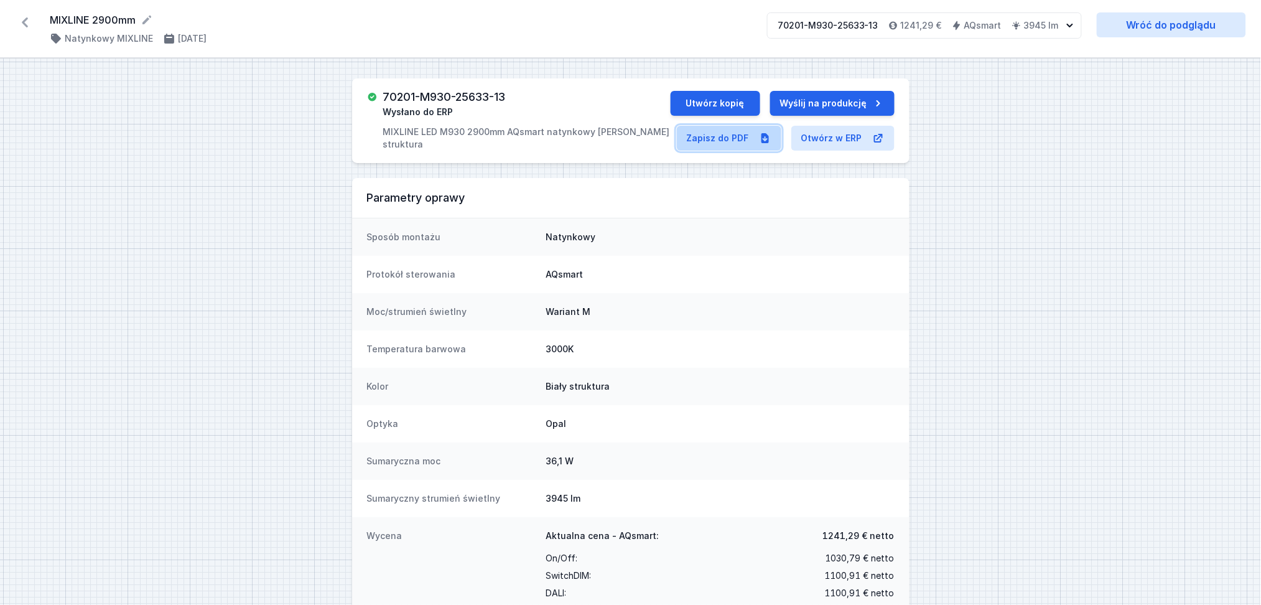
click at [731, 137] on link "Zapisz do PDF" at bounding box center [729, 138] width 105 height 25
drag, startPoint x: 510, startPoint y: 98, endPoint x: 384, endPoint y: 98, distance: 125.7
click at [384, 98] on div "70201-M930-25633-13 Wysłano do ERP MIXLINE LED M930 2900mm AQsmart natynkowy bi…" at bounding box center [527, 121] width 288 height 60
copy h3 "70201-M930-25633-13"
click at [566, 91] on div "70201-M930-25633-13 Wysłano do ERP MIXLINE LED M930 2900mm AQsmart natynkowy bi…" at bounding box center [527, 121] width 288 height 60
